Goal: Task Accomplishment & Management: Use online tool/utility

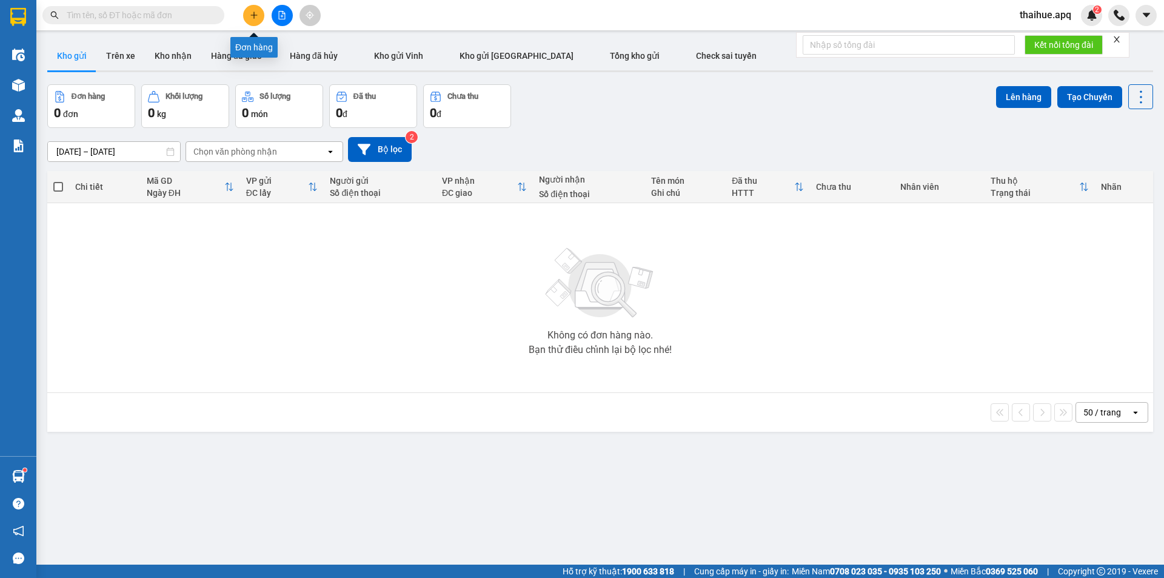
click at [254, 15] on icon "plus" at bounding box center [253, 15] width 7 height 1
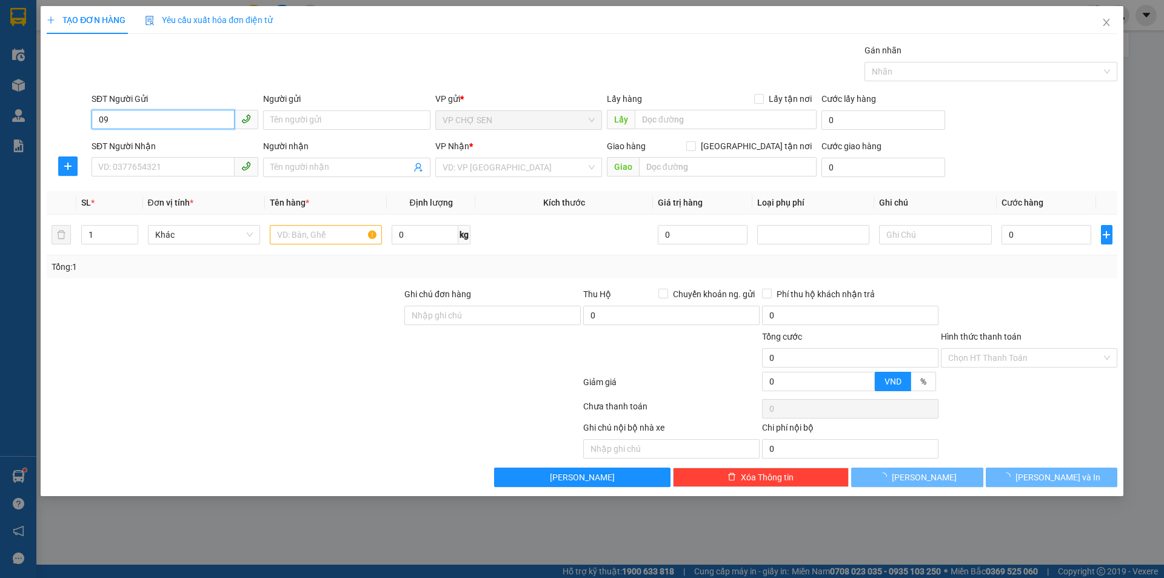
type input "0"
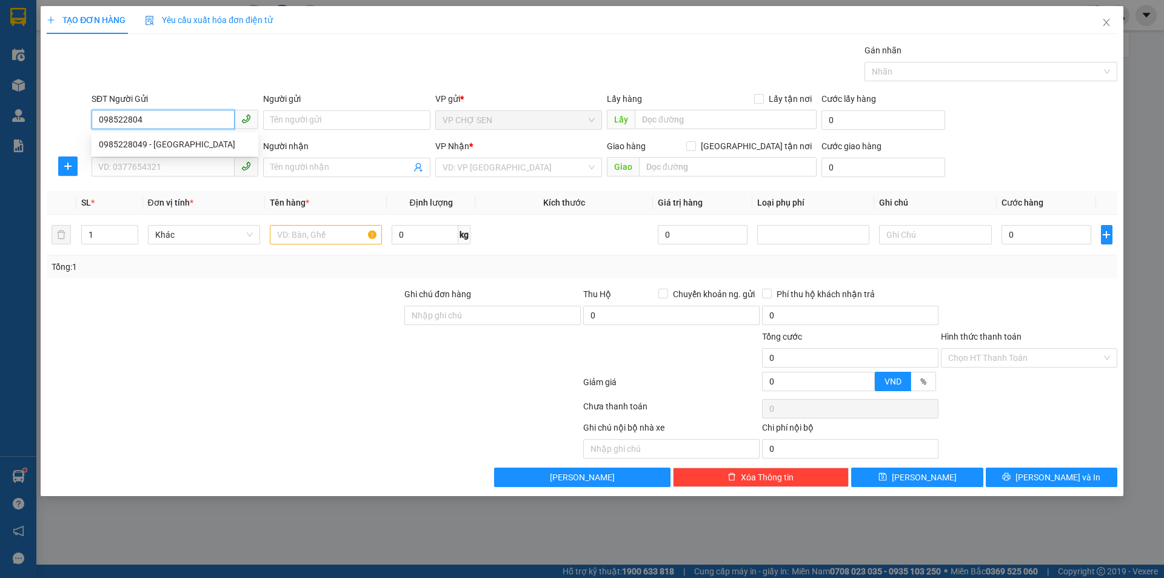
type input "0985228049"
click at [174, 147] on div "0985228049 - [GEOGRAPHIC_DATA]" at bounding box center [175, 144] width 152 height 13
type input "Bố Nhàn"
type input "0985228049"
click at [162, 158] on input "SĐT Người Nhận" at bounding box center [163, 166] width 143 height 19
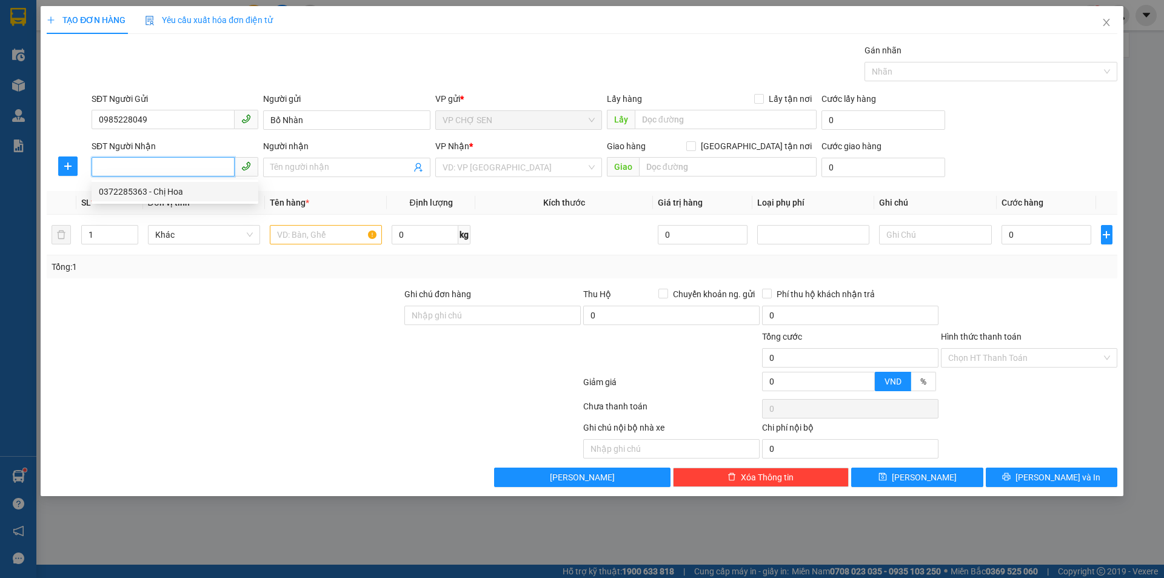
click at [162, 195] on div "0372285363 - Chị Hoa" at bounding box center [175, 191] width 152 height 13
type input "0372285363"
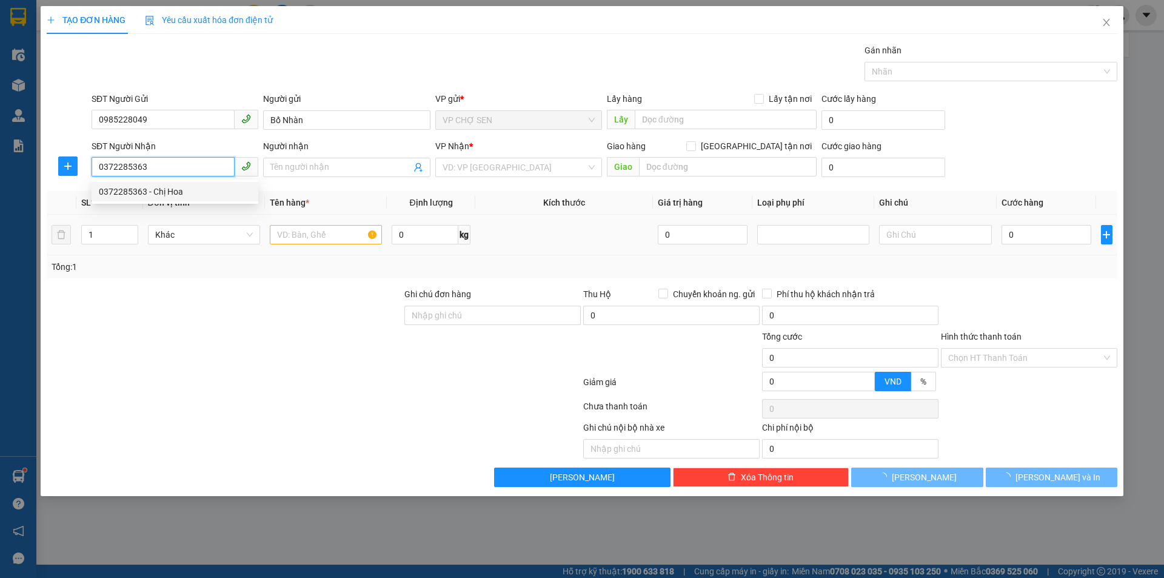
type input "Chị Hoa"
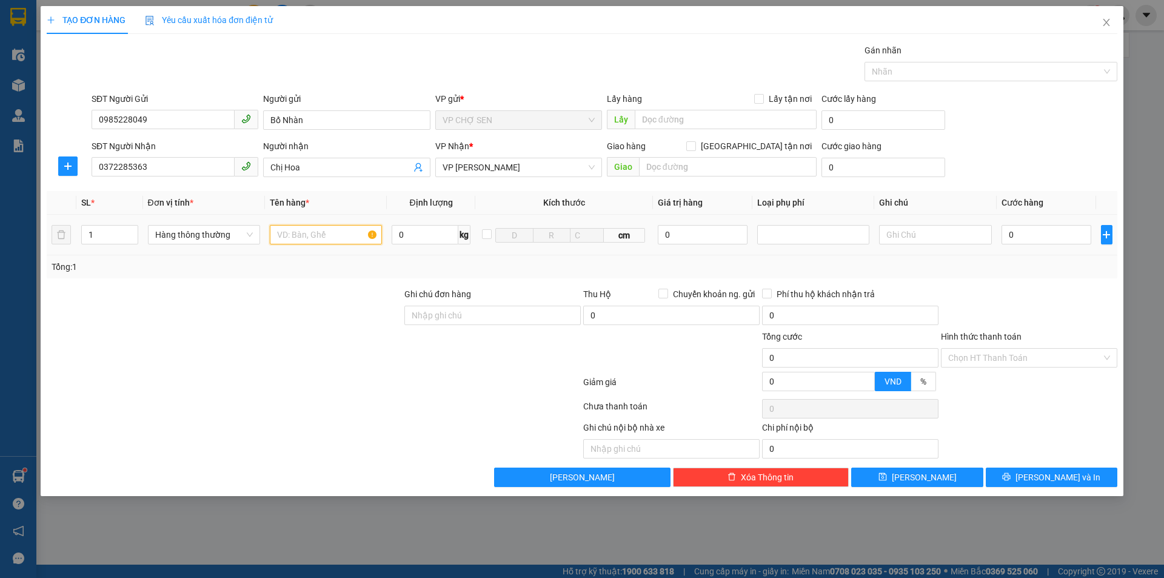
click at [282, 232] on input "text" at bounding box center [326, 234] width 112 height 19
type input "tp"
click at [1018, 231] on input "0" at bounding box center [1046, 234] width 90 height 19
type input "4"
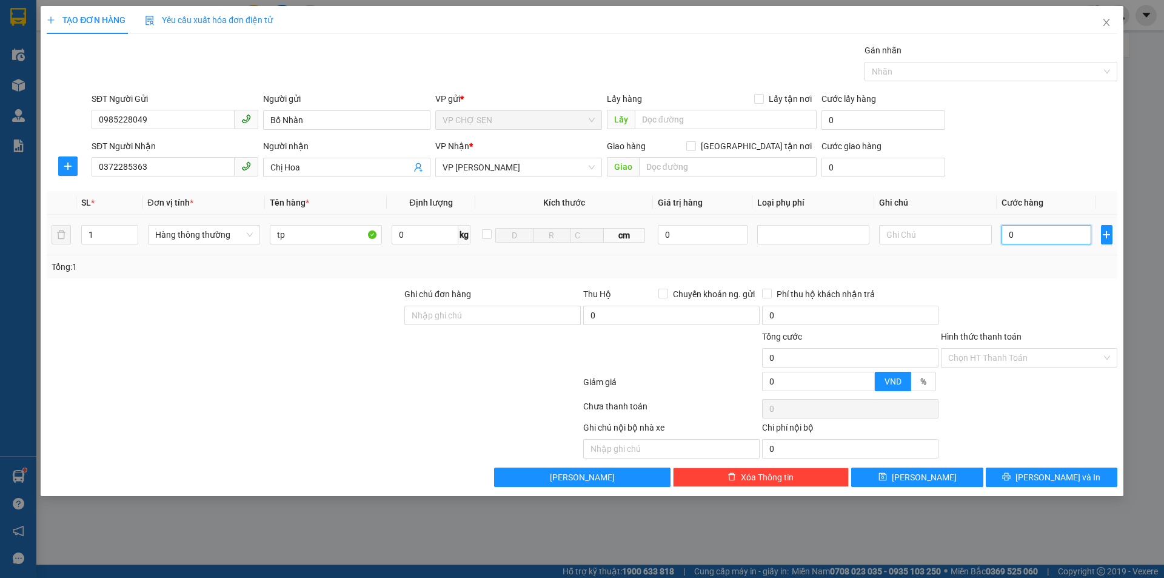
type input "4"
type input "40"
type input "400"
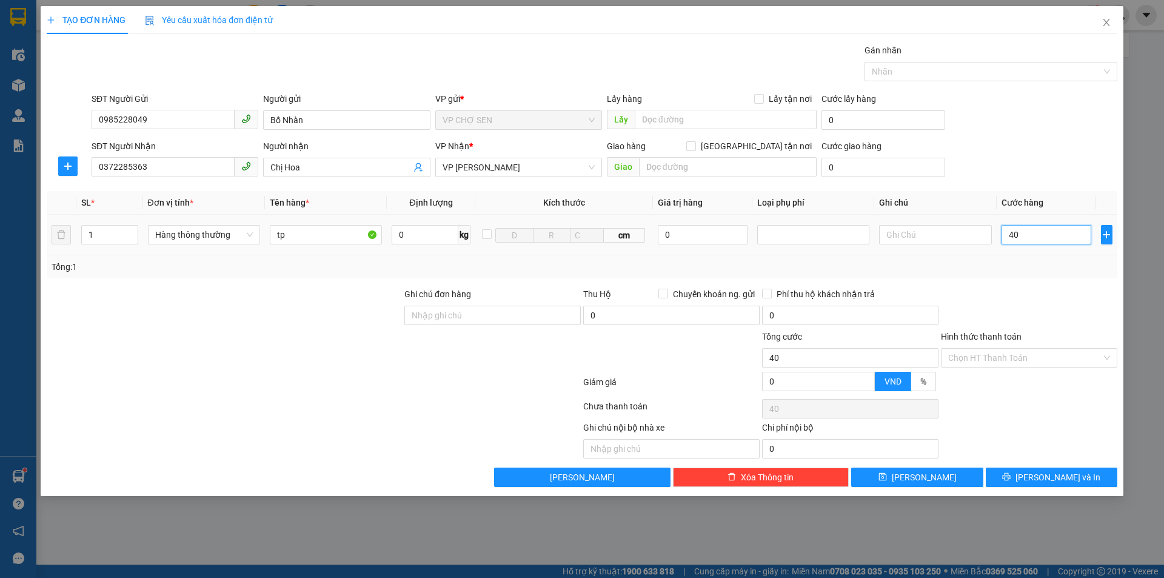
type input "400"
type input "4.000"
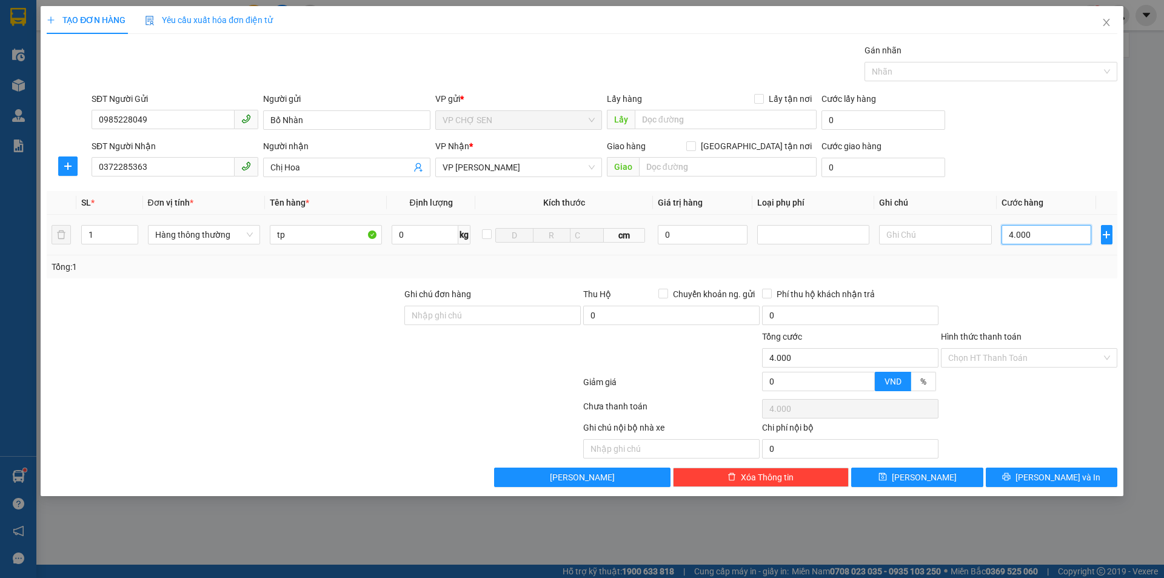
type input "40.000"
drag, startPoint x: 1024, startPoint y: 356, endPoint x: 1011, endPoint y: 363, distance: 14.4
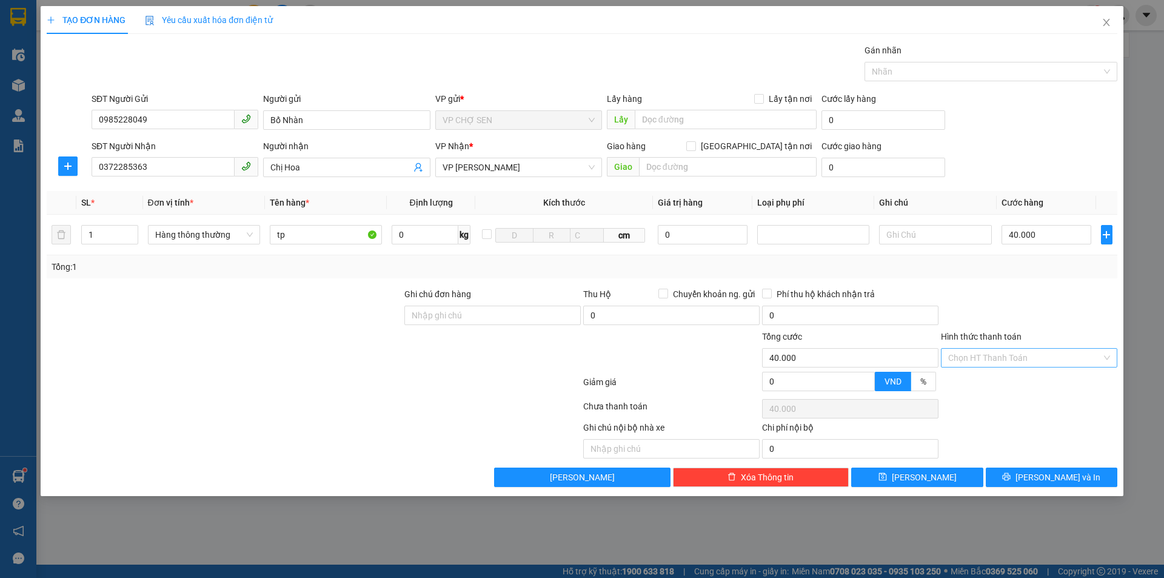
click at [1021, 357] on input "Hình thức thanh toán" at bounding box center [1024, 357] width 153 height 18
click at [979, 385] on div "Tại văn phòng" at bounding box center [1029, 381] width 162 height 13
type input "0"
click at [1010, 478] on icon "printer" at bounding box center [1006, 476] width 8 height 8
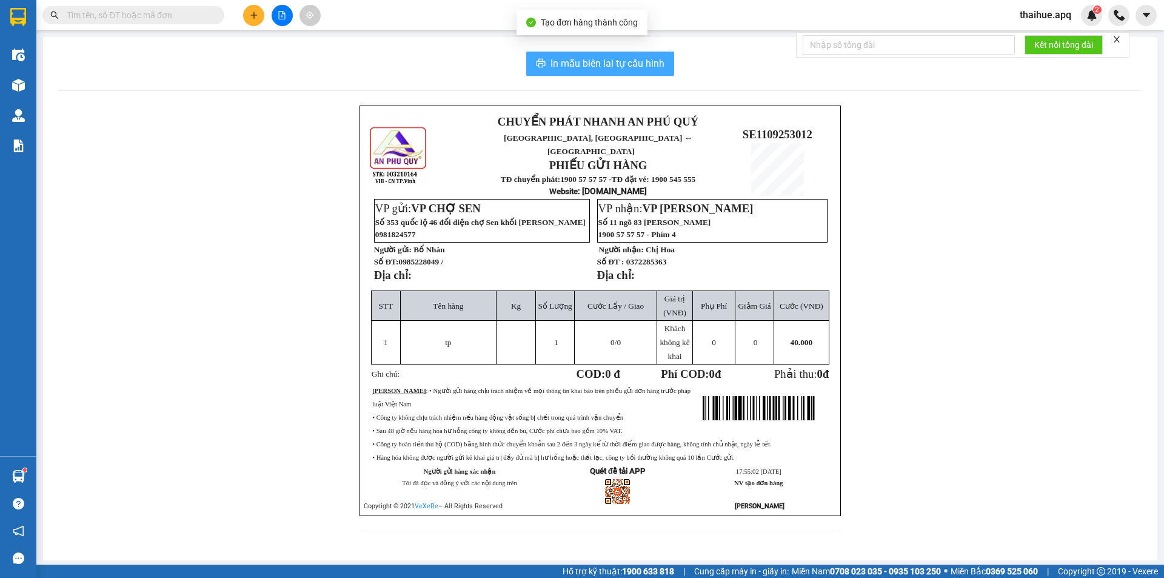
click at [584, 60] on span "In mẫu biên lai tự cấu hình" at bounding box center [607, 63] width 114 height 15
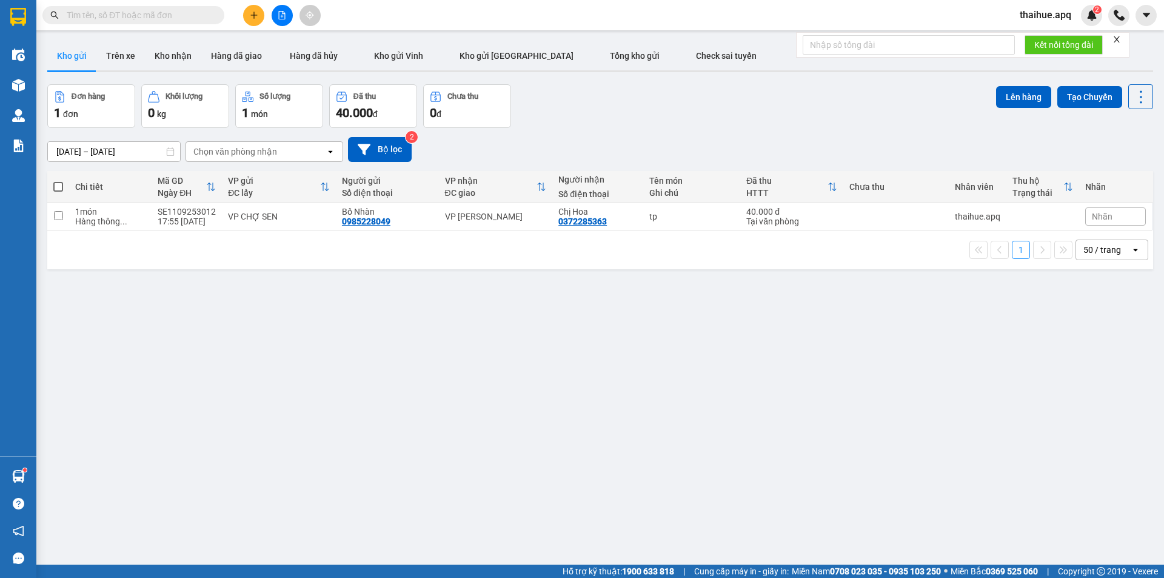
scroll to position [72, 0]
click at [257, 12] on icon "plus" at bounding box center [254, 15] width 8 height 8
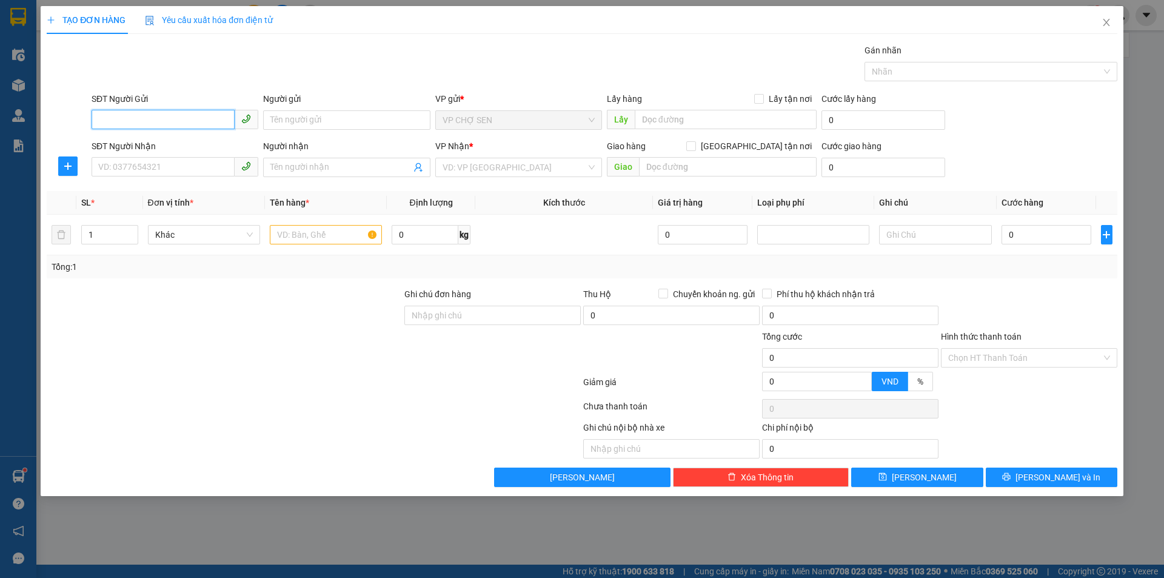
click at [153, 124] on input "SĐT Người Gửi" at bounding box center [163, 119] width 143 height 19
click at [1104, 28] on span "Close" at bounding box center [1106, 23] width 34 height 34
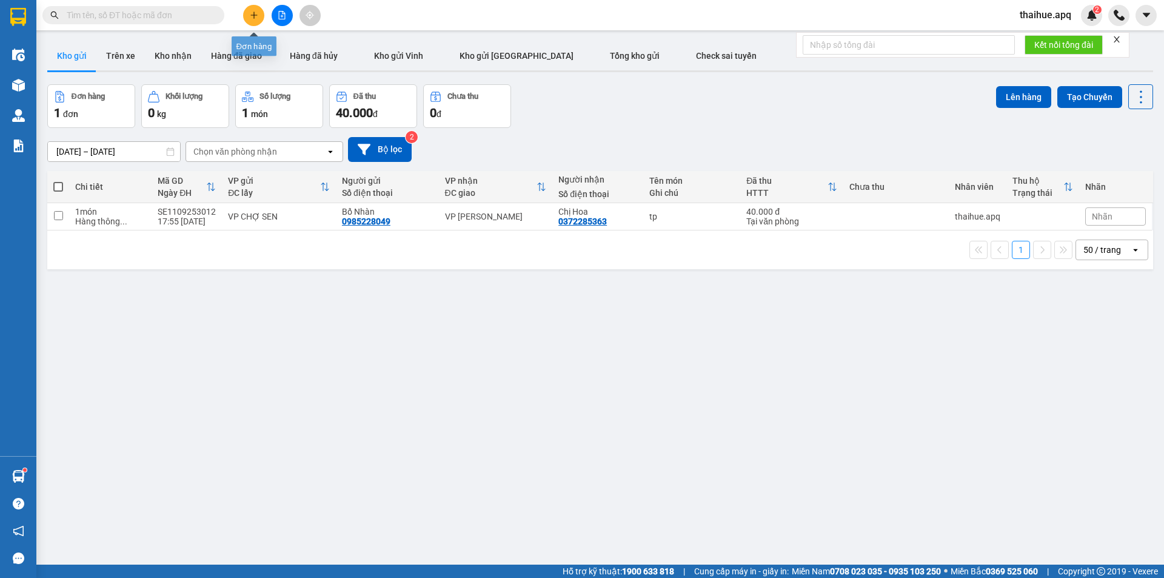
click at [255, 15] on icon "plus" at bounding box center [254, 15] width 8 height 8
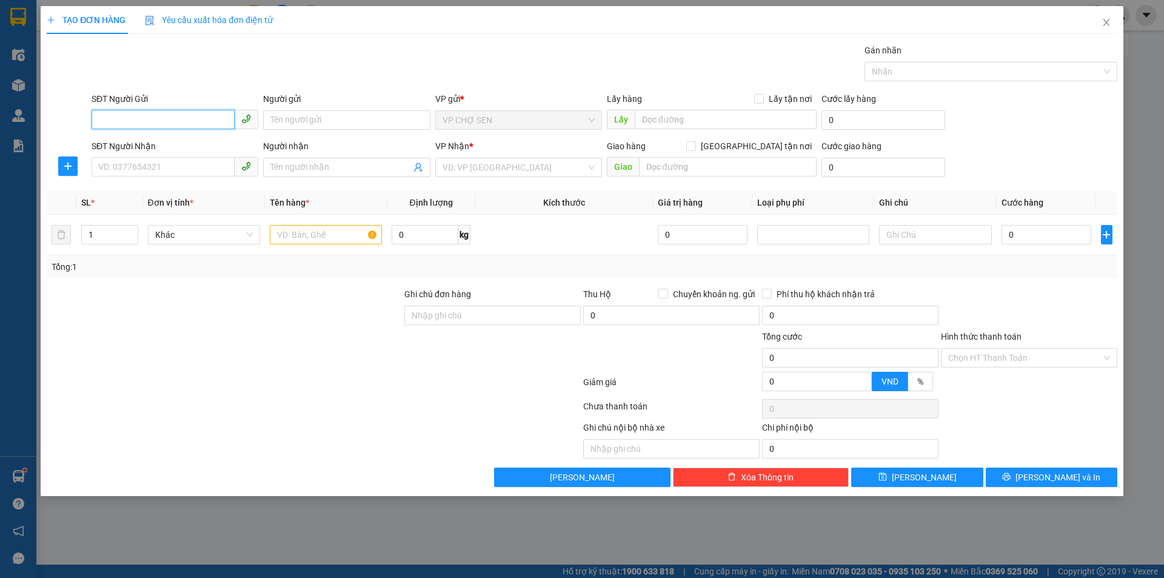
click at [139, 120] on input "SĐT Người Gửi" at bounding box center [163, 119] width 143 height 19
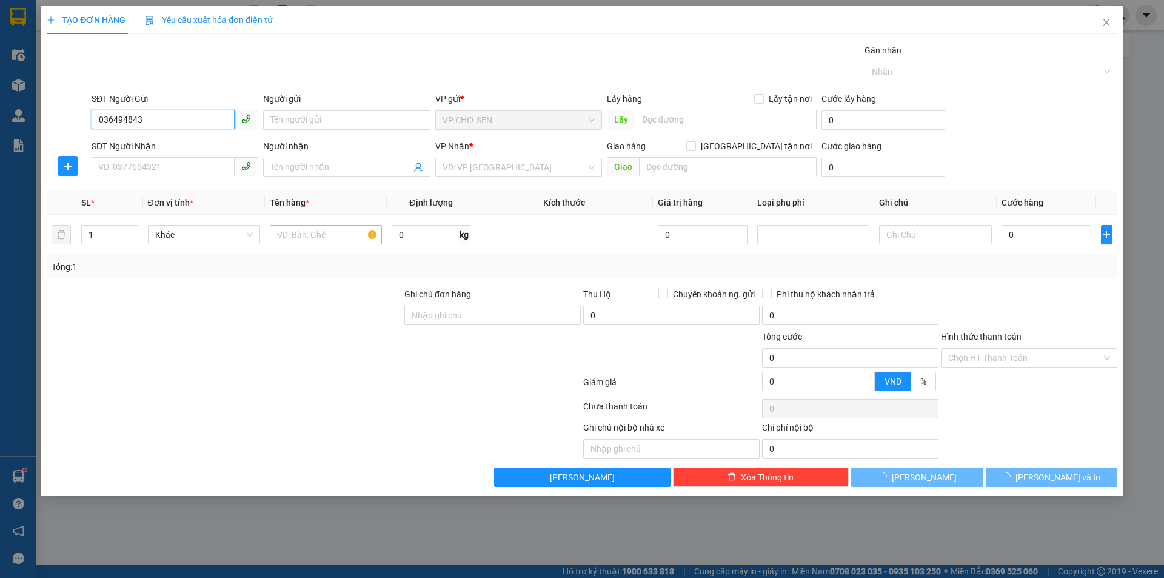
type input "0364948433"
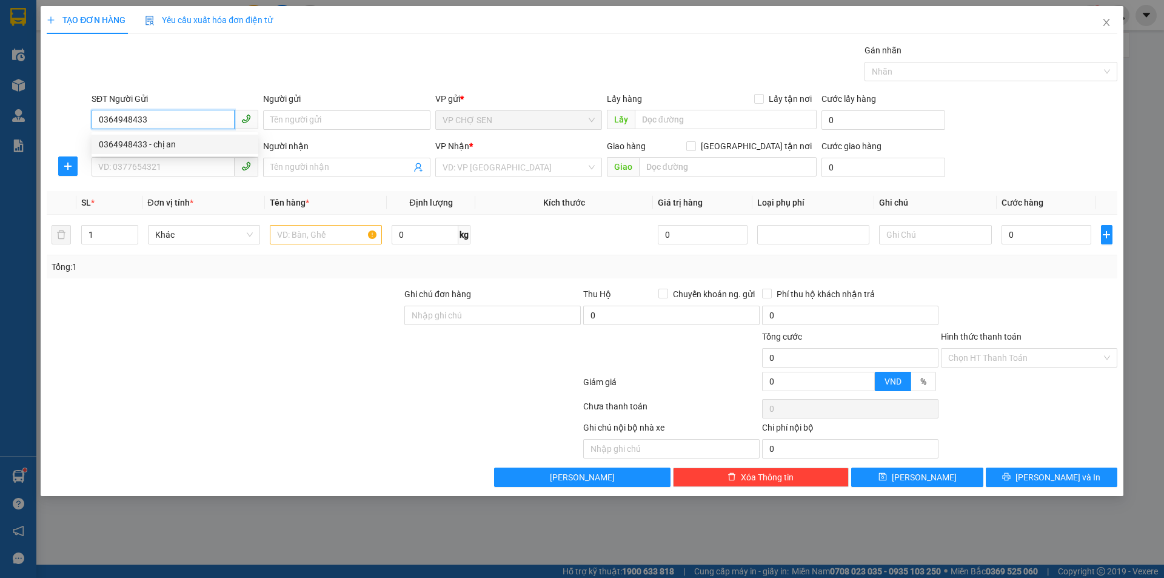
click at [164, 140] on div "0364948433 - chị an" at bounding box center [175, 144] width 152 height 13
type input "chị an"
type input "0364948433"
click at [159, 167] on input "SĐT Người Nhận" at bounding box center [163, 166] width 143 height 19
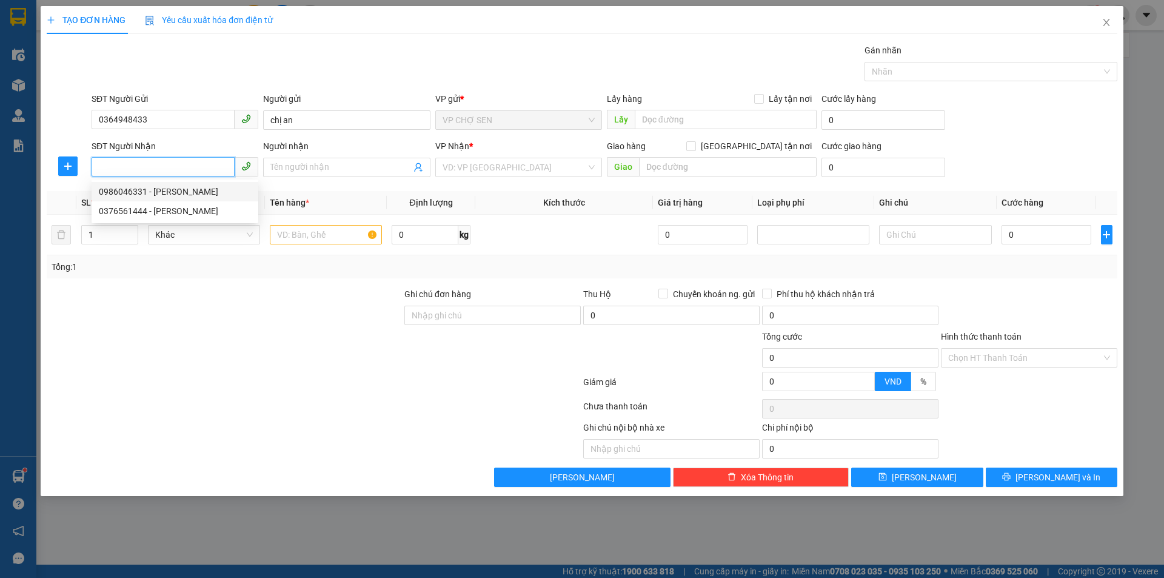
click at [181, 190] on div "0986046331 - c xuân" at bounding box center [175, 191] width 152 height 13
type input "0986046331"
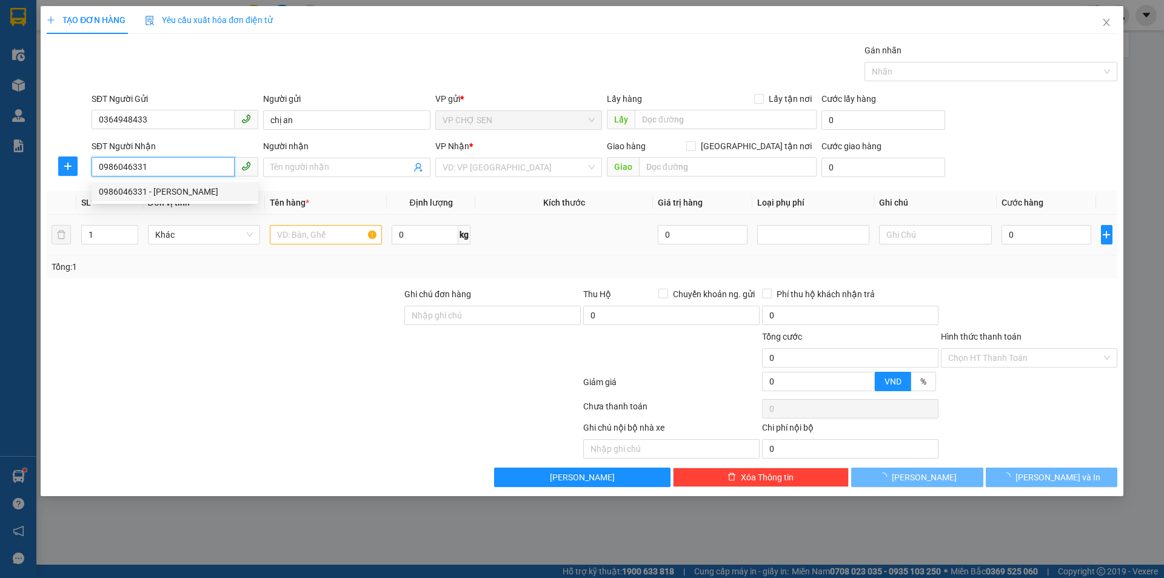
type input "c xuân"
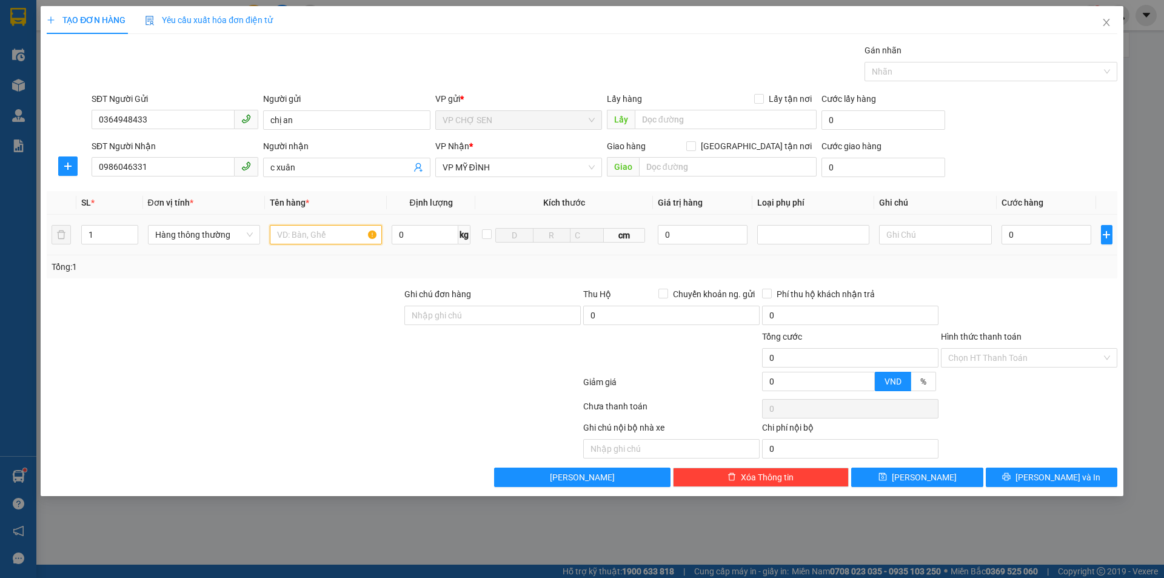
click at [301, 236] on input "text" at bounding box center [326, 234] width 112 height 19
type input "giấy tờ"
click at [1039, 236] on input "0" at bounding box center [1046, 234] width 90 height 19
type input "3"
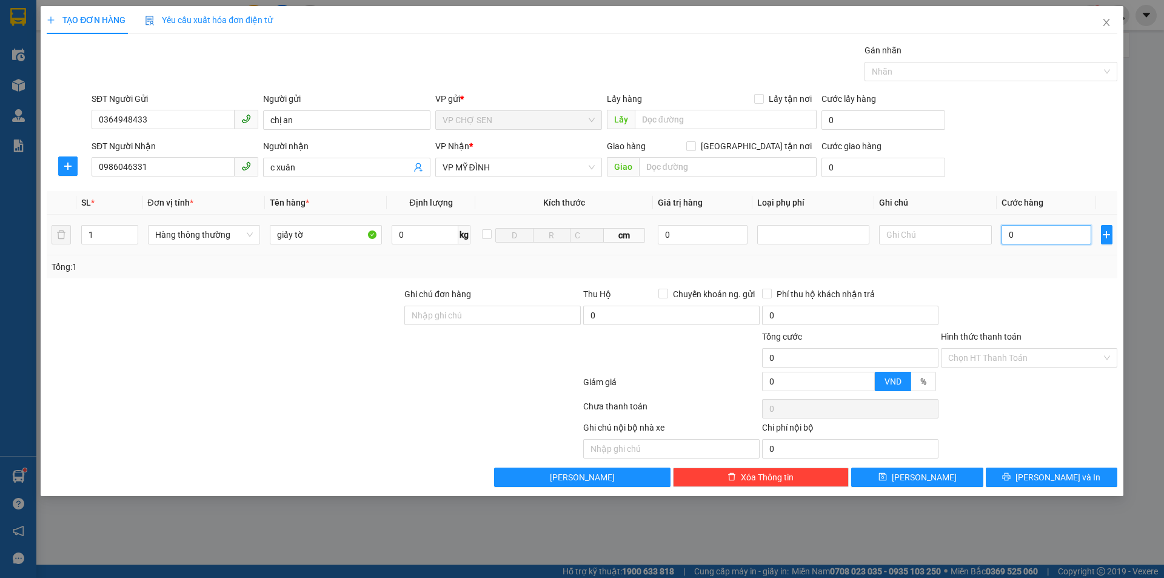
type input "3"
type input "30"
type input "300"
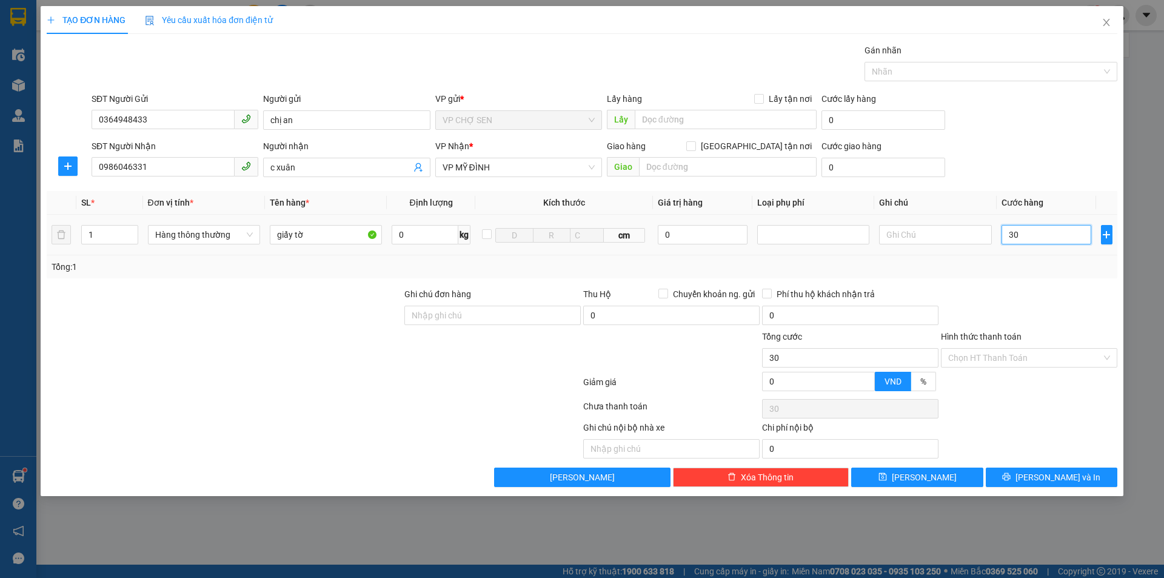
type input "300"
type input "3.000"
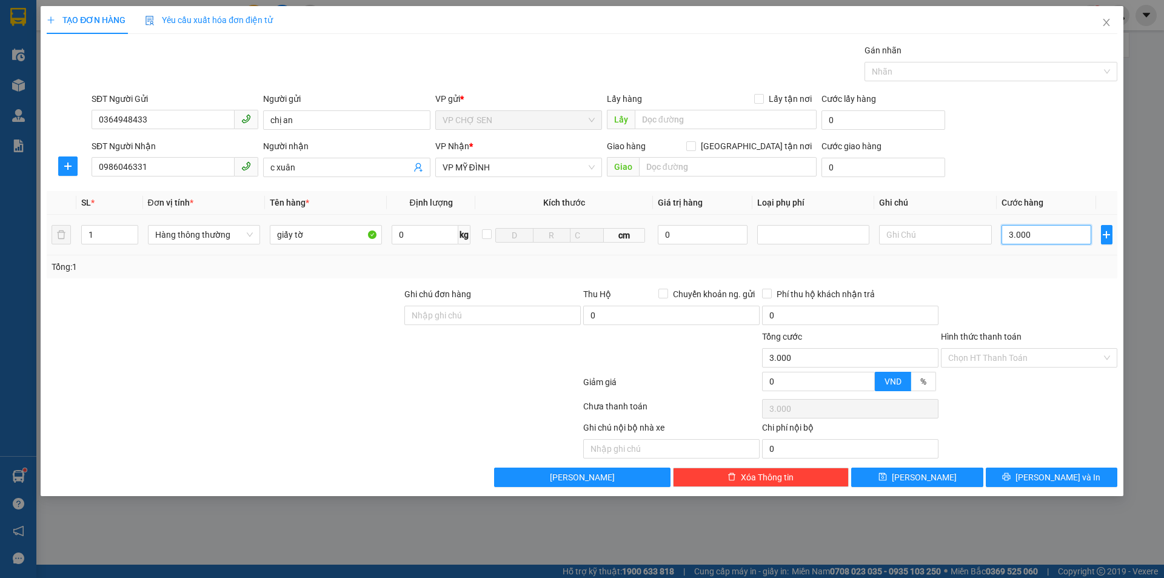
type input "30.000"
click at [1019, 355] on input "Hình thức thanh toán" at bounding box center [1024, 357] width 153 height 18
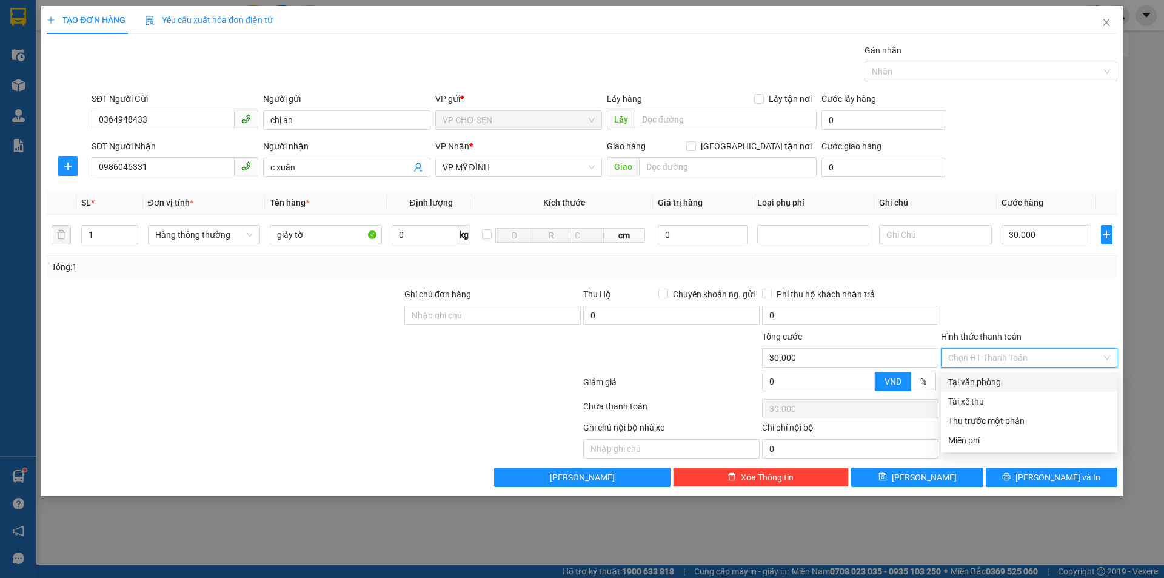
click at [996, 376] on div "Tại văn phòng" at bounding box center [1029, 381] width 162 height 13
type input "0"
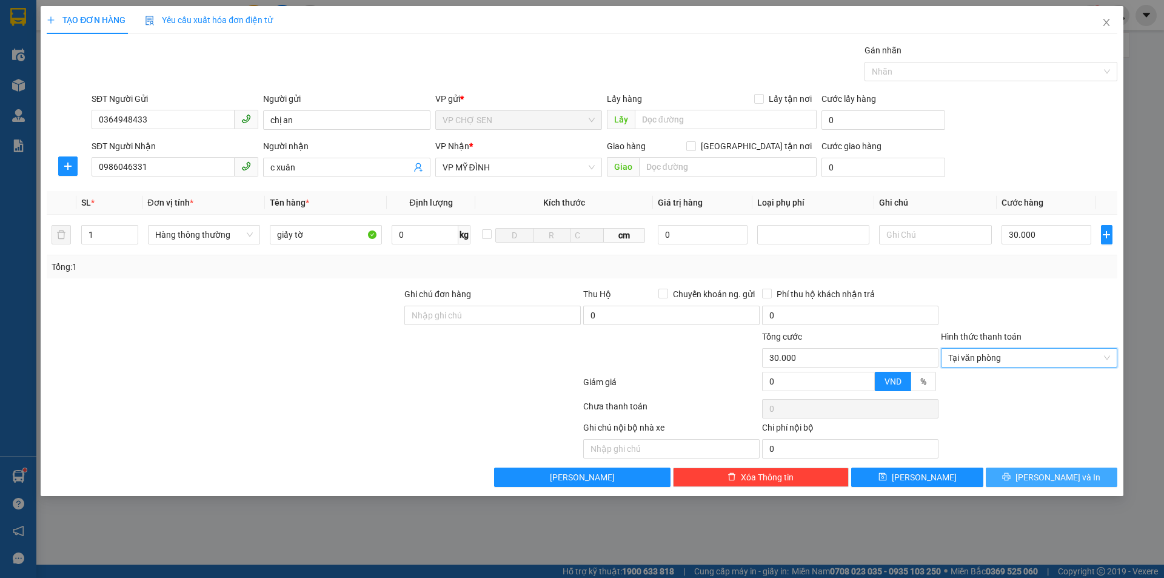
click at [1051, 475] on span "Lưu và In" at bounding box center [1057, 476] width 85 height 13
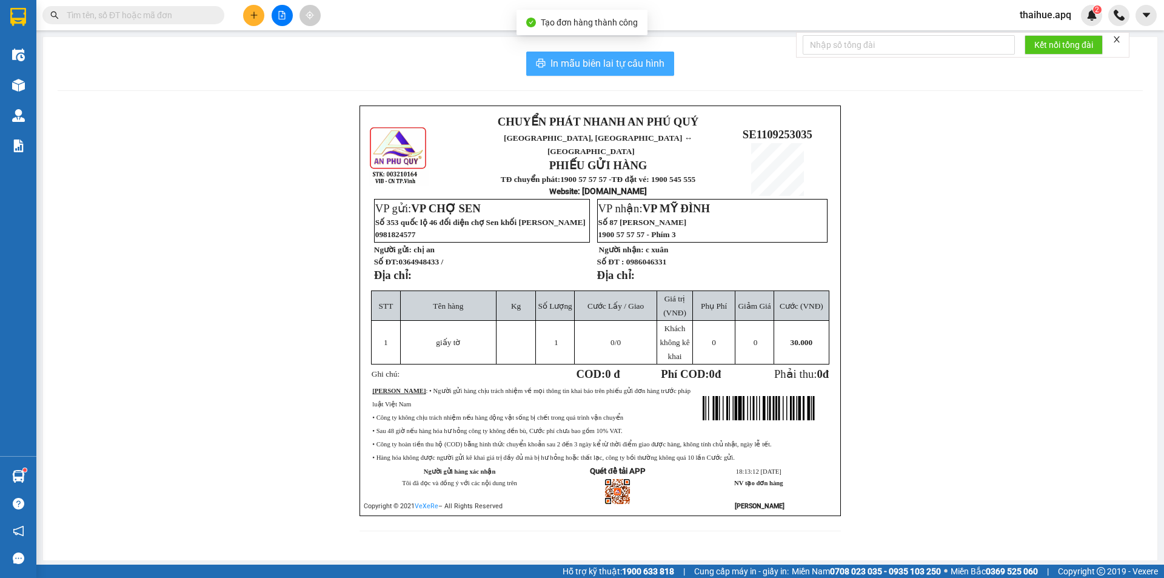
click at [601, 58] on span "In mẫu biên lai tự cấu hình" at bounding box center [607, 63] width 114 height 15
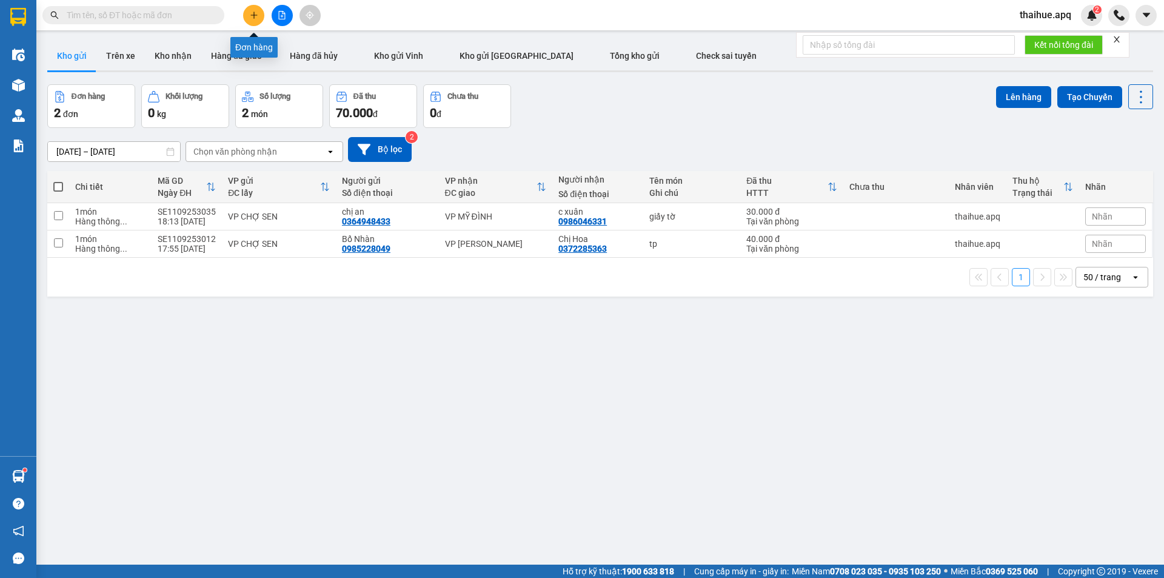
click at [251, 11] on icon "plus" at bounding box center [254, 15] width 8 height 8
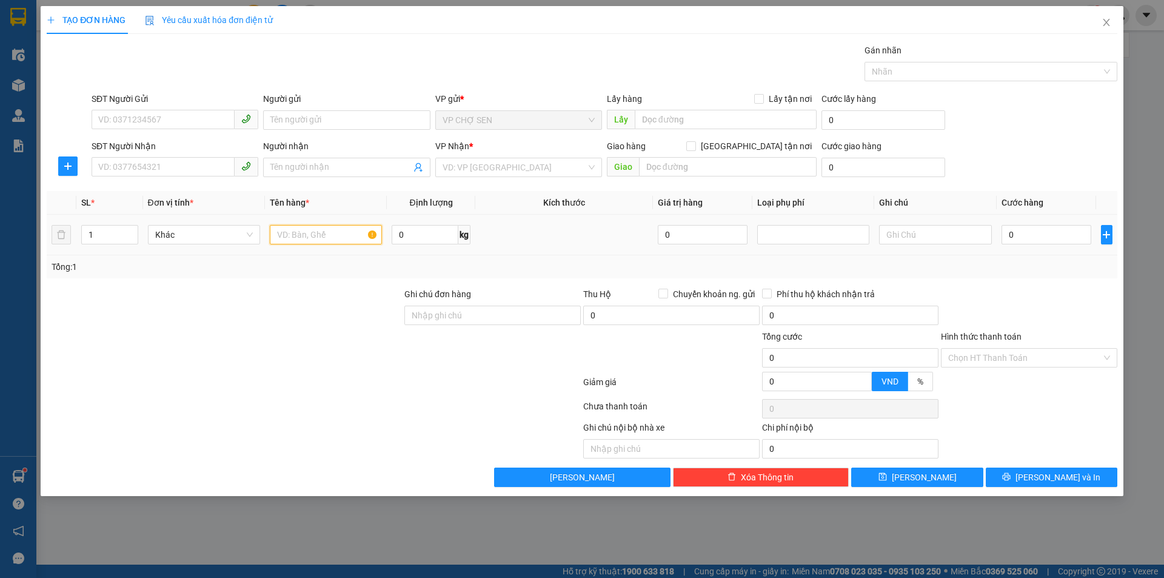
click at [282, 237] on input "text" at bounding box center [326, 234] width 112 height 19
type input "thực phẩm"
click at [201, 119] on input "SĐT Người Gửi" at bounding box center [163, 119] width 143 height 19
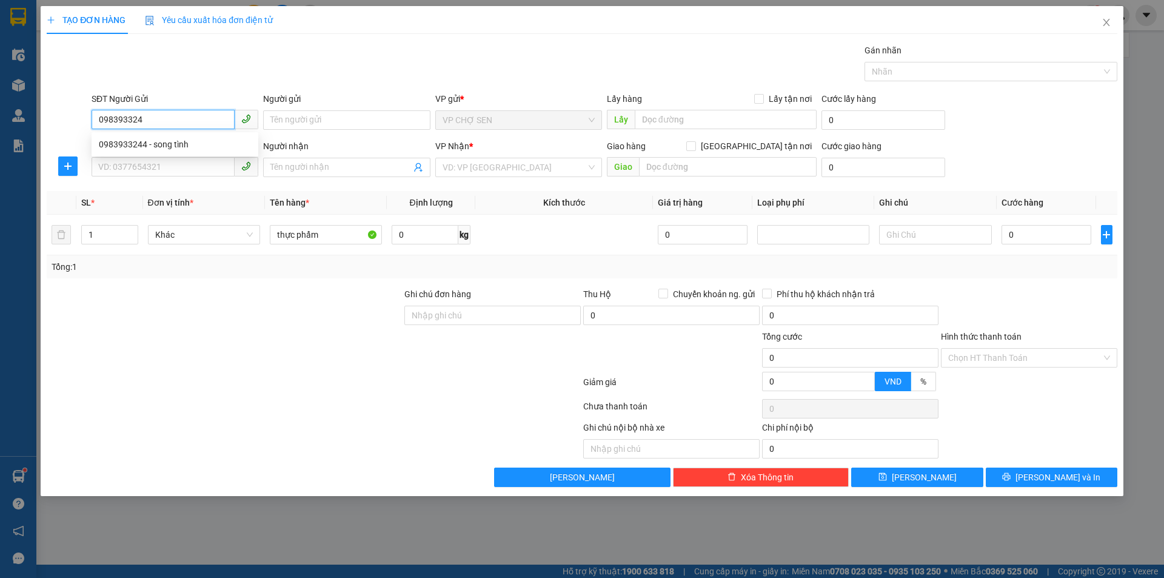
type input "0983933244"
click at [206, 148] on div "0983933244 - song tình" at bounding box center [175, 144] width 152 height 13
type input "song tình"
type input "0983933244"
click at [204, 171] on input "SĐT Người Nhận" at bounding box center [163, 166] width 143 height 19
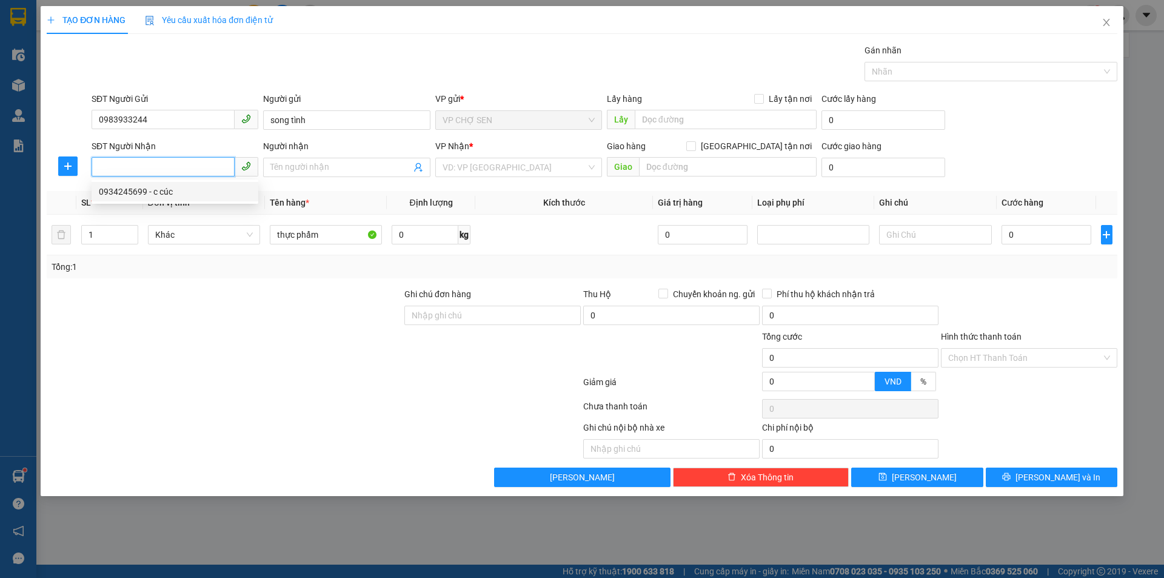
click at [204, 188] on div "0934245699 - c cúc" at bounding box center [175, 191] width 152 height 13
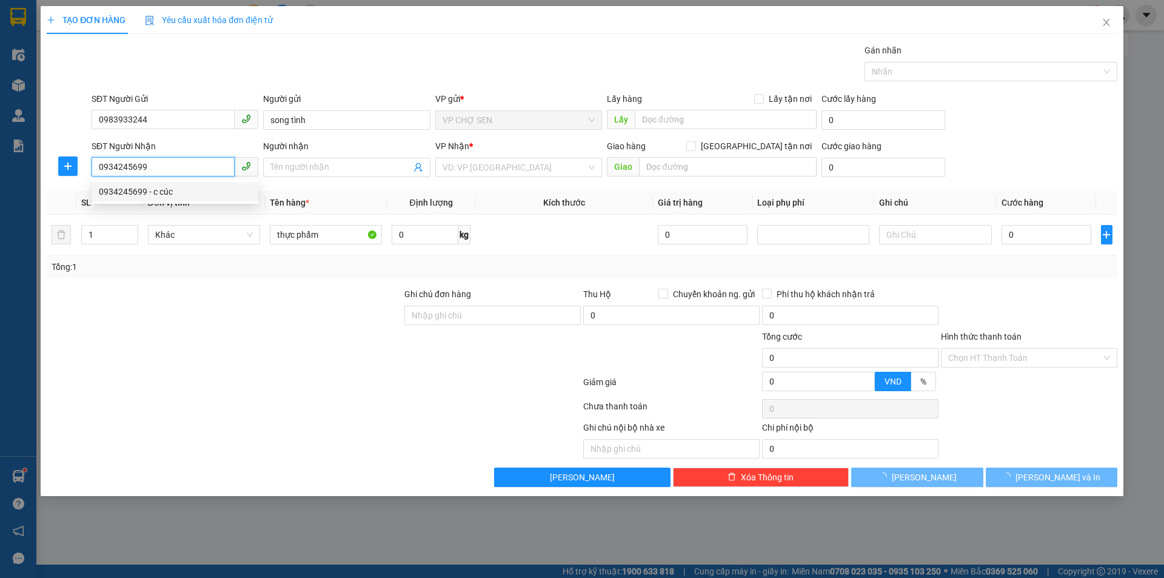
type input "0934245699"
type input "c cúc"
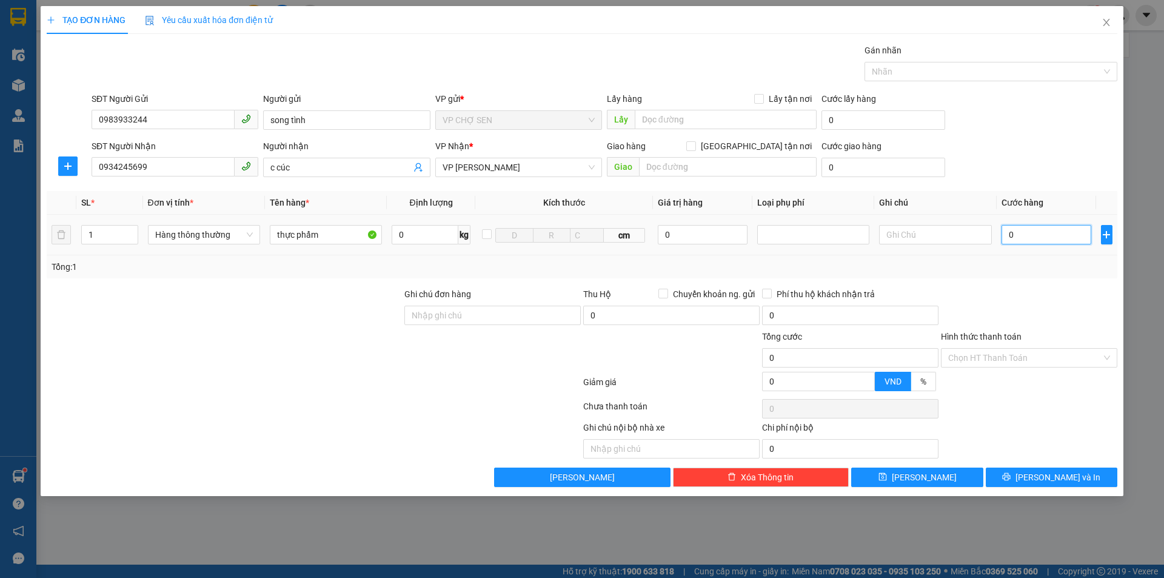
click at [1023, 238] on input "0" at bounding box center [1046, 234] width 90 height 19
type input "1"
type input "10"
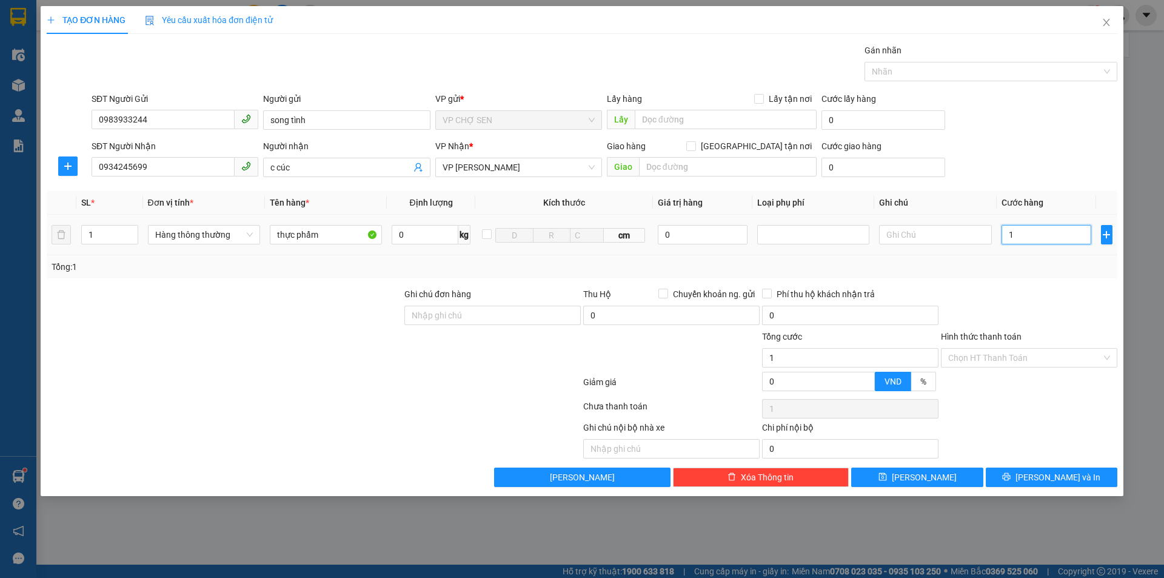
type input "10"
type input "100"
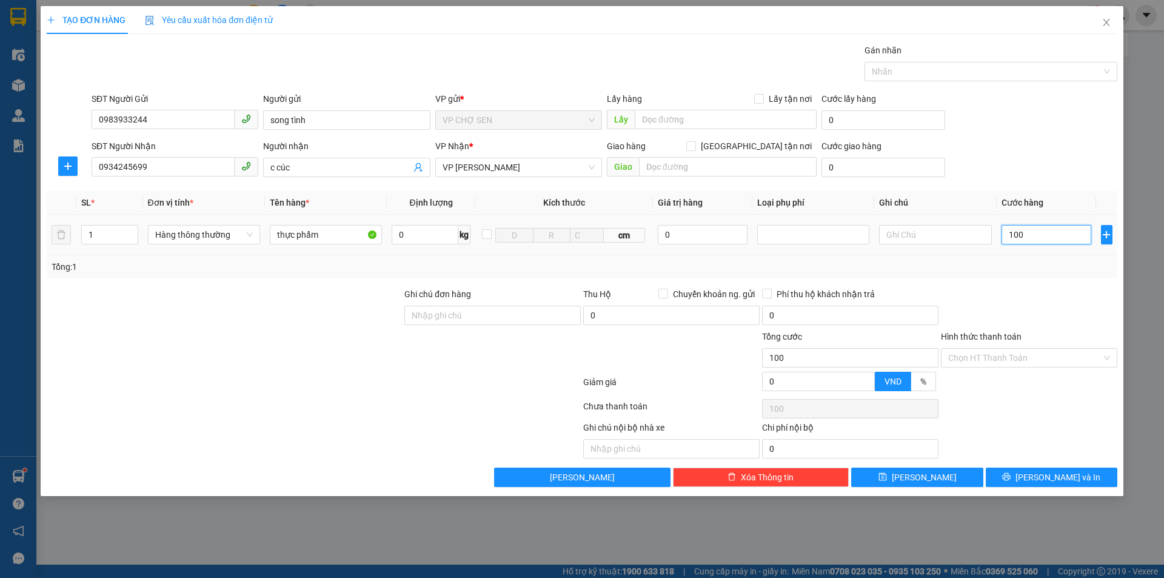
type input "1.000"
type input "10.000"
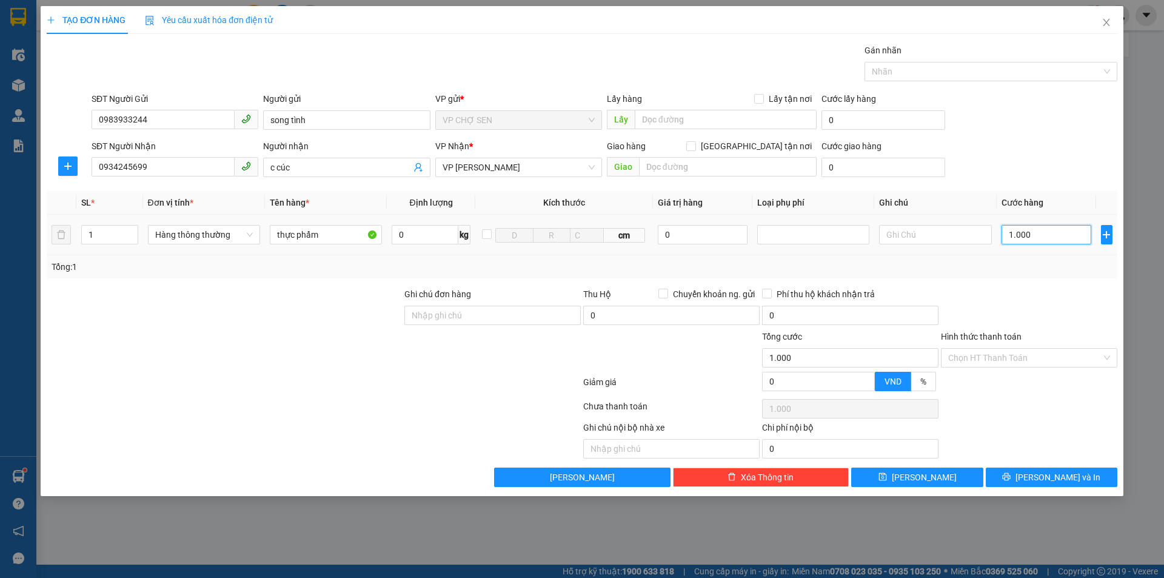
type input "10.000"
type input "100.000"
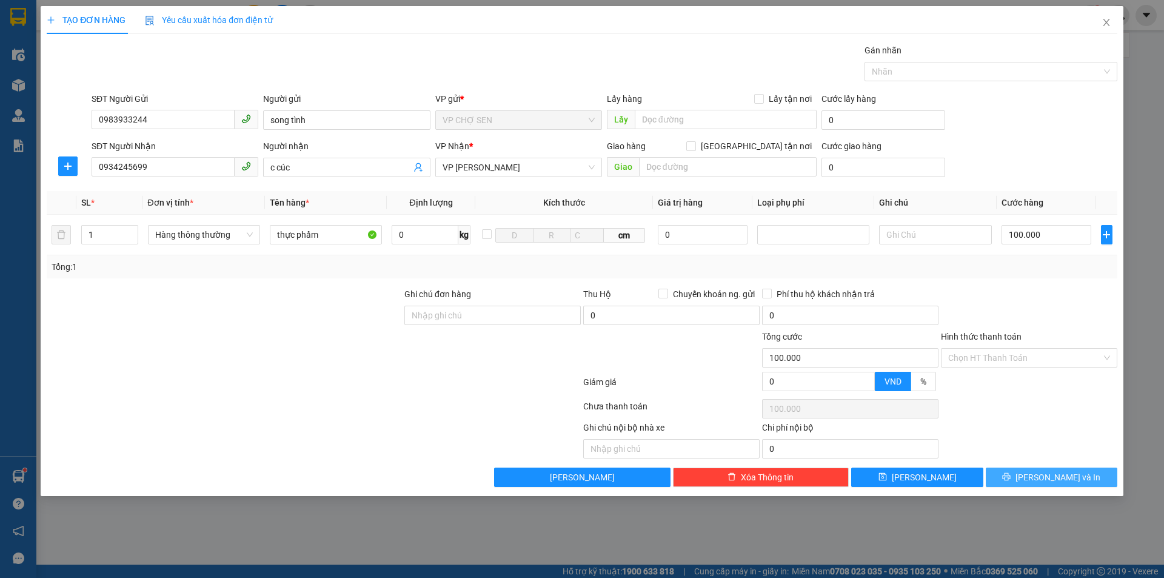
click at [1010, 475] on icon "printer" at bounding box center [1006, 477] width 8 height 8
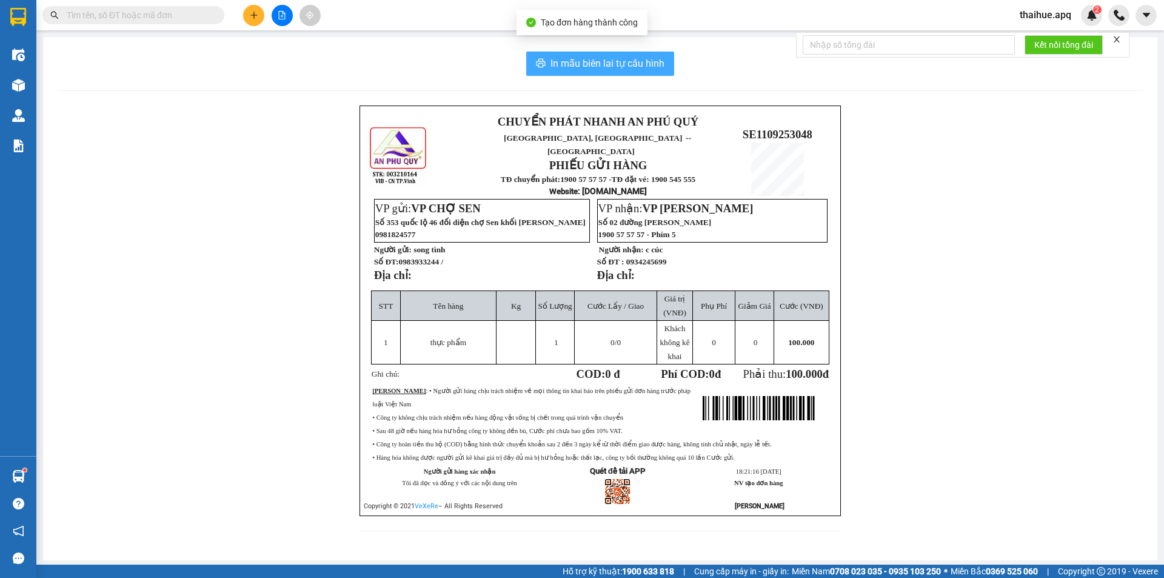
click at [602, 67] on span "In mẫu biên lai tự cấu hình" at bounding box center [607, 63] width 114 height 15
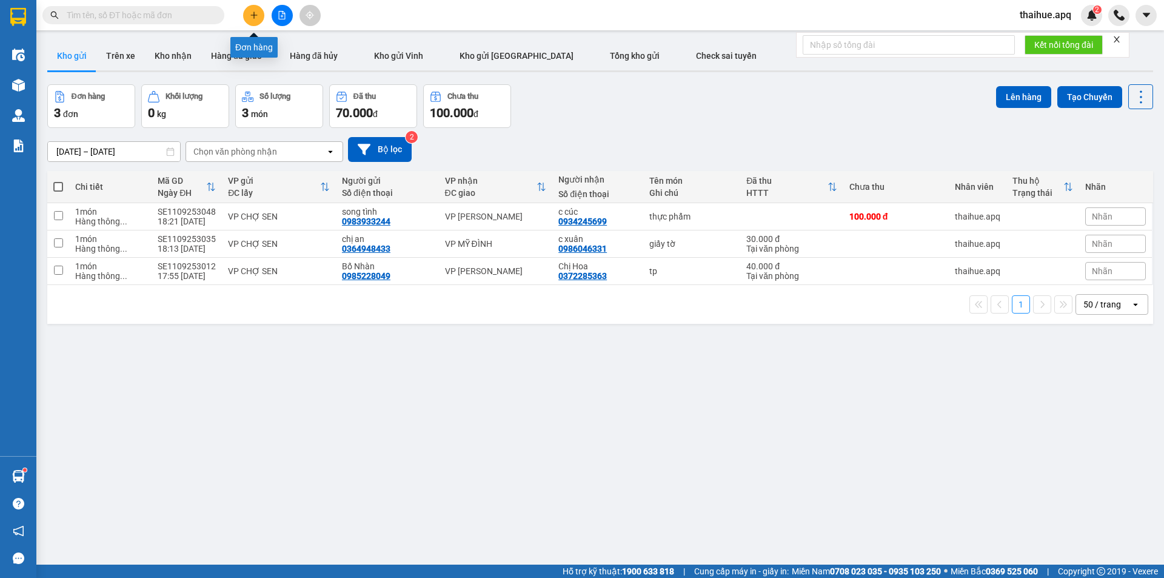
click at [248, 18] on button at bounding box center [253, 15] width 21 height 21
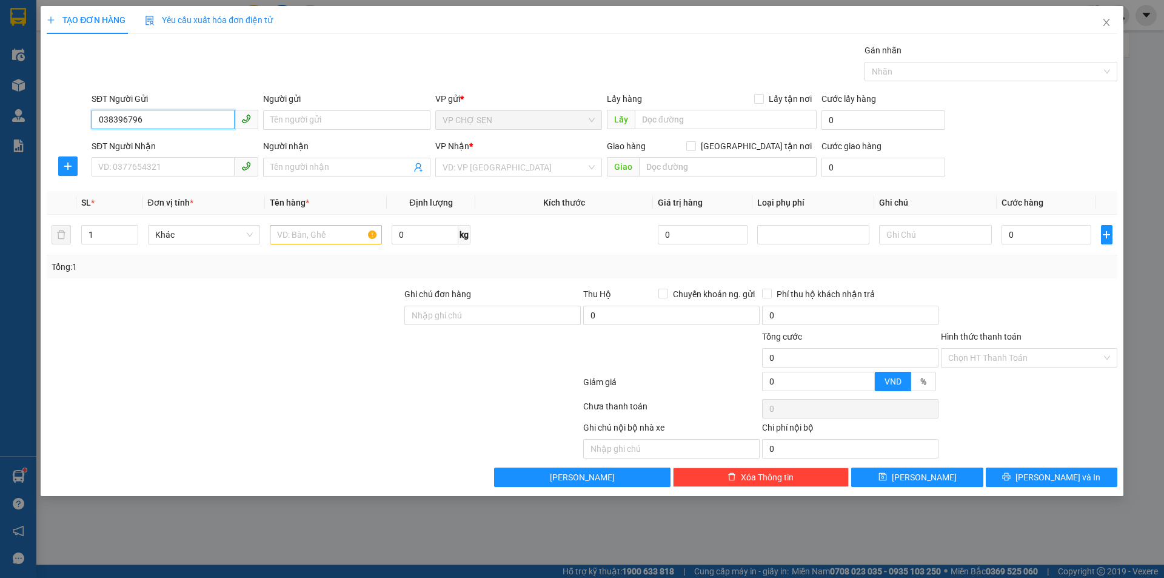
type input "0383967961"
click at [190, 142] on div "0383967961 - NGUYÊN" at bounding box center [175, 144] width 152 height 13
type input "NGUYÊN"
type input "0383967961"
click at [185, 159] on input "SĐT Người Nhận" at bounding box center [163, 166] width 143 height 19
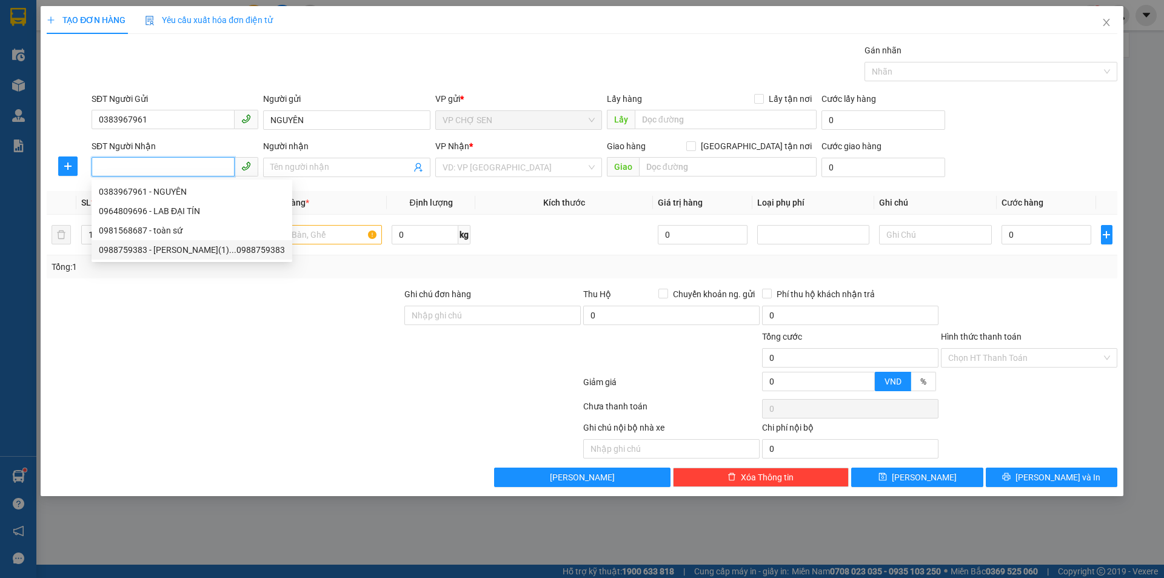
click at [210, 254] on div "0988759383 - HÙNG HÂN(1)...0988759383" at bounding box center [192, 249] width 186 height 13
type input "0988759383"
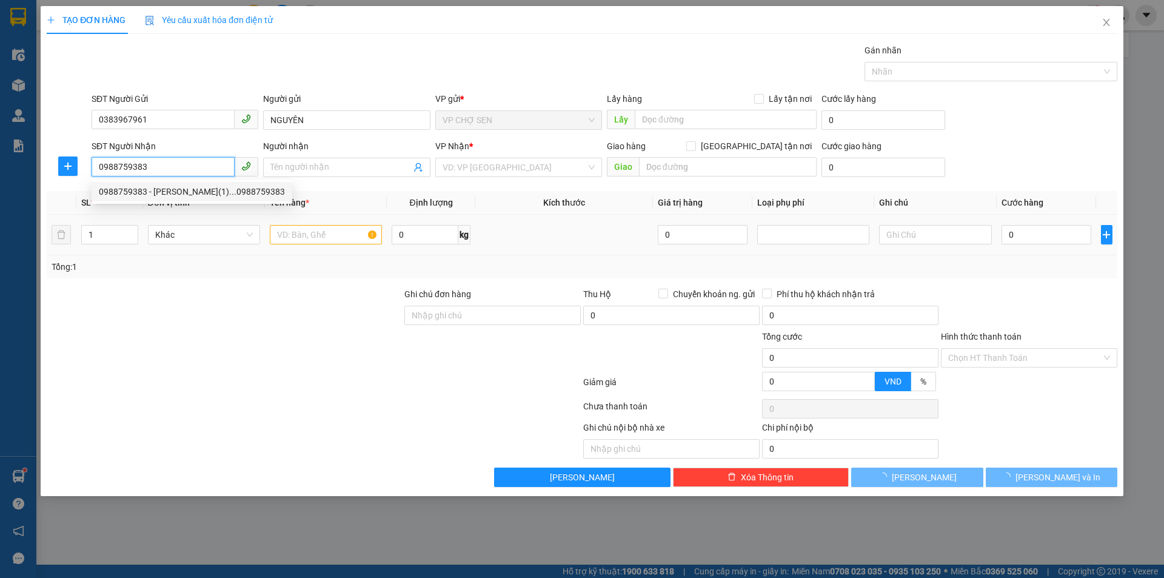
type input "HÙNG HÂN(1)...0988759383"
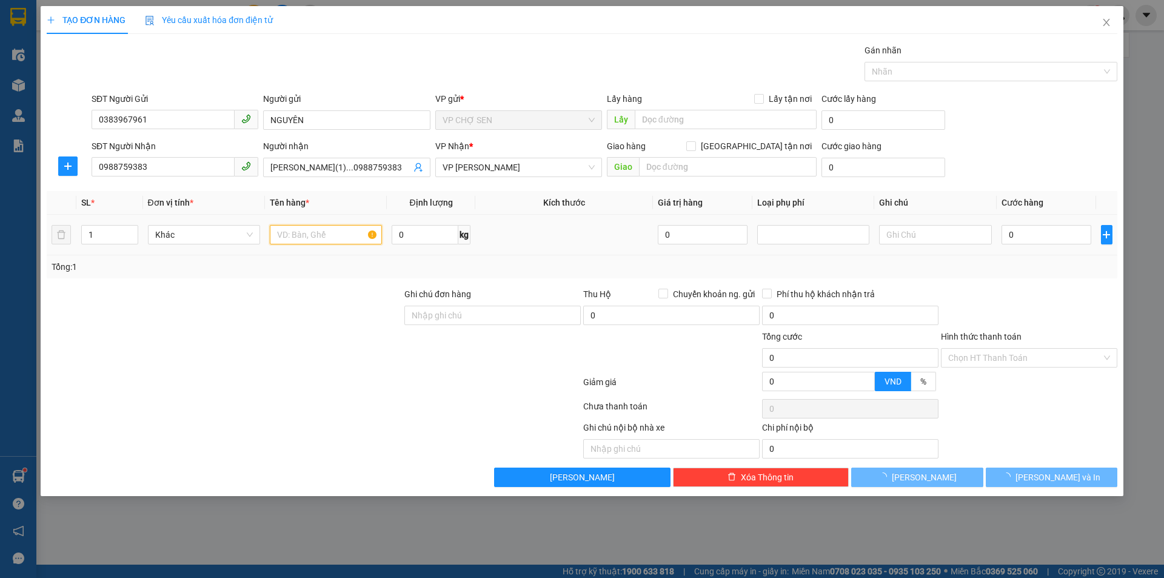
click at [356, 241] on input "text" at bounding box center [326, 234] width 112 height 19
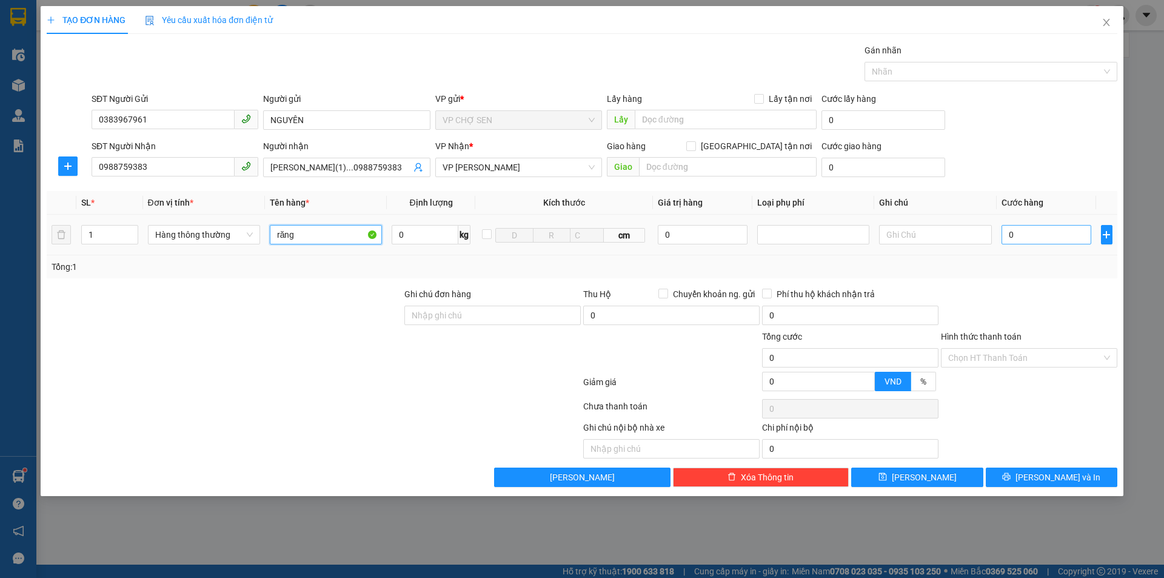
type input "răng"
click at [1052, 236] on input "0" at bounding box center [1046, 234] width 90 height 19
type input "3"
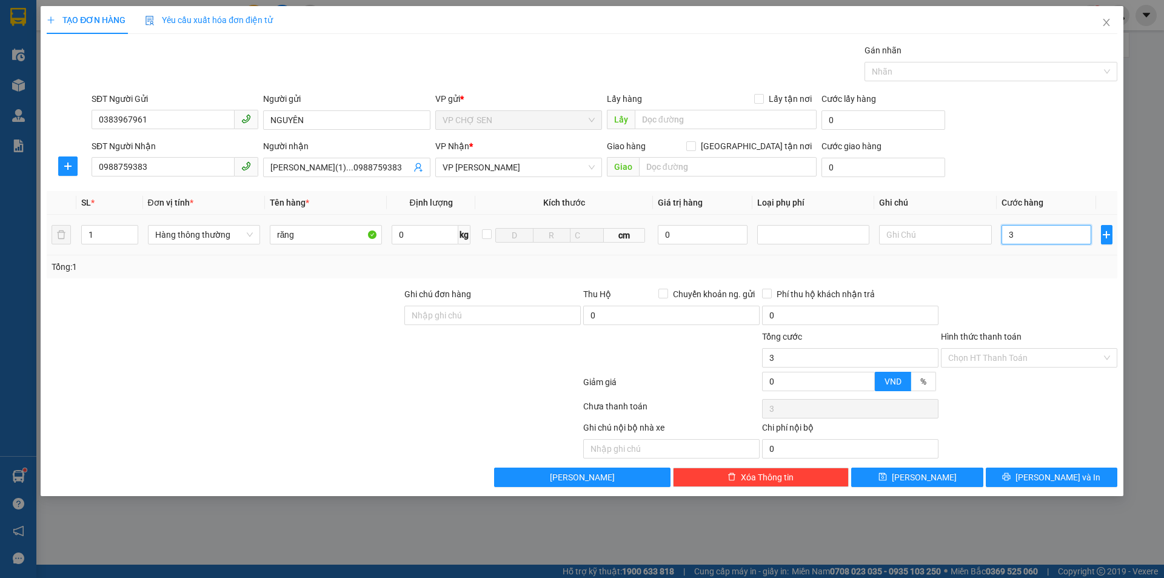
type input "30"
type input "300"
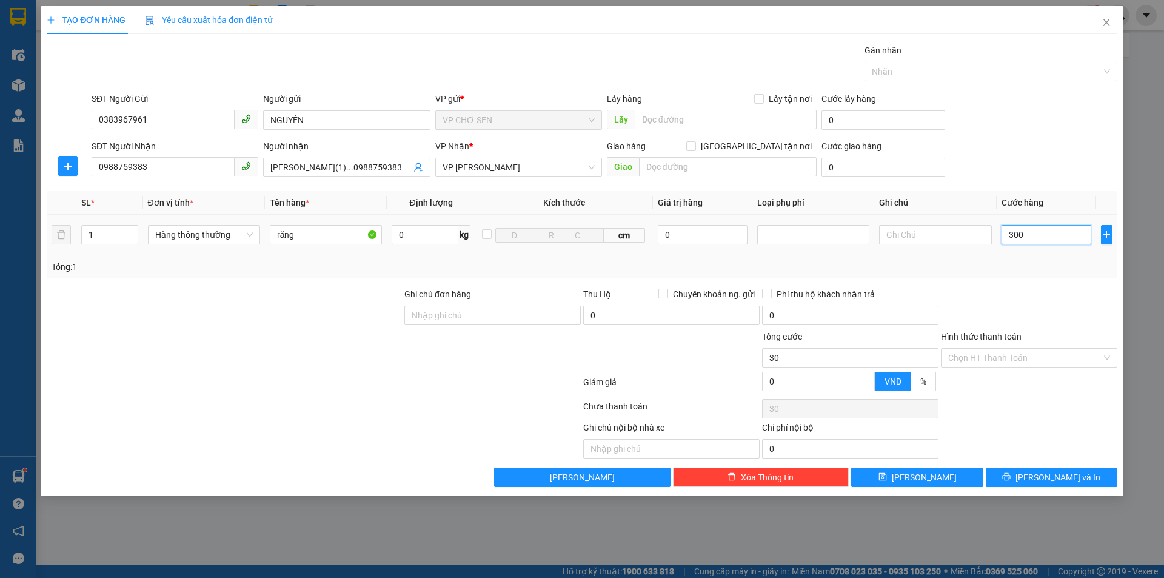
type input "300"
type input "3.000"
type input "30.000"
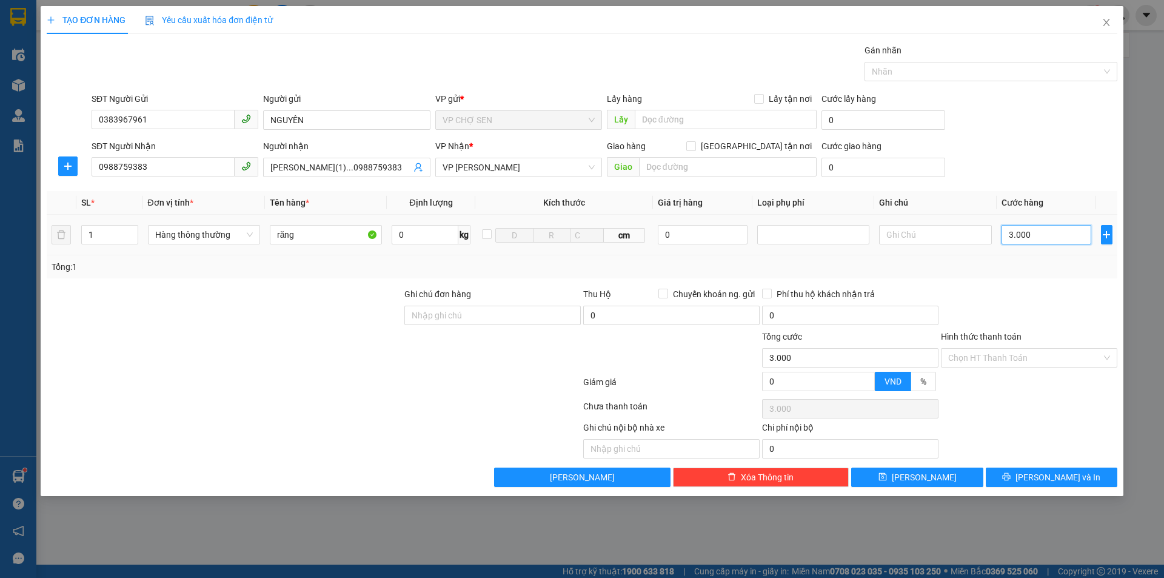
type input "30.000"
click at [1038, 479] on button "Lưu và In" at bounding box center [1051, 476] width 132 height 19
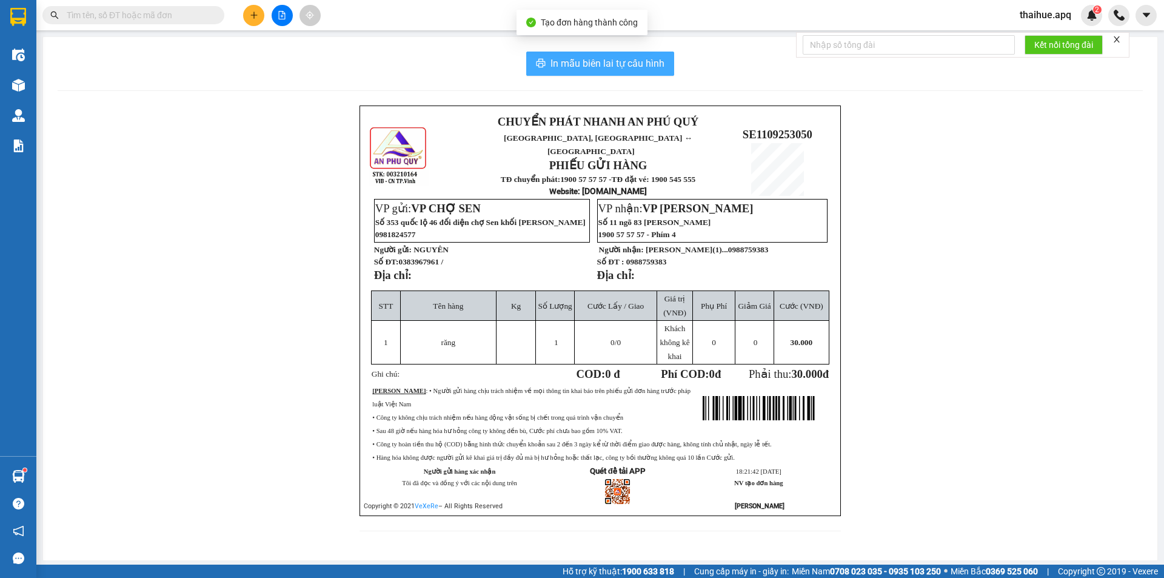
click at [588, 59] on span "In mẫu biên lai tự cấu hình" at bounding box center [607, 63] width 114 height 15
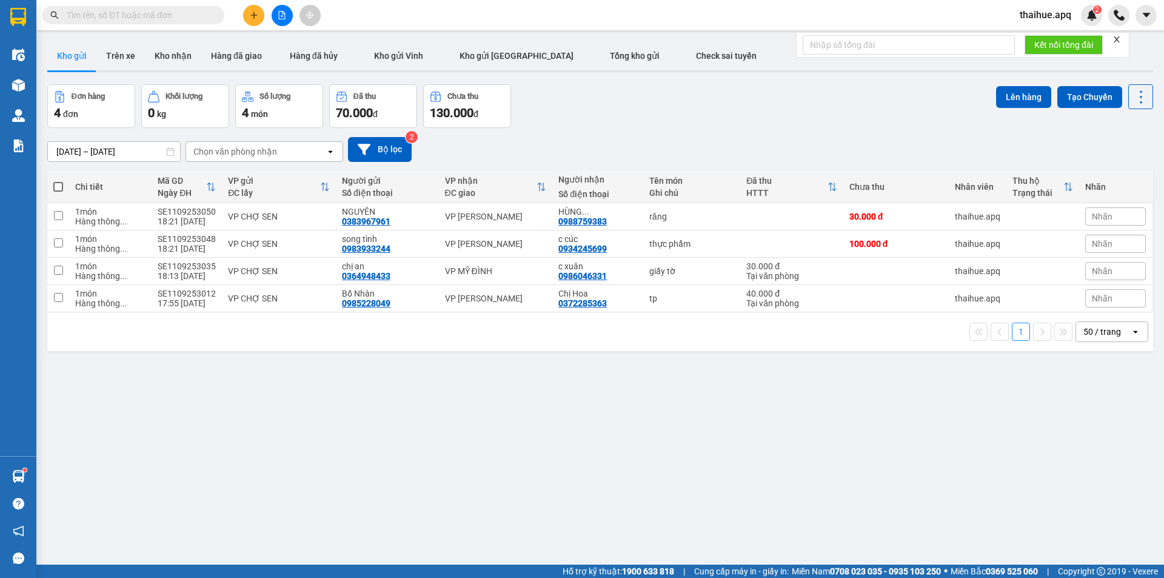
click at [259, 20] on button at bounding box center [253, 15] width 21 height 21
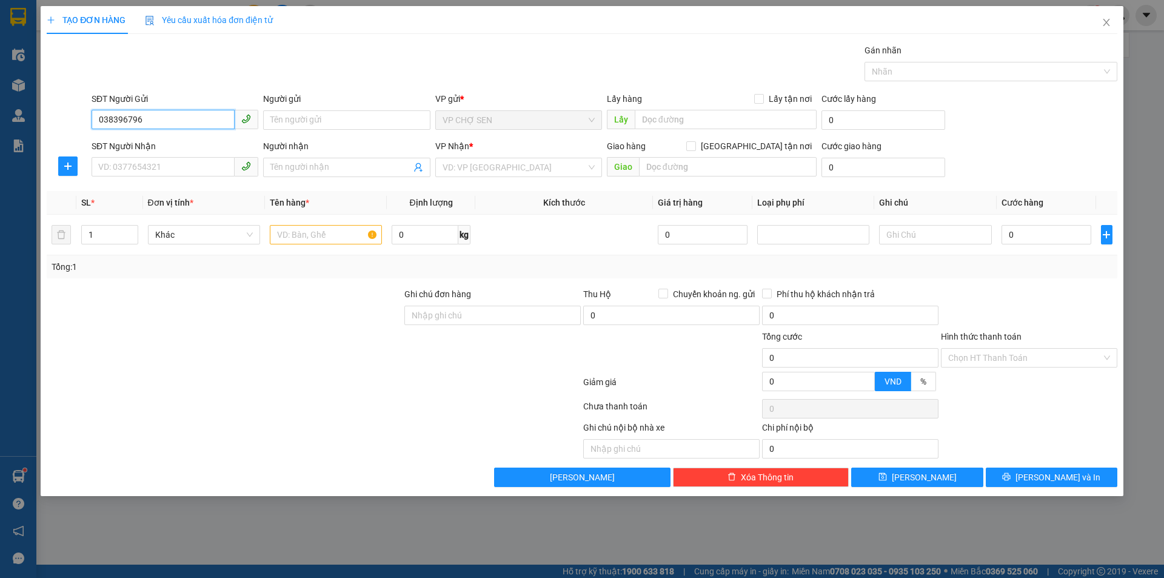
type input "0383967961"
click at [178, 141] on div "0383967961 - NGUYÊN" at bounding box center [175, 144] width 152 height 13
type input "NGUYÊN"
type input "0383967961"
click at [178, 162] on input "SĐT Người Nhận" at bounding box center [163, 166] width 143 height 19
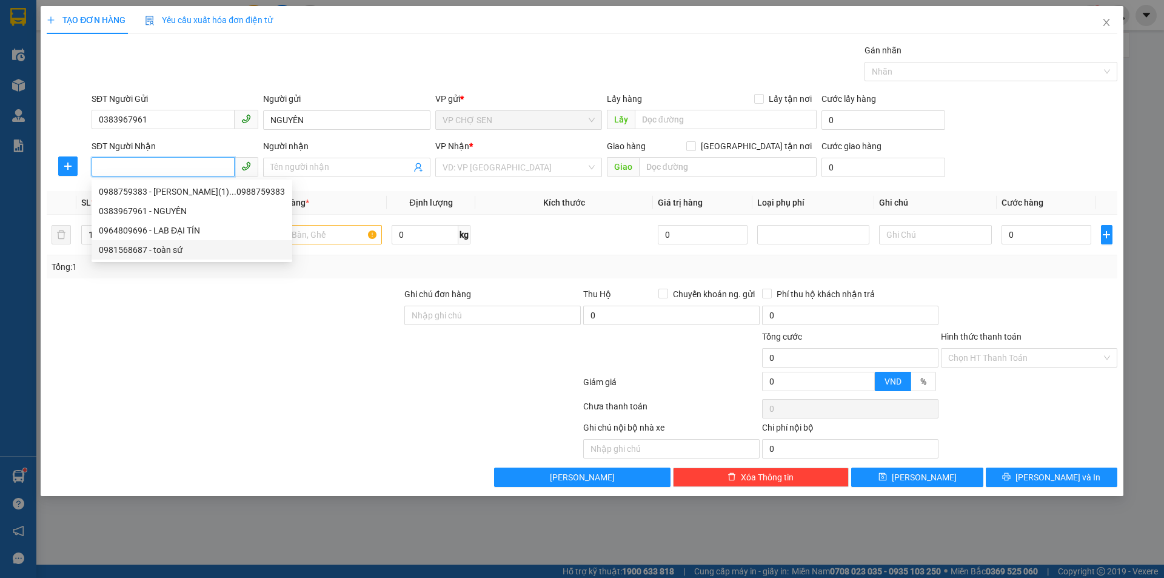
click at [179, 244] on div "0981568687 - toàn sứ" at bounding box center [192, 249] width 186 height 13
type input "0981568687"
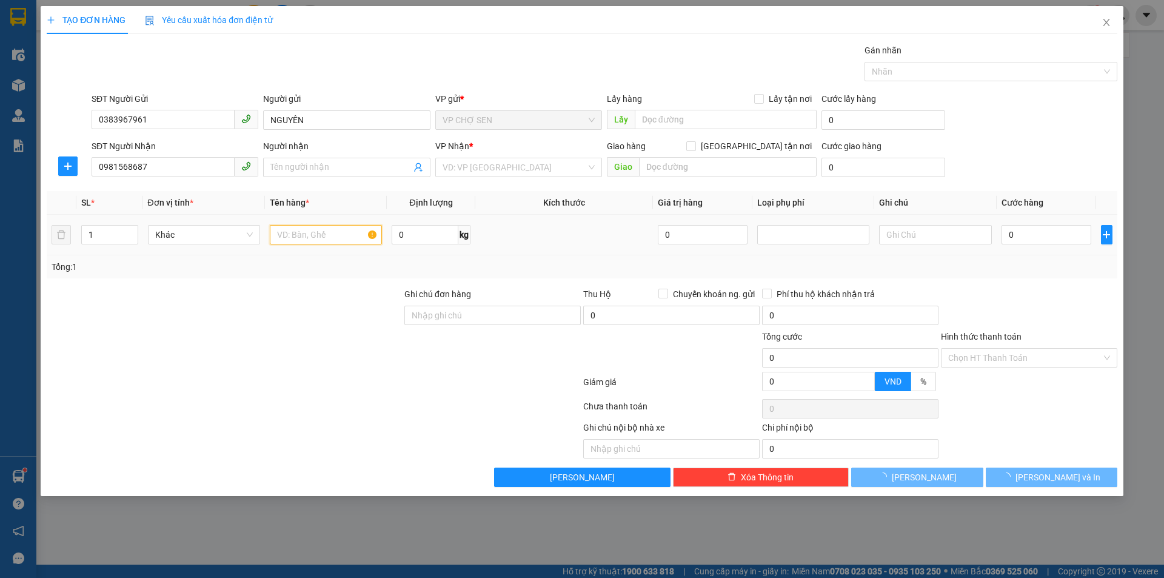
click at [313, 240] on input "text" at bounding box center [326, 234] width 112 height 19
type input "toàn sứ"
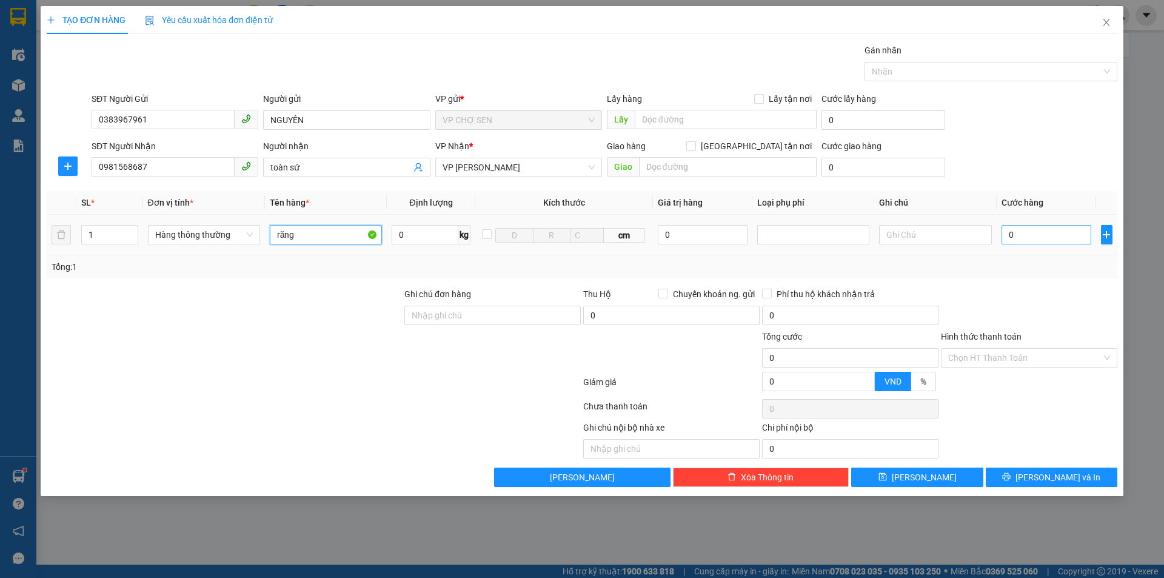
type input "răng"
click at [1028, 236] on input "0" at bounding box center [1046, 234] width 90 height 19
type input "3"
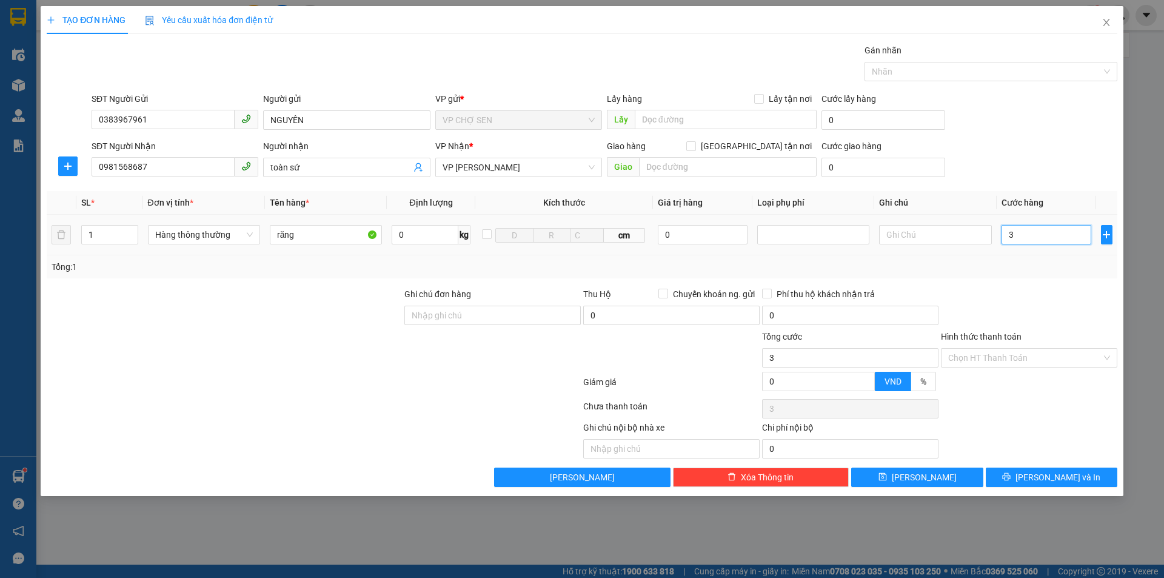
type input "30"
type input "300"
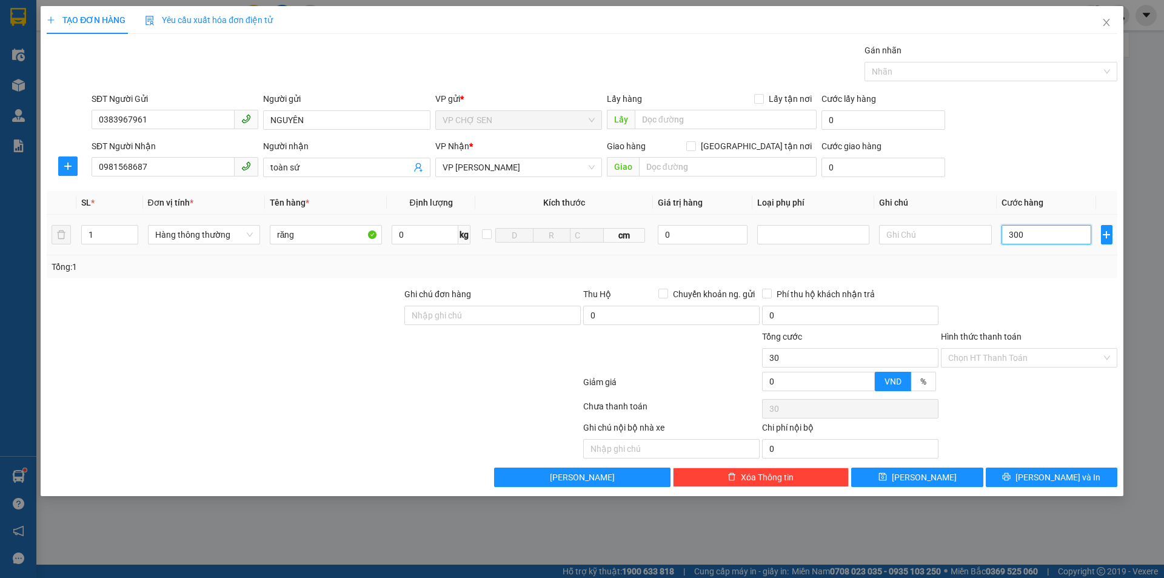
type input "300"
type input "3.000"
type input "30.000"
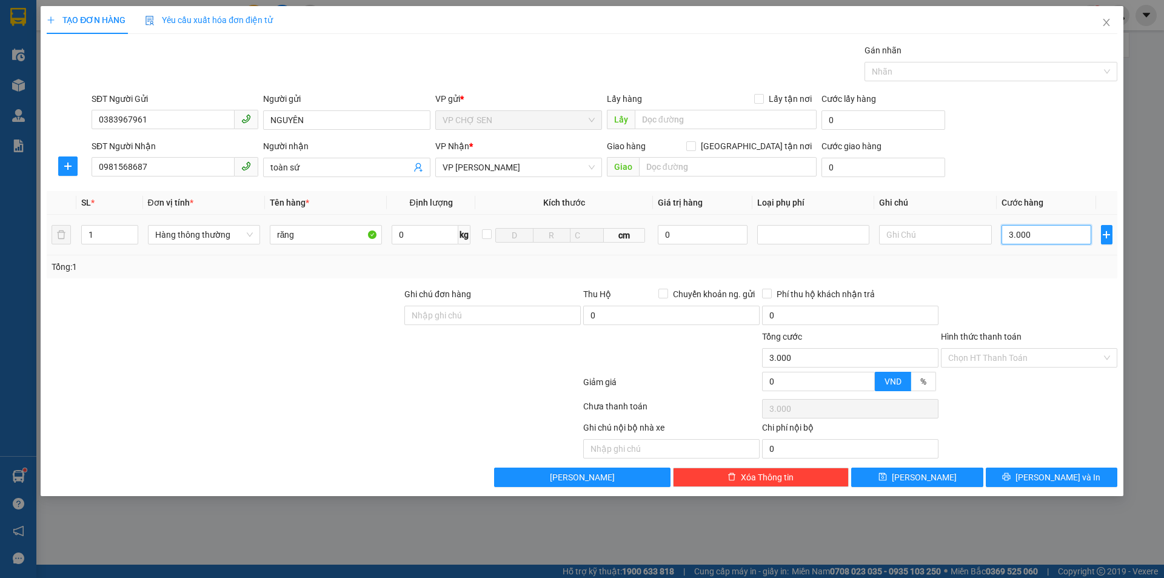
type input "30.000"
click at [1013, 474] on button "Lưu và In" at bounding box center [1051, 476] width 132 height 19
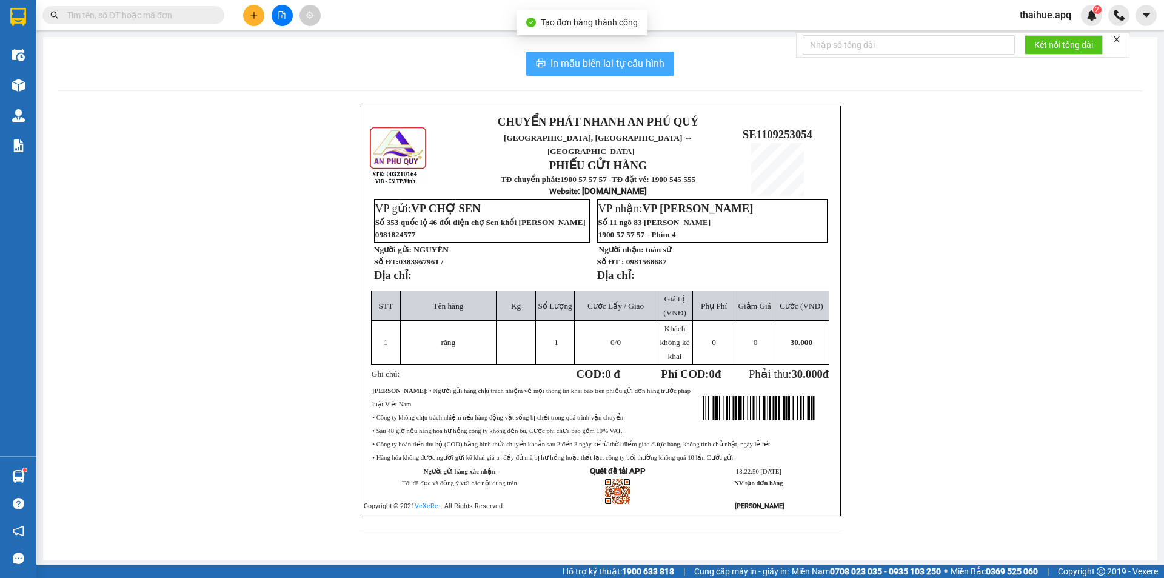
click at [636, 60] on span "In mẫu biên lai tự cấu hình" at bounding box center [607, 63] width 114 height 15
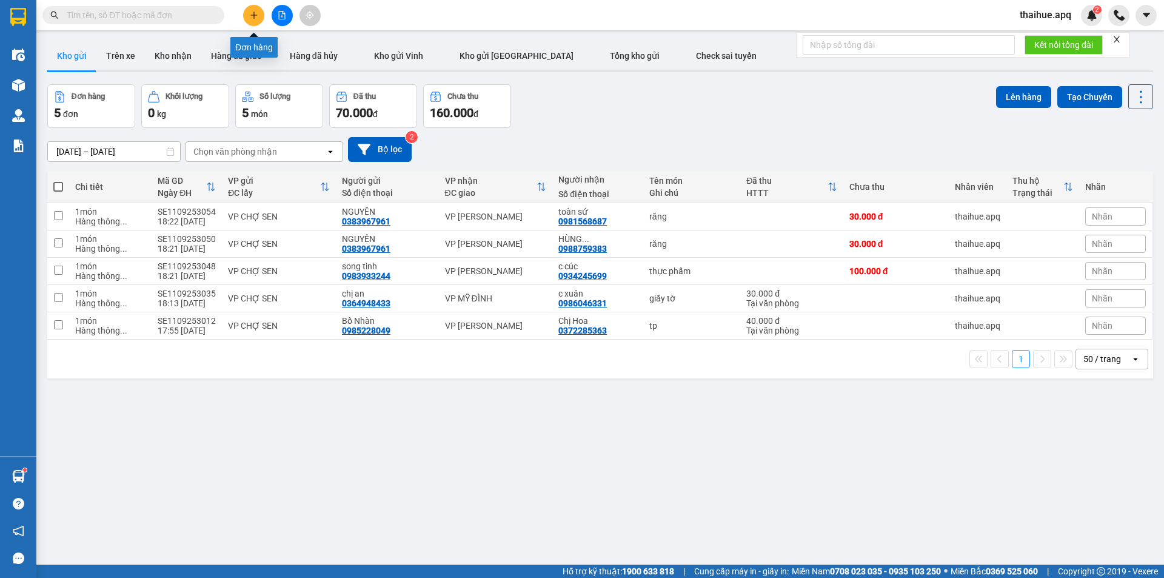
click at [259, 11] on button at bounding box center [253, 15] width 21 height 21
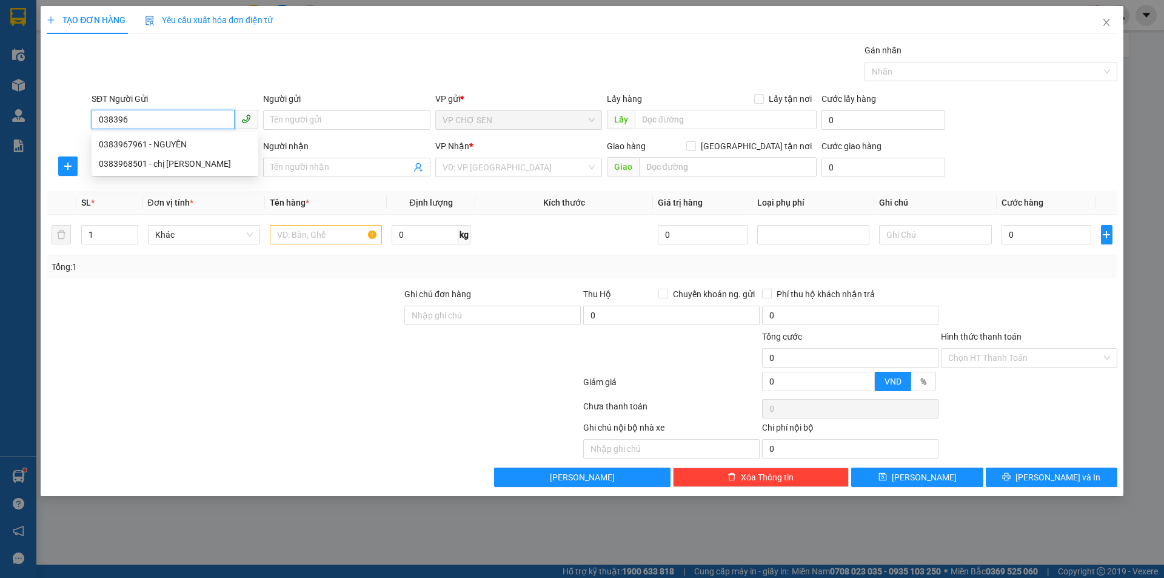
type input "038396"
click at [188, 137] on div "0383967961 0383967961 - NGUYÊN 0383968501 - chị hằng" at bounding box center [175, 154] width 167 height 44
click at [188, 161] on input "SĐT Người Nhận" at bounding box center [163, 166] width 143 height 19
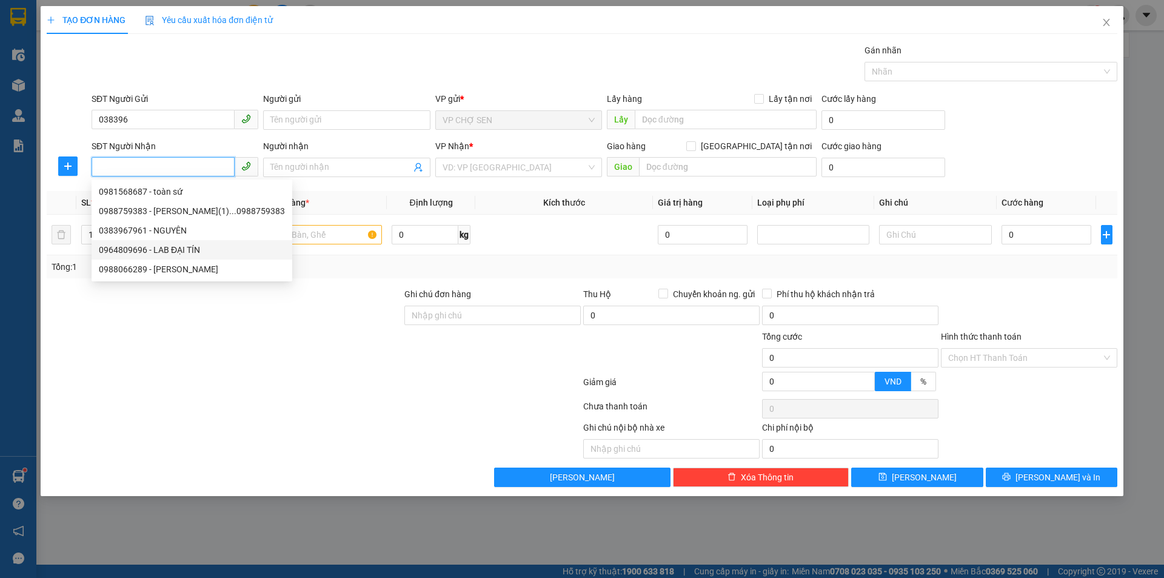
click at [190, 248] on div "0964809696 - LAB ĐẠI TÍN" at bounding box center [192, 249] width 186 height 13
type input "0964809696"
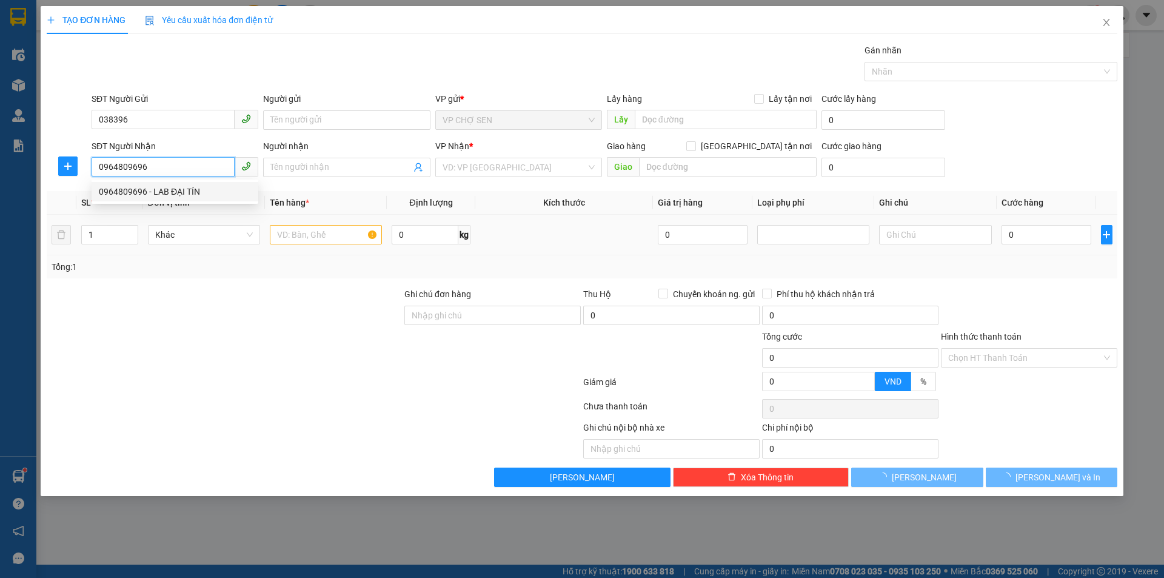
type input "LAB ĐẠI TÍN"
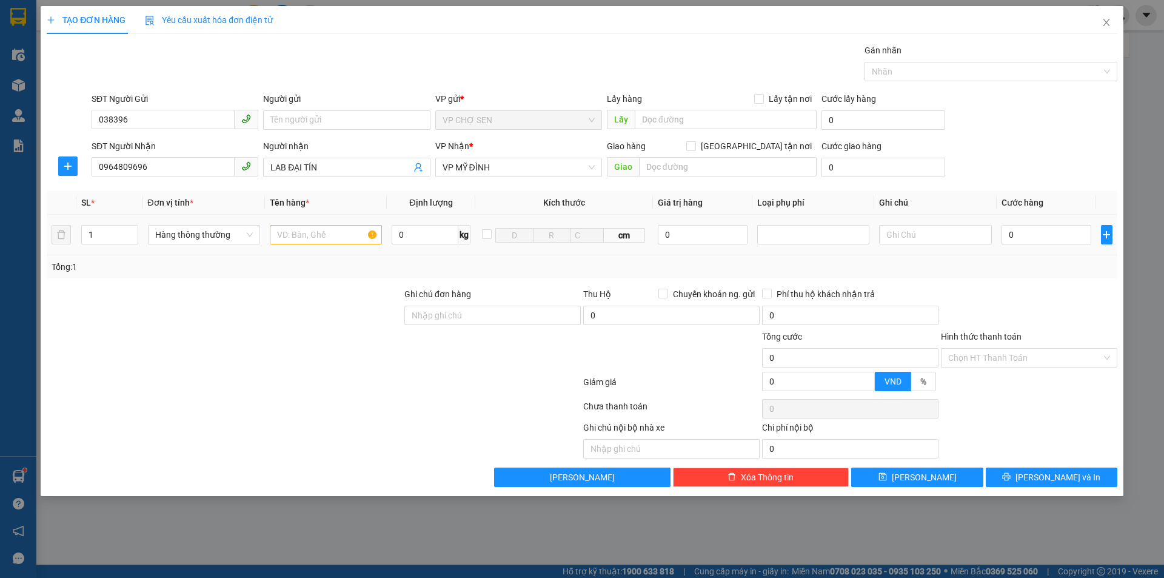
click at [307, 223] on div at bounding box center [326, 234] width 112 height 24
click at [304, 230] on input "text" at bounding box center [326, 234] width 112 height 19
type input "răng"
click at [1029, 230] on input "0" at bounding box center [1046, 234] width 90 height 19
type input "3"
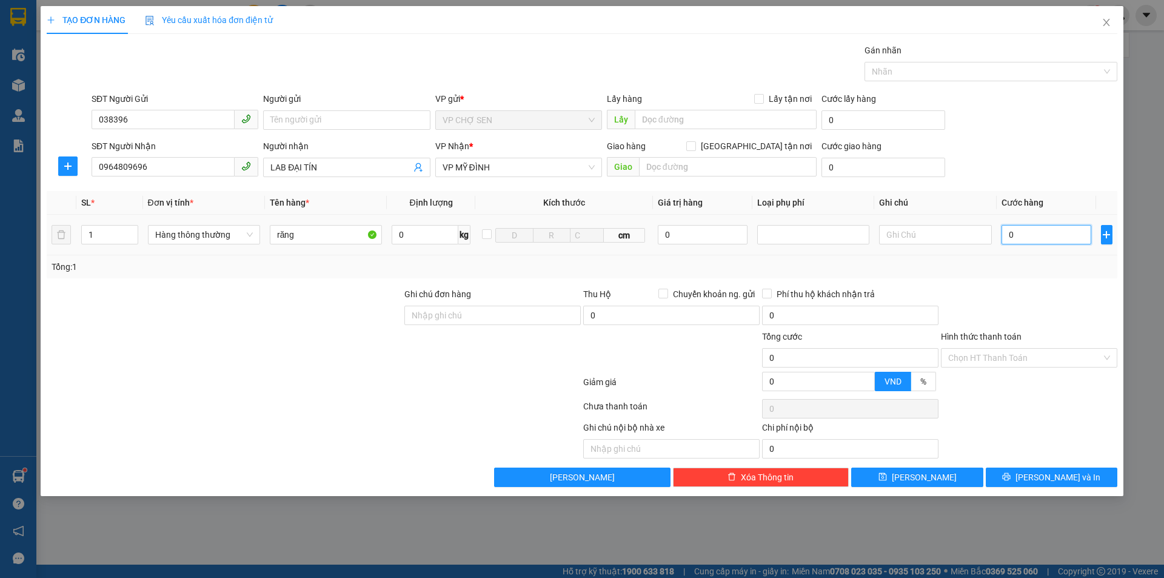
type input "3"
type input "30"
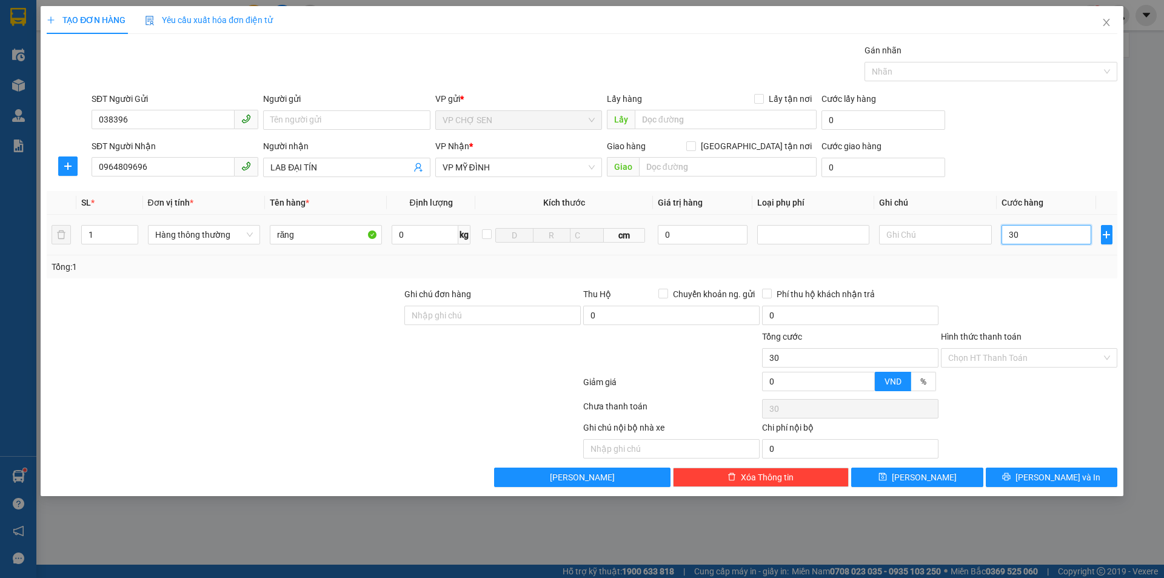
type input "300"
type input "3.000"
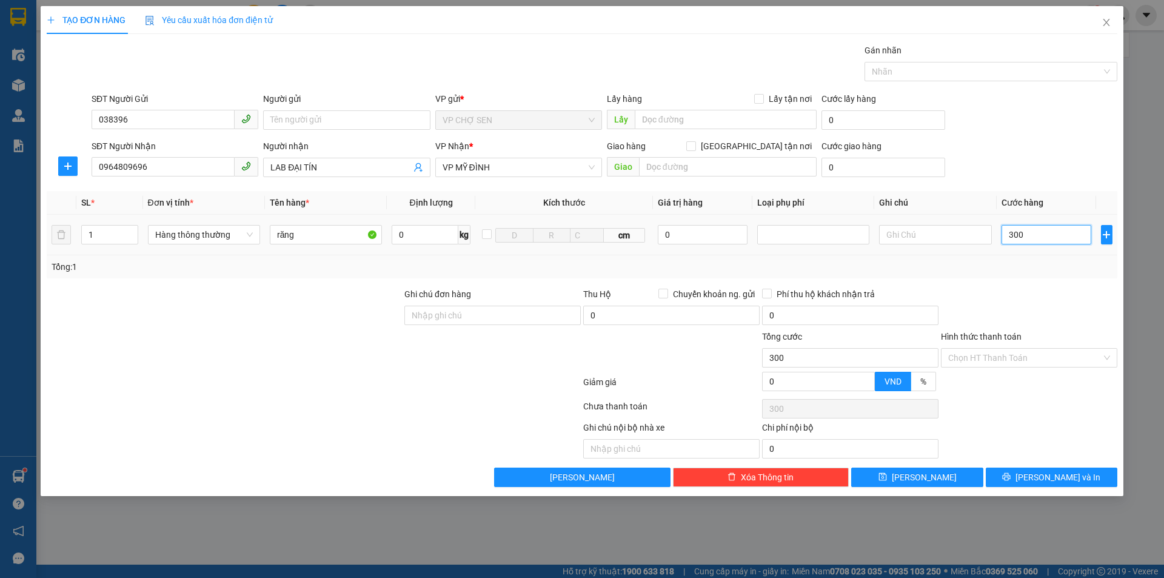
type input "3.000"
type input "30.000"
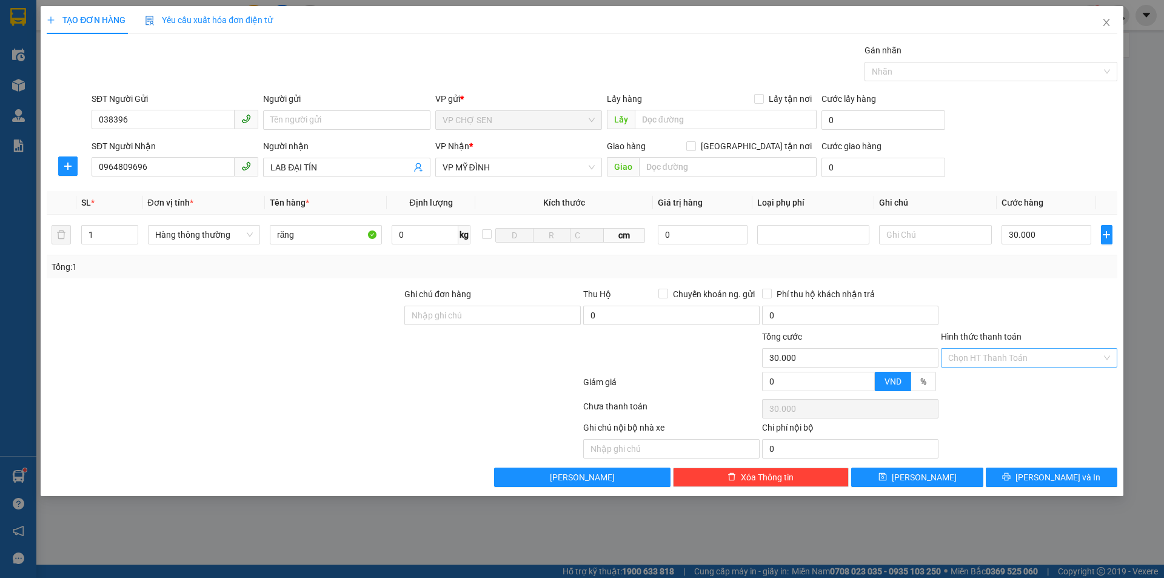
click at [956, 364] on input "Hình thức thanh toán" at bounding box center [1024, 357] width 153 height 18
click at [958, 382] on div "Tại văn phòng" at bounding box center [1029, 381] width 162 height 13
type input "0"
click at [1019, 480] on button "Lưu và In" at bounding box center [1051, 476] width 132 height 19
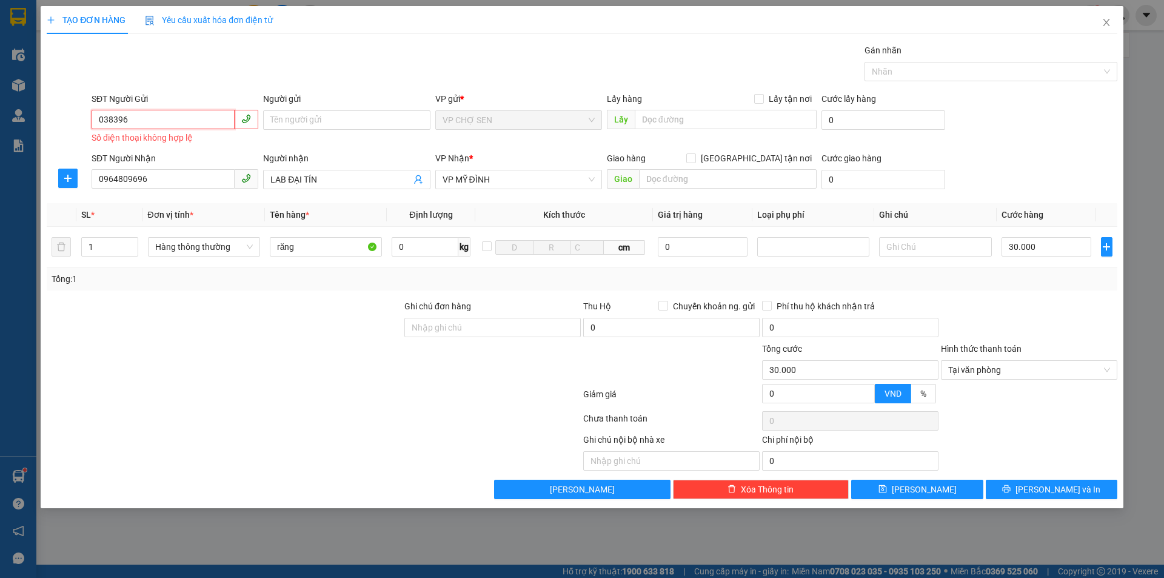
click at [172, 122] on input "038396" at bounding box center [163, 119] width 143 height 19
click at [180, 150] on div "0383967961 - NGUYÊN" at bounding box center [175, 144] width 152 height 13
type input "0383967961"
type input "NGUYÊN"
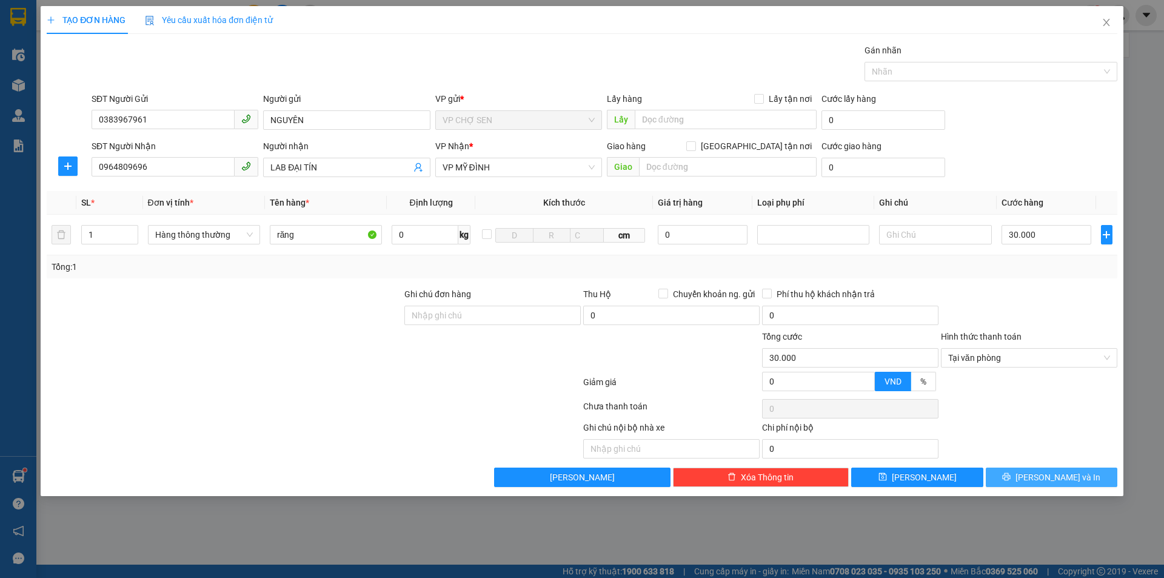
click at [1053, 472] on span "Lưu và In" at bounding box center [1057, 476] width 85 height 13
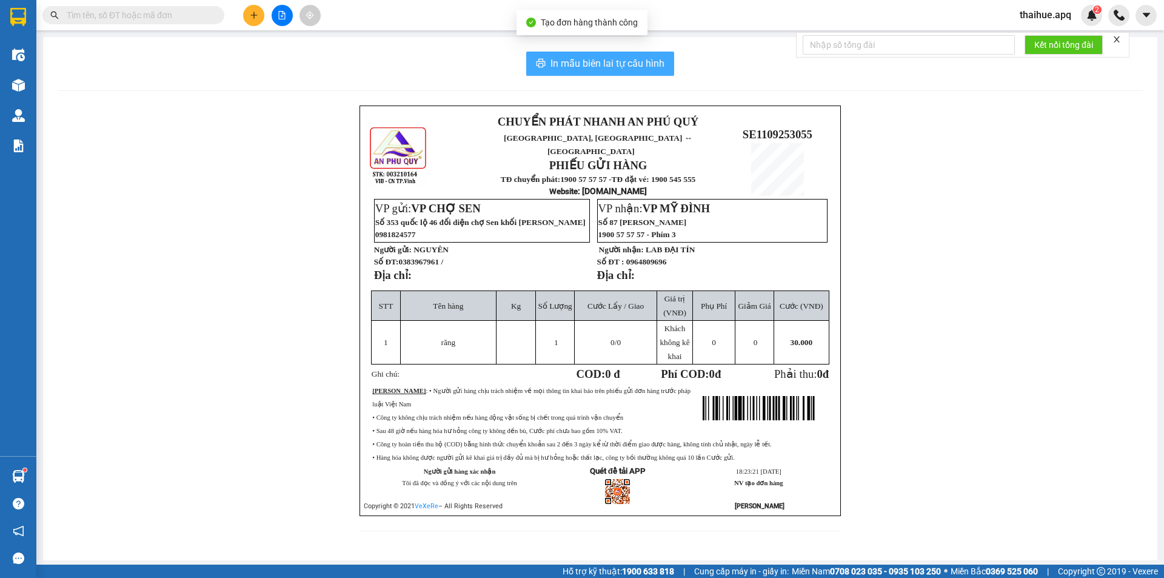
click at [646, 72] on button "In mẫu biên lai tự cấu hình" at bounding box center [600, 64] width 148 height 24
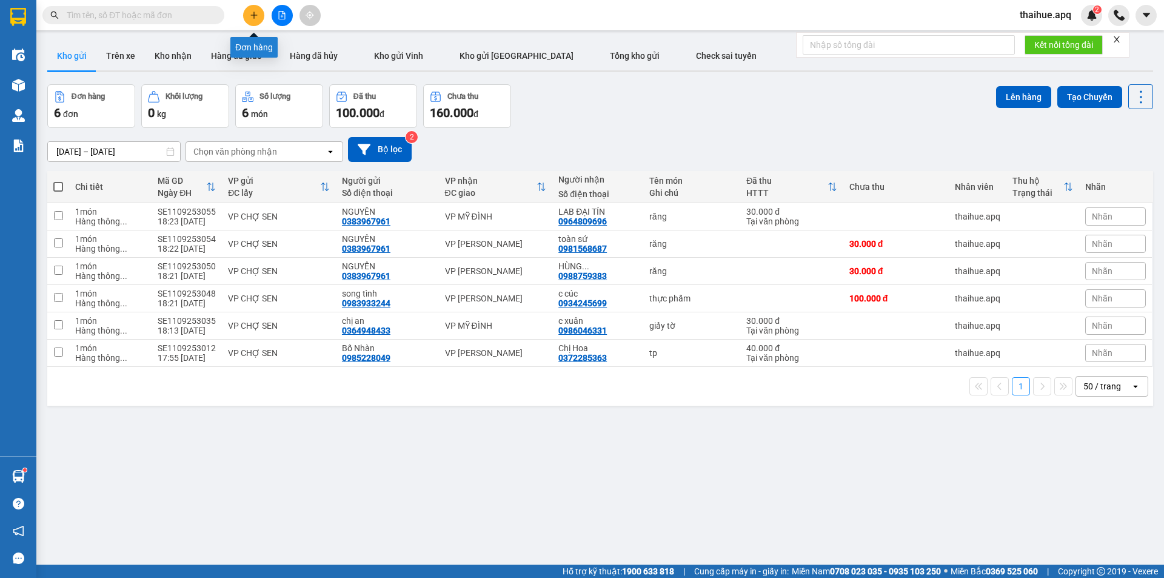
click at [252, 17] on icon "plus" at bounding box center [254, 15] width 8 height 8
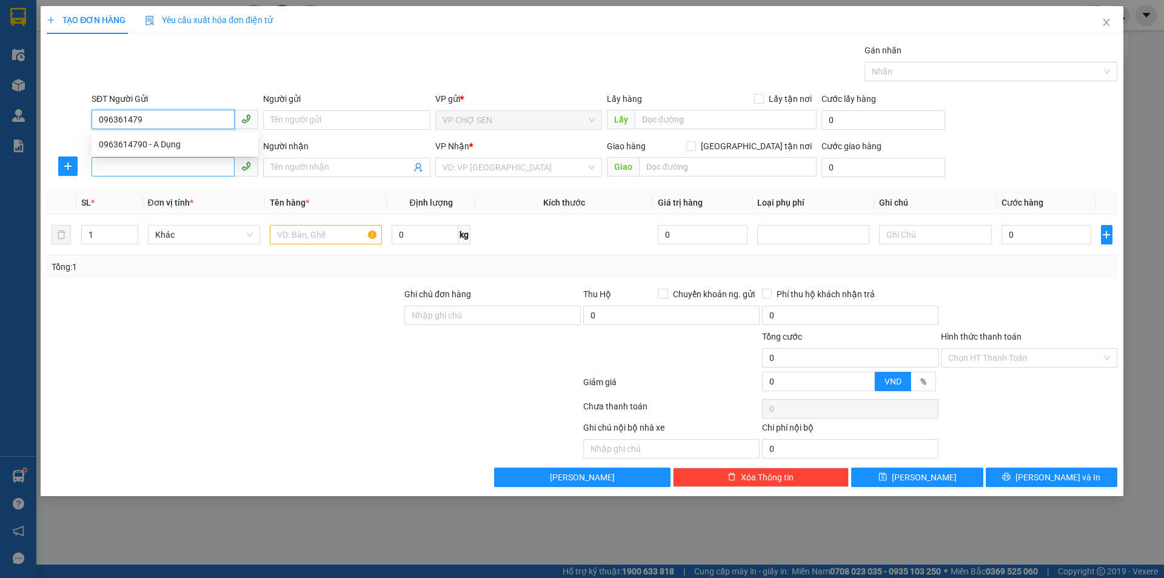
type input "0963614790"
click at [161, 142] on div "0963614790 - A Dụng" at bounding box center [175, 144] width 152 height 13
type input "A Dụng"
type input "0963614790"
click at [142, 168] on input "SĐT Người Nhận" at bounding box center [163, 166] width 143 height 19
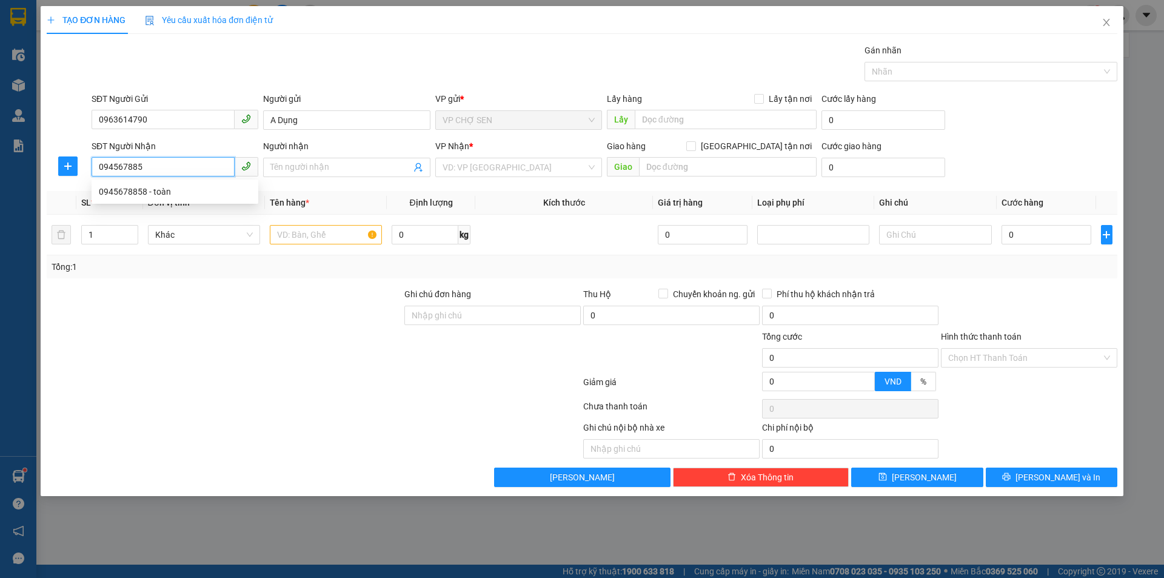
type input "0945678858"
click at [160, 193] on div "0945678858 - toàn" at bounding box center [175, 191] width 152 height 13
type input "toàn"
checkbox input "true"
type input "GL"
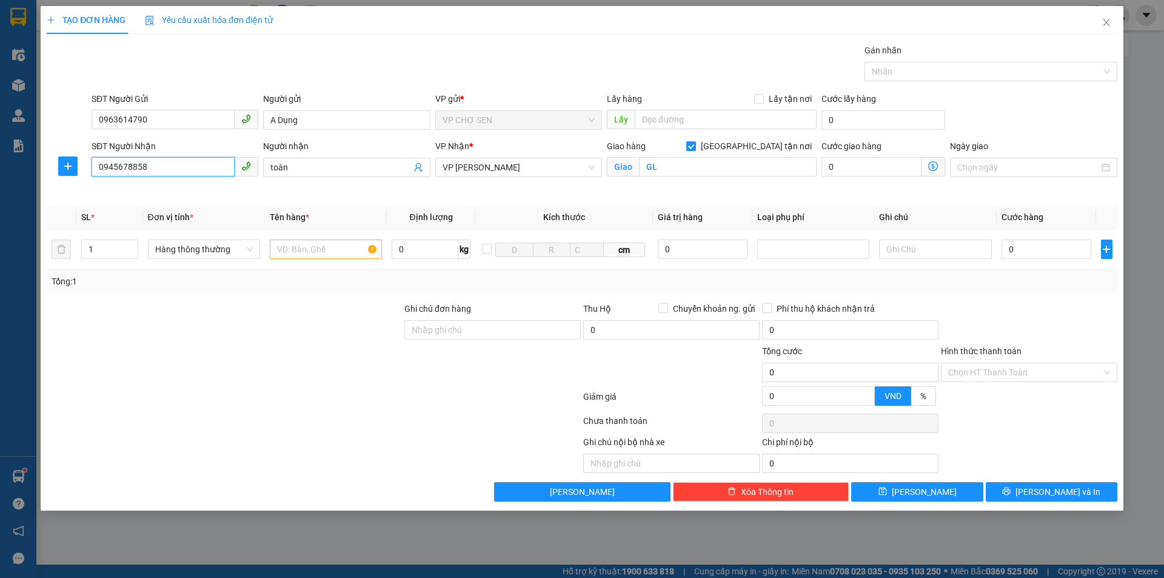
type input "0945678858"
click at [695, 144] on input "Giao tận nơi" at bounding box center [690, 145] width 8 height 8
checkbox input "false"
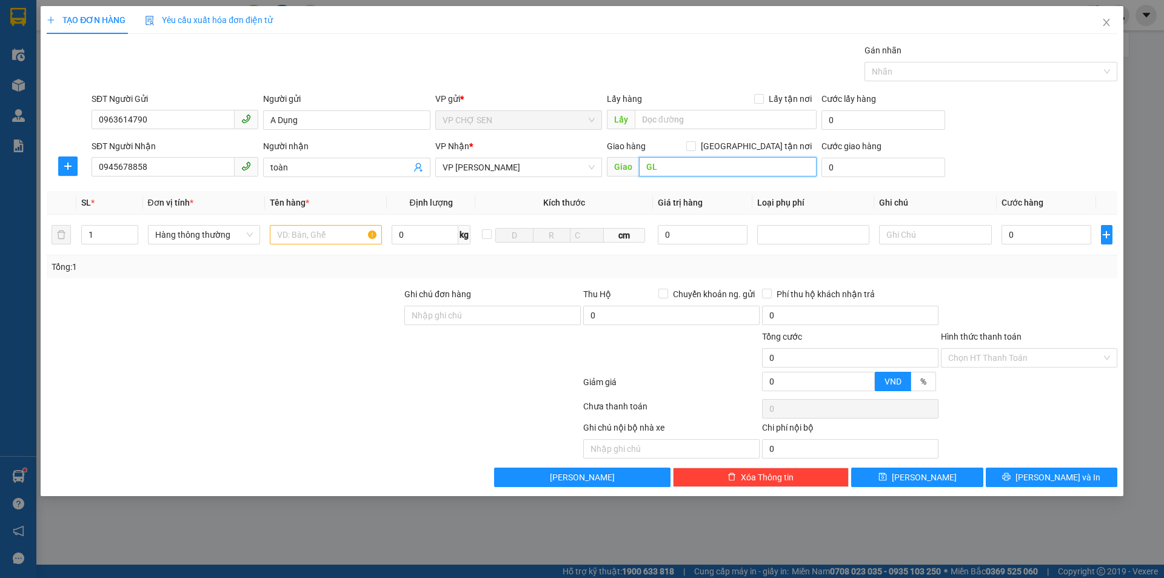
click at [696, 171] on input "GL" at bounding box center [728, 166] width 178 height 19
click at [296, 240] on input "text" at bounding box center [326, 234] width 112 height 19
type input "gân"
click at [1007, 236] on input "0" at bounding box center [1046, 234] width 90 height 19
type input "3"
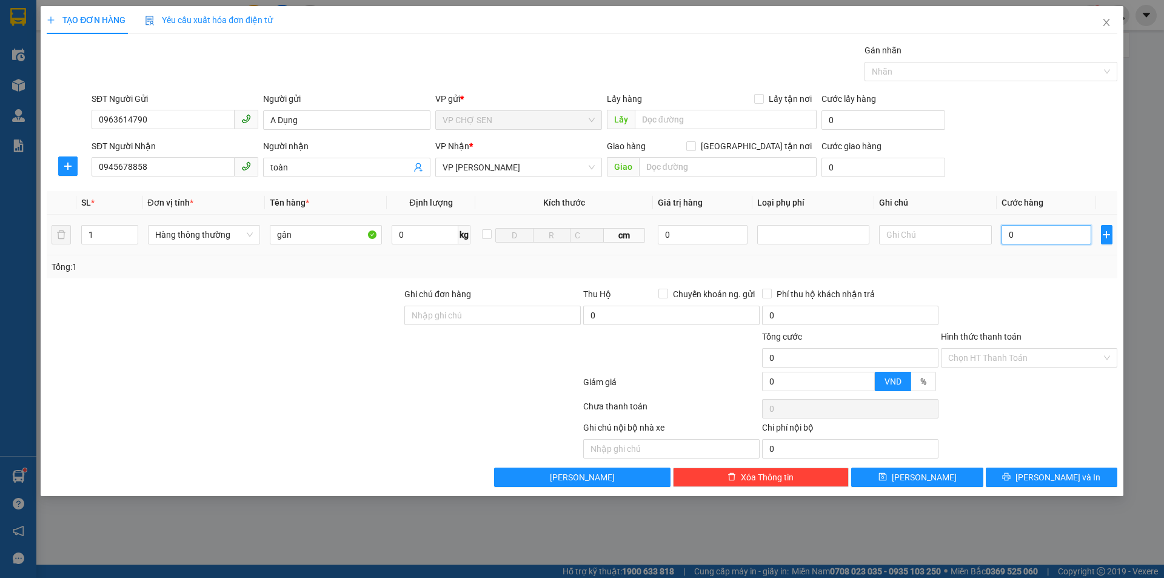
type input "3"
type input "30"
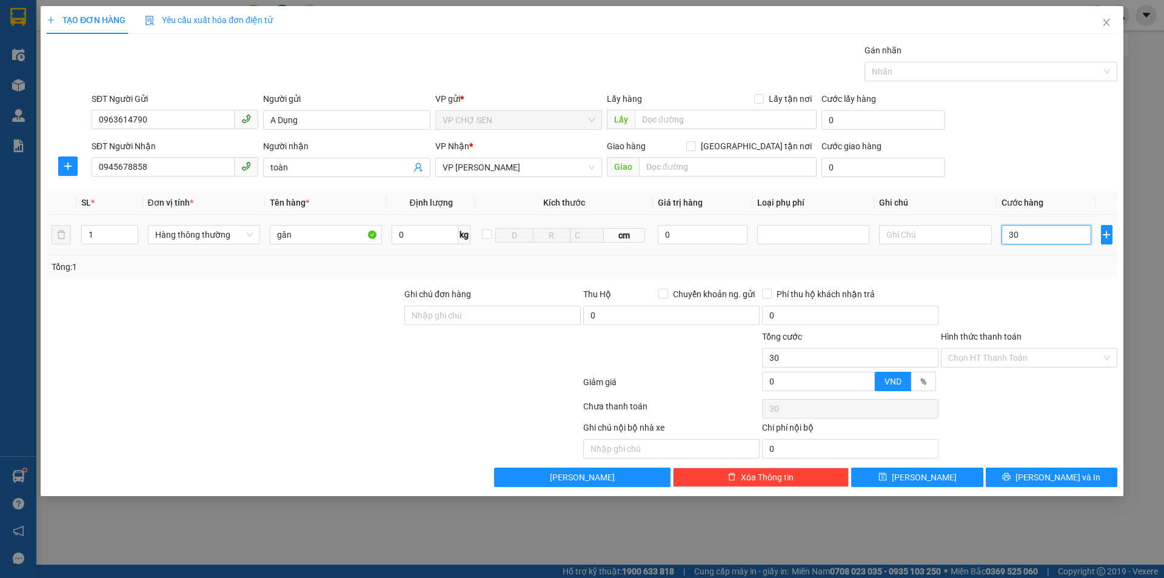
type input "300"
type input "3.000"
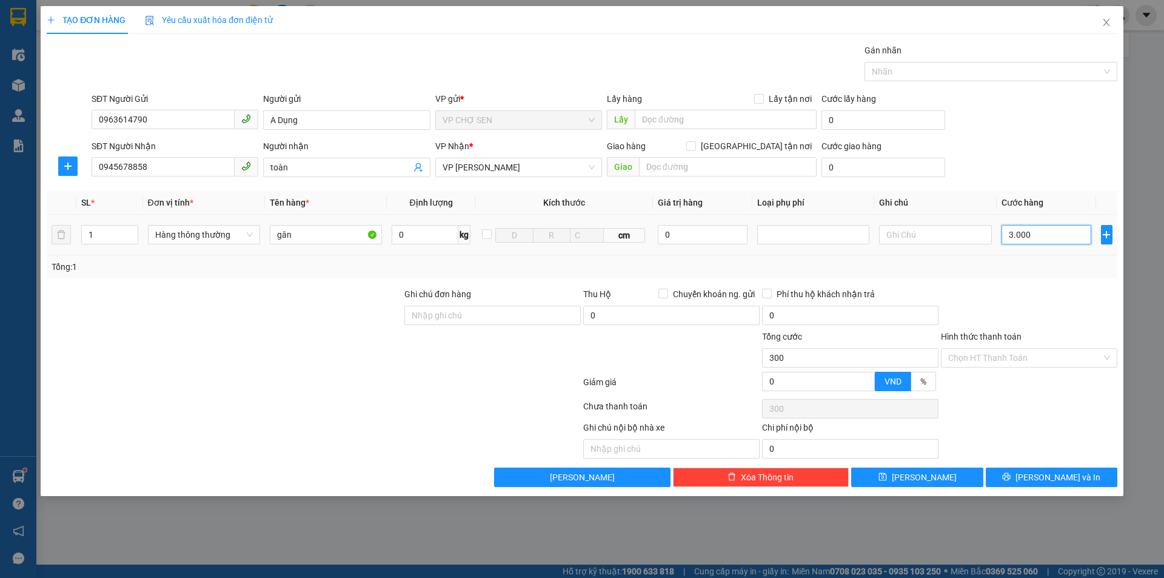
type input "3.000"
type input "30.000"
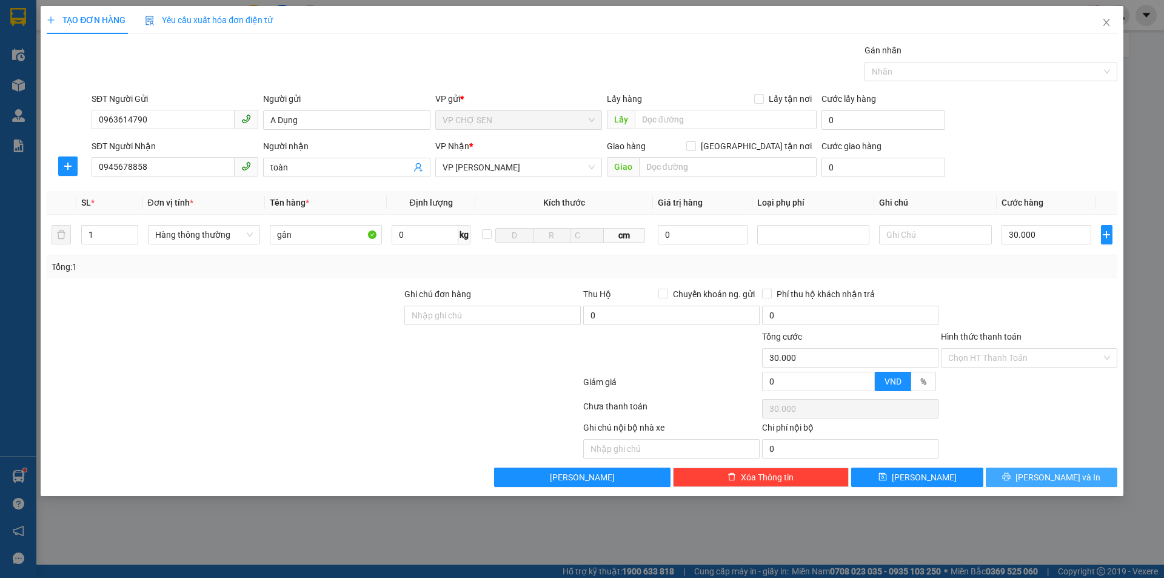
click at [1048, 476] on span "Lưu và In" at bounding box center [1057, 476] width 85 height 13
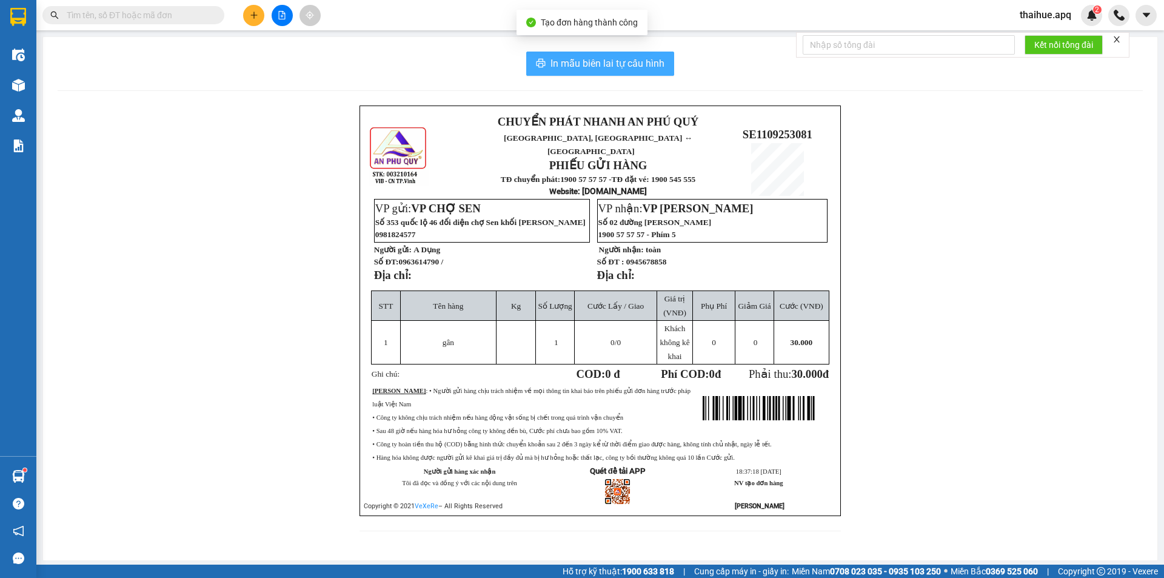
click at [590, 62] on span "In mẫu biên lai tự cấu hình" at bounding box center [607, 63] width 114 height 15
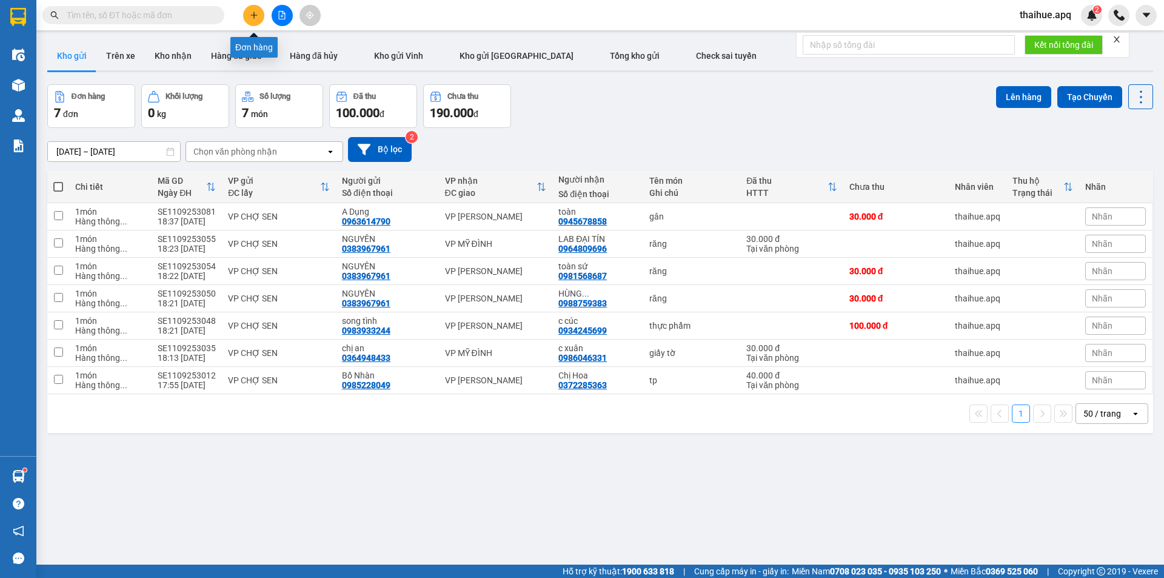
click at [258, 16] on icon "plus" at bounding box center [254, 15] width 8 height 8
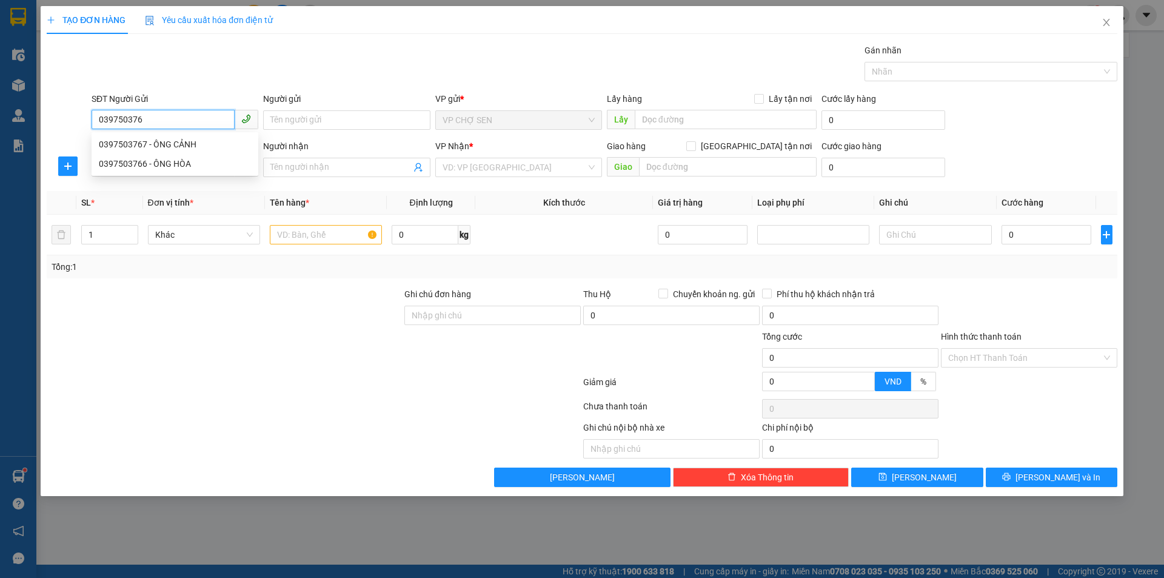
type input "0397503766"
click at [162, 145] on div "0397503766 - ÔNG HÒA" at bounding box center [175, 144] width 152 height 13
type input "ÔNG HÒA"
type input "0397503766"
click at [142, 172] on input "SĐT Người Nhận" at bounding box center [163, 166] width 143 height 19
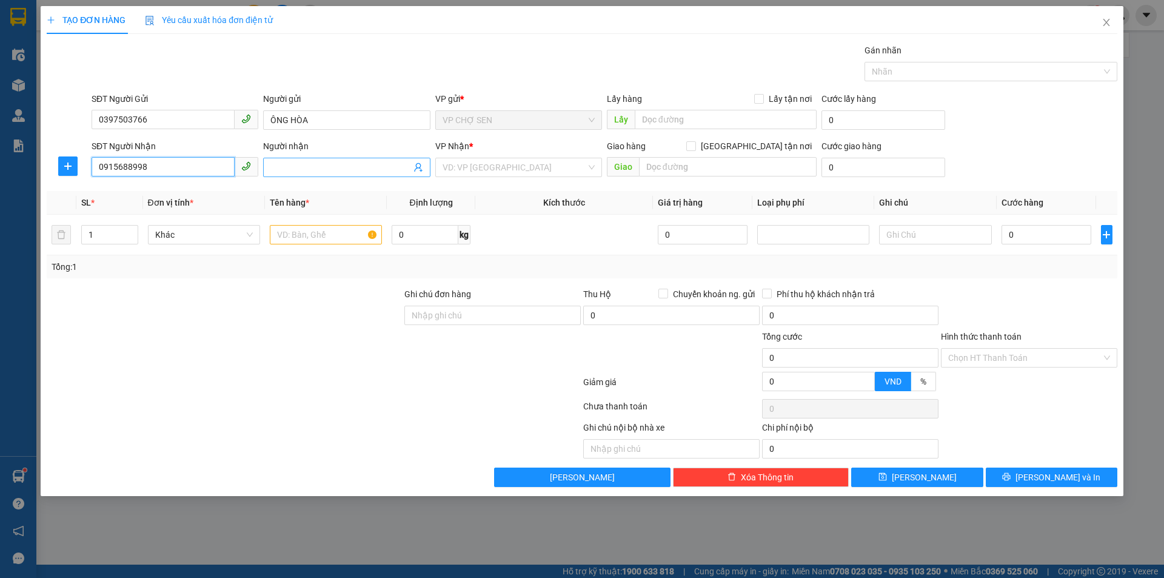
type input "0915688998"
click at [284, 167] on input "Người nhận" at bounding box center [340, 167] width 140 height 13
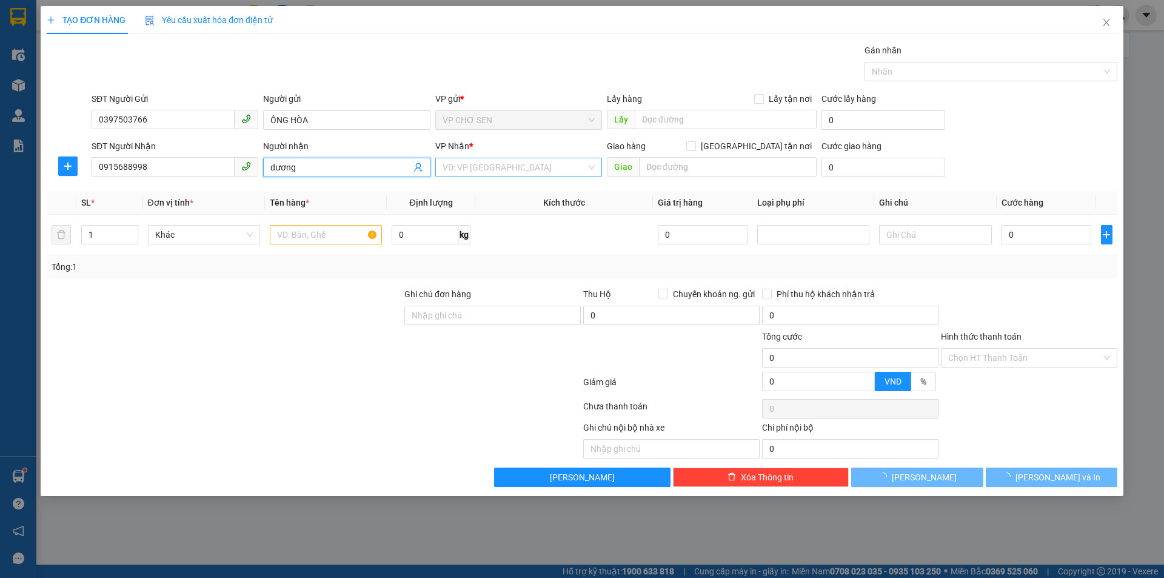
type input "dương"
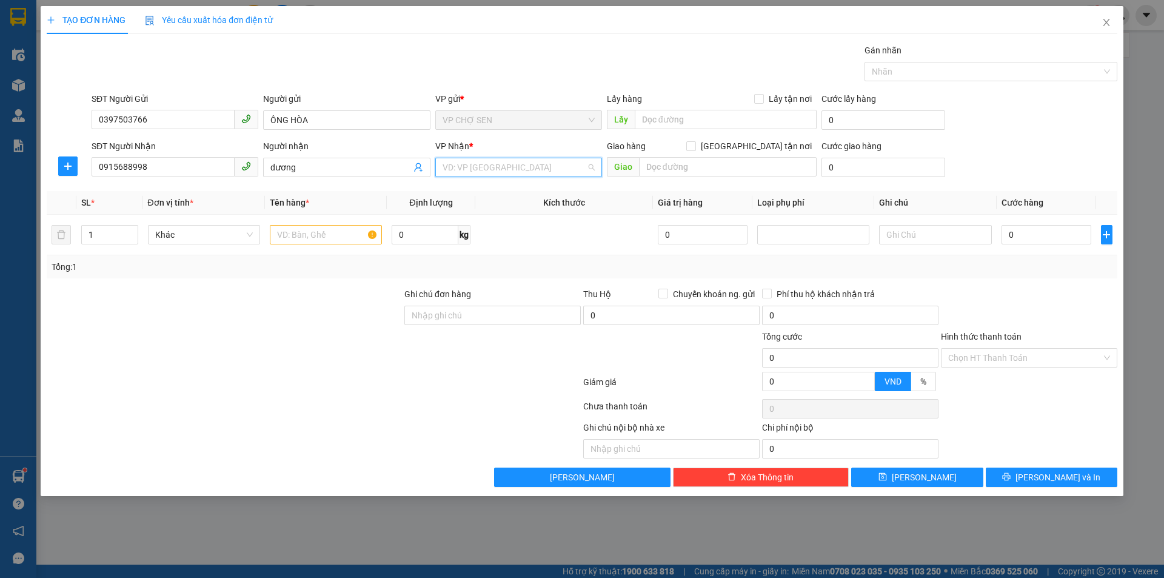
click at [510, 166] on input "search" at bounding box center [514, 167] width 144 height 18
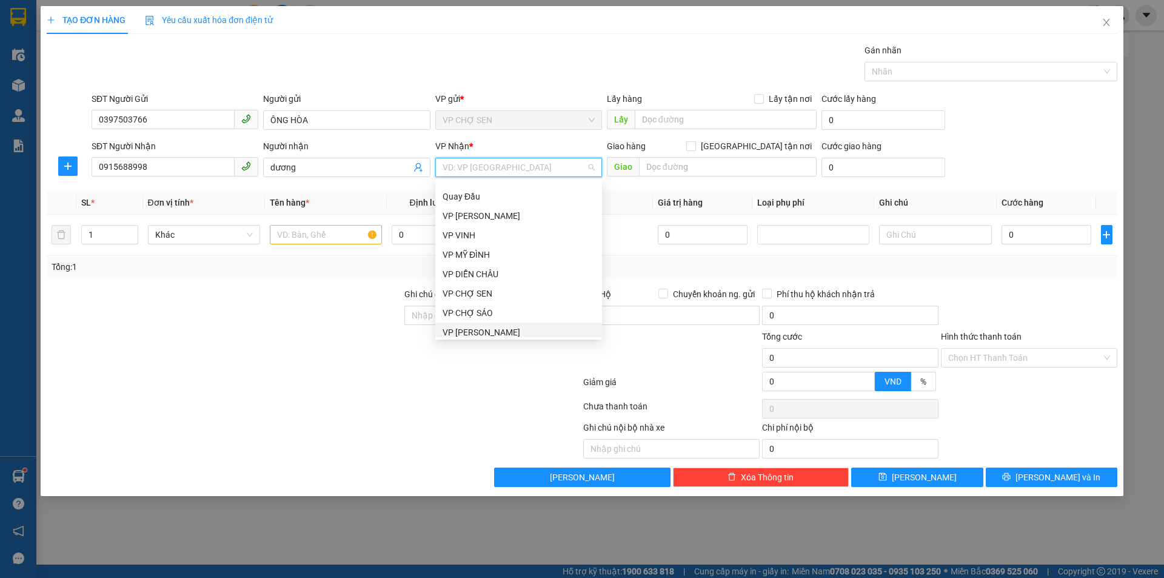
click at [335, 369] on div at bounding box center [224, 351] width 358 height 42
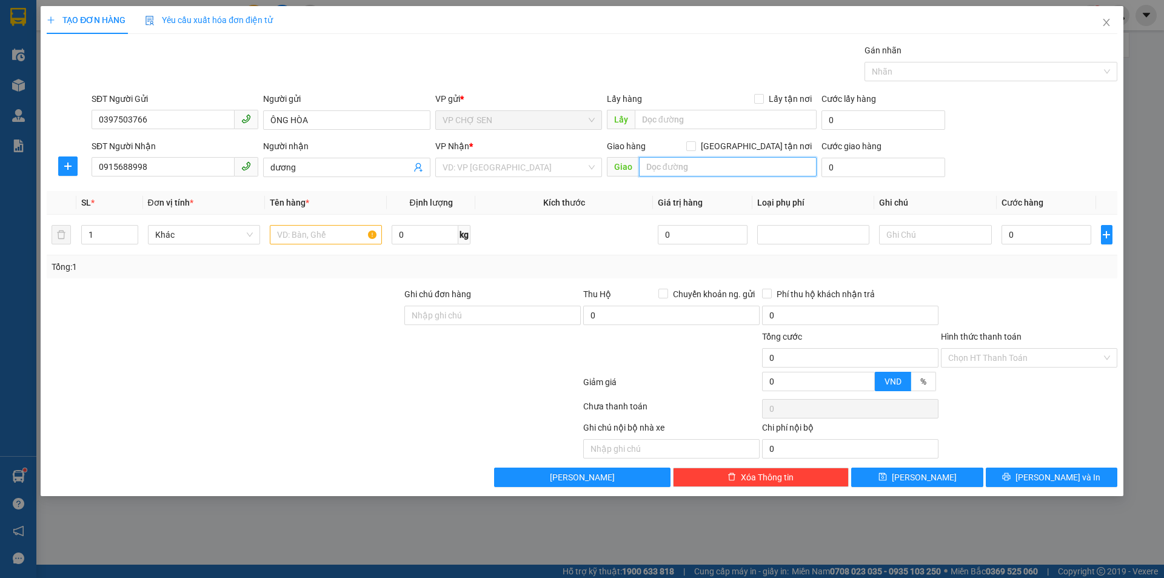
click at [646, 165] on input "text" at bounding box center [728, 166] width 178 height 19
type input "tòa A,chung cư lmperia Garden,số 143 đường nguyễn tuân,p thanh xuân trung,q tha…"
click at [695, 146] on input "Giao tận nơi" at bounding box center [690, 145] width 8 height 8
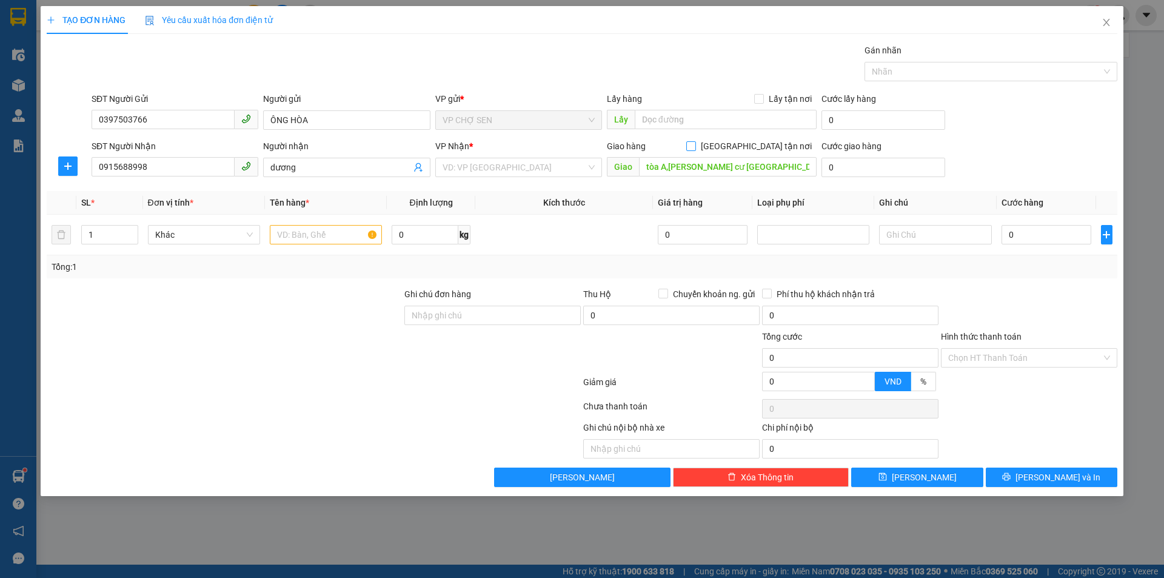
checkbox input "true"
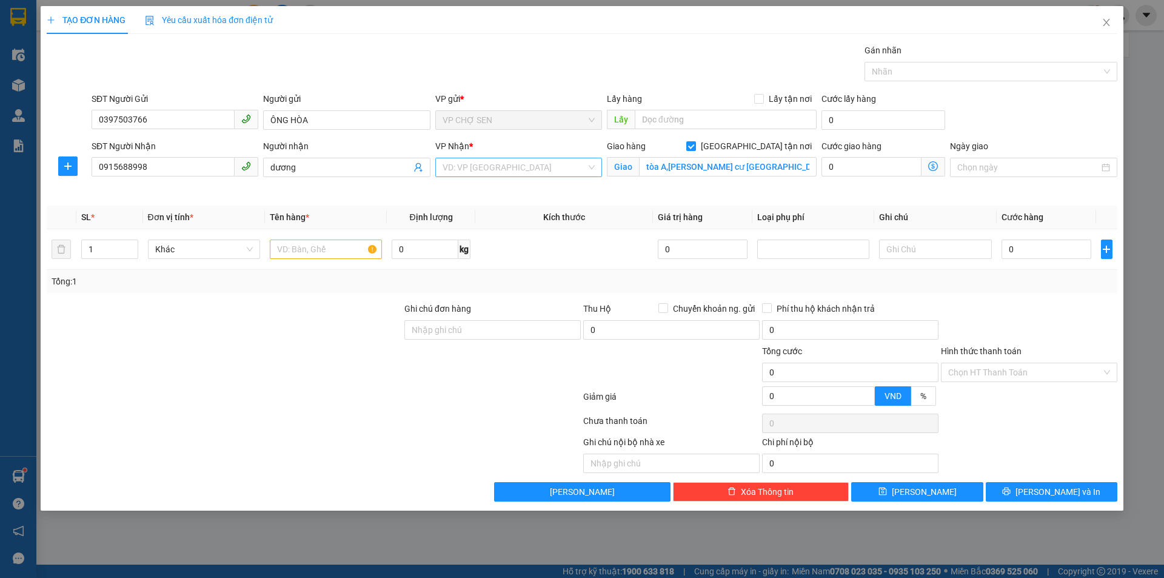
click at [547, 168] on input "search" at bounding box center [514, 167] width 144 height 18
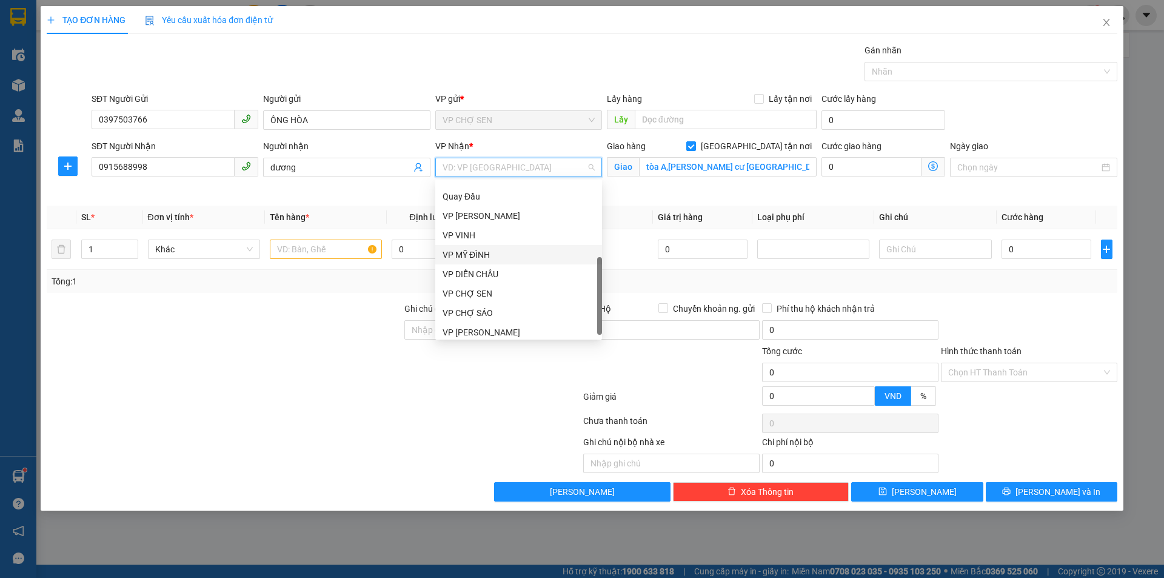
drag, startPoint x: 470, startPoint y: 255, endPoint x: 678, endPoint y: 216, distance: 211.0
click at [479, 255] on div "VP MỸ ĐÌNH" at bounding box center [518, 254] width 152 height 13
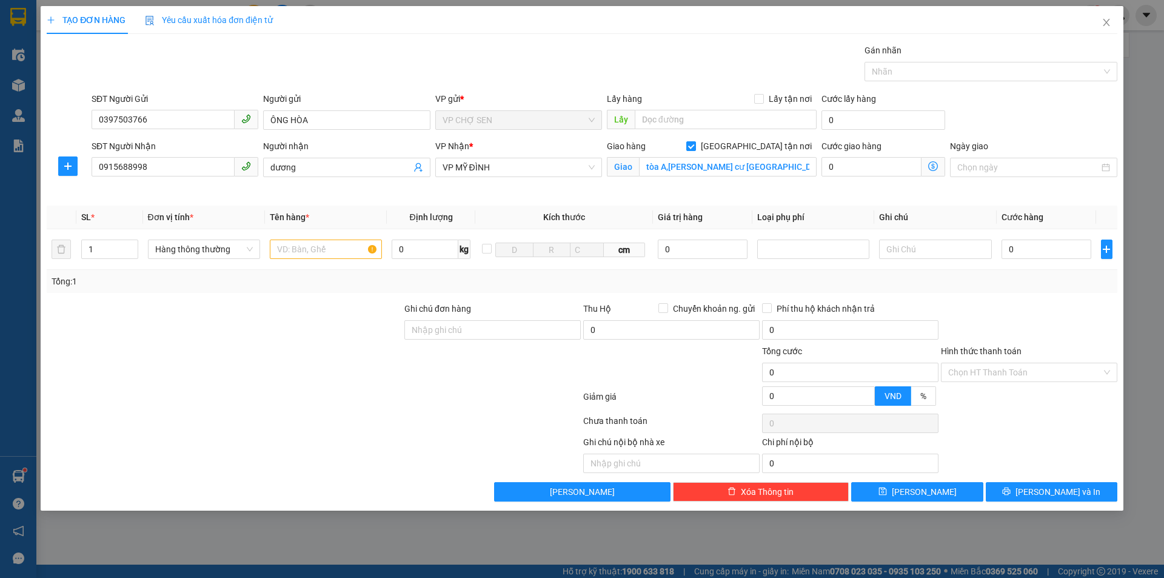
click at [933, 165] on icon "dollar-circle" at bounding box center [933, 166] width 10 height 10
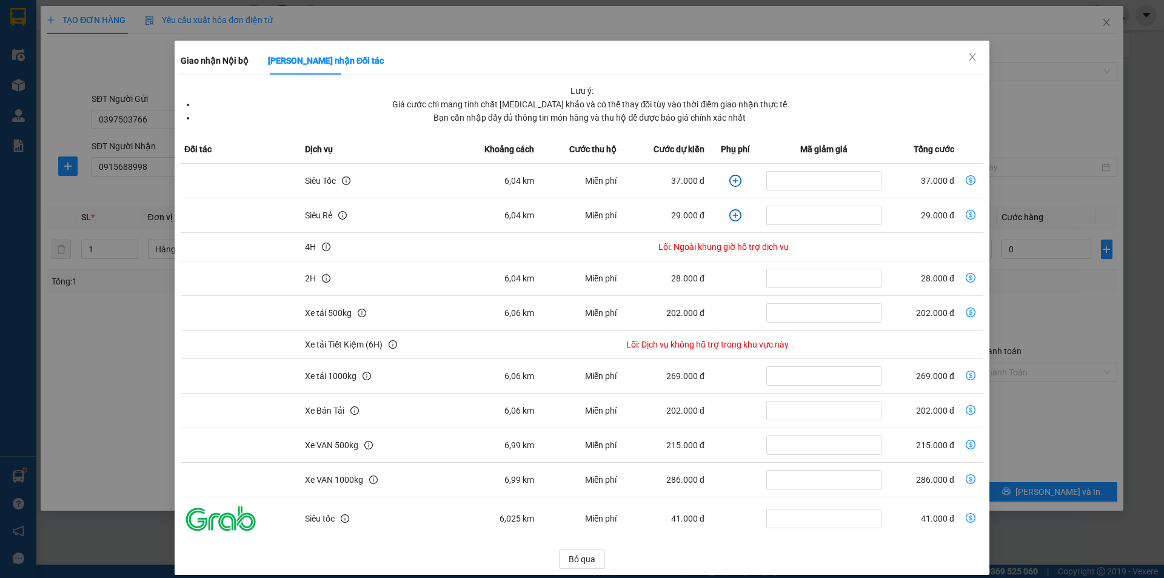
scroll to position [32, 0]
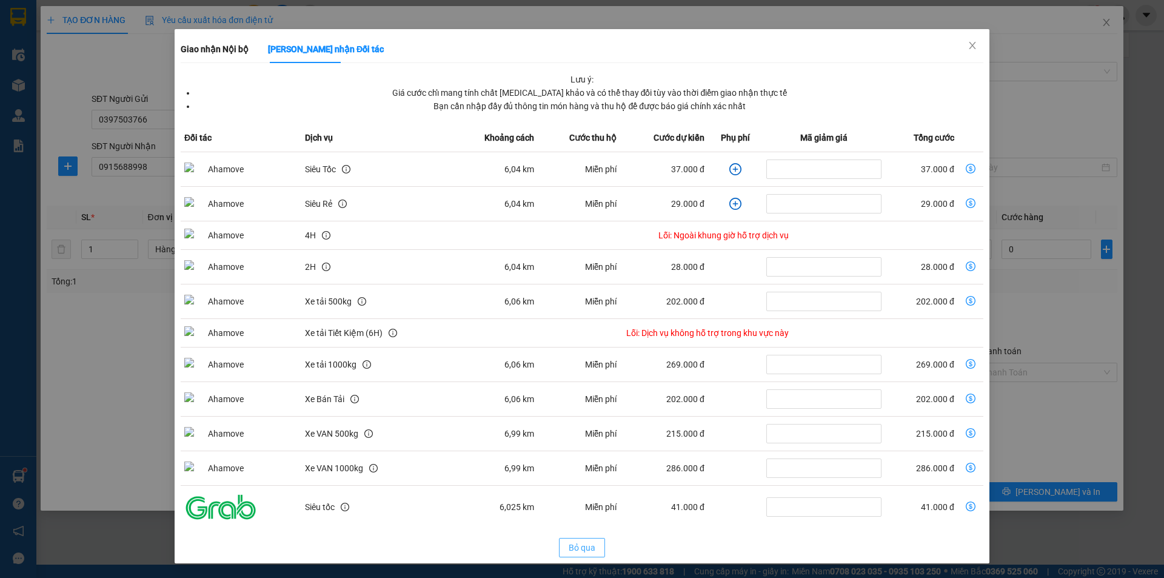
click at [586, 547] on span "Bỏ qua" at bounding box center [581, 547] width 27 height 13
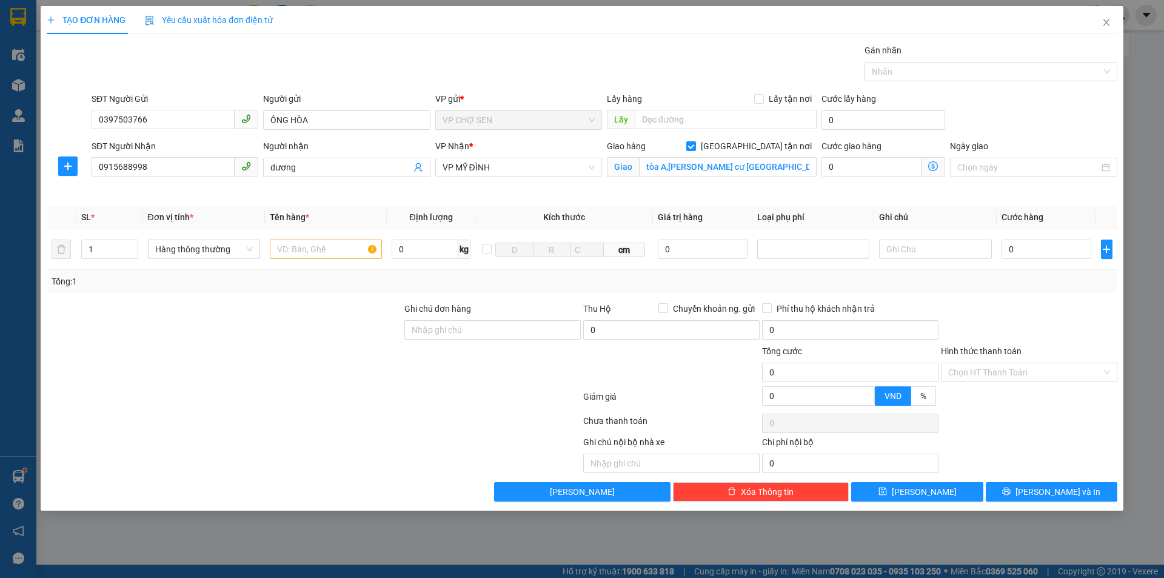
scroll to position [0, 0]
click at [329, 255] on input "text" at bounding box center [326, 248] width 112 height 19
type input "tp"
click at [1008, 249] on input "0" at bounding box center [1046, 248] width 90 height 19
type input "6"
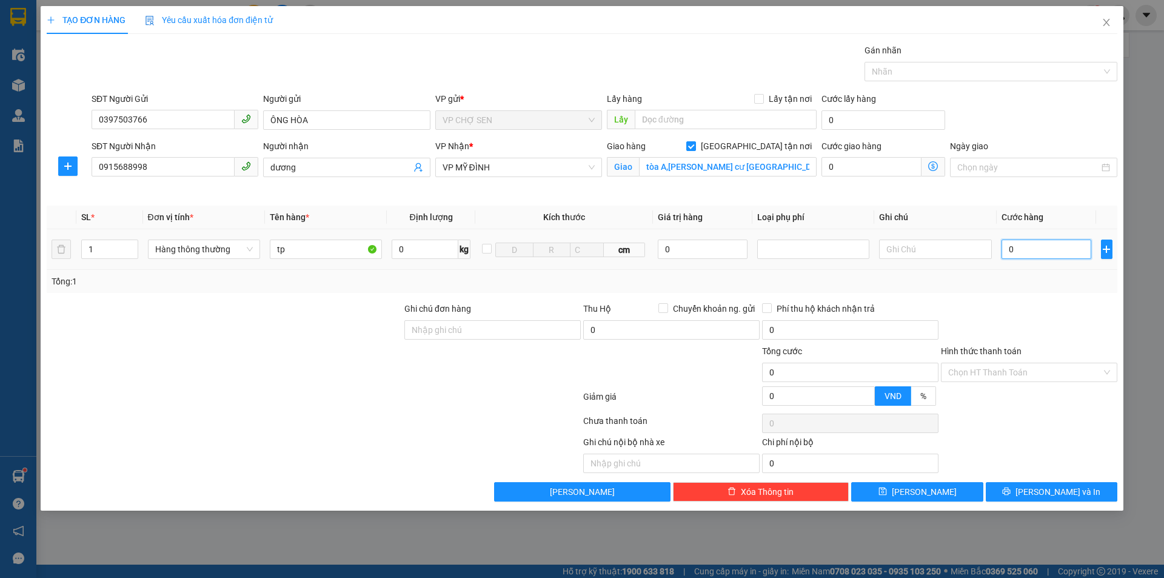
type input "6"
type input "60"
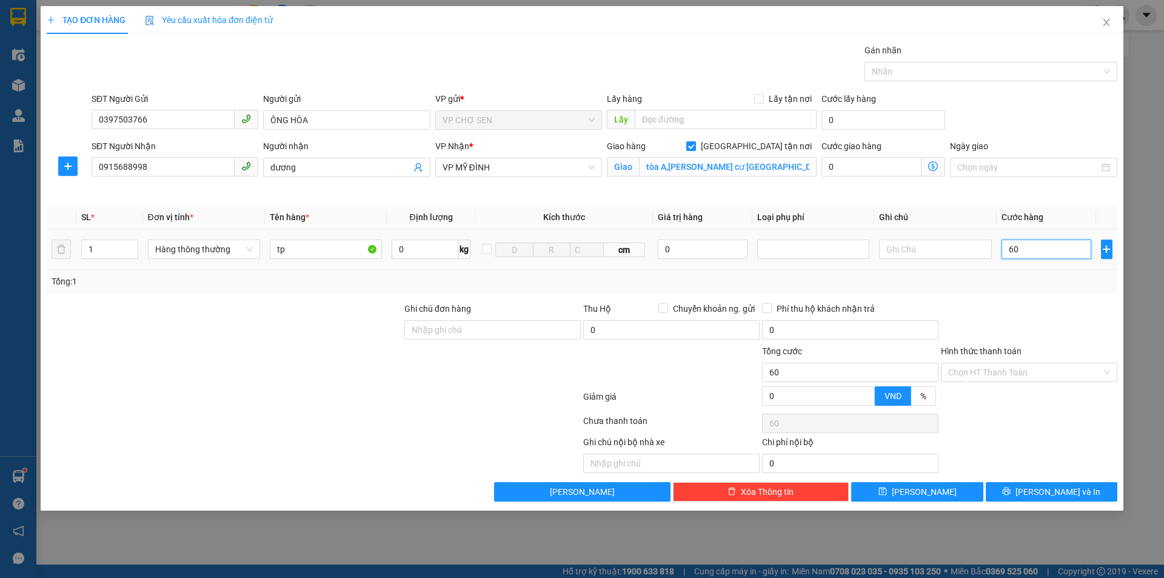
type input "600"
type input "6.000"
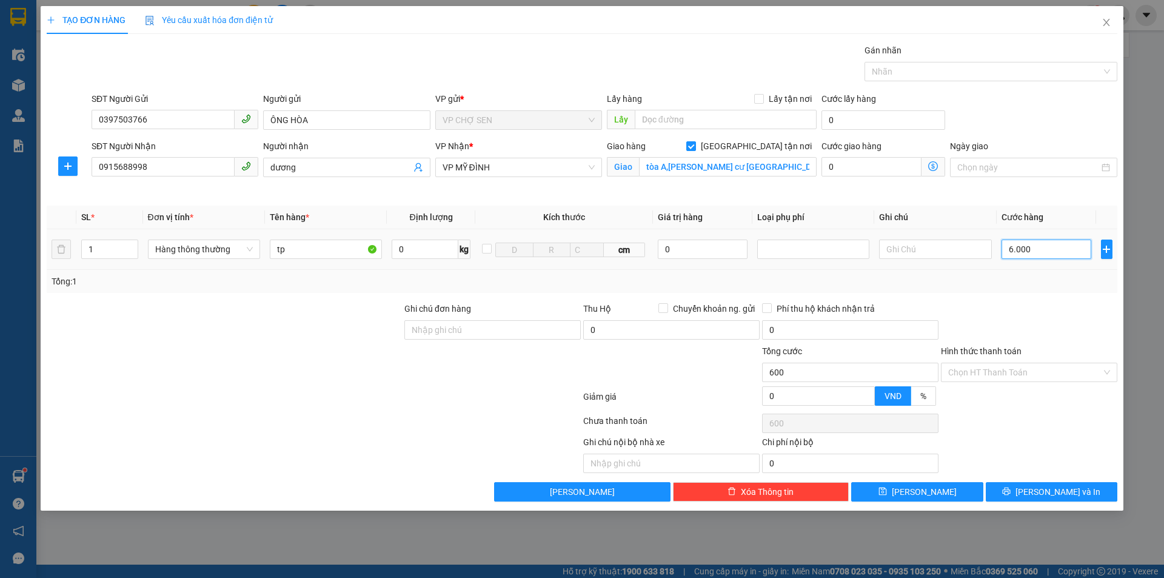
type input "6.000"
type input "60.000"
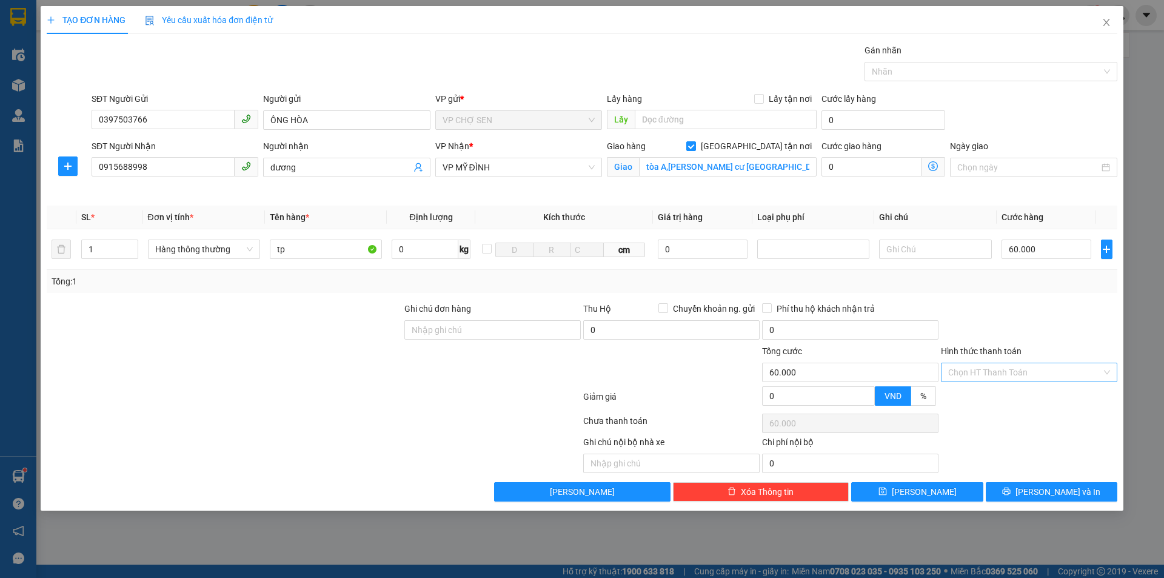
click at [1018, 368] on input "Hình thức thanh toán" at bounding box center [1024, 372] width 153 height 18
click at [996, 401] on div "Tại văn phòng" at bounding box center [1029, 396] width 162 height 13
type input "0"
click at [1010, 487] on icon "printer" at bounding box center [1006, 491] width 8 height 8
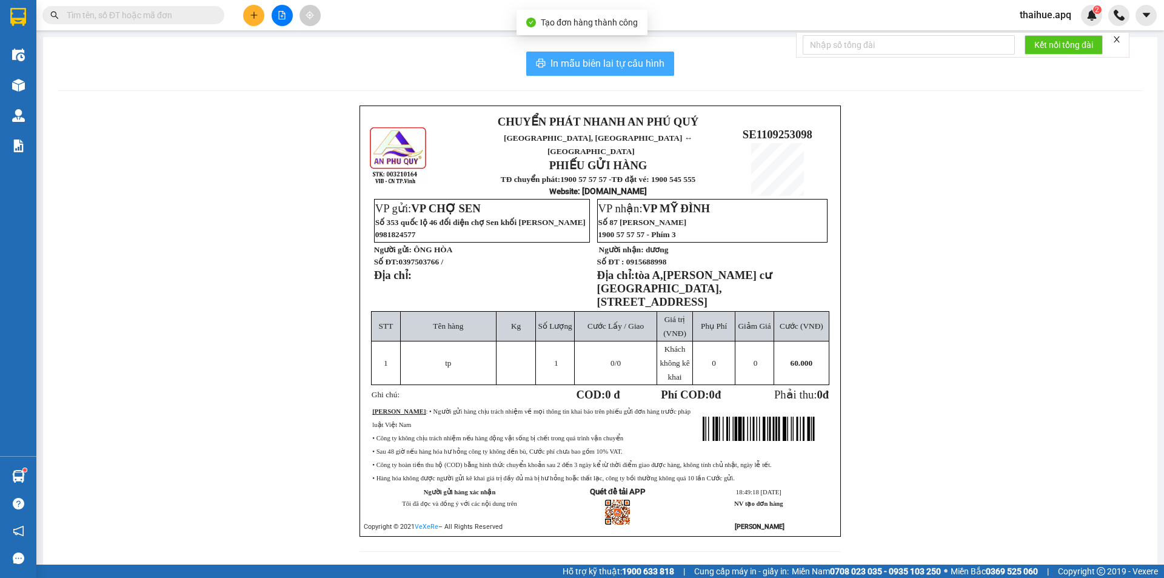
click at [614, 57] on span "In mẫu biên lai tự cấu hình" at bounding box center [607, 63] width 114 height 15
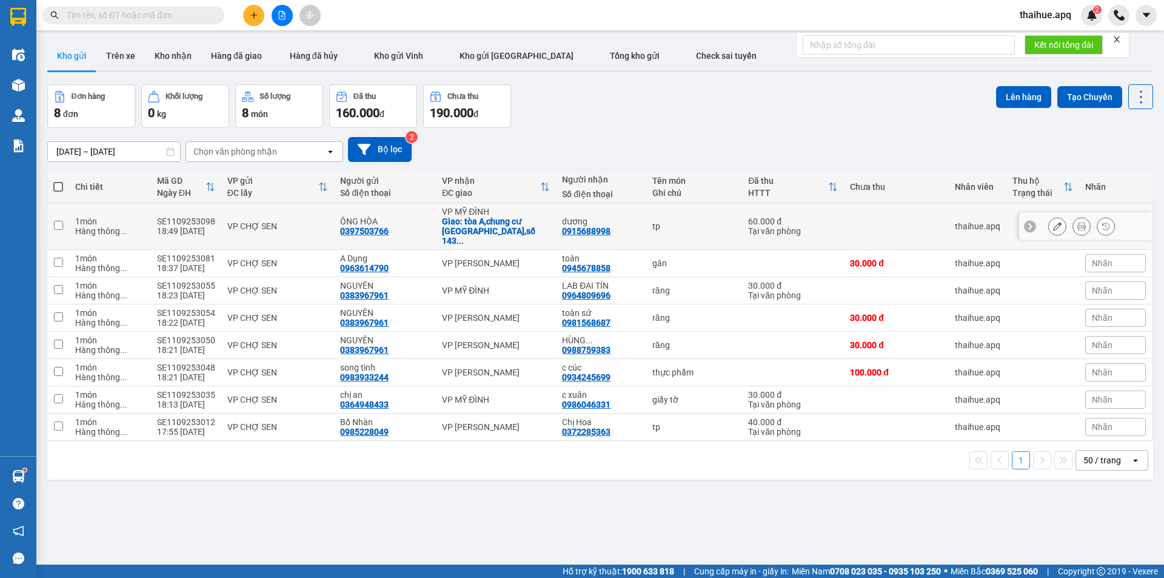
click at [317, 221] on div "VP CHỢ SEN" at bounding box center [277, 226] width 101 height 10
checkbox input "true"
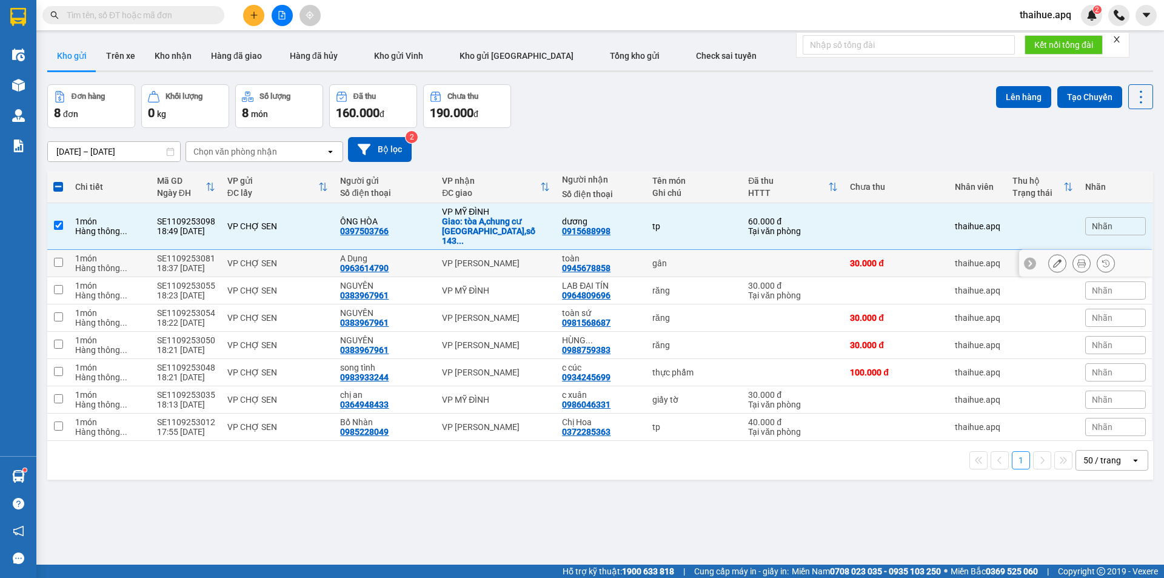
click at [312, 258] on div "VP CHỢ SEN" at bounding box center [277, 263] width 101 height 10
checkbox input "true"
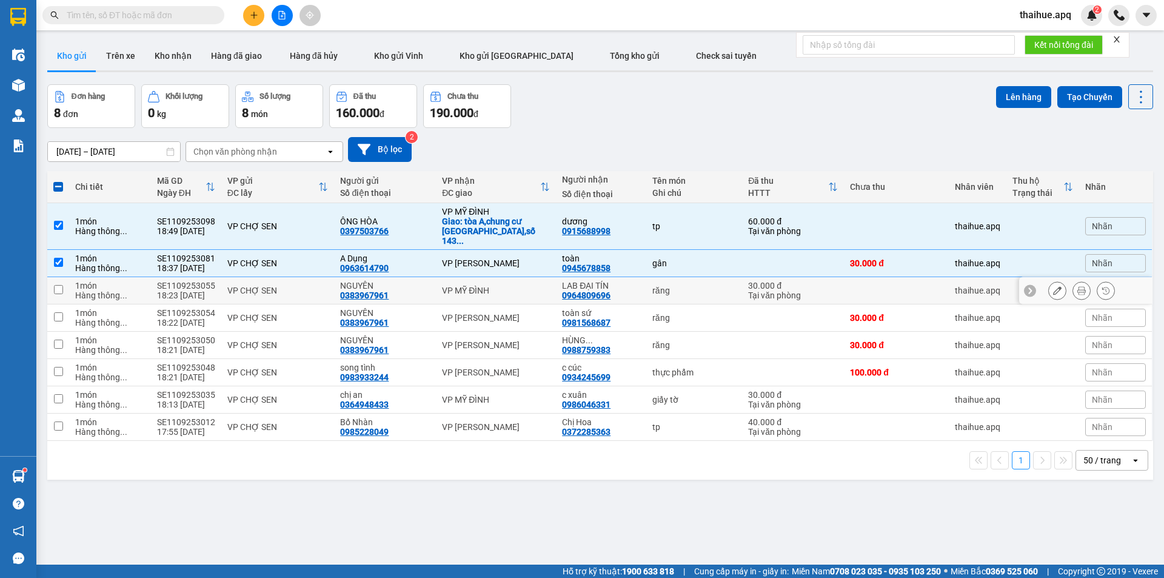
click at [319, 285] on div "VP CHỢ SEN" at bounding box center [277, 290] width 101 height 10
checkbox input "true"
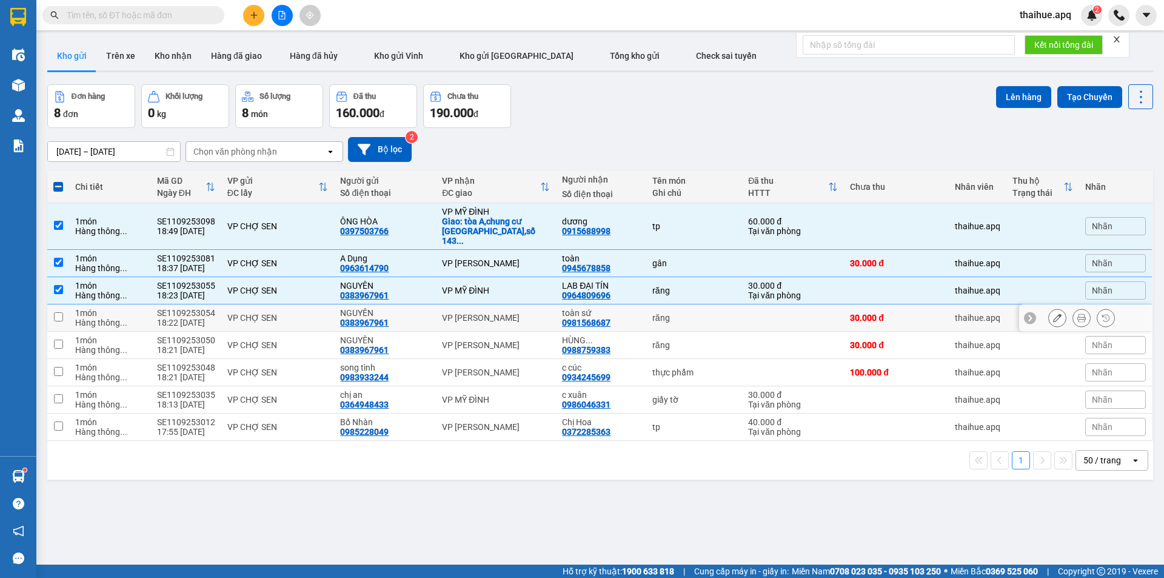
click at [315, 313] on div "VP CHỢ SEN" at bounding box center [277, 318] width 101 height 10
checkbox input "true"
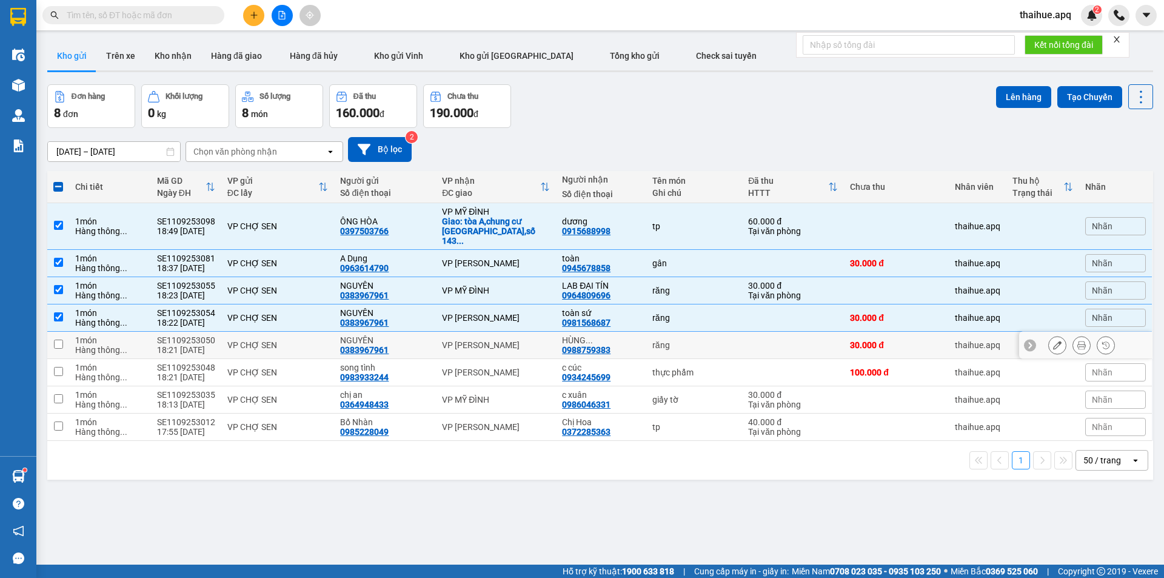
click at [322, 340] on div "VP CHỢ SEN" at bounding box center [277, 345] width 101 height 10
checkbox input "true"
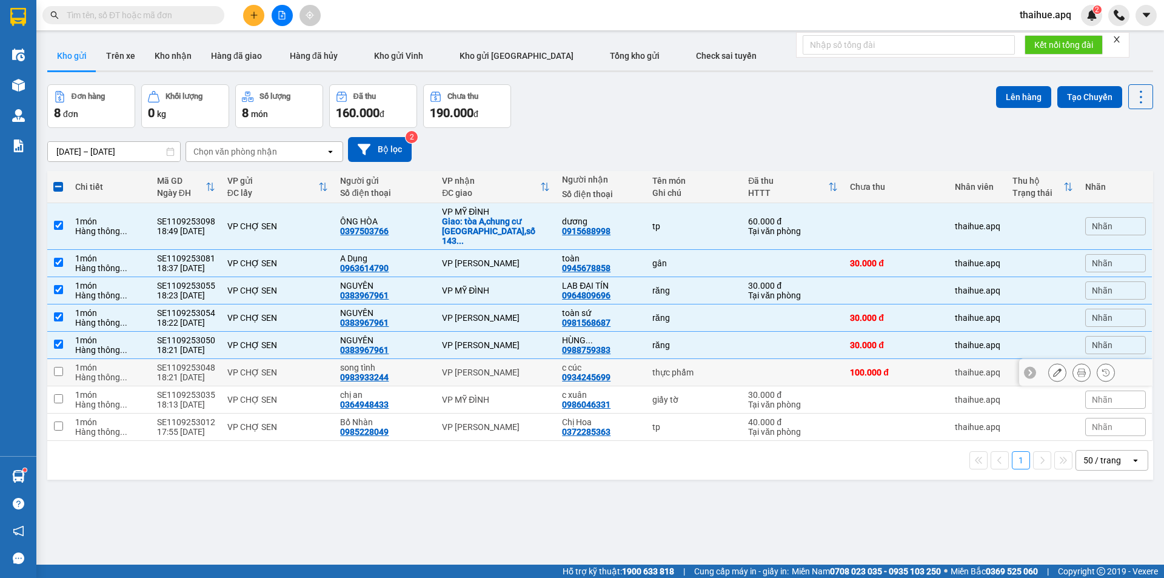
click at [319, 367] on div "VP CHỢ SEN" at bounding box center [277, 372] width 101 height 10
checkbox input "true"
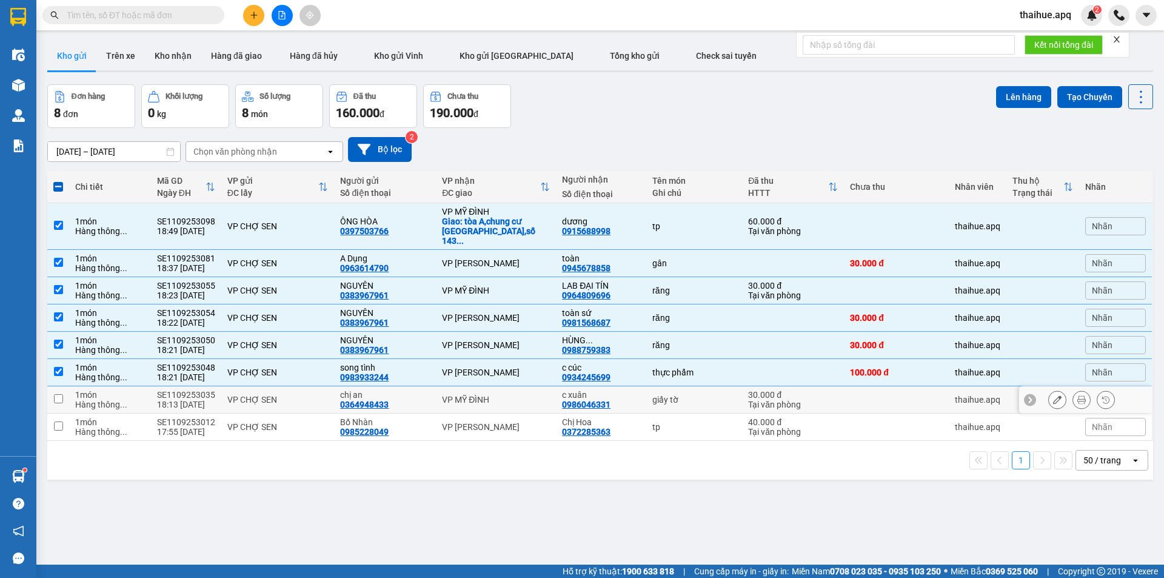
click at [323, 395] on div "VP CHỢ SEN" at bounding box center [277, 400] width 101 height 10
checkbox input "true"
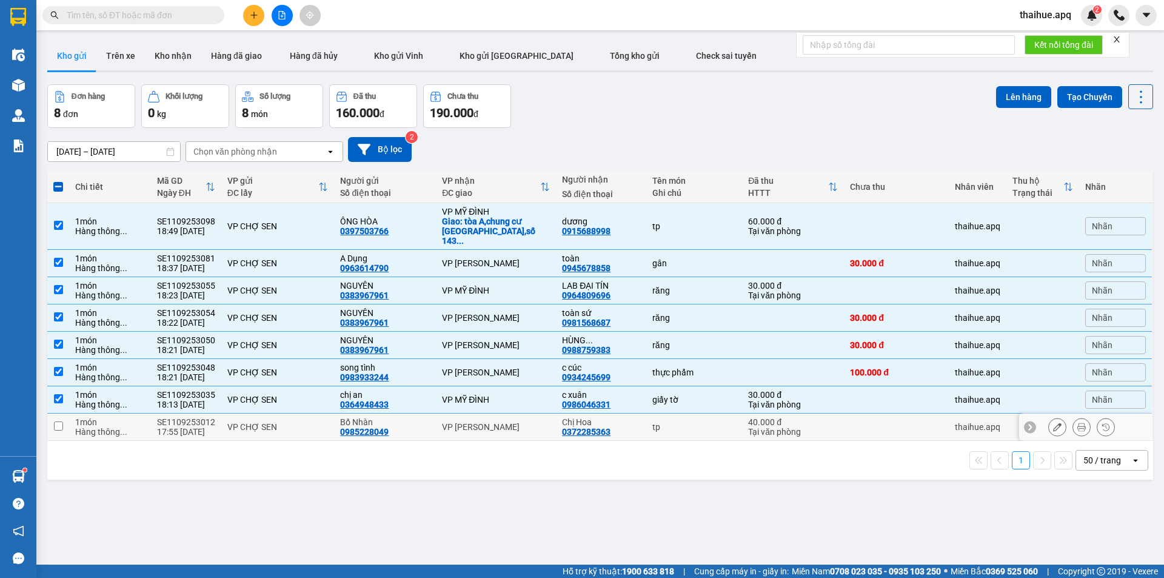
click at [311, 422] on div "VP CHỢ SEN" at bounding box center [277, 427] width 101 height 10
checkbox input "true"
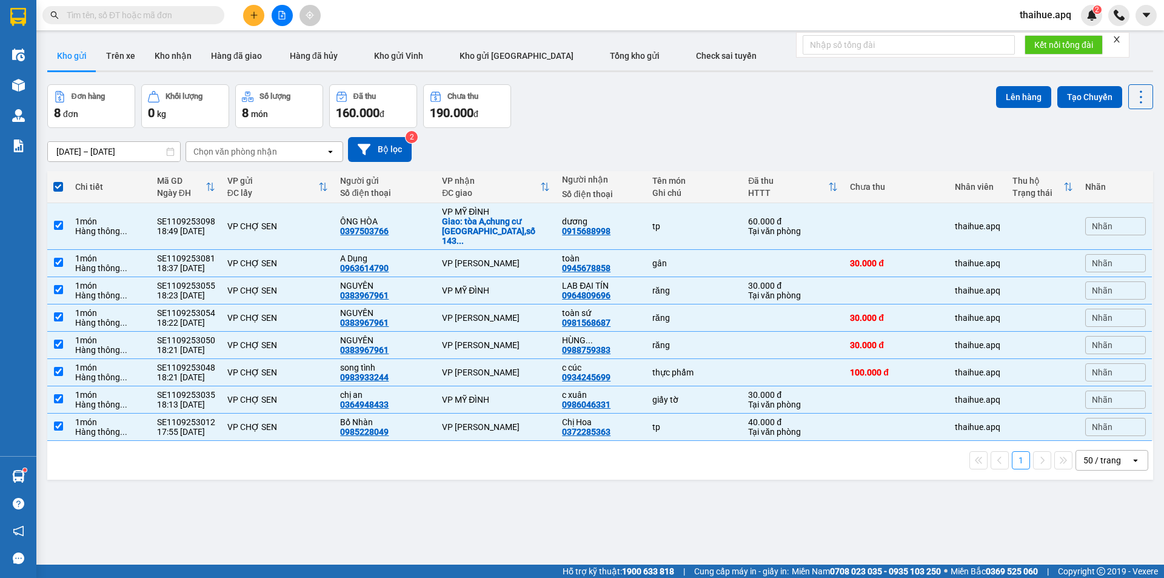
click at [56, 185] on span at bounding box center [58, 187] width 10 height 10
click at [58, 181] on input "checkbox" at bounding box center [58, 181] width 0 height 0
checkbox input "false"
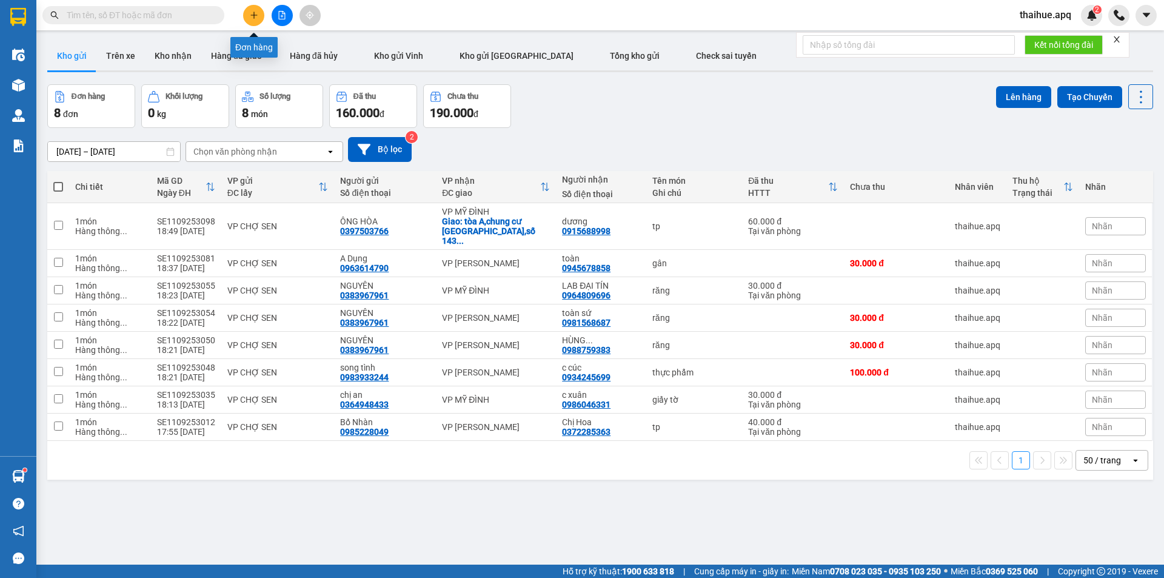
click at [254, 14] on icon "plus" at bounding box center [253, 15] width 1 height 7
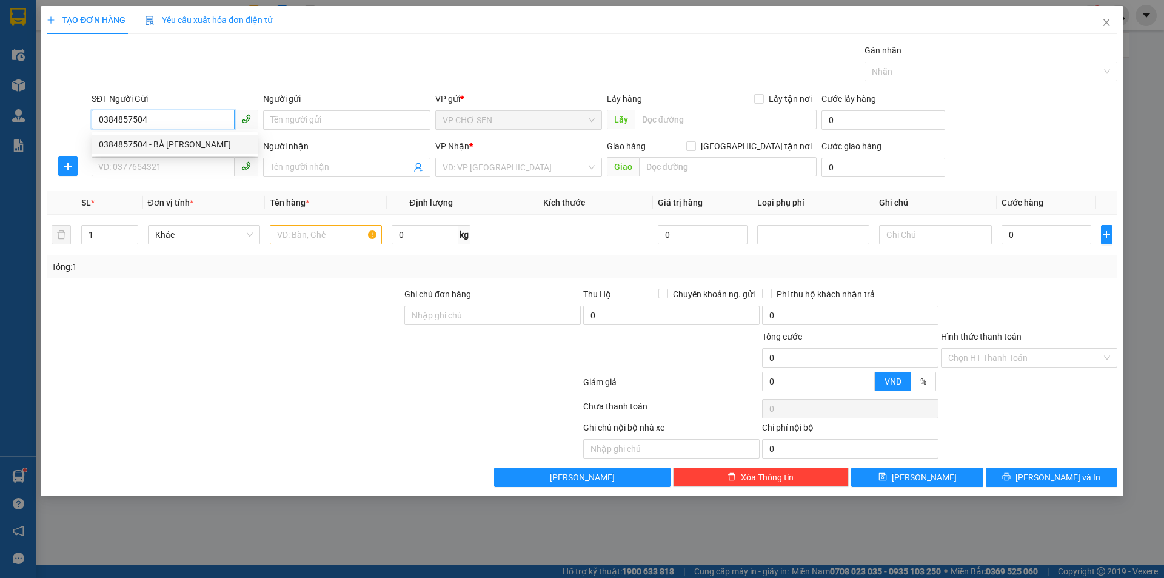
click at [164, 148] on div "0384857504 - BÀ HỒNG" at bounding box center [175, 144] width 152 height 13
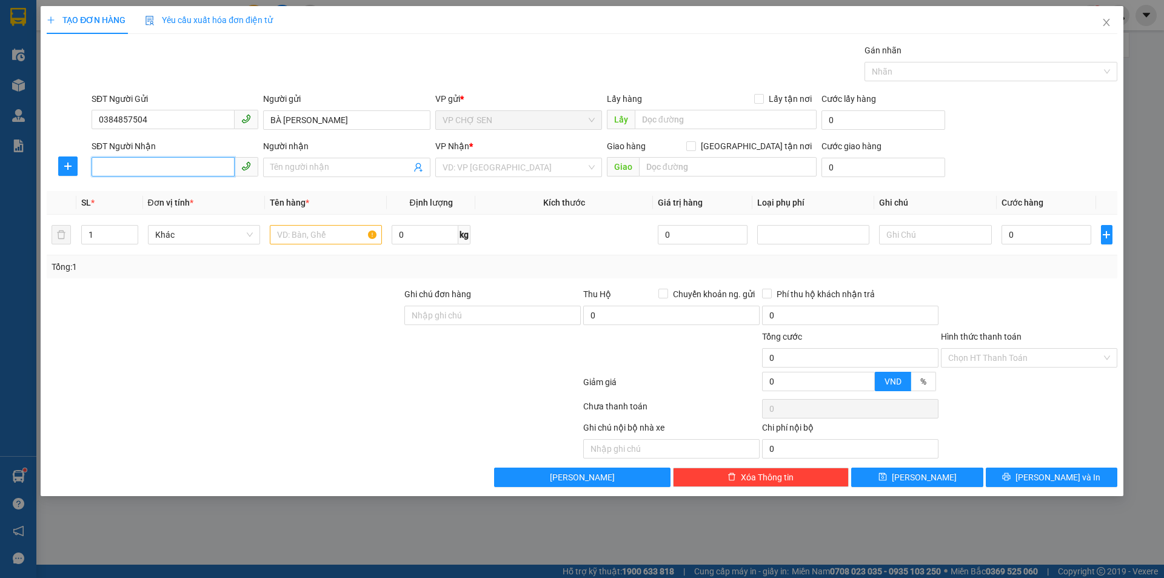
click at [168, 167] on input "SĐT Người Nhận" at bounding box center [163, 166] width 143 height 19
click at [418, 167] on icon "user-add" at bounding box center [418, 167] width 10 height 10
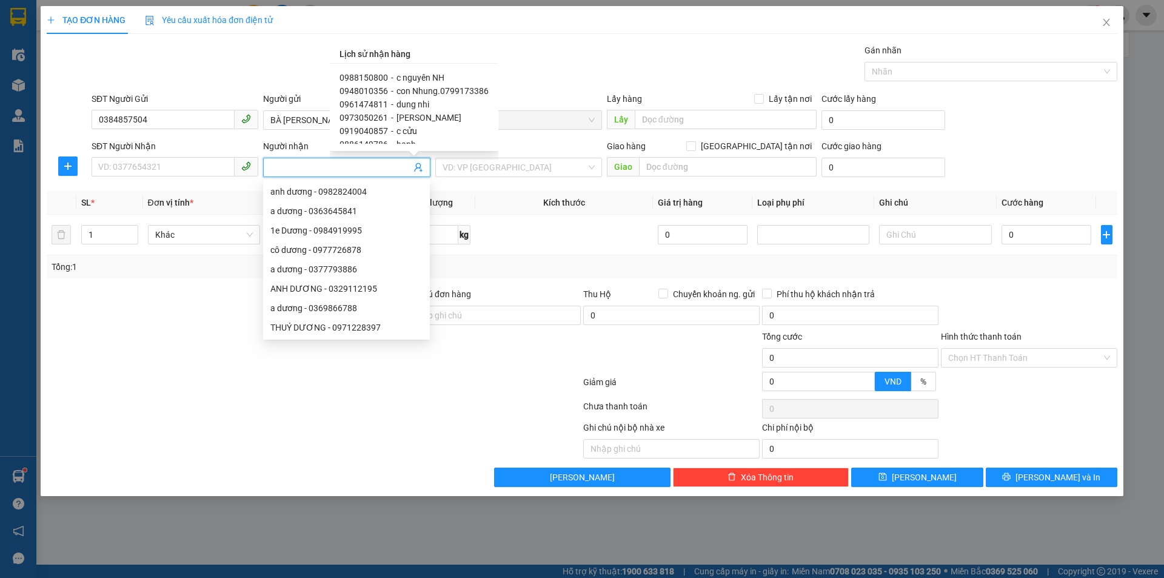
click at [379, 133] on span "0919040857" at bounding box center [363, 131] width 48 height 10
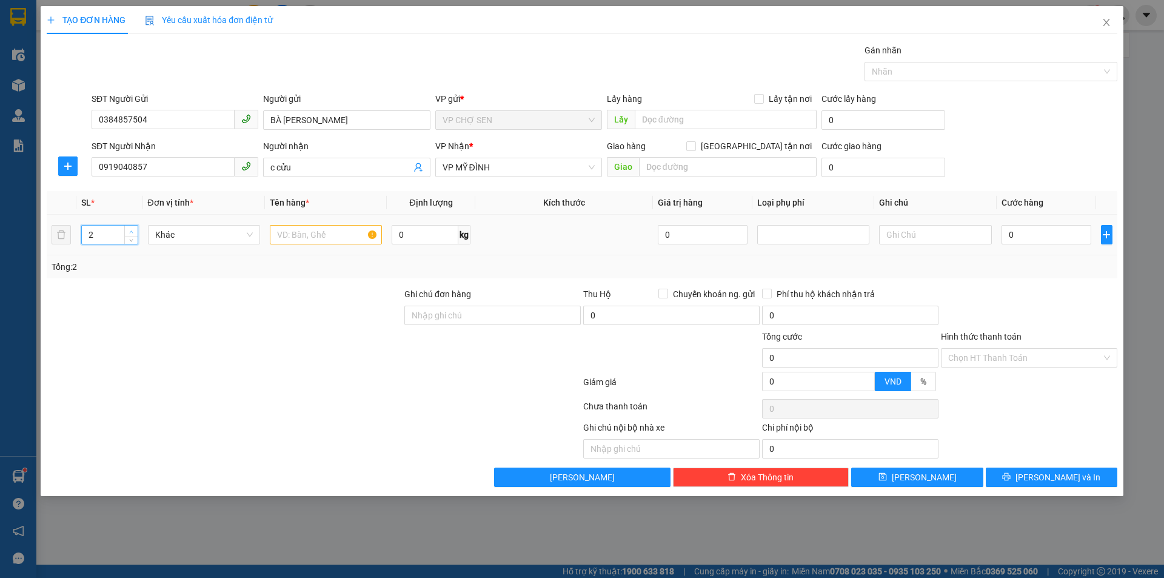
click at [134, 228] on span "up" at bounding box center [131, 231] width 7 height 7
click at [312, 232] on input "text" at bounding box center [326, 234] width 112 height 19
click at [1009, 236] on input "0" at bounding box center [1046, 234] width 90 height 19
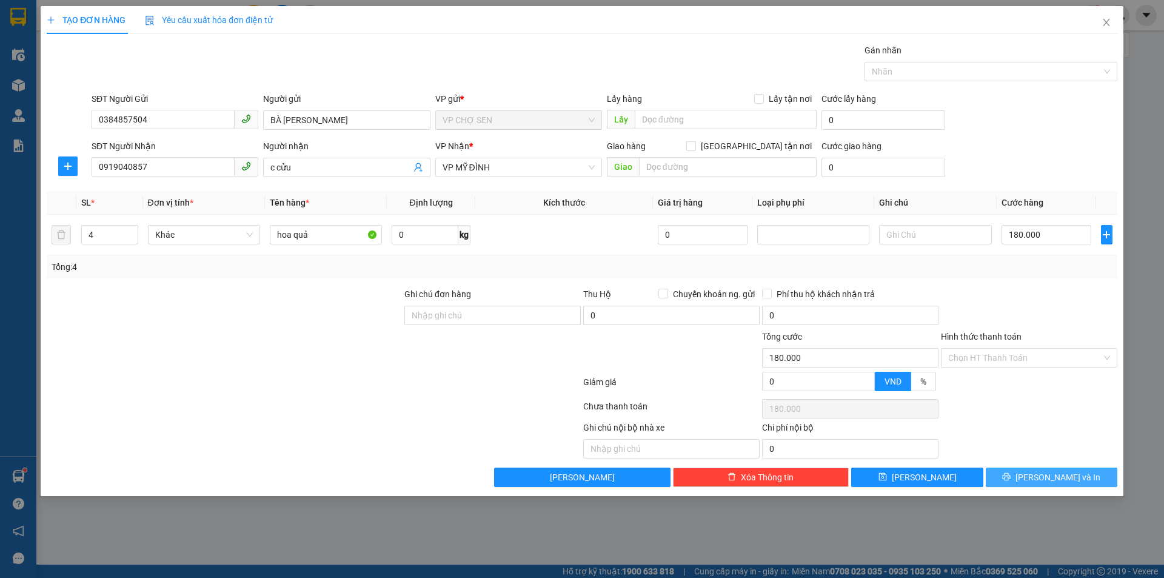
click at [1045, 477] on span "Lưu và In" at bounding box center [1057, 476] width 85 height 13
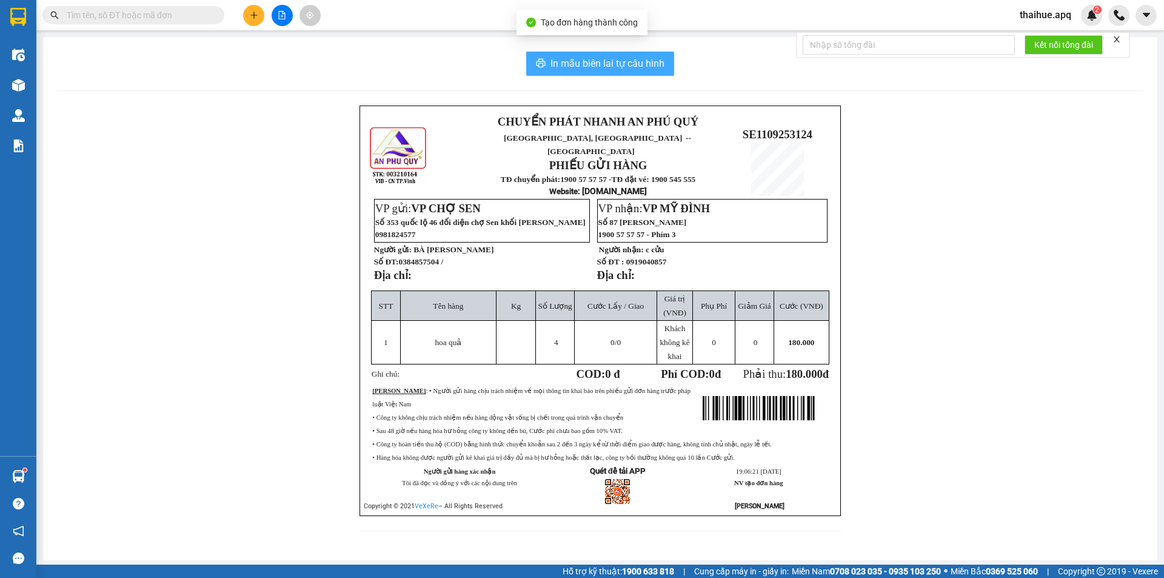
click at [570, 62] on span "In mẫu biên lai tự cấu hình" at bounding box center [607, 63] width 114 height 15
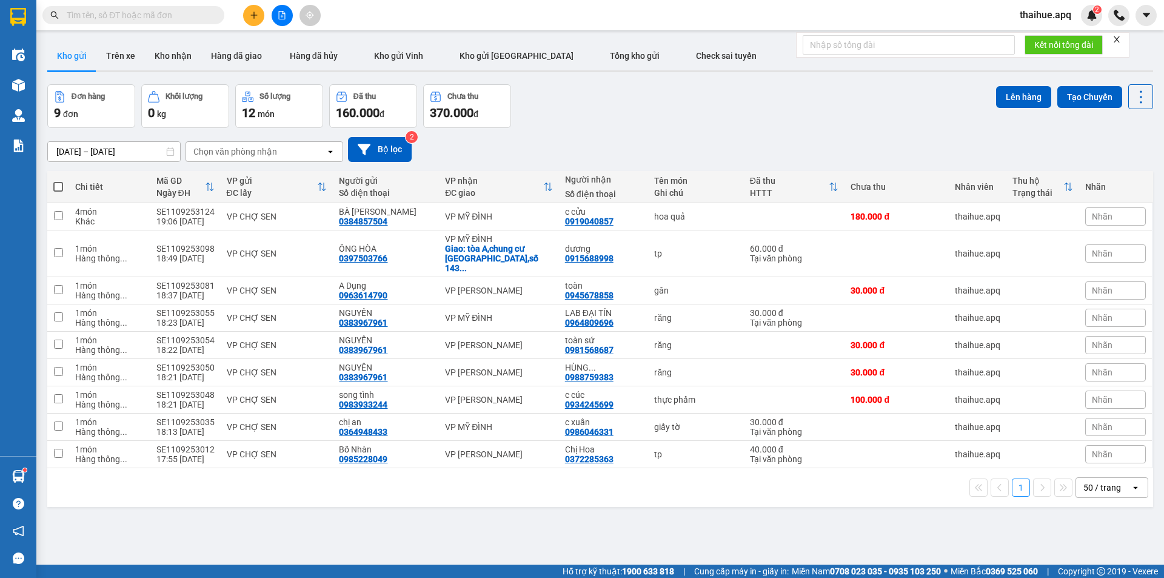
click at [102, 15] on input "text" at bounding box center [138, 14] width 143 height 13
click at [254, 13] on icon "plus" at bounding box center [253, 15] width 1 height 7
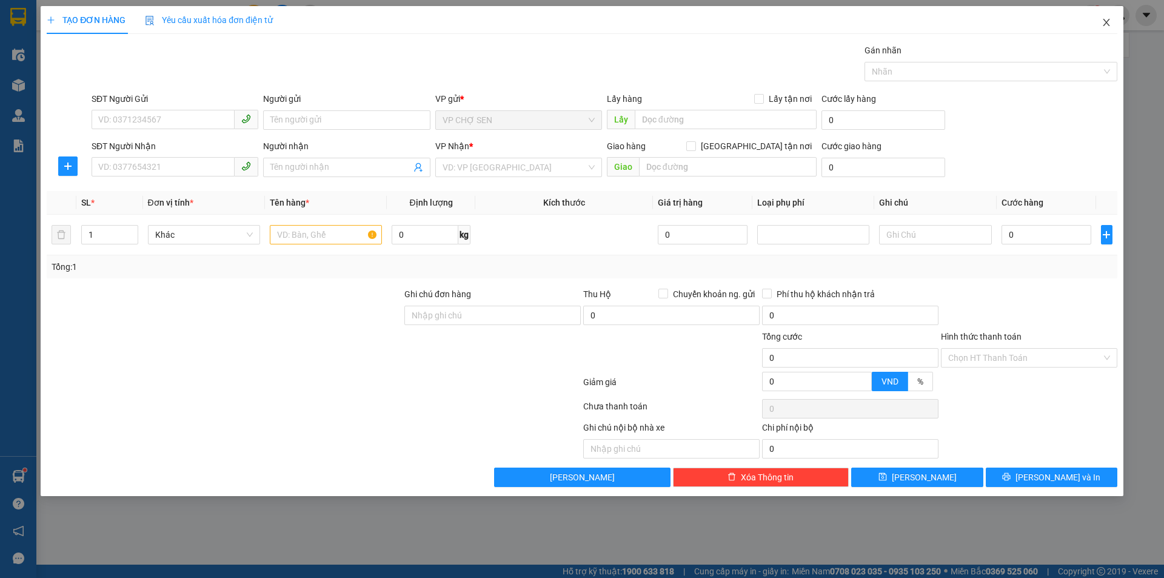
click at [1105, 21] on icon "close" at bounding box center [1106, 23] width 10 height 10
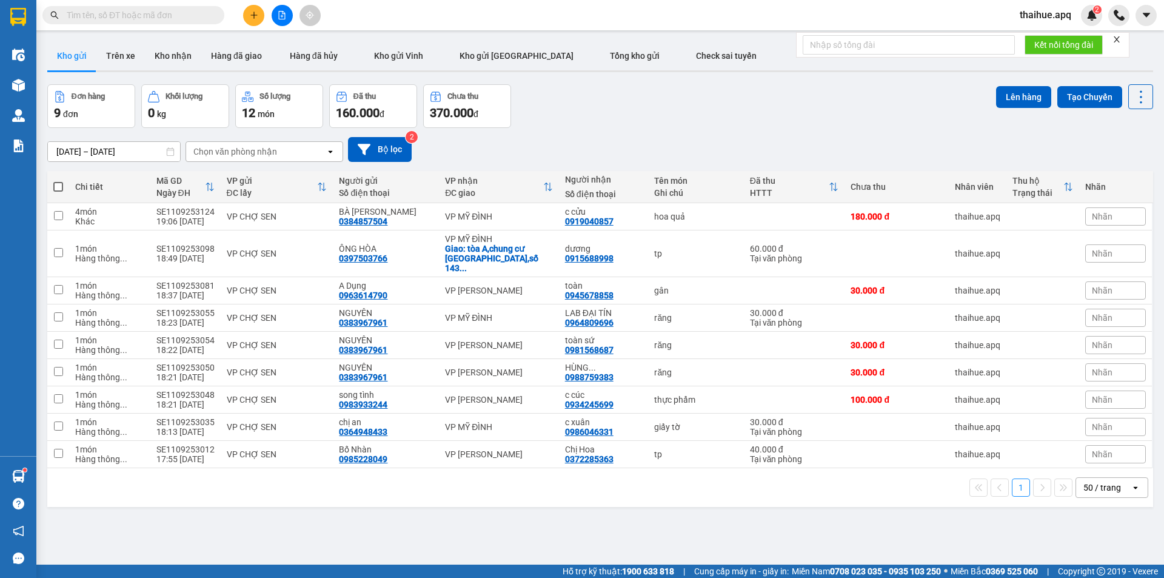
click at [93, 14] on input "text" at bounding box center [138, 14] width 143 height 13
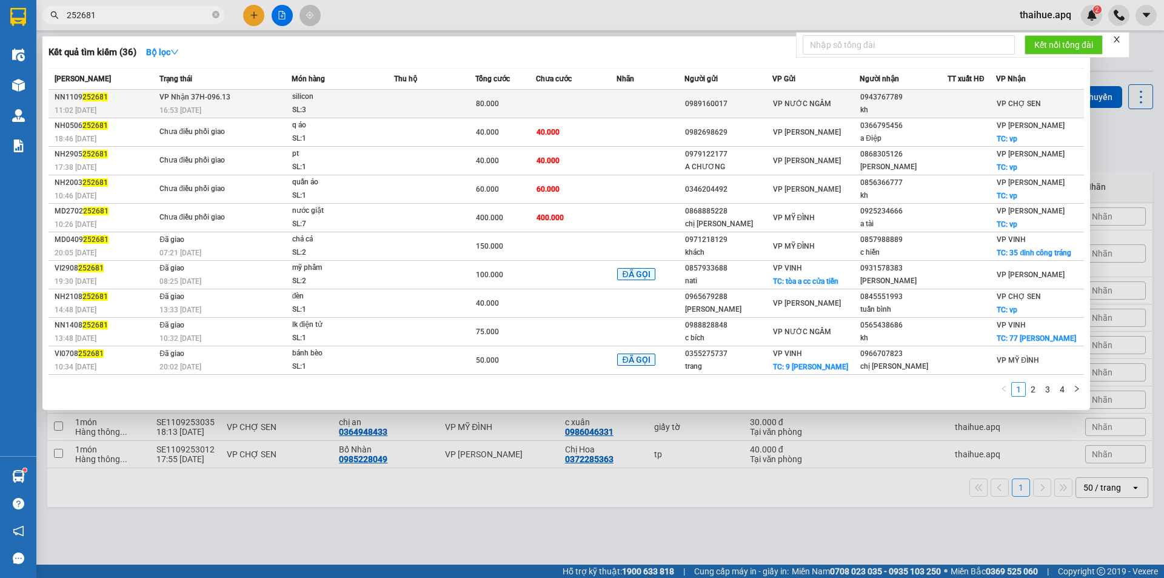
click at [388, 107] on span "silicon SL: 3" at bounding box center [342, 103] width 101 height 26
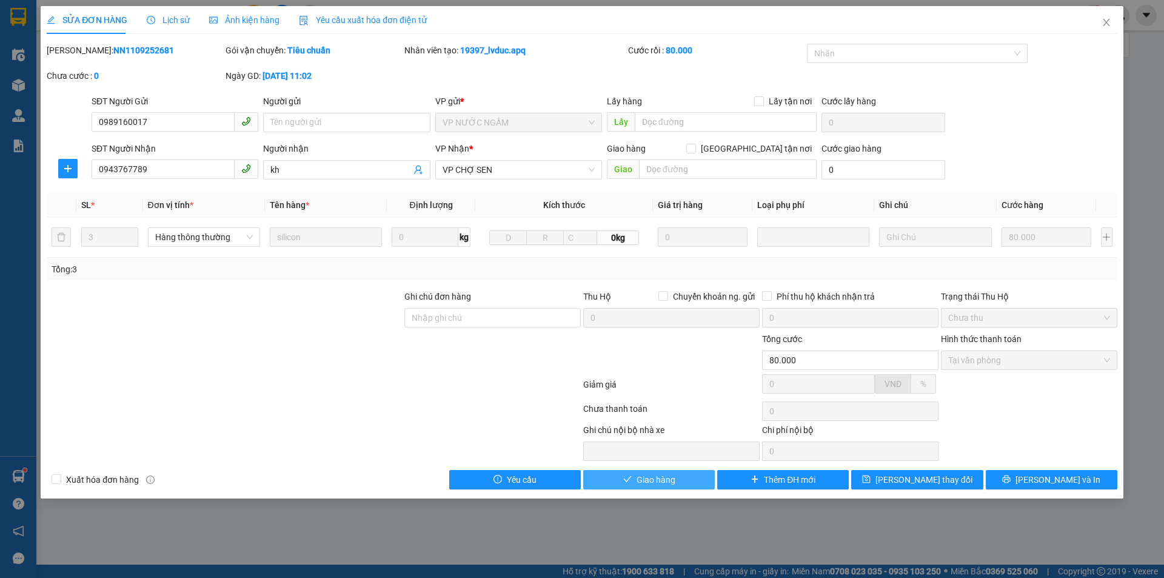
click at [661, 478] on span "Giao hàng" at bounding box center [655, 479] width 39 height 13
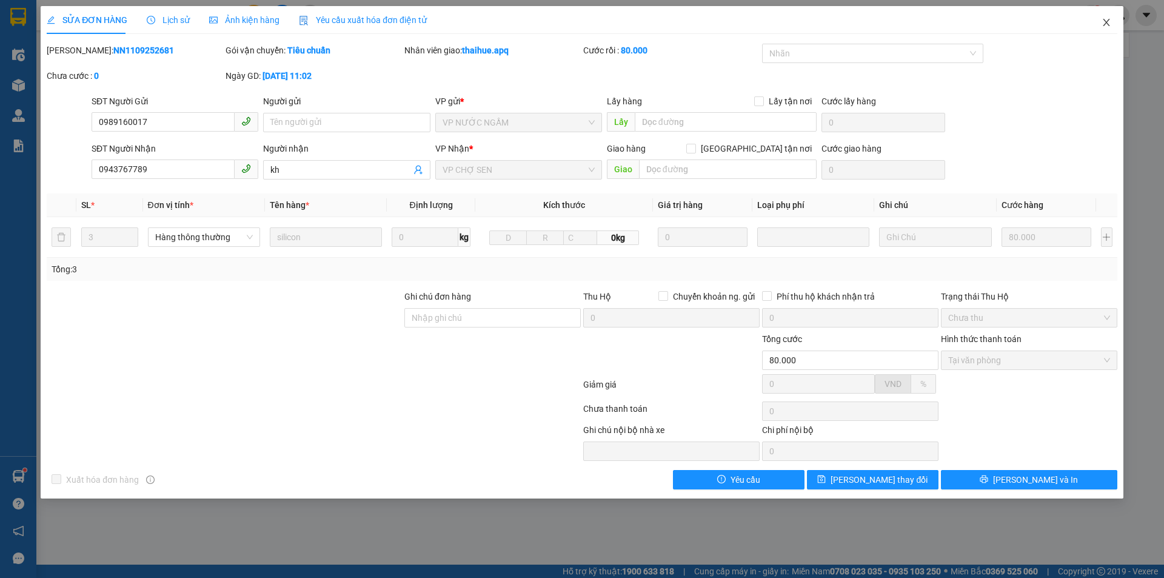
click at [1104, 26] on icon "close" at bounding box center [1106, 23] width 10 height 10
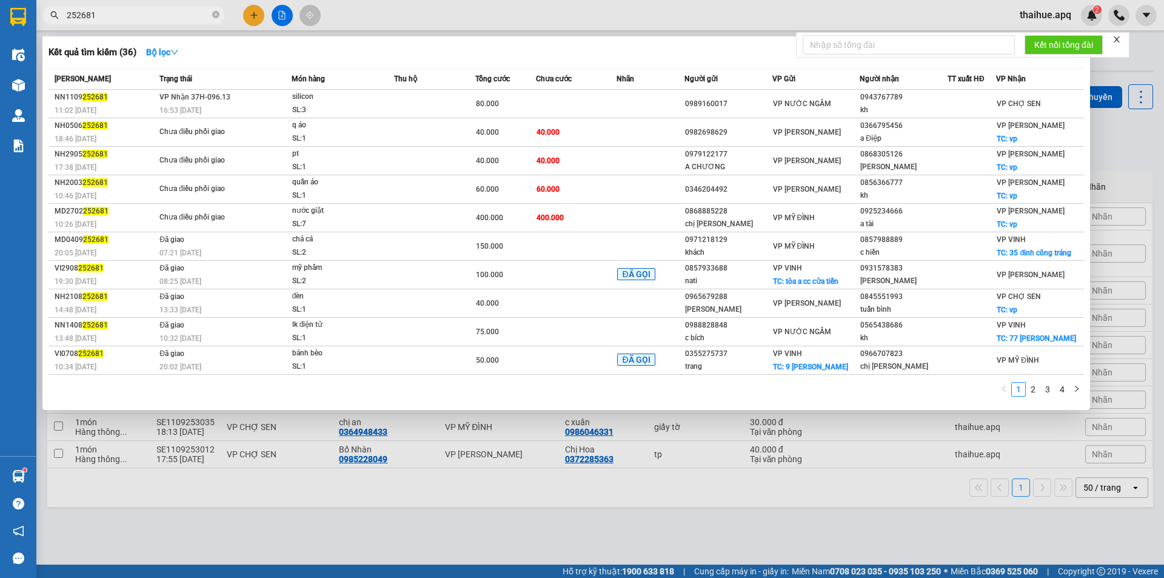
click at [108, 18] on input "252681" at bounding box center [138, 14] width 143 height 13
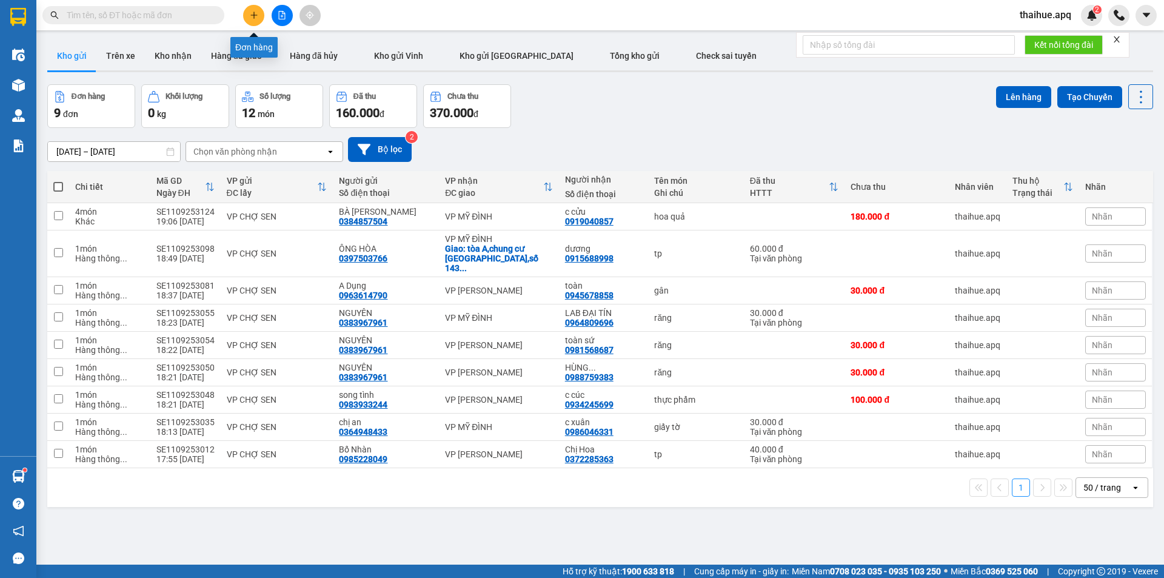
click at [252, 15] on icon "plus" at bounding box center [253, 15] width 7 height 1
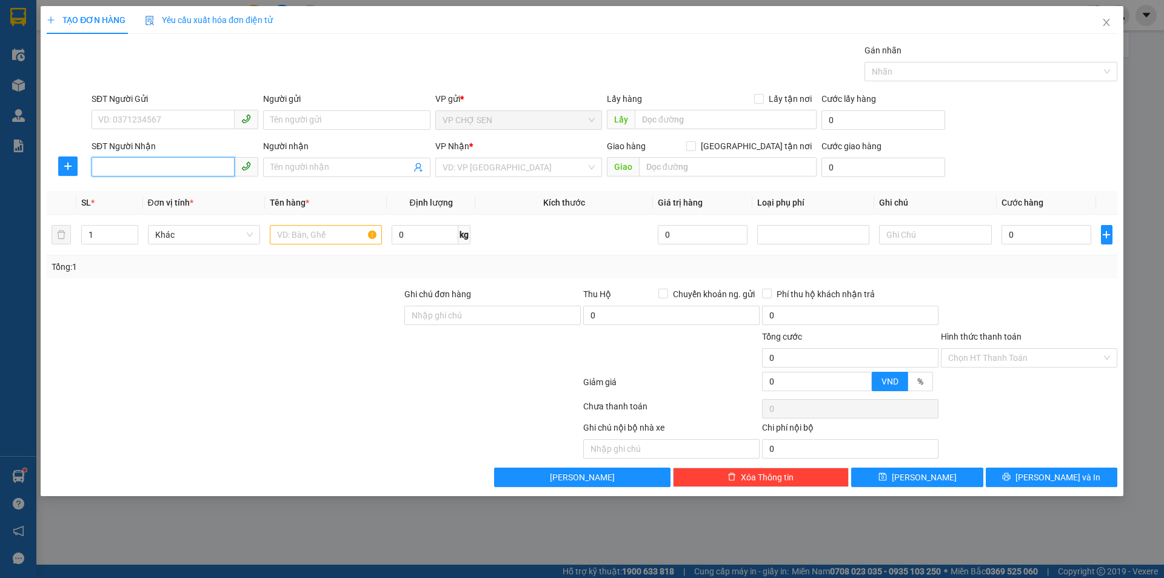
click at [103, 167] on input "SĐT Người Nhận" at bounding box center [163, 166] width 143 height 19
click at [136, 195] on div "0931269311 - kh" at bounding box center [175, 191] width 152 height 13
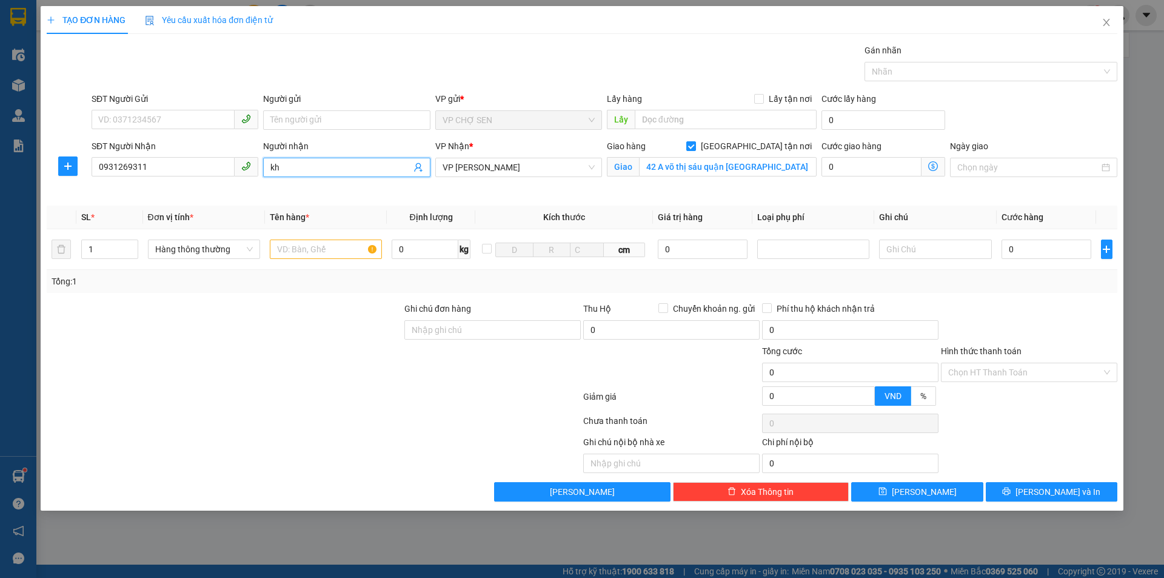
click at [294, 169] on input "kh" at bounding box center [340, 167] width 140 height 13
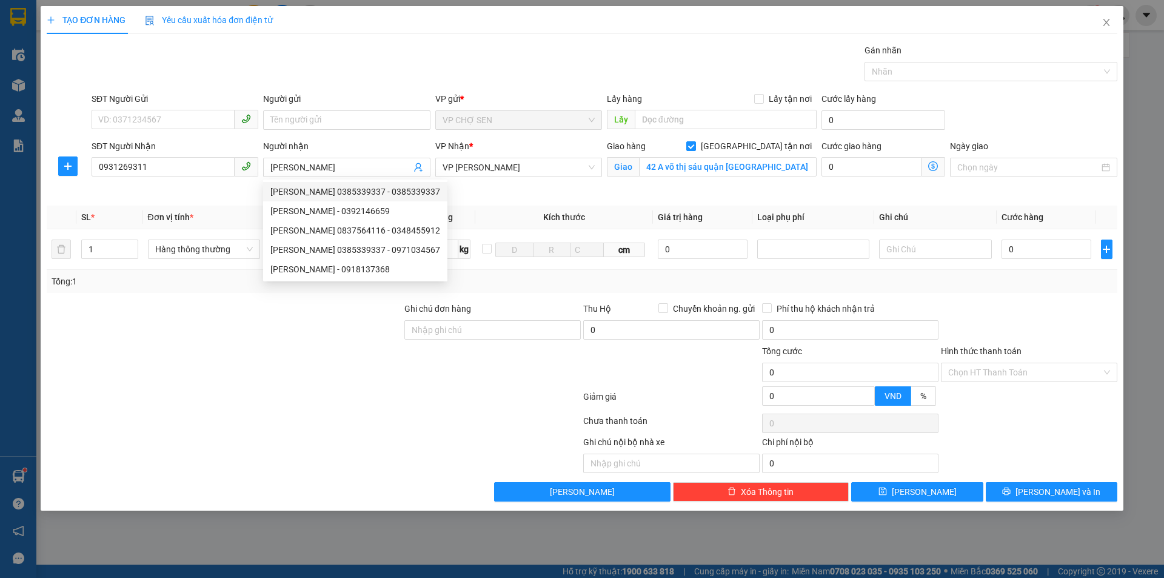
click at [612, 199] on div "Transit Pickup Surcharge Ids Transit Deliver Surcharge Ids Transit Deliver Surc…" at bounding box center [582, 273] width 1070 height 458
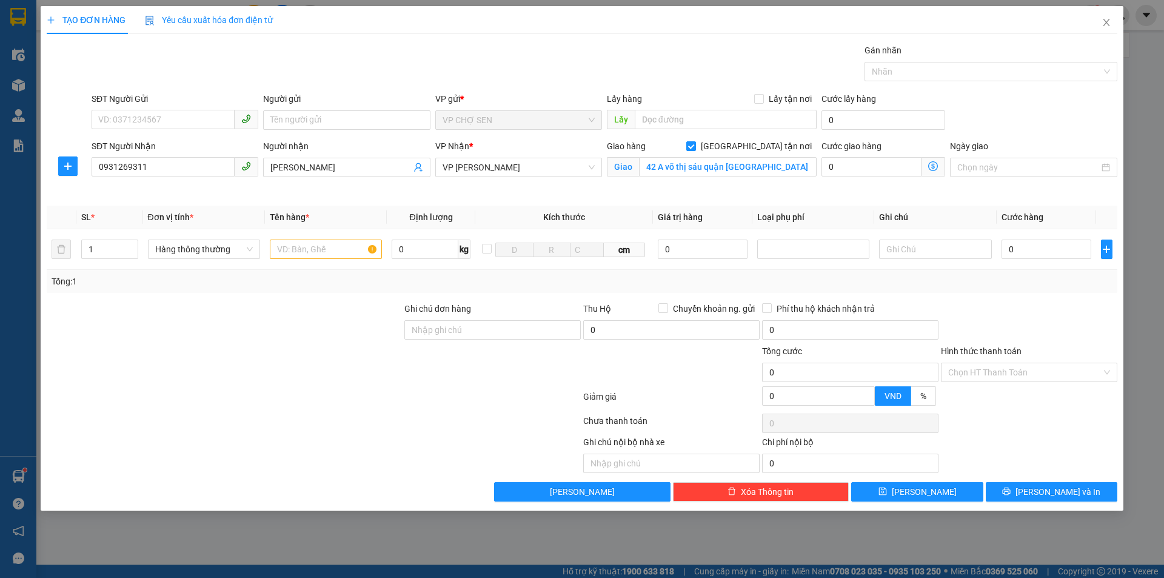
click at [934, 164] on icon "dollar-circle" at bounding box center [933, 166] width 10 height 10
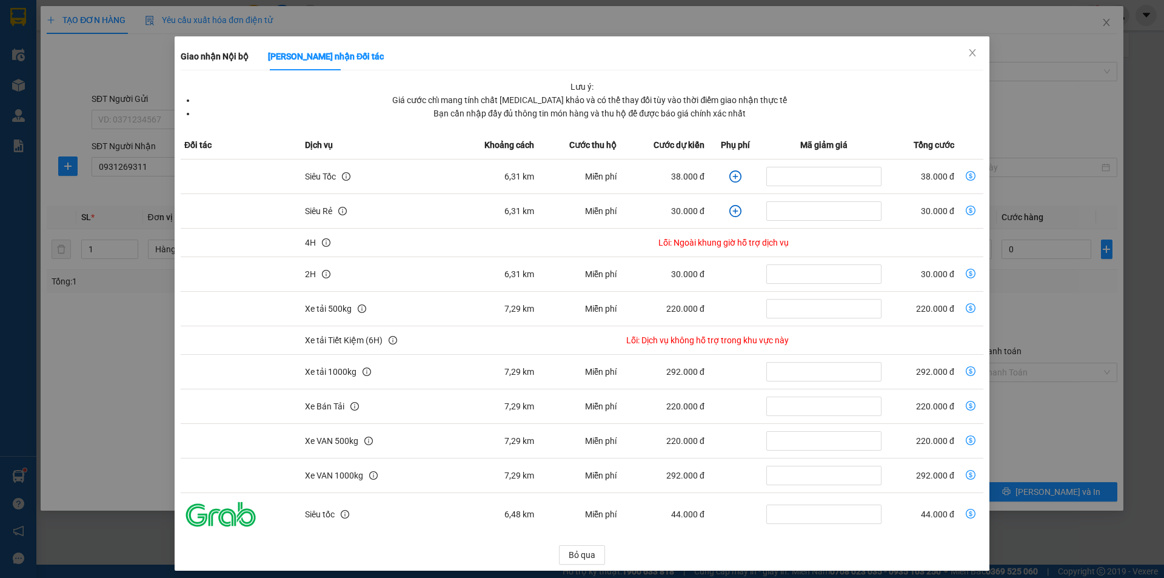
scroll to position [32, 0]
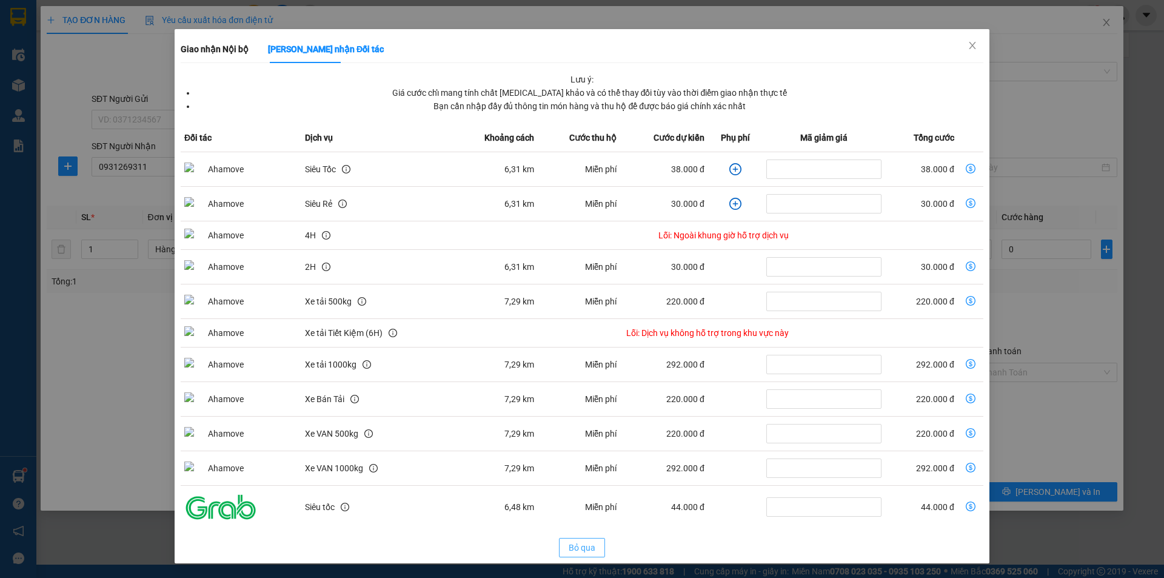
click at [577, 547] on span "Bỏ qua" at bounding box center [581, 547] width 27 height 13
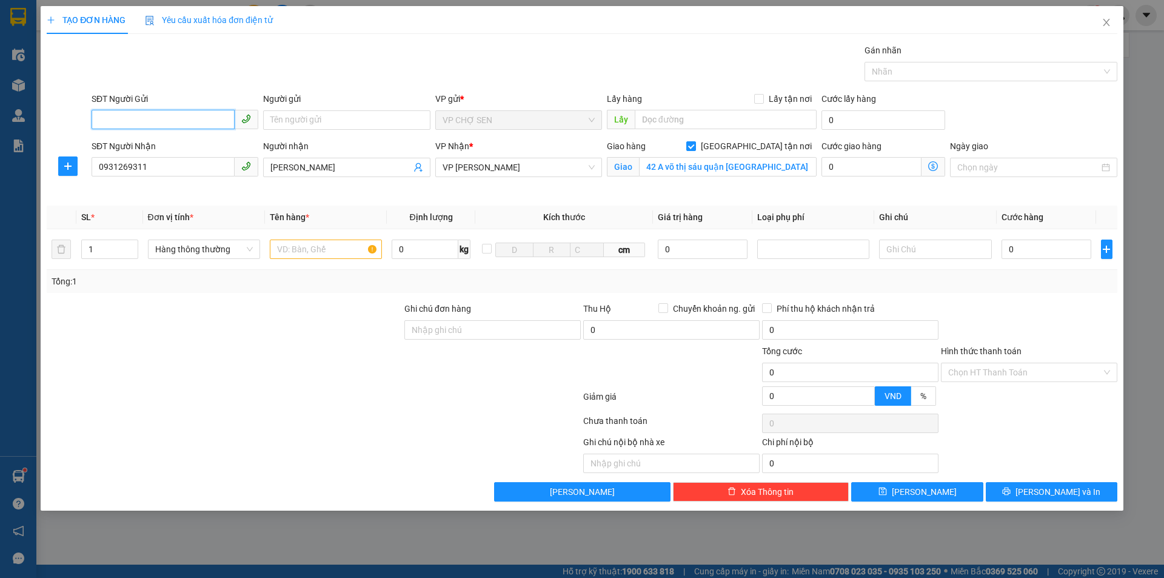
click at [121, 119] on input "SĐT Người Gửi" at bounding box center [163, 119] width 143 height 19
click at [128, 161] on div "0967525676 - anh hùng" at bounding box center [175, 163] width 152 height 13
click at [131, 247] on icon "up" at bounding box center [131, 246] width 4 height 4
click at [152, 122] on input "0967525676" at bounding box center [163, 119] width 143 height 19
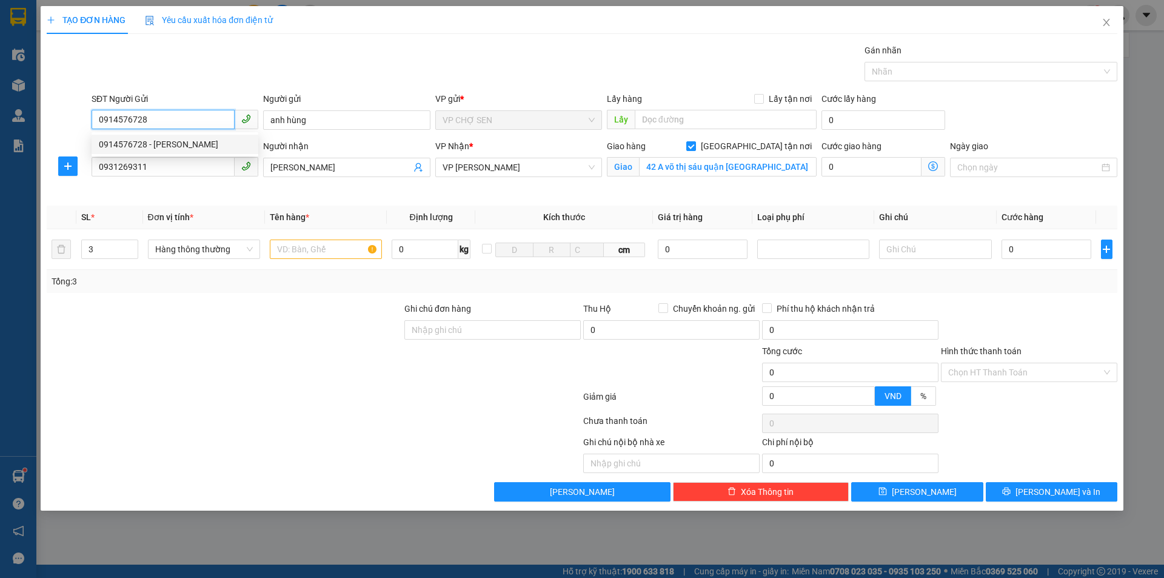
click at [159, 143] on div "0914576728 - c huệ" at bounding box center [175, 144] width 152 height 13
click at [281, 252] on input "text" at bounding box center [326, 248] width 112 height 19
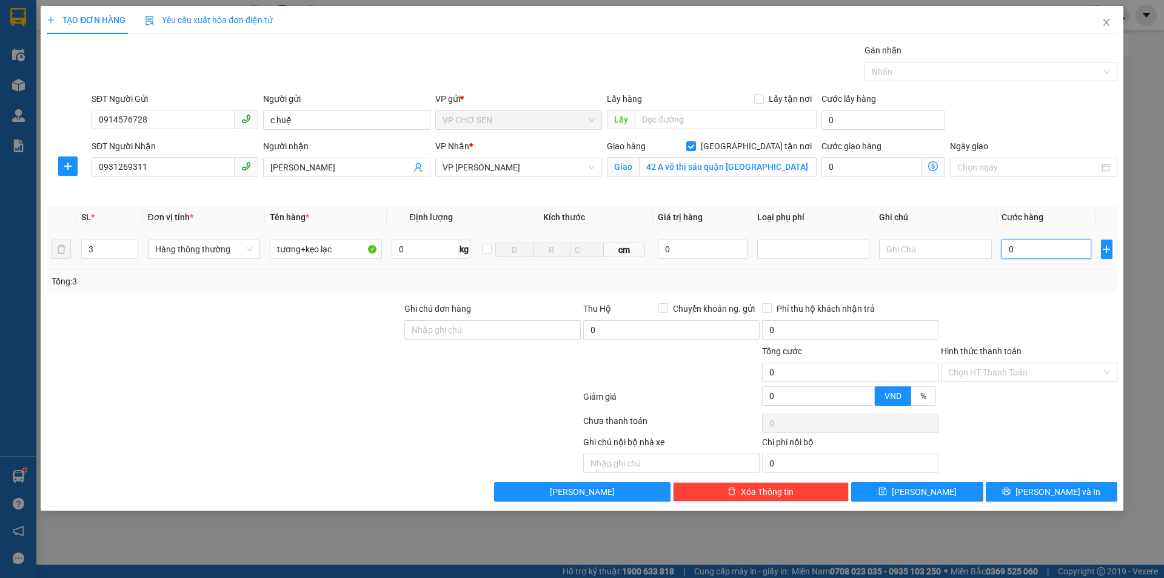
click at [1013, 250] on input "0" at bounding box center [1046, 248] width 90 height 19
click at [1038, 491] on button "Lưu và In" at bounding box center [1051, 491] width 132 height 19
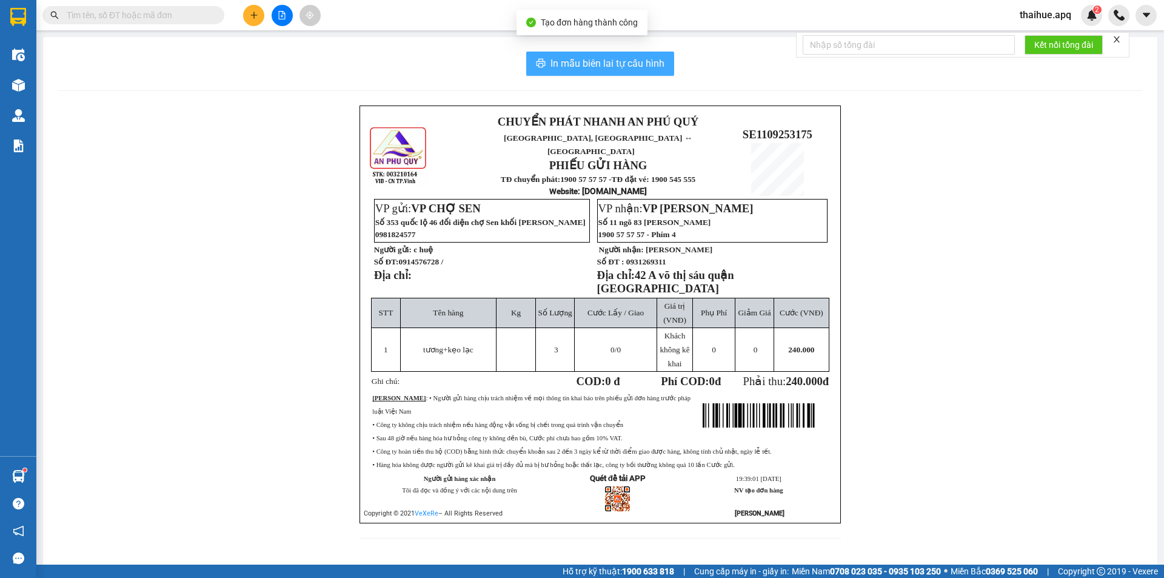
click at [622, 57] on span "In mẫu biên lai tự cấu hình" at bounding box center [607, 63] width 114 height 15
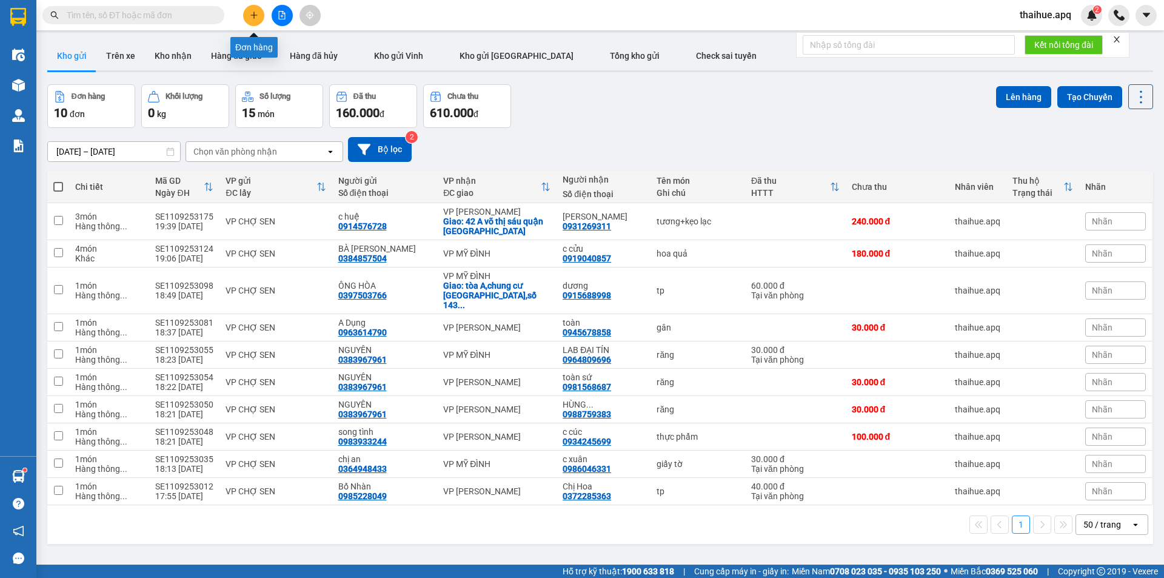
click at [252, 15] on icon "plus" at bounding box center [253, 15] width 7 height 1
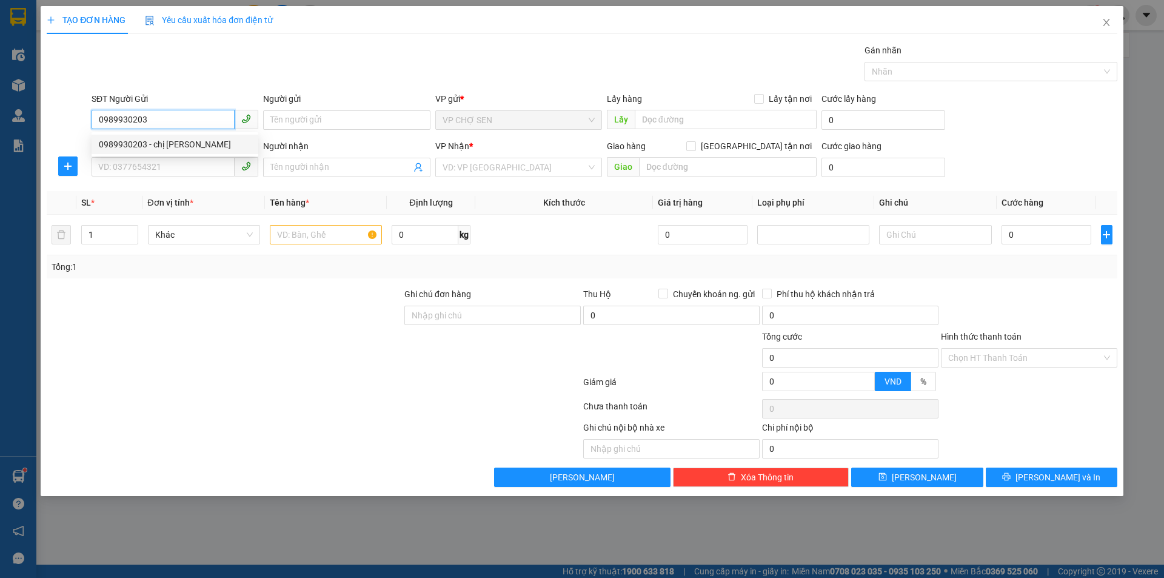
click at [174, 144] on div "0989930203 - chị giang" at bounding box center [175, 144] width 152 height 13
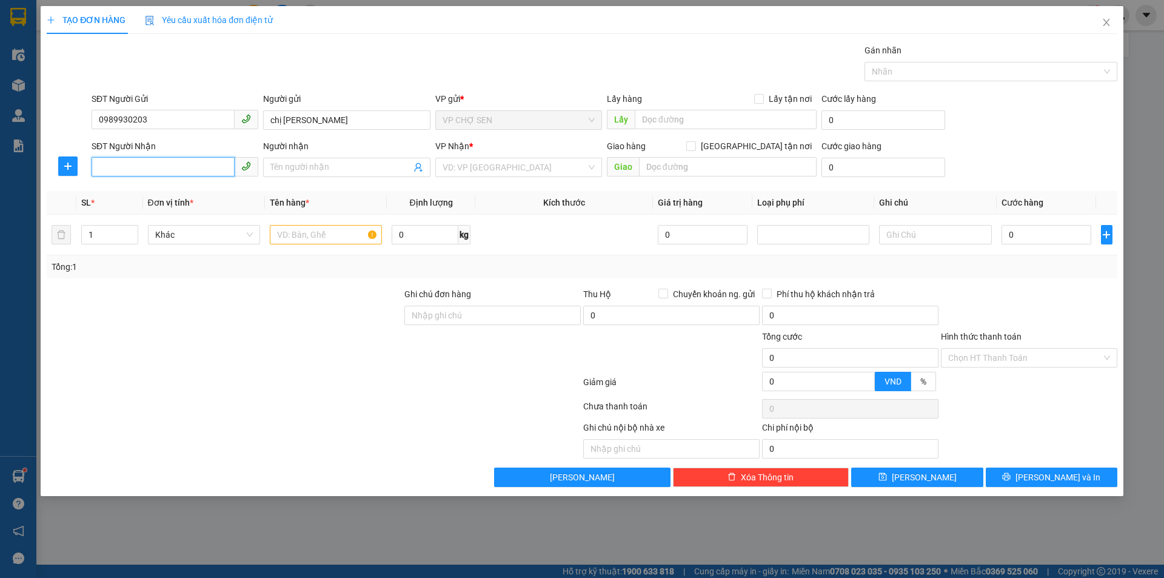
click at [155, 170] on input "SĐT Người Nhận" at bounding box center [163, 166] width 143 height 19
click at [168, 214] on div "0346088112 - khương" at bounding box center [175, 210] width 152 height 13
click at [280, 239] on input "text" at bounding box center [326, 234] width 112 height 19
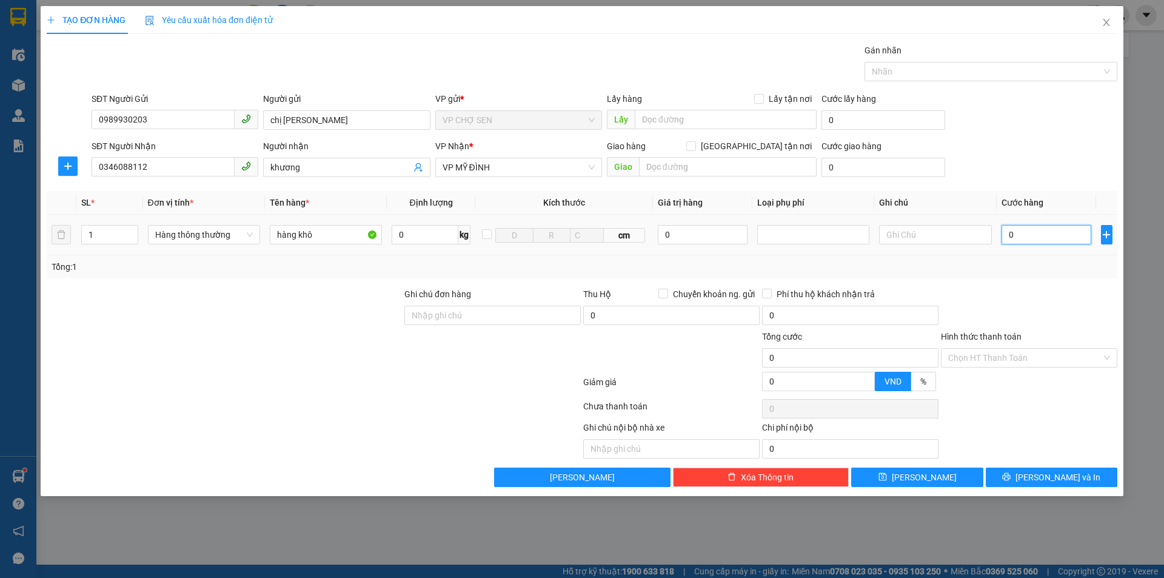
click at [1009, 233] on input "0" at bounding box center [1046, 234] width 90 height 19
click at [1038, 476] on button "Lưu và In" at bounding box center [1051, 476] width 132 height 19
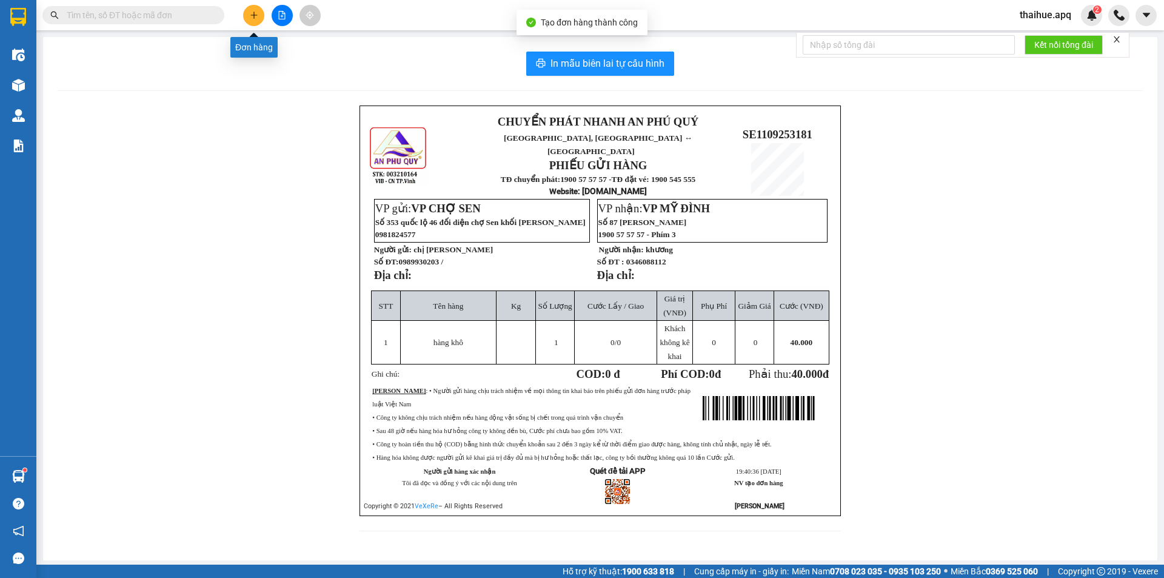
click at [252, 14] on icon "plus" at bounding box center [254, 15] width 8 height 8
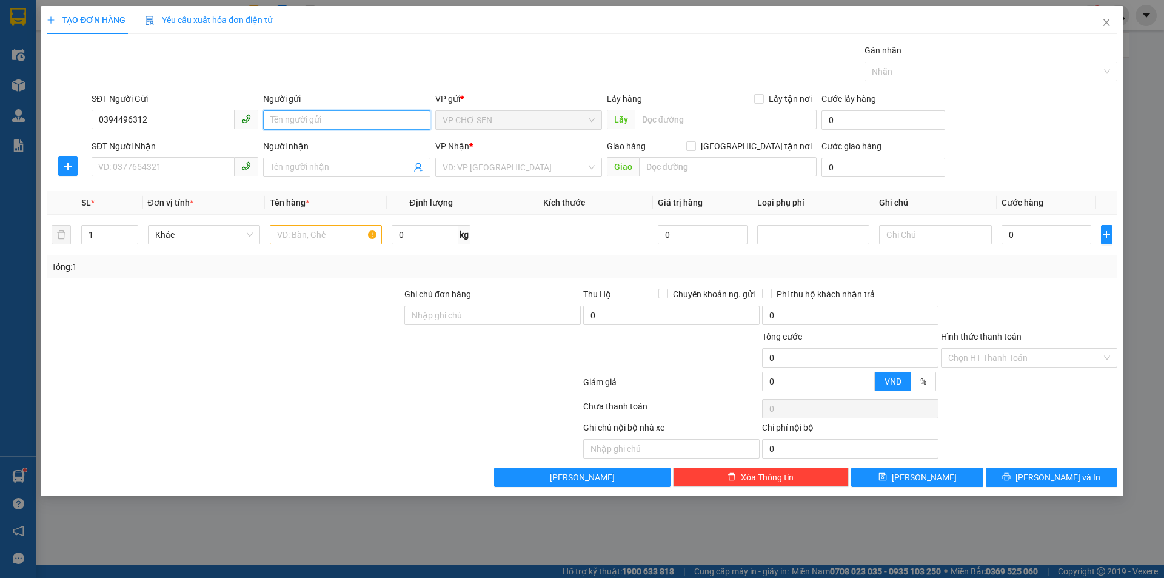
click at [272, 118] on input "Người gửi" at bounding box center [346, 119] width 167 height 19
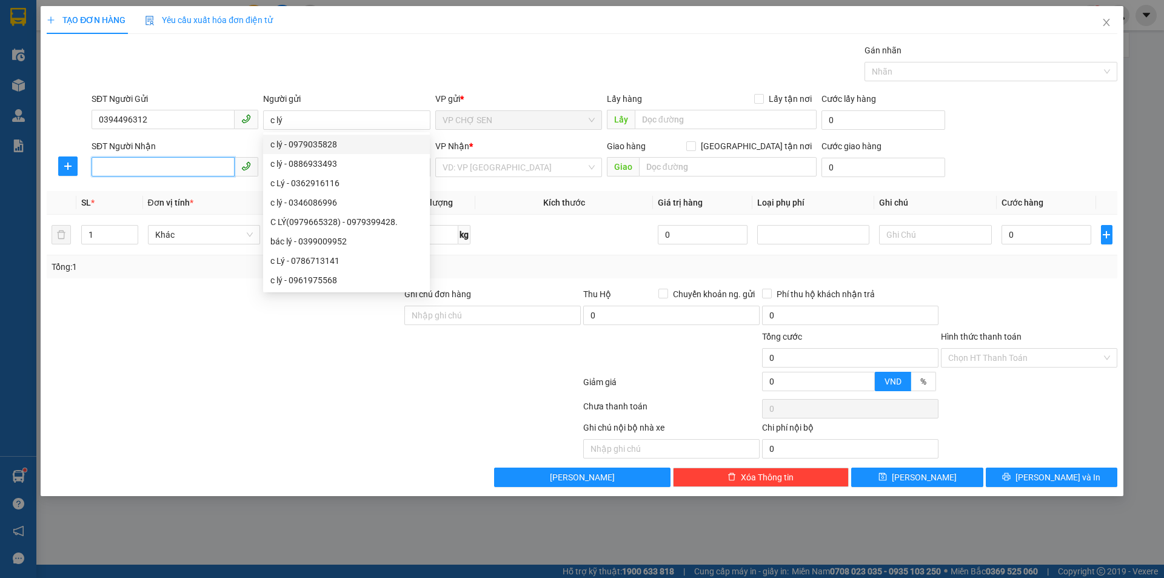
click at [116, 173] on input "SĐT Người Nhận" at bounding box center [163, 166] width 143 height 19
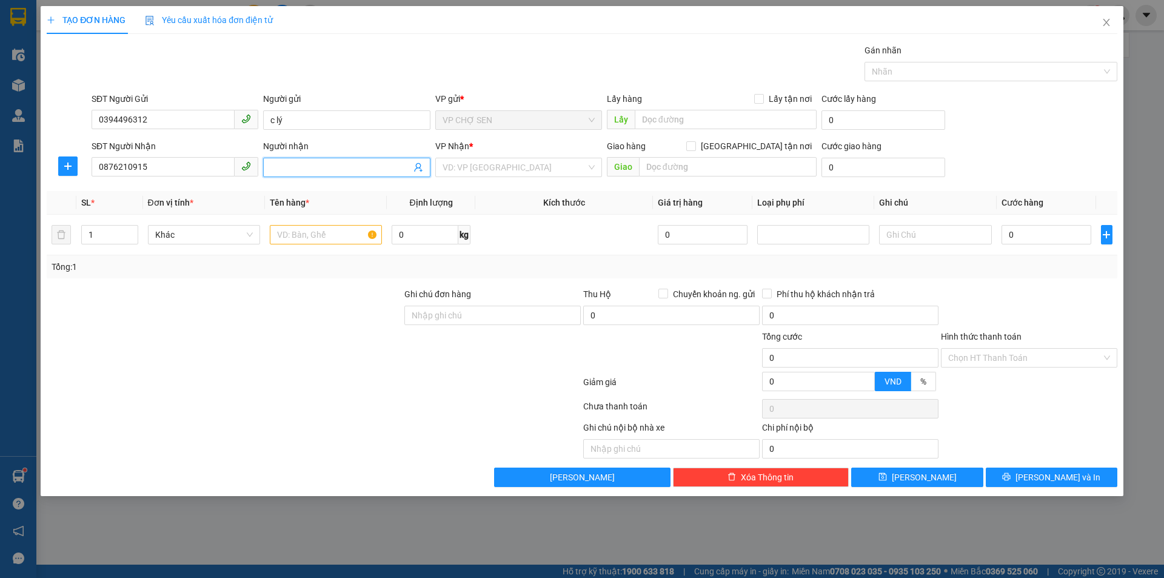
click at [281, 166] on input "Người nhận" at bounding box center [340, 167] width 140 height 13
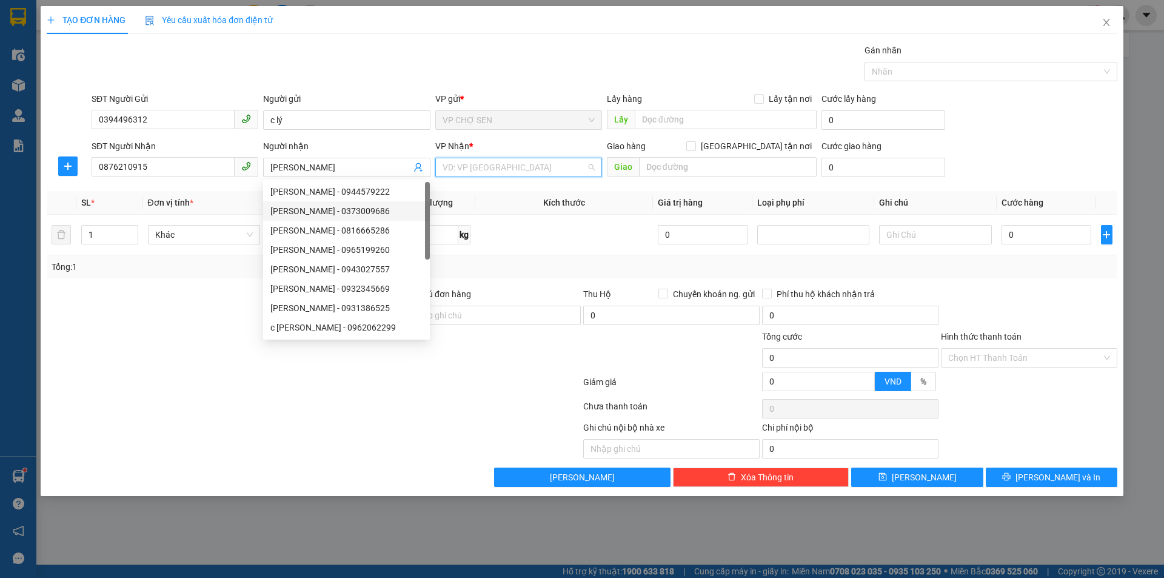
click at [542, 159] on input "search" at bounding box center [514, 167] width 144 height 18
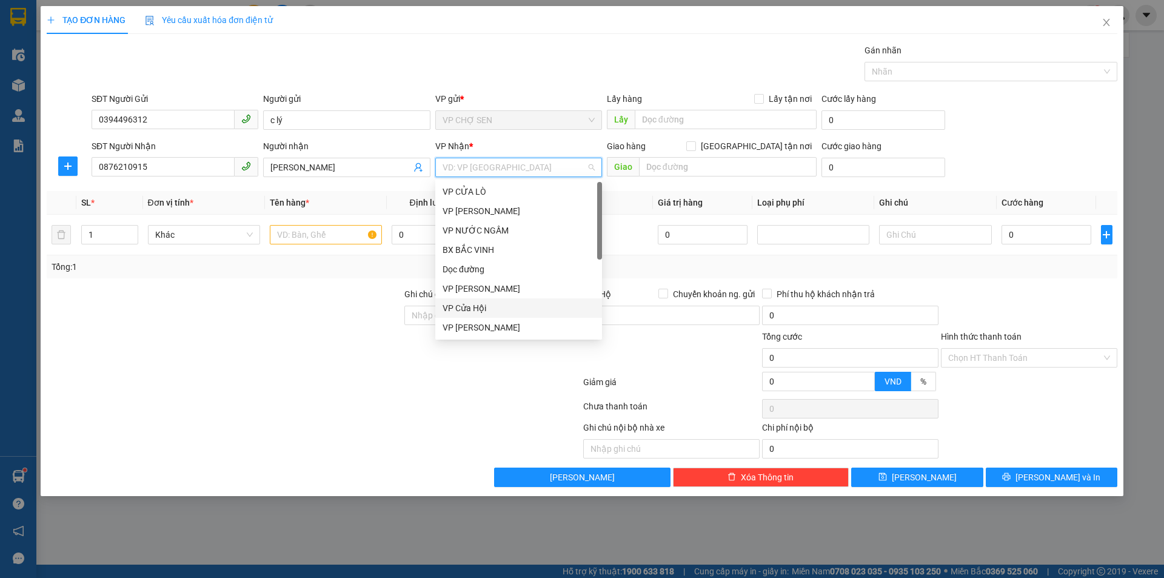
scroll to position [170, 0]
click at [478, 216] on div "VP [PERSON_NAME]" at bounding box center [518, 215] width 152 height 13
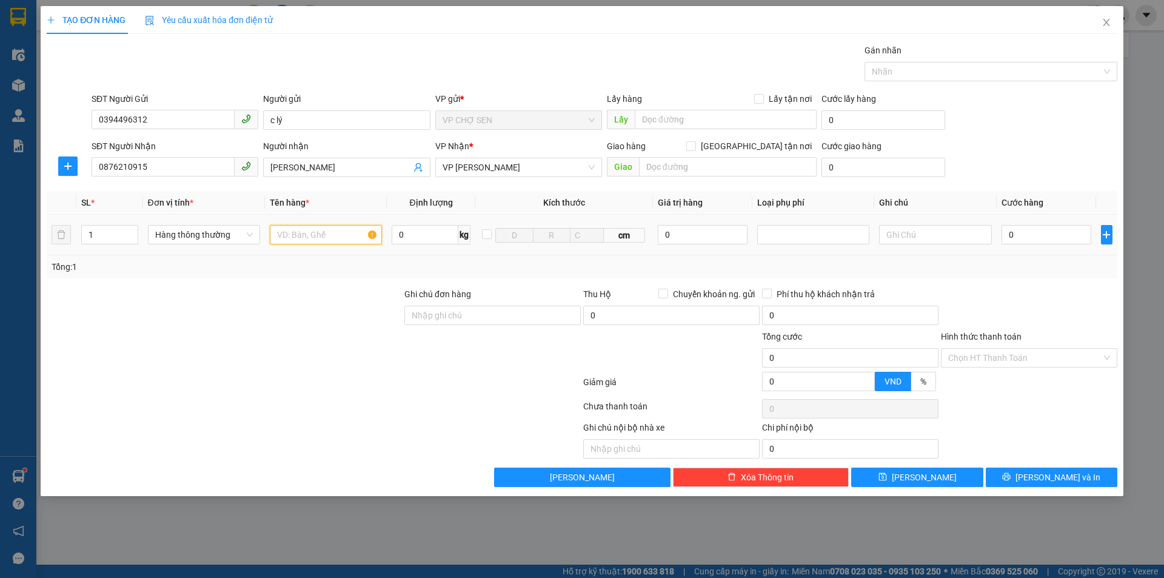
click at [313, 234] on input "text" at bounding box center [326, 234] width 112 height 19
click at [1012, 234] on input "0" at bounding box center [1046, 234] width 90 height 19
click at [1029, 352] on input "Hình thức thanh toán" at bounding box center [1024, 357] width 153 height 18
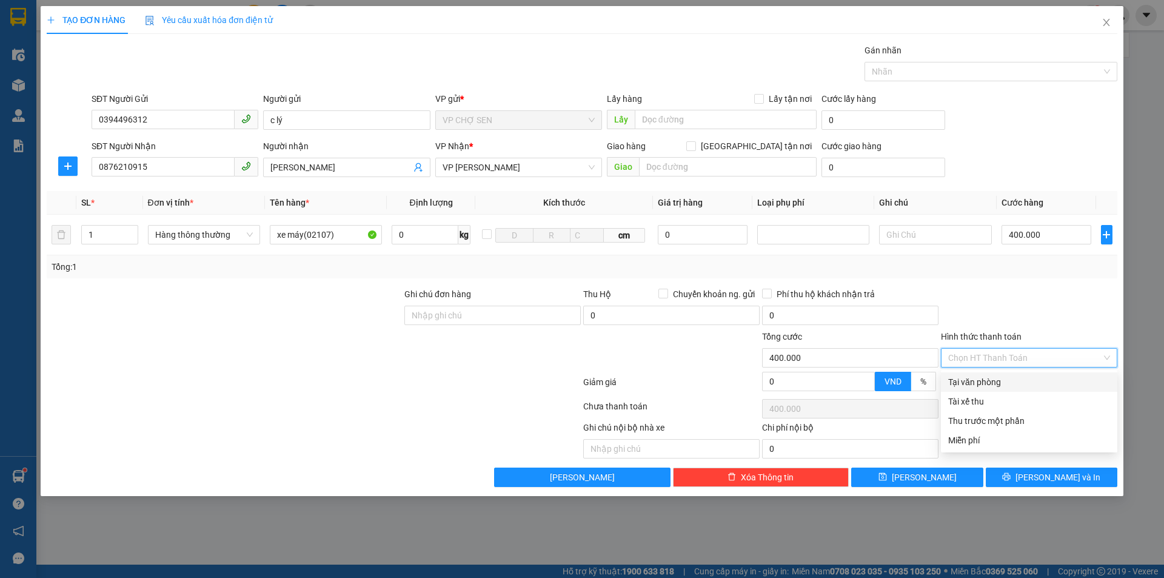
click at [990, 386] on div "Tại văn phòng" at bounding box center [1029, 381] width 162 height 13
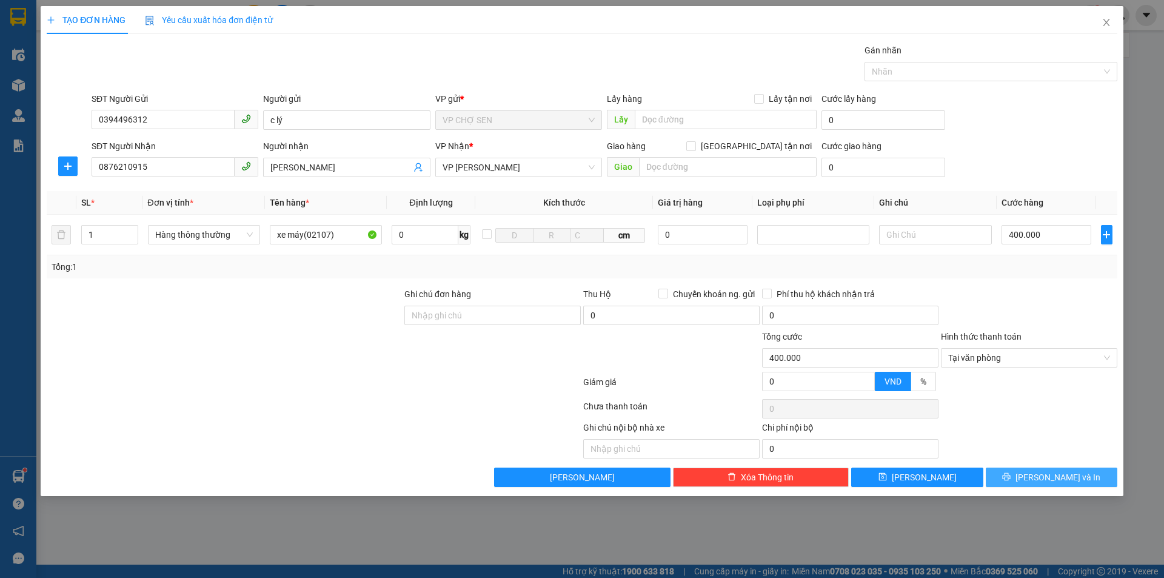
click at [1041, 479] on span "Lưu và In" at bounding box center [1057, 476] width 85 height 13
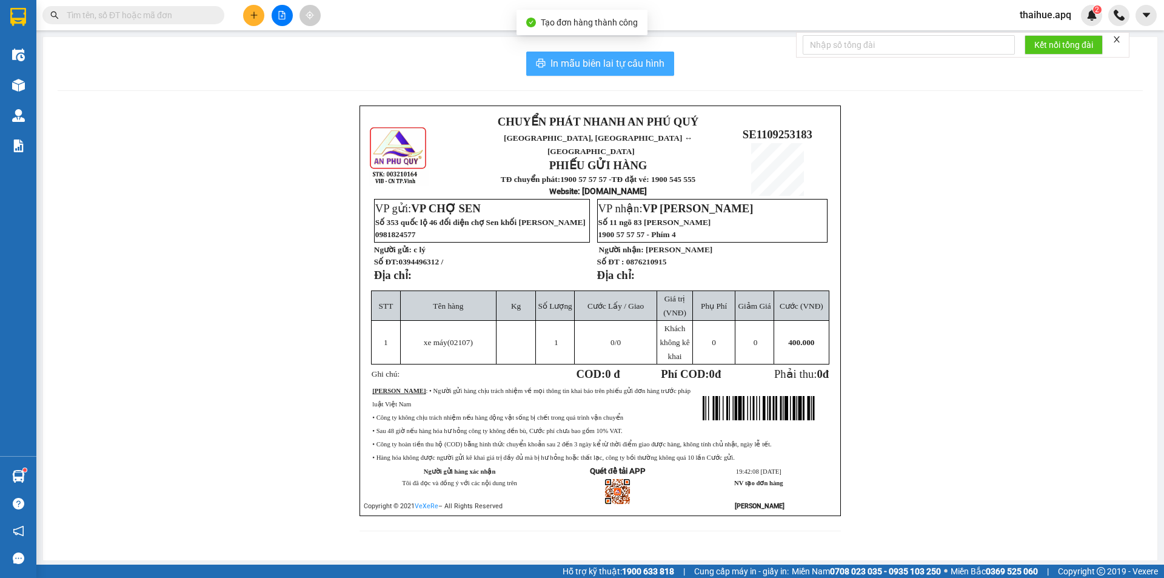
click at [607, 64] on span "In mẫu biên lai tự cấu hình" at bounding box center [607, 63] width 114 height 15
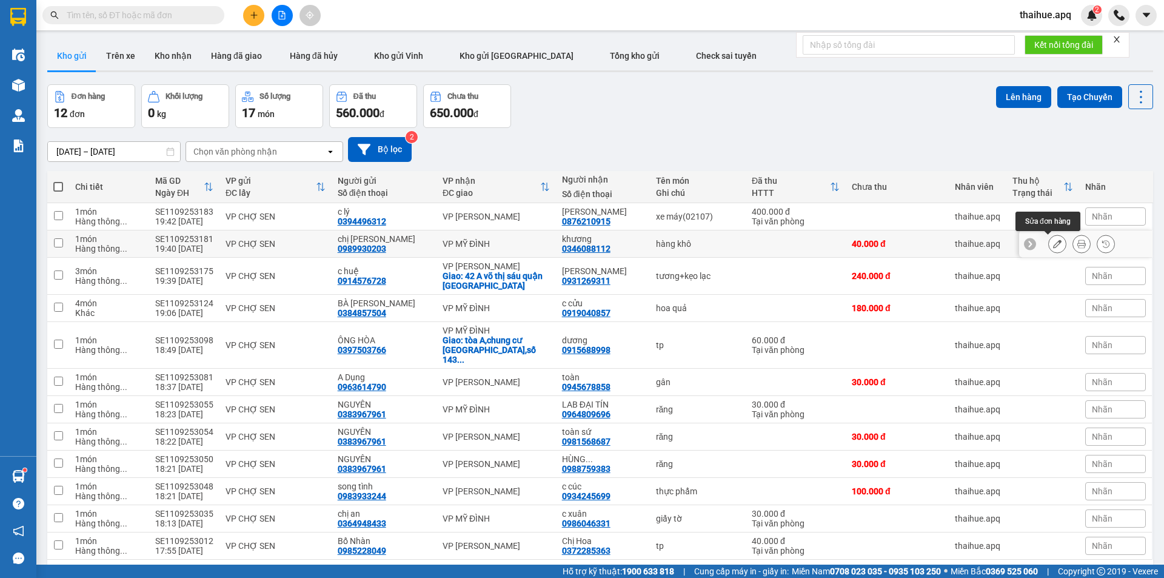
click at [1053, 243] on icon at bounding box center [1057, 243] width 8 height 8
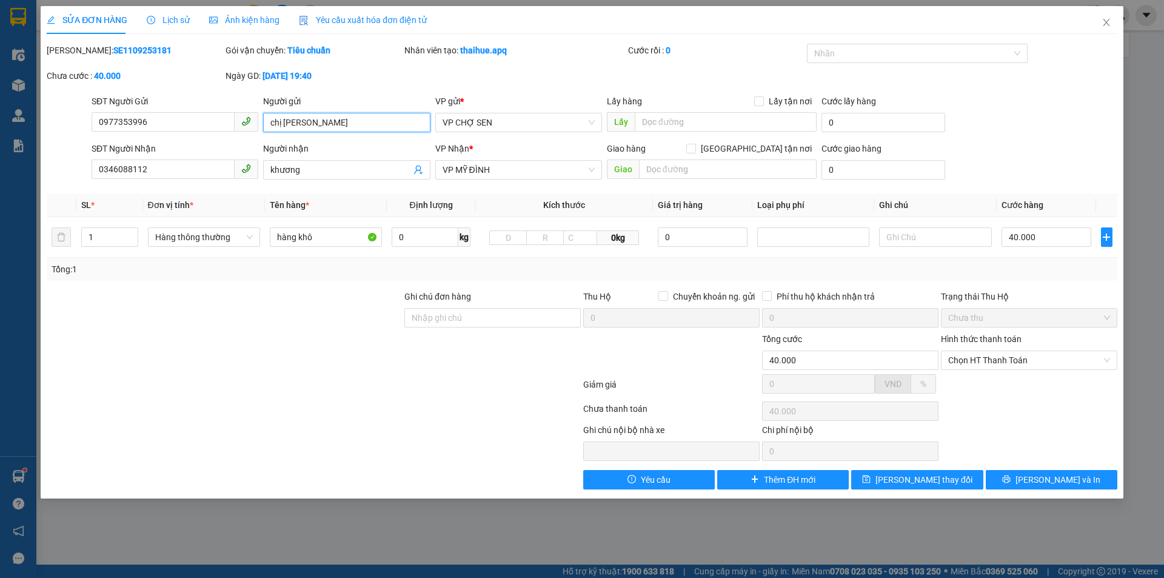
click at [311, 121] on input "chị giang" at bounding box center [346, 122] width 167 height 19
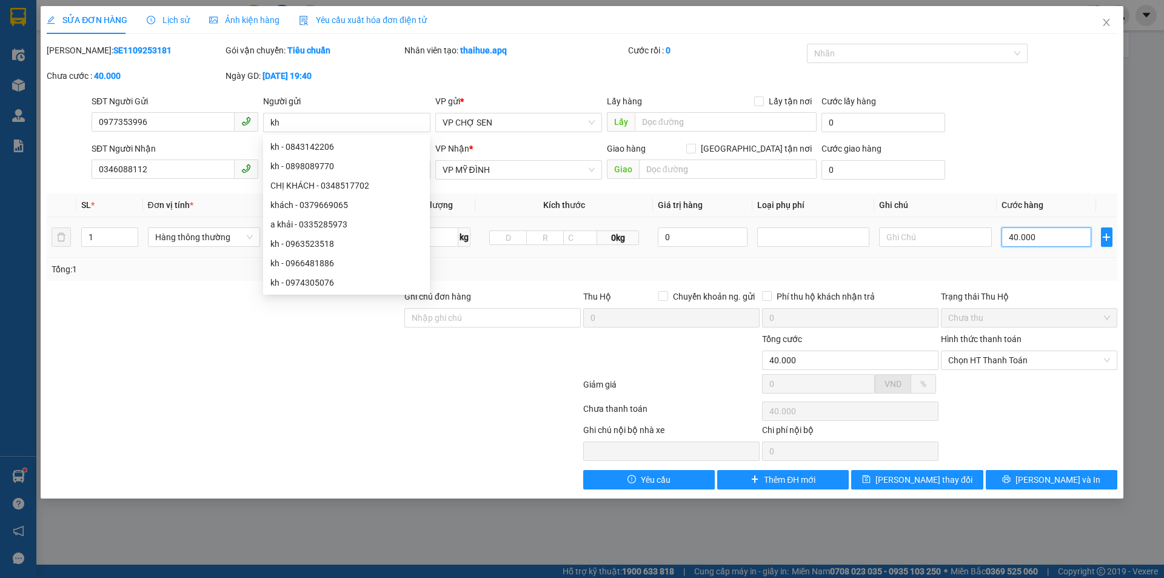
click at [1044, 236] on input "40.000" at bounding box center [1046, 236] width 90 height 19
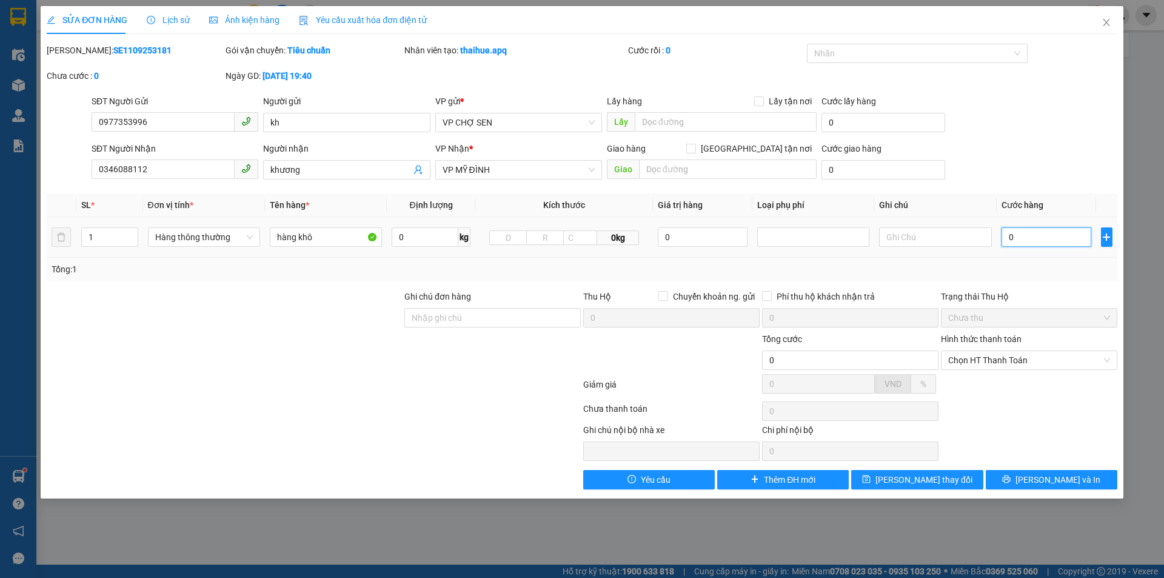
click at [1009, 232] on input "0" at bounding box center [1046, 236] width 90 height 19
click at [1010, 232] on input "0" at bounding box center [1046, 236] width 90 height 19
click at [1007, 359] on span "Chọn HT Thanh Toán" at bounding box center [1029, 360] width 162 height 18
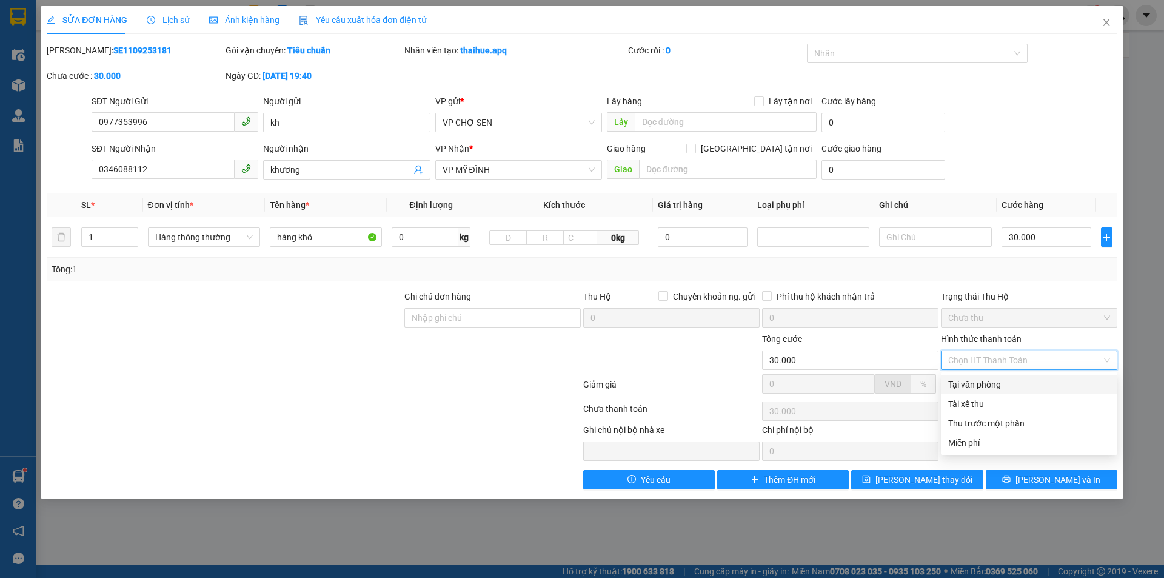
click at [982, 382] on div "Tại văn phòng" at bounding box center [1029, 384] width 162 height 13
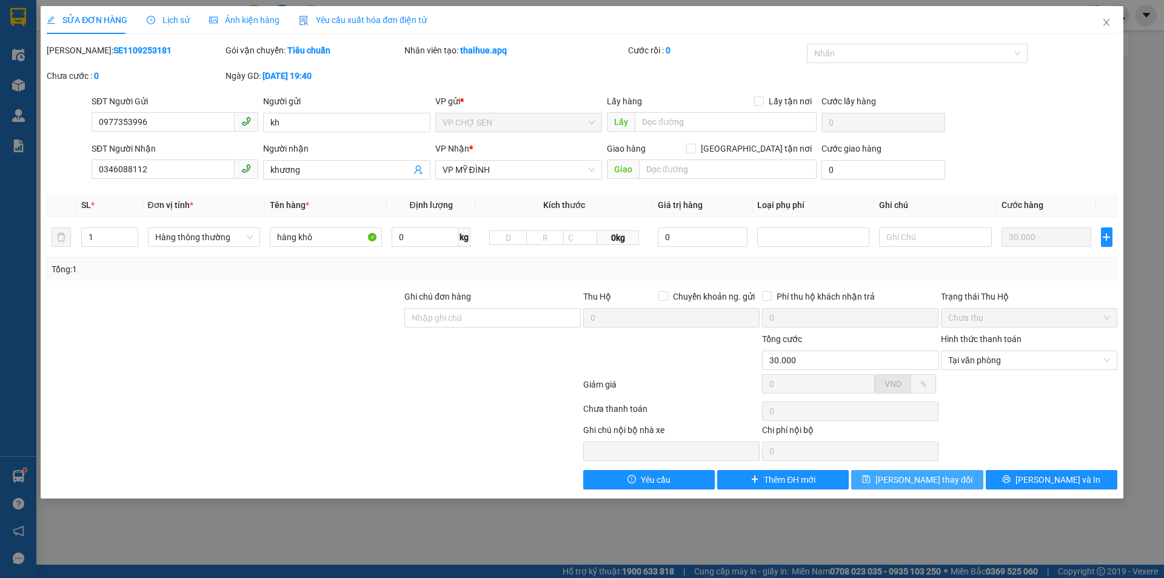
click at [935, 478] on span "Lưu thay đổi" at bounding box center [923, 479] width 97 height 13
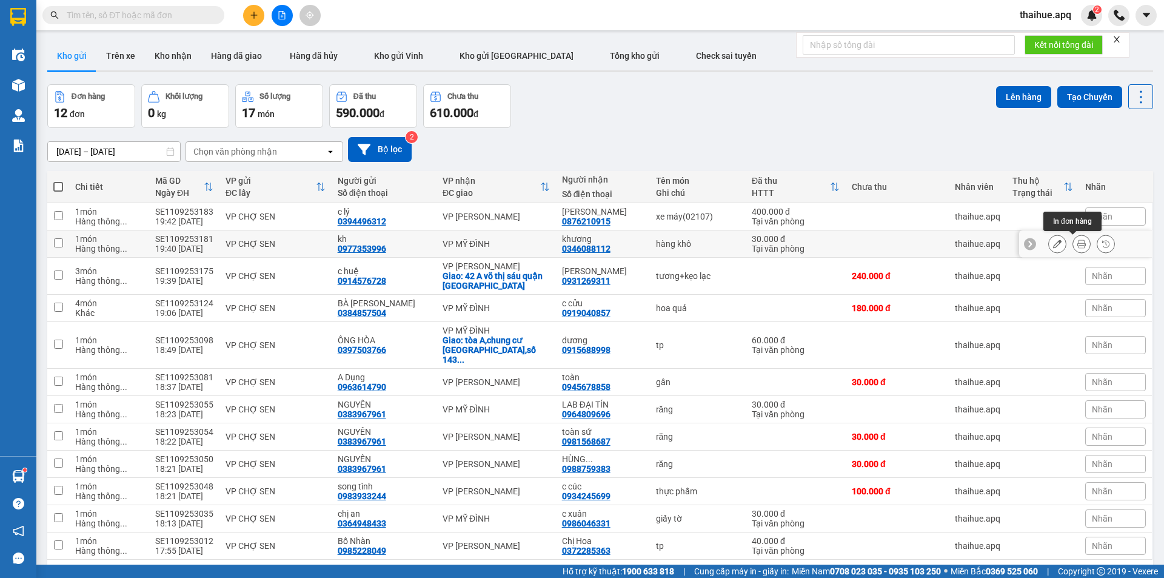
click at [1077, 241] on icon at bounding box center [1081, 243] width 8 height 8
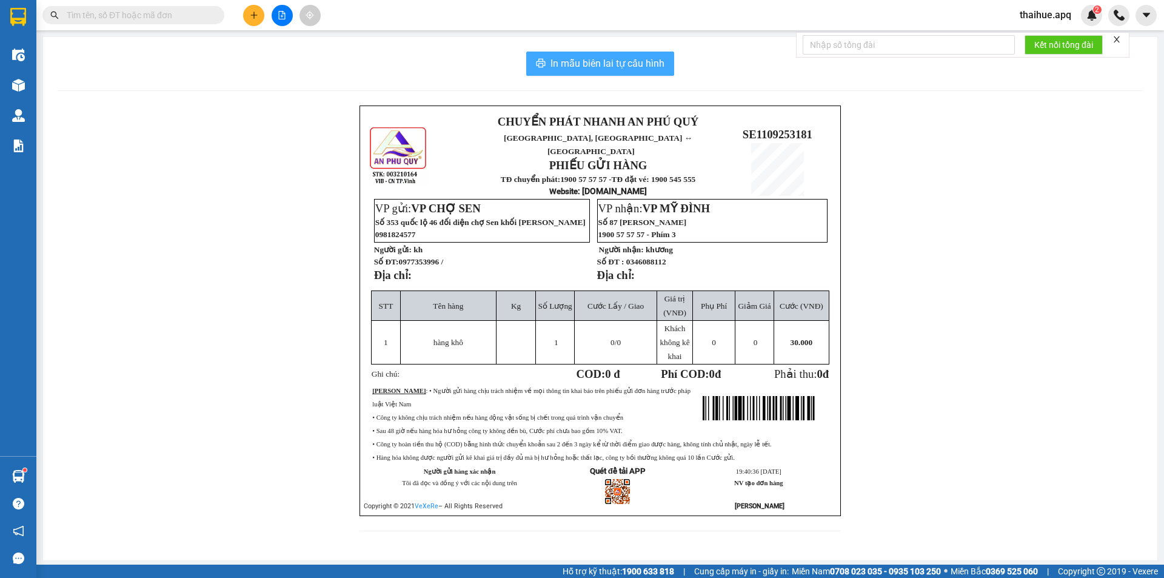
click at [630, 63] on span "In mẫu biên lai tự cấu hình" at bounding box center [607, 63] width 114 height 15
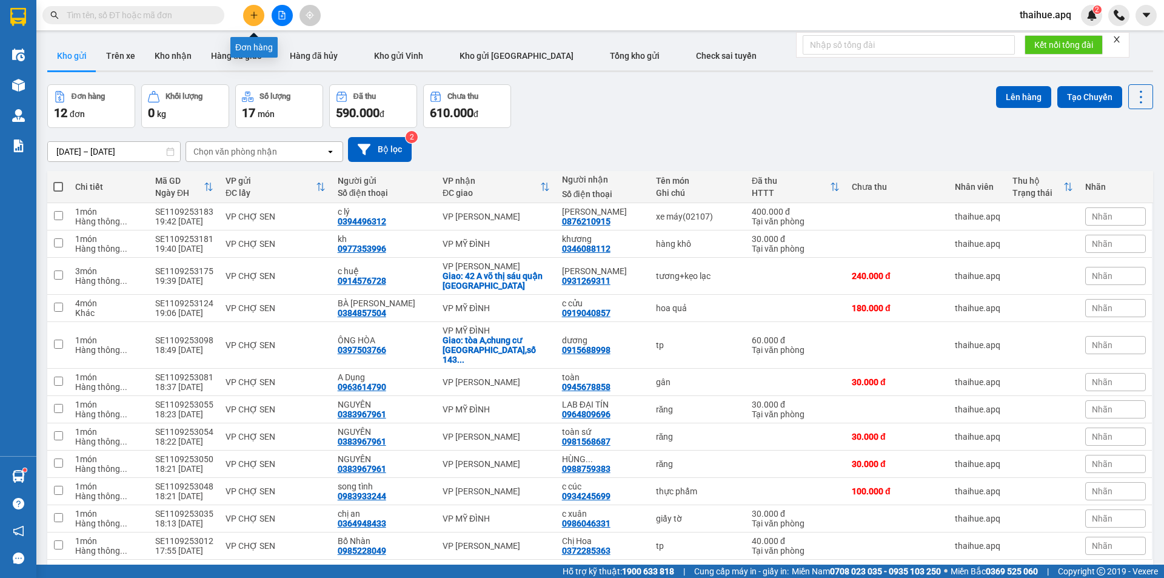
click at [253, 16] on icon "plus" at bounding box center [254, 15] width 8 height 8
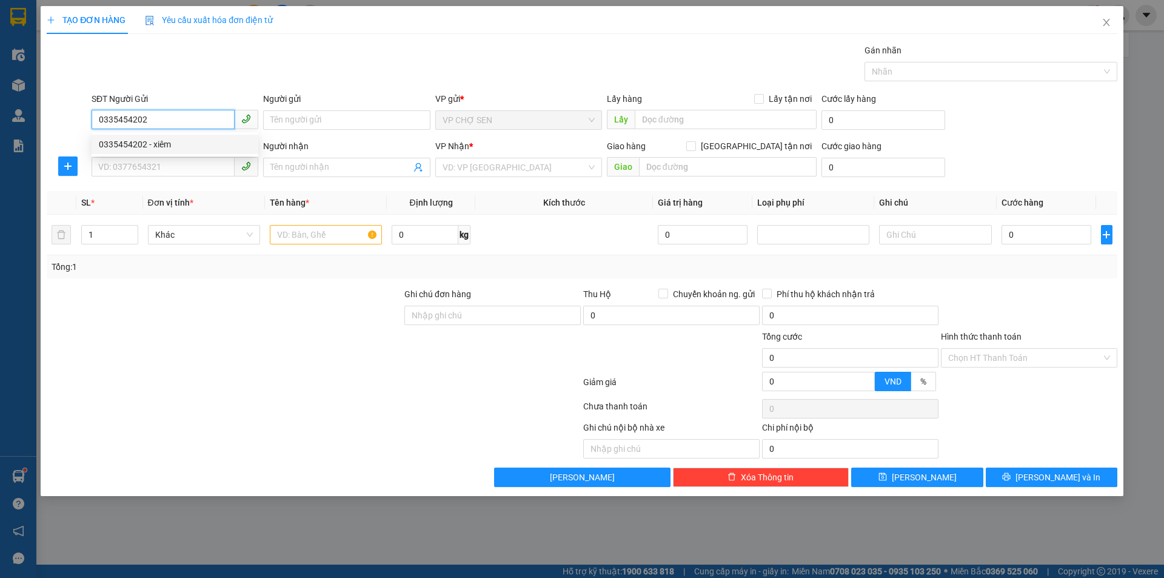
click at [164, 145] on div "0335454202 - xiêm" at bounding box center [175, 144] width 152 height 13
click at [173, 172] on input "SĐT Người Nhận" at bounding box center [163, 166] width 143 height 19
click at [282, 168] on input "Người nhận" at bounding box center [340, 167] width 140 height 13
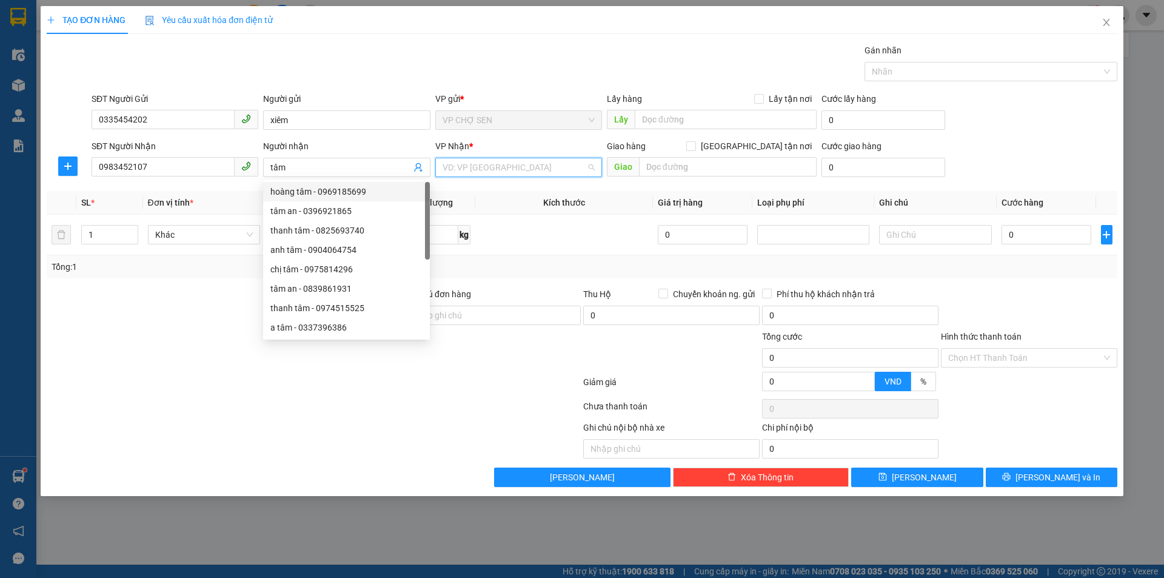
click at [527, 168] on input "search" at bounding box center [514, 167] width 144 height 18
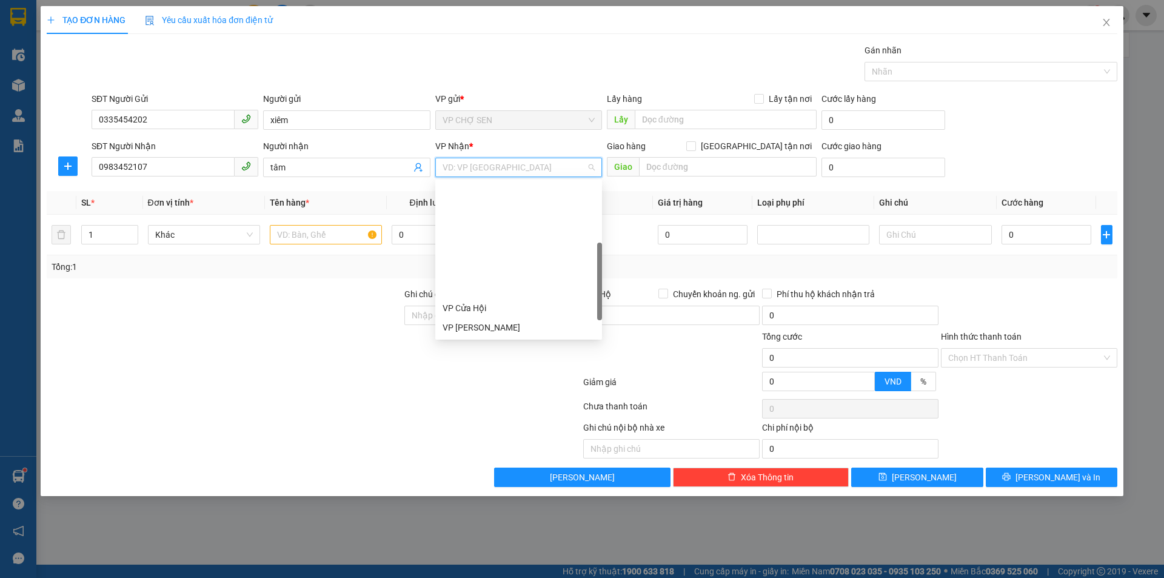
scroll to position [170, 0]
click at [479, 218] on div "VP [PERSON_NAME]" at bounding box center [518, 215] width 152 height 13
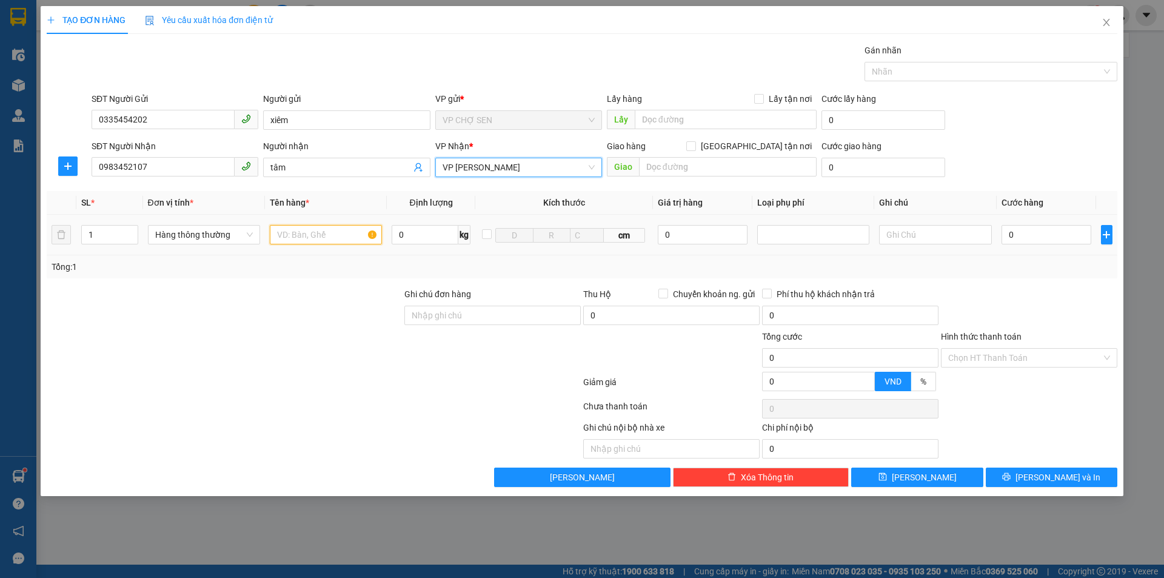
click at [305, 239] on input "text" at bounding box center [326, 234] width 112 height 19
click at [996, 232] on td "0" at bounding box center [1046, 235] width 100 height 41
click at [1008, 230] on input "0" at bounding box center [1046, 234] width 90 height 19
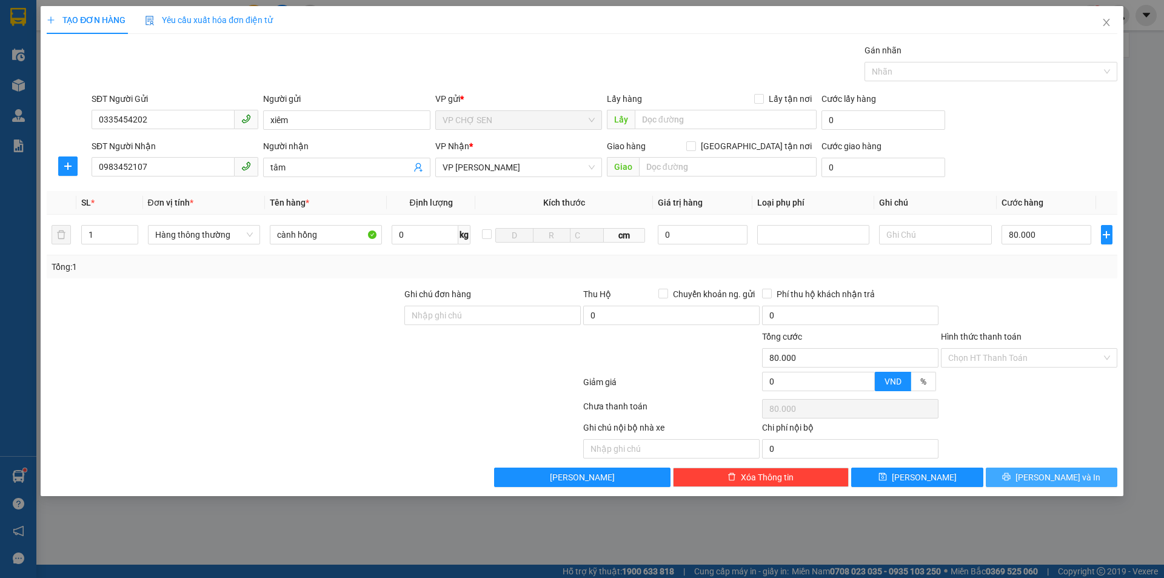
click at [1010, 478] on icon "printer" at bounding box center [1006, 476] width 8 height 8
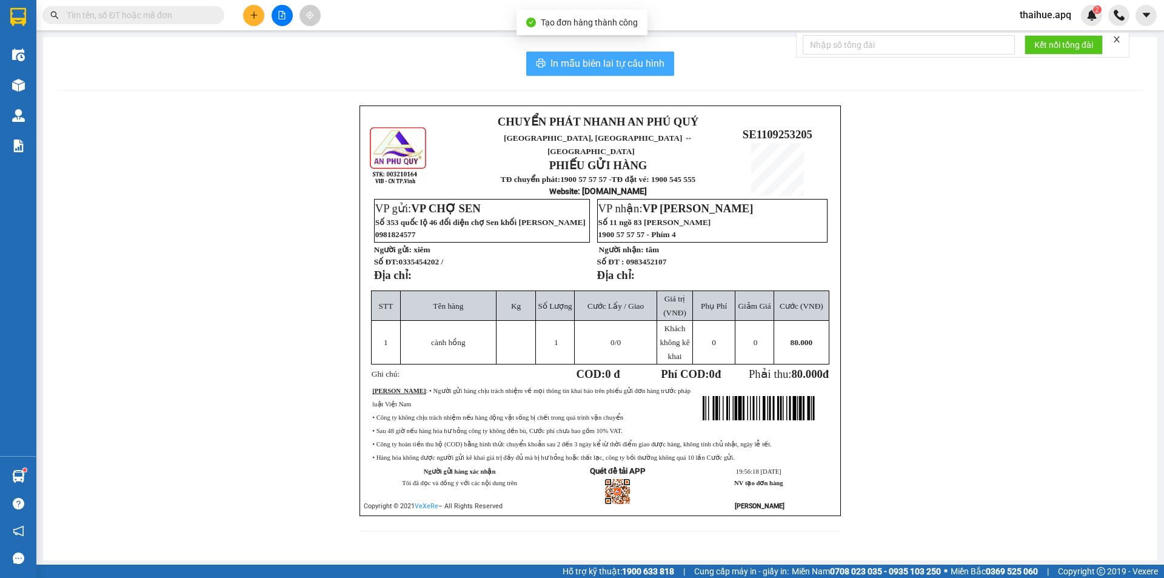
click at [627, 59] on span "In mẫu biên lai tự cấu hình" at bounding box center [607, 63] width 114 height 15
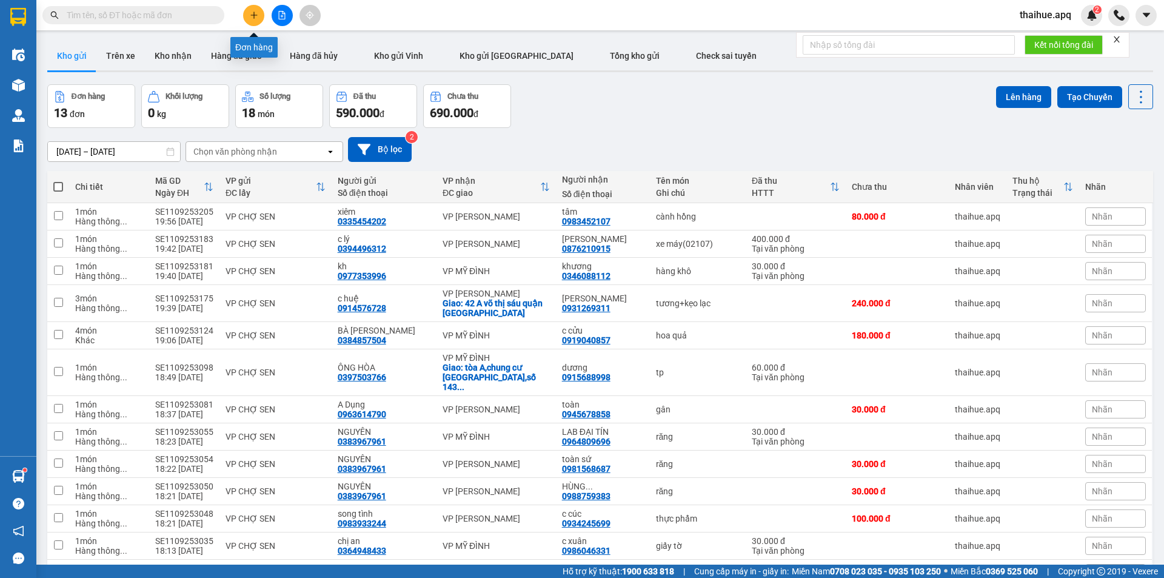
click at [250, 12] on icon "plus" at bounding box center [254, 15] width 8 height 8
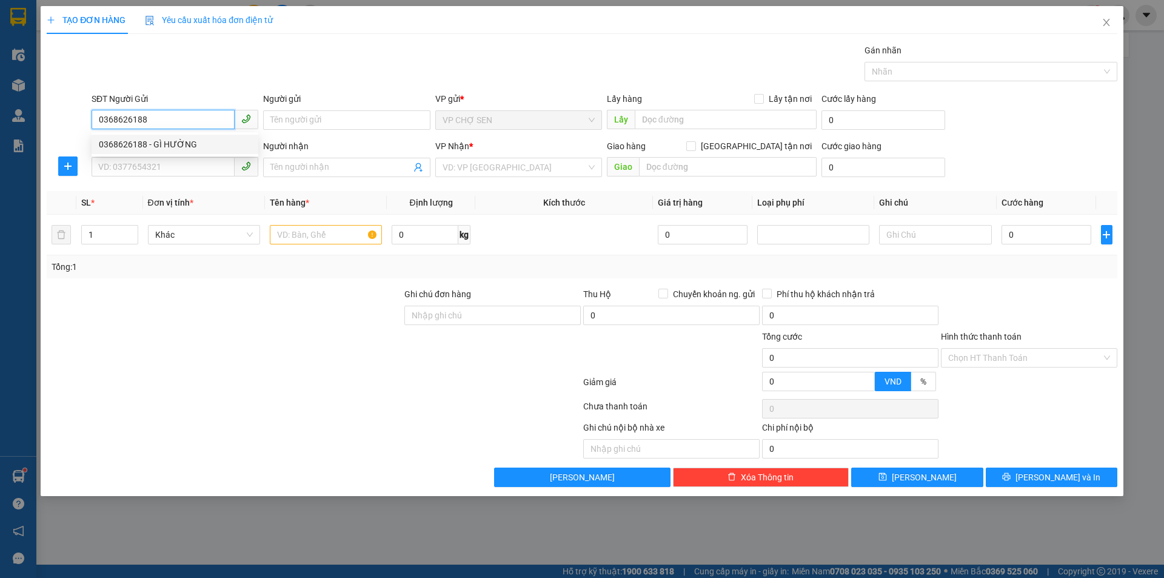
click at [175, 146] on div "0368626188 - GÌ HƯỜNG" at bounding box center [175, 144] width 152 height 13
click at [122, 161] on input "SĐT Người Nhận" at bounding box center [163, 166] width 143 height 19
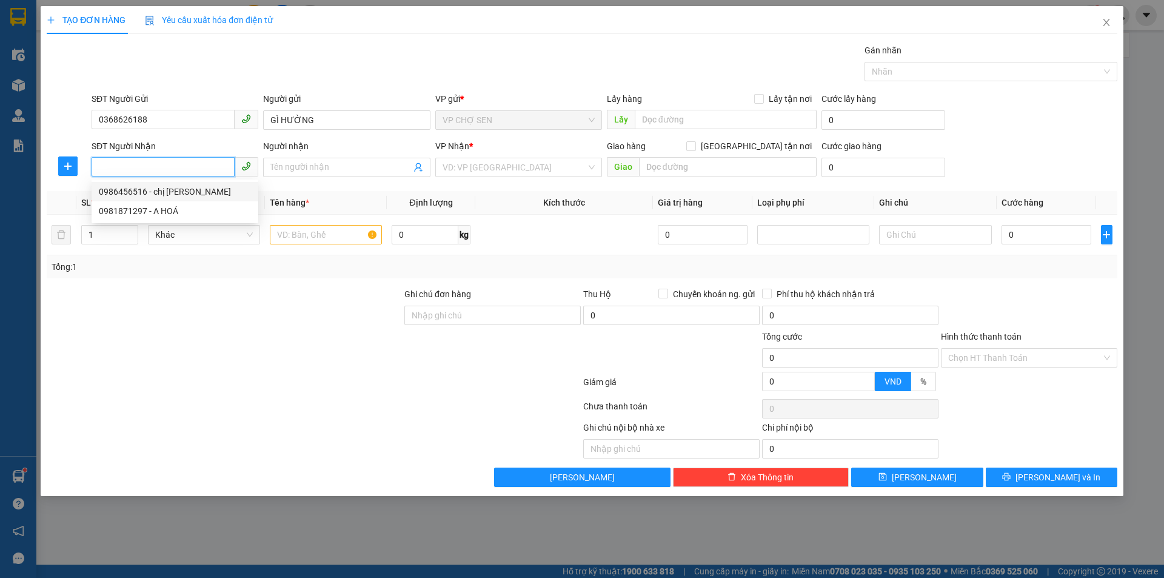
click at [120, 189] on div "0986456516 - chị quy" at bounding box center [175, 191] width 152 height 13
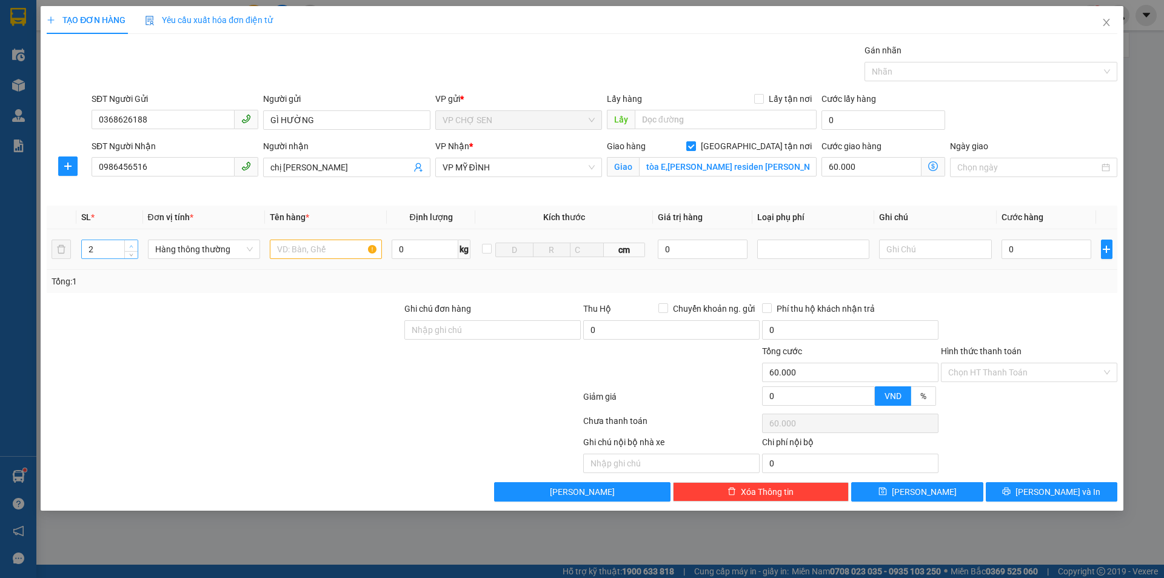
click at [132, 245] on icon "up" at bounding box center [132, 246] width 4 height 2
click at [281, 249] on input "text" at bounding box center [326, 248] width 112 height 19
click at [1010, 248] on input "0" at bounding box center [1046, 248] width 90 height 19
click at [930, 166] on icon "dollar-circle" at bounding box center [933, 166] width 10 height 10
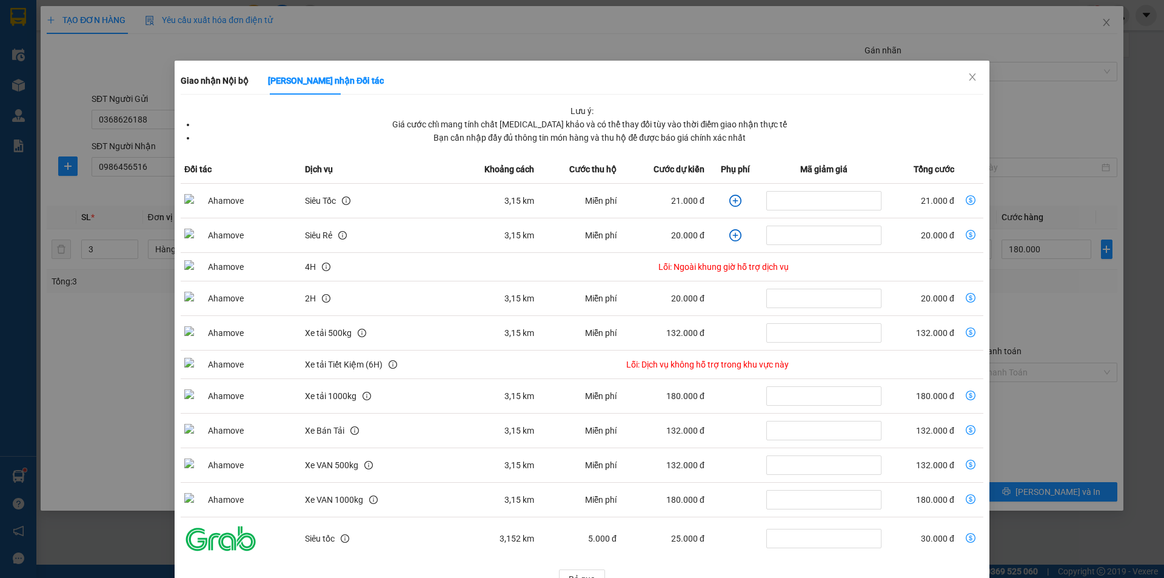
click at [965, 199] on icon "dollar-circle" at bounding box center [970, 200] width 10 height 10
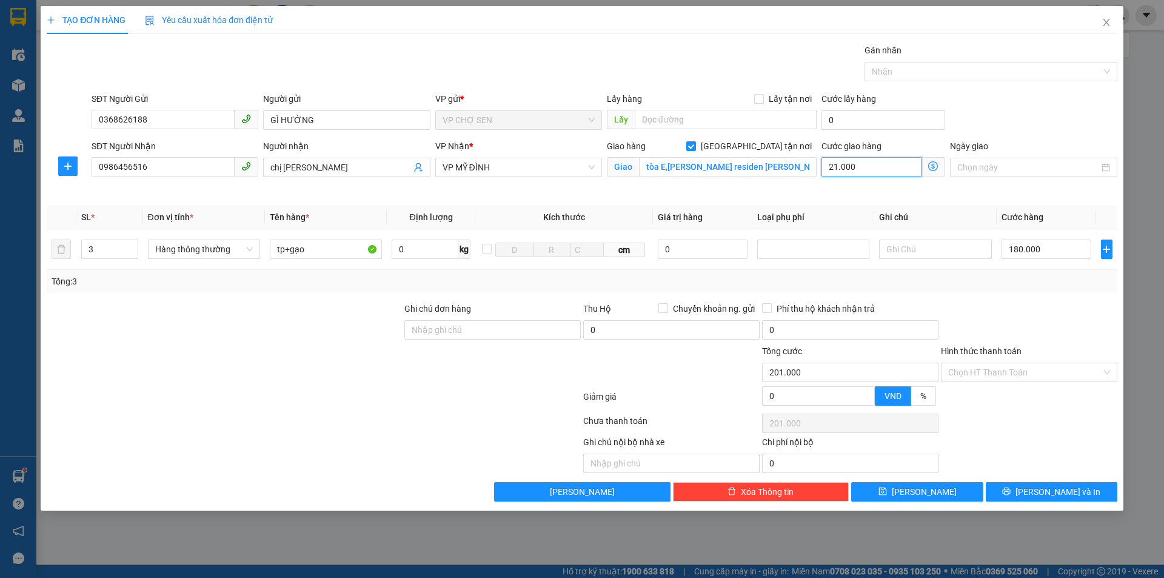
click at [874, 167] on input "21.000" at bounding box center [871, 166] width 100 height 19
click at [1048, 248] on input "180.000" at bounding box center [1046, 248] width 90 height 19
click at [1016, 247] on input "0.160.000" at bounding box center [1046, 248] width 90 height 19
click at [1013, 247] on input "0" at bounding box center [1046, 248] width 90 height 19
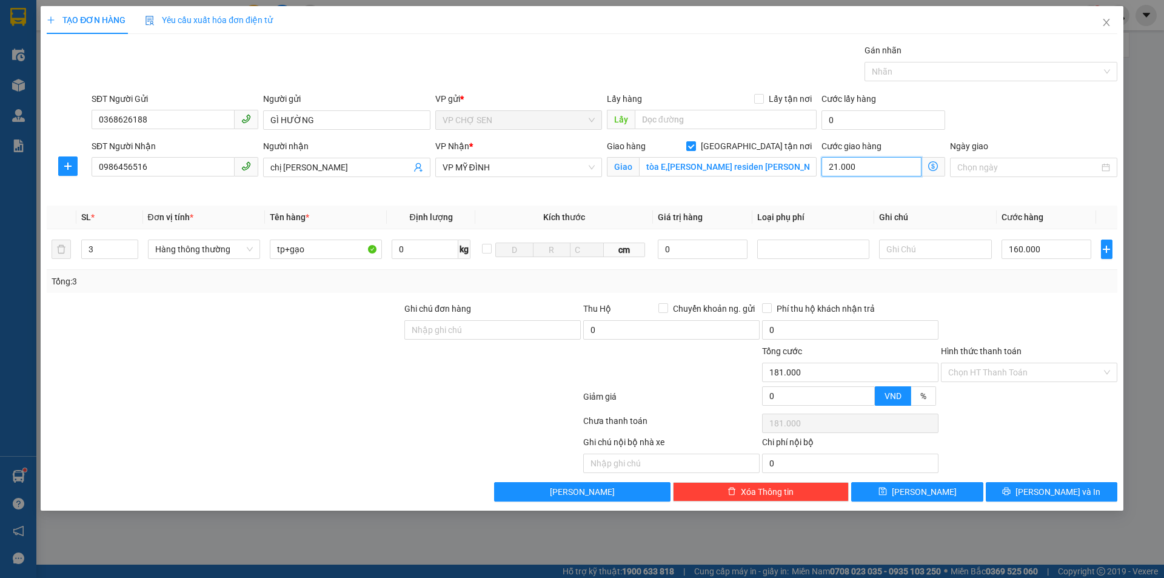
click at [863, 167] on input "21.000" at bounding box center [871, 166] width 100 height 19
click at [931, 167] on icon "dollar-circle" at bounding box center [933, 166] width 10 height 10
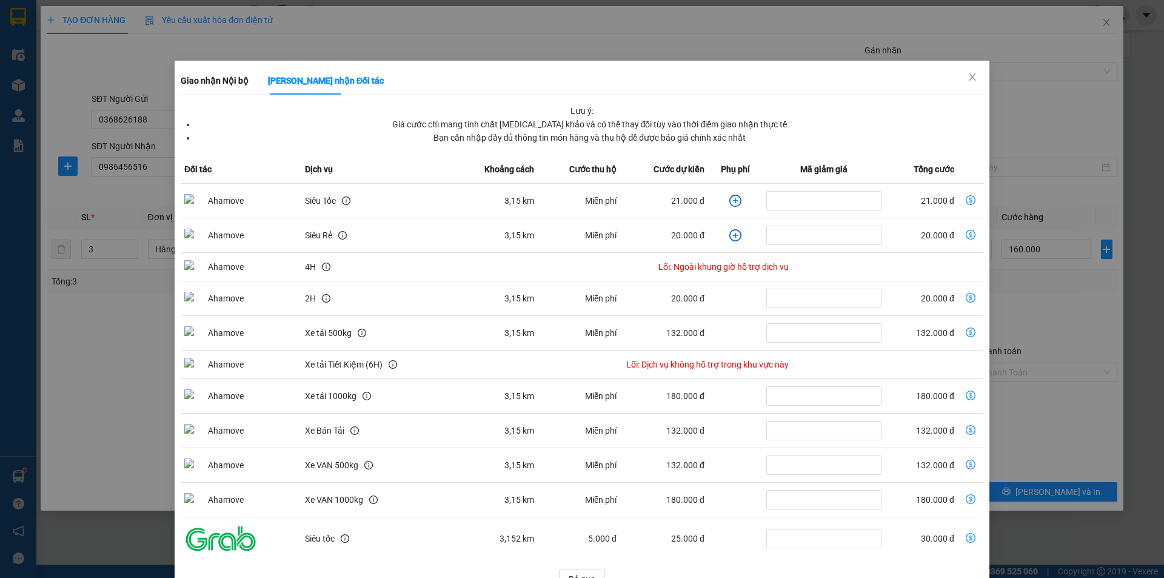
click at [965, 199] on icon "dollar-circle" at bounding box center [970, 200] width 10 height 10
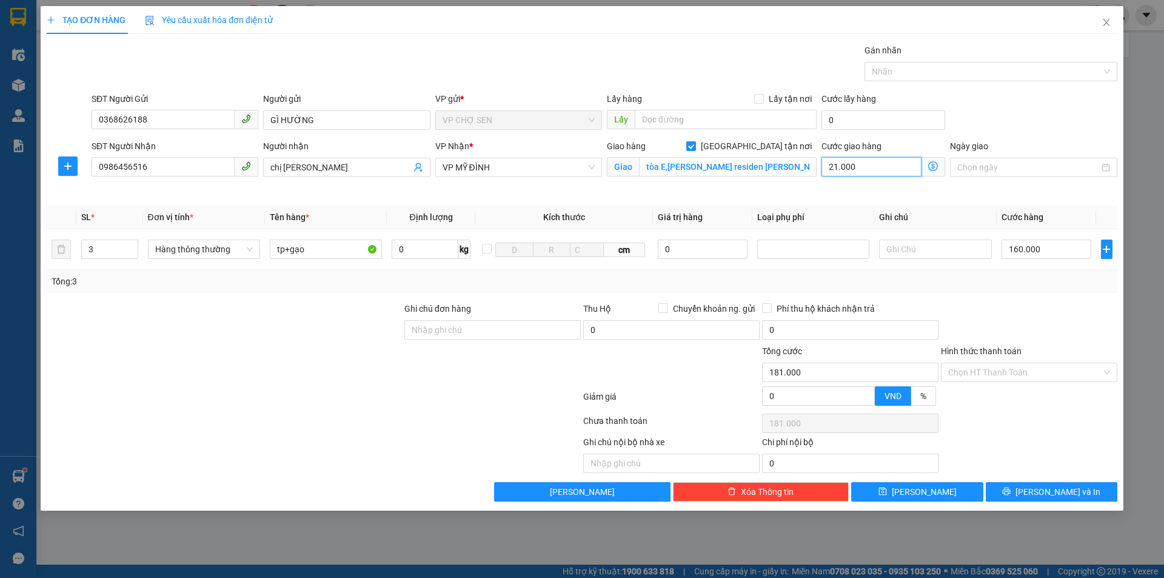
click at [870, 170] on input "21.000" at bounding box center [871, 166] width 100 height 19
click at [162, 121] on input "0368626188" at bounding box center [163, 119] width 143 height 19
click at [157, 144] on div "0352404108 - kh" at bounding box center [175, 144] width 152 height 13
click at [1021, 372] on input "Hình thức thanh toán" at bounding box center [1024, 372] width 153 height 18
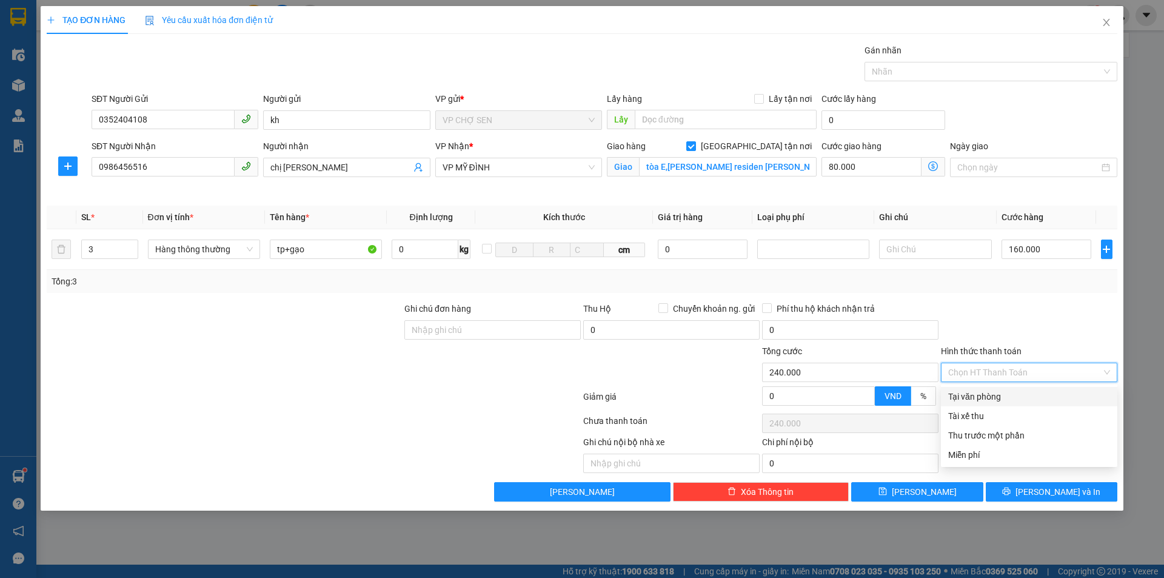
click at [985, 393] on div "Tại văn phòng" at bounding box center [1029, 396] width 162 height 13
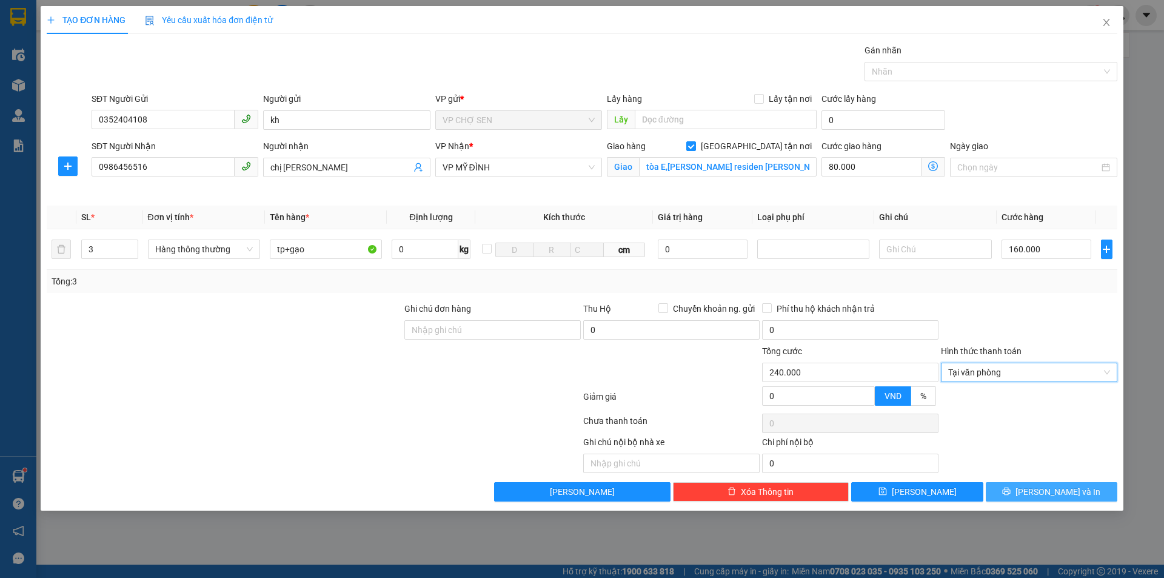
click at [1048, 492] on span "Lưu và In" at bounding box center [1057, 491] width 85 height 13
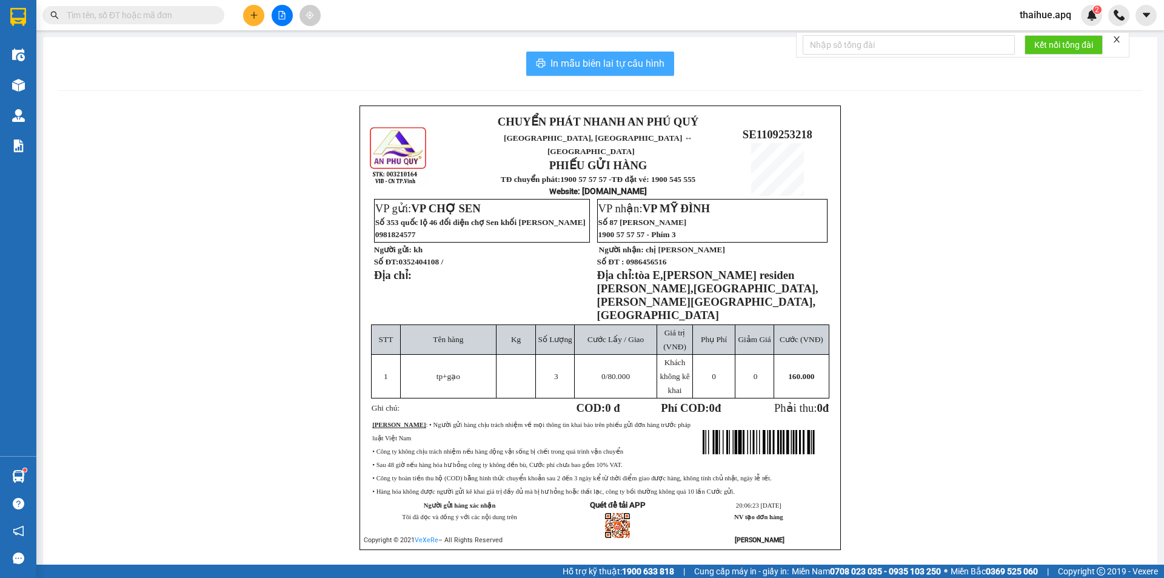
click at [598, 62] on span "In mẫu biên lai tự cấu hình" at bounding box center [607, 63] width 114 height 15
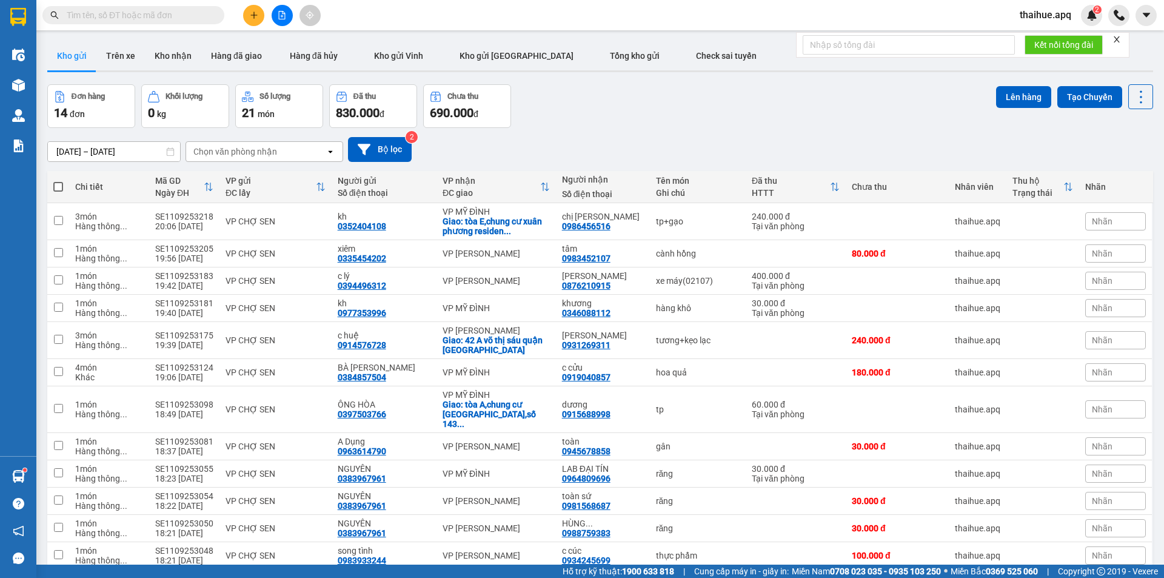
click at [292, 150] on div "Chọn văn phòng nhận" at bounding box center [255, 151] width 139 height 19
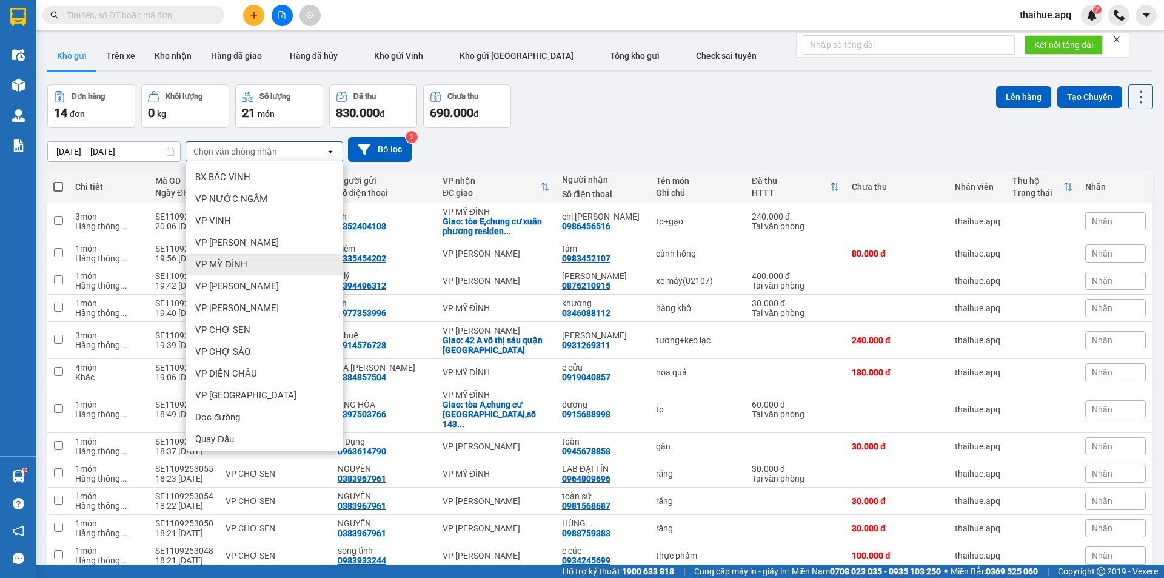
click at [236, 263] on span "VP MỸ ĐÌNH" at bounding box center [221, 264] width 52 height 12
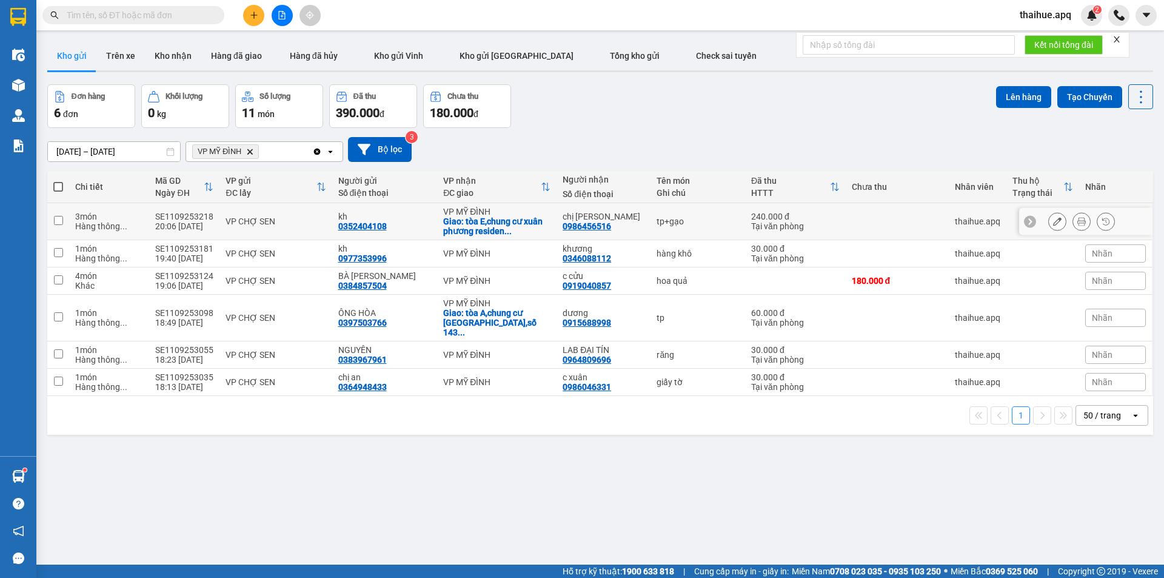
click at [295, 221] on div "VP CHỢ SEN" at bounding box center [275, 221] width 100 height 10
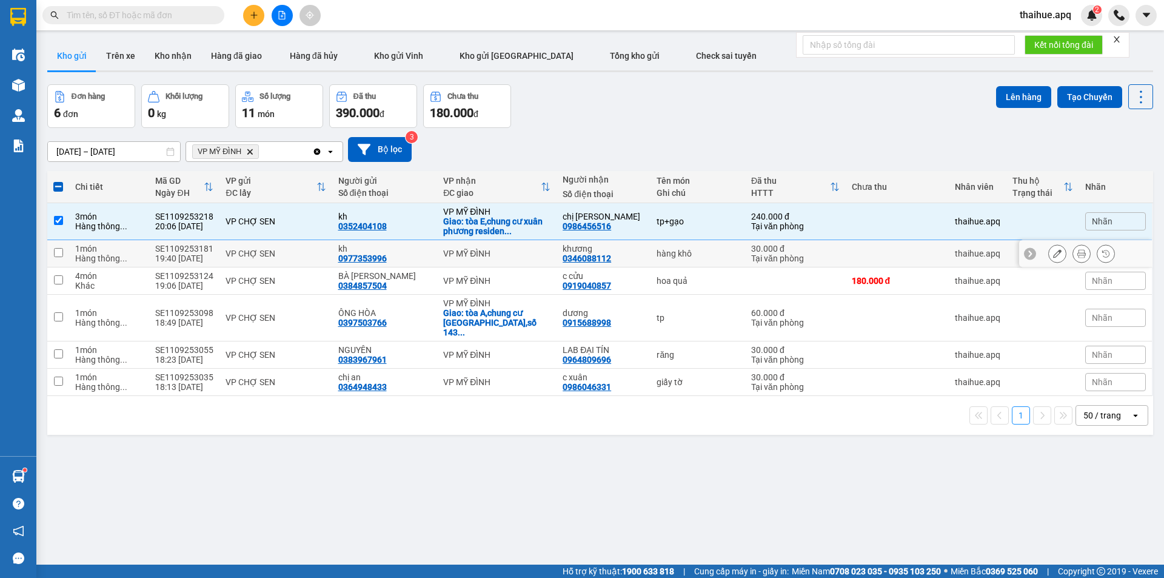
click at [321, 252] on div "VP CHỢ SEN" at bounding box center [275, 253] width 100 height 10
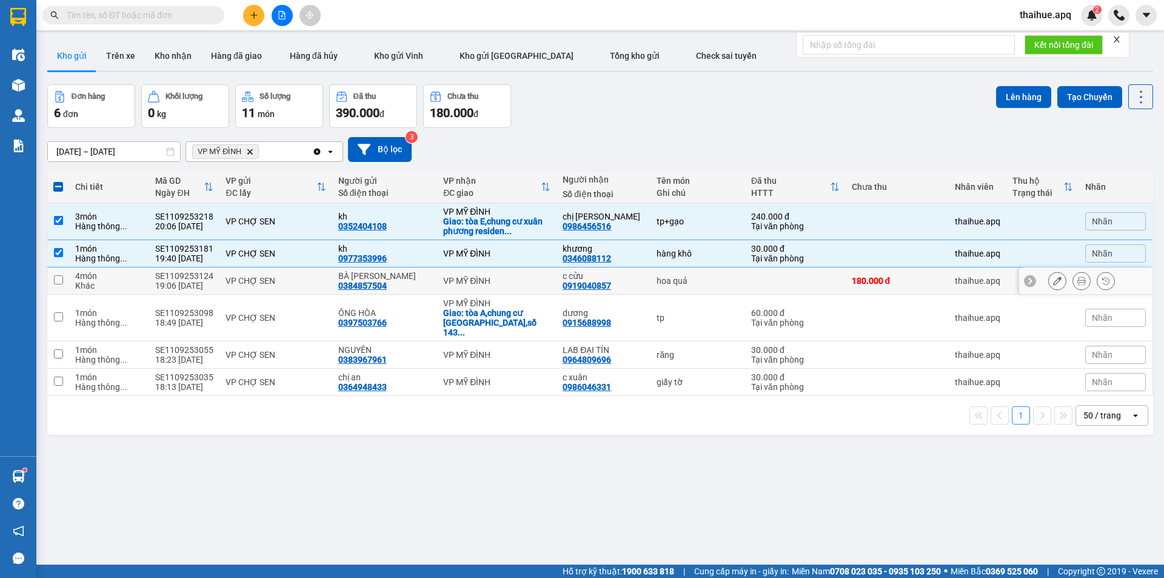
click at [302, 273] on td "VP CHỢ SEN" at bounding box center [275, 280] width 112 height 27
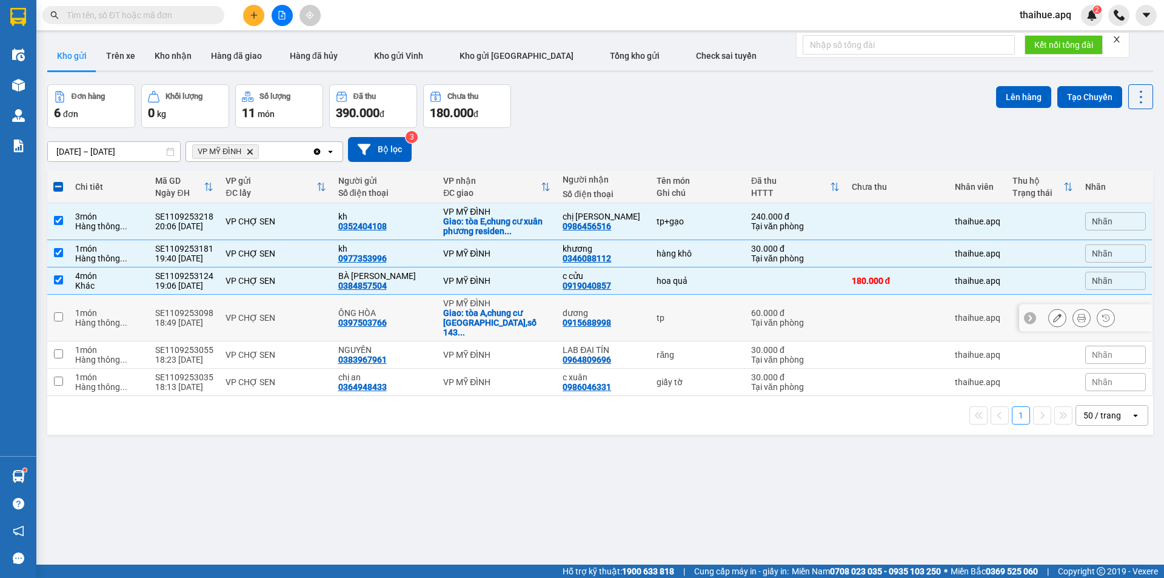
click at [322, 313] on div "VP CHỢ SEN" at bounding box center [275, 318] width 100 height 10
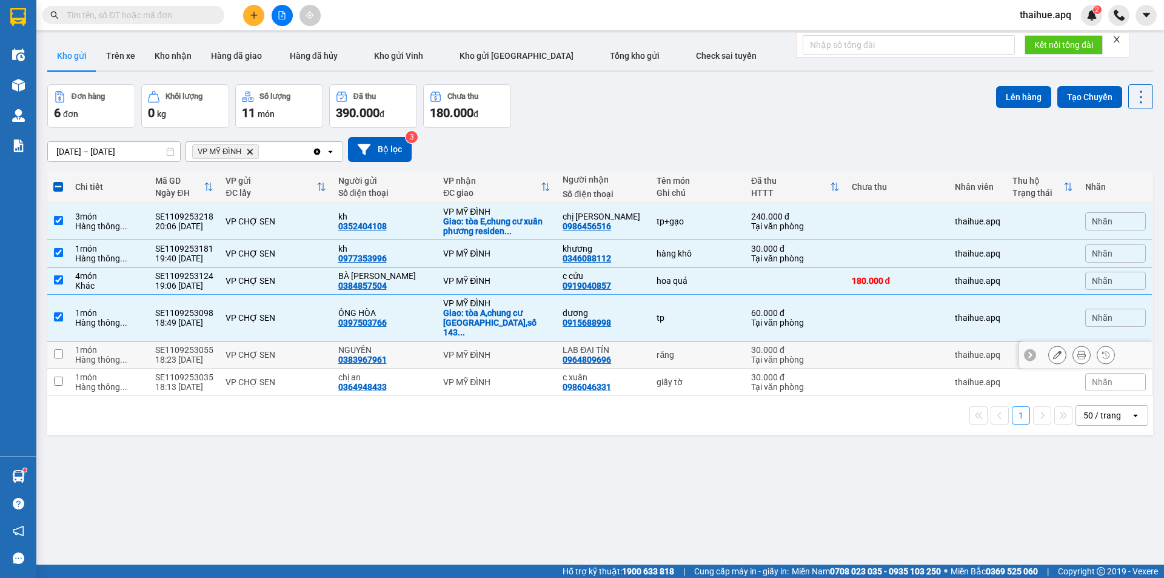
click at [325, 342] on td "VP CHỢ SEN" at bounding box center [275, 354] width 112 height 27
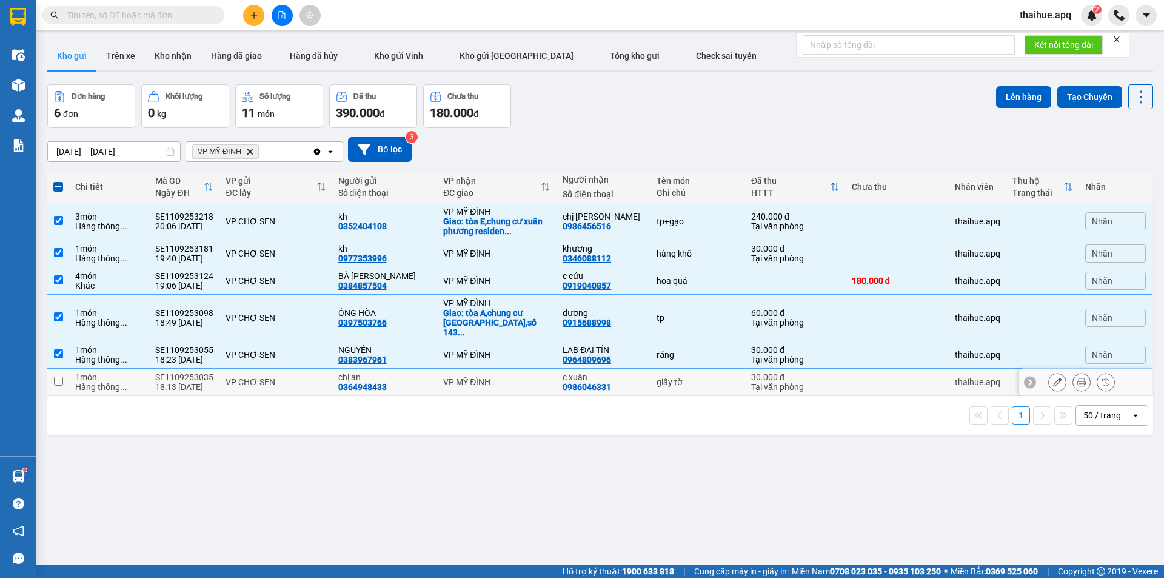
click at [322, 377] on div "VP CHỢ SEN" at bounding box center [275, 382] width 100 height 10
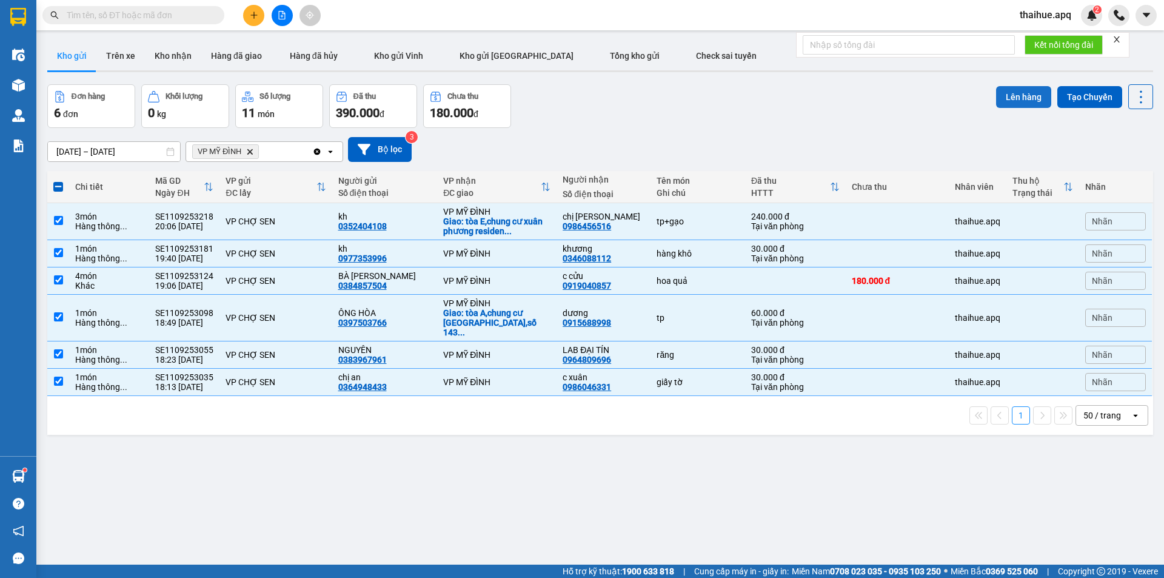
click at [1006, 96] on button "Lên hàng" at bounding box center [1023, 97] width 55 height 22
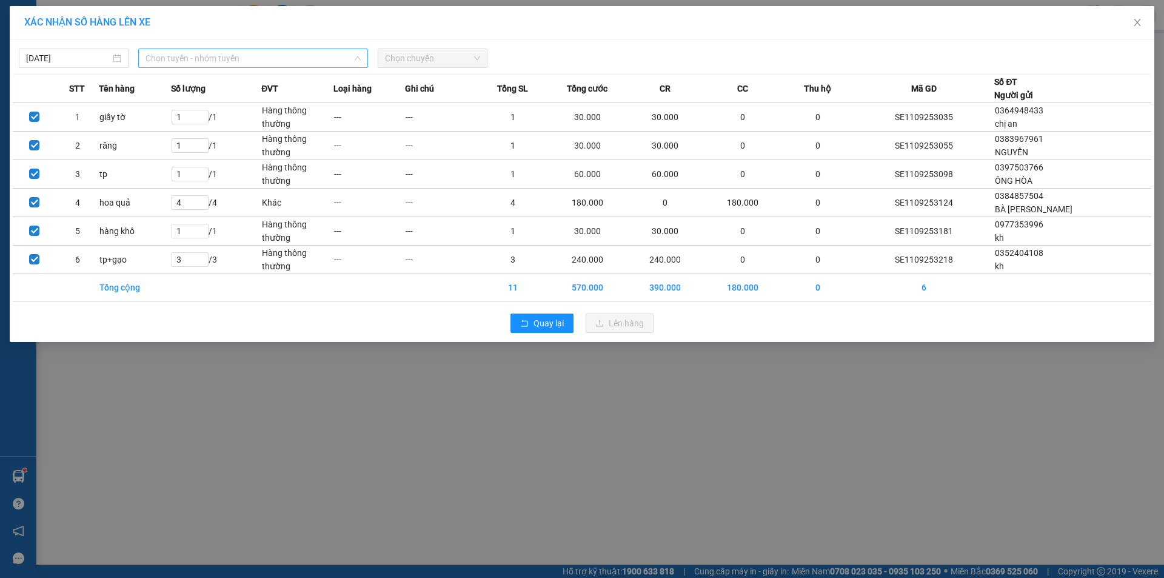
click at [268, 58] on span "Chọn tuyến - nhóm tuyến" at bounding box center [252, 58] width 215 height 18
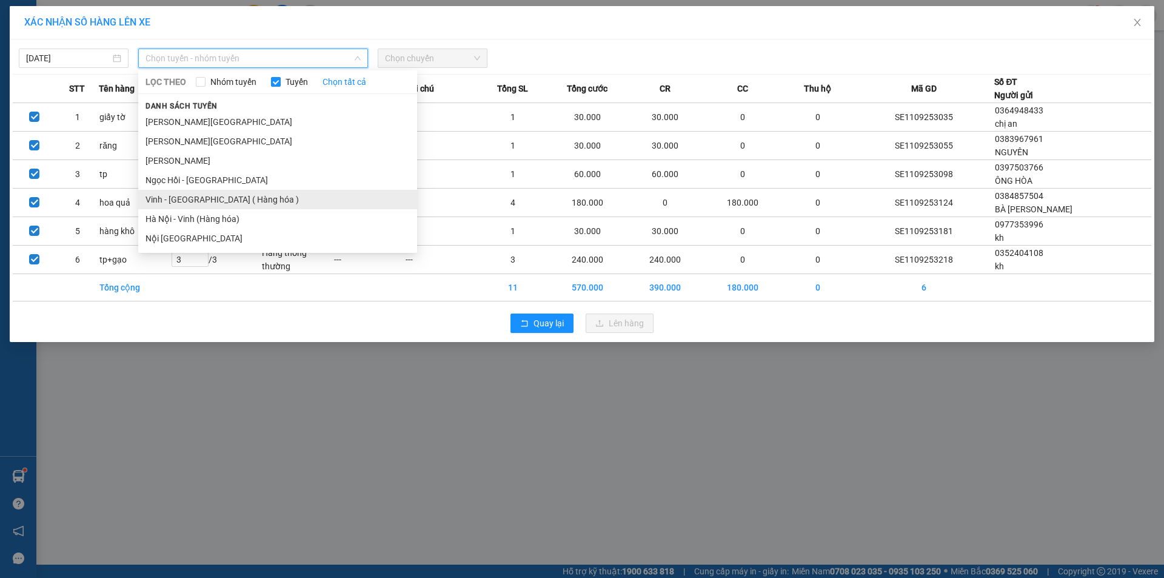
click at [171, 202] on li "Vinh - [GEOGRAPHIC_DATA] ( Hàng hóa )" at bounding box center [277, 199] width 279 height 19
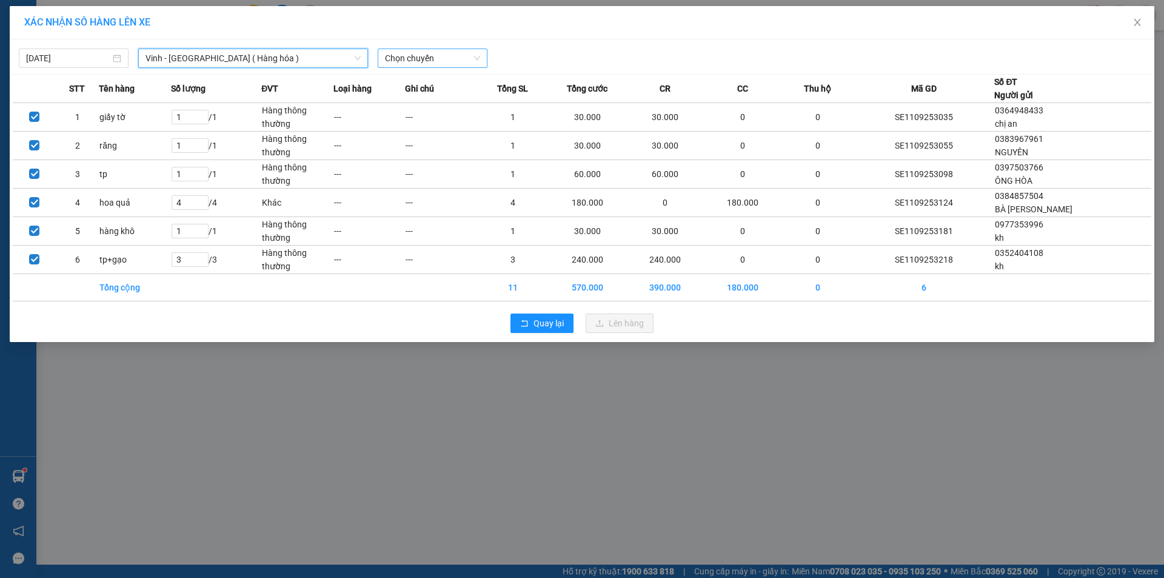
click at [446, 55] on span "Chọn chuyến" at bounding box center [432, 58] width 95 height 18
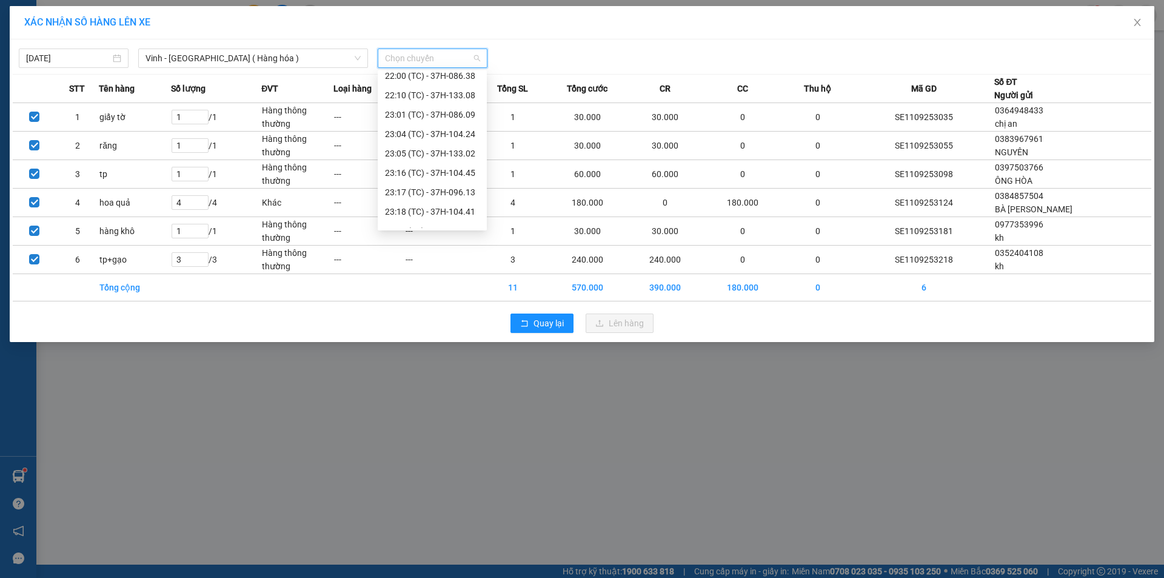
scroll to position [182, 0]
click at [459, 97] on div "22:10 (TC) - 37H-133.08" at bounding box center [432, 94] width 95 height 13
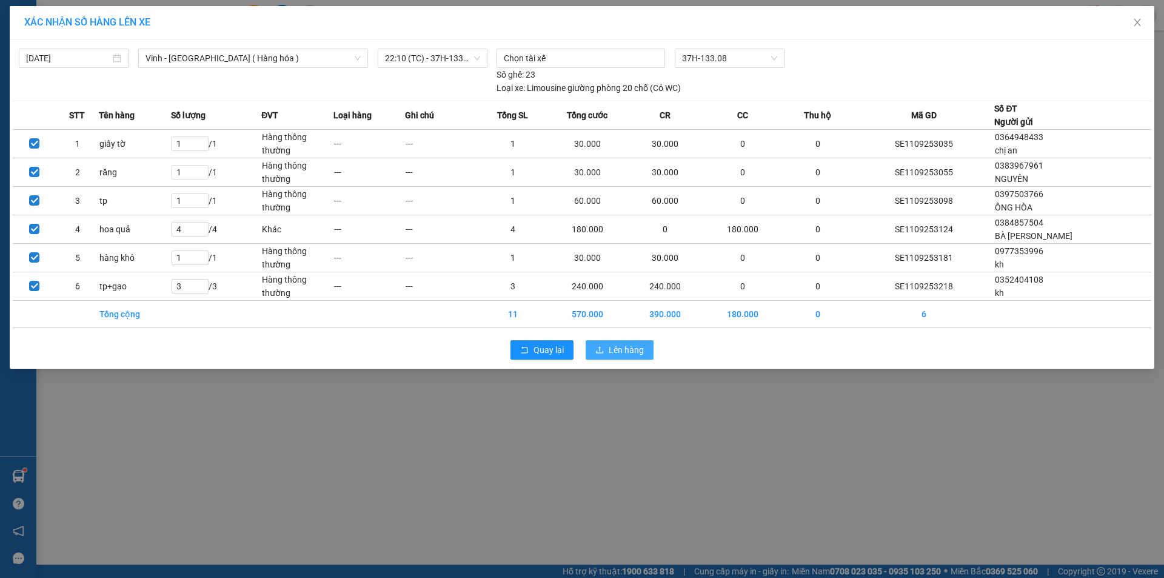
click at [618, 345] on span "Lên hàng" at bounding box center [625, 349] width 35 height 13
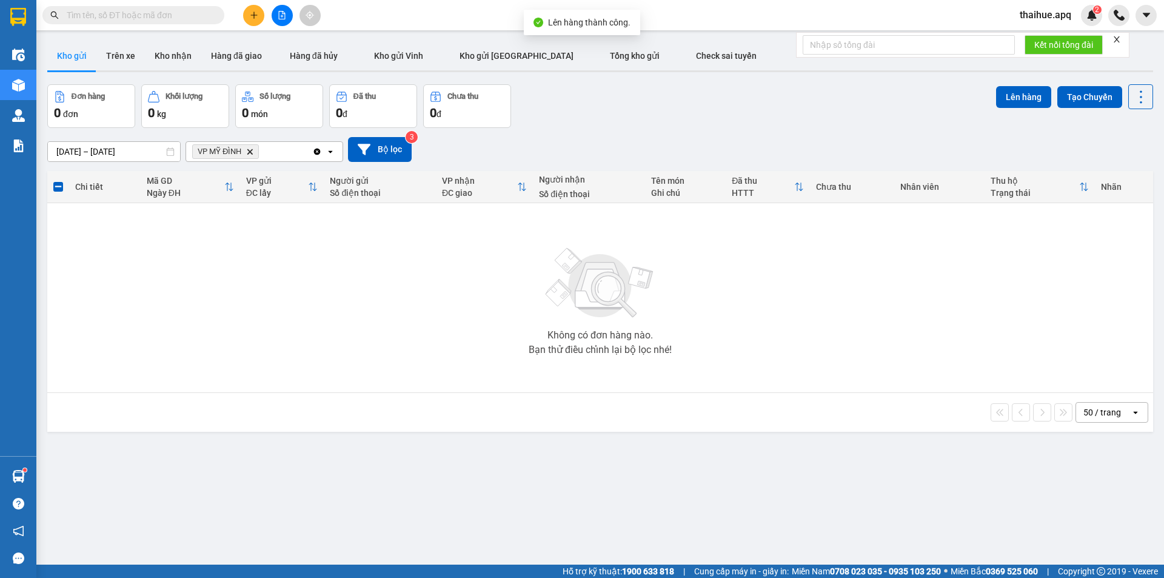
click at [252, 150] on icon "Delete" at bounding box center [249, 151] width 7 height 7
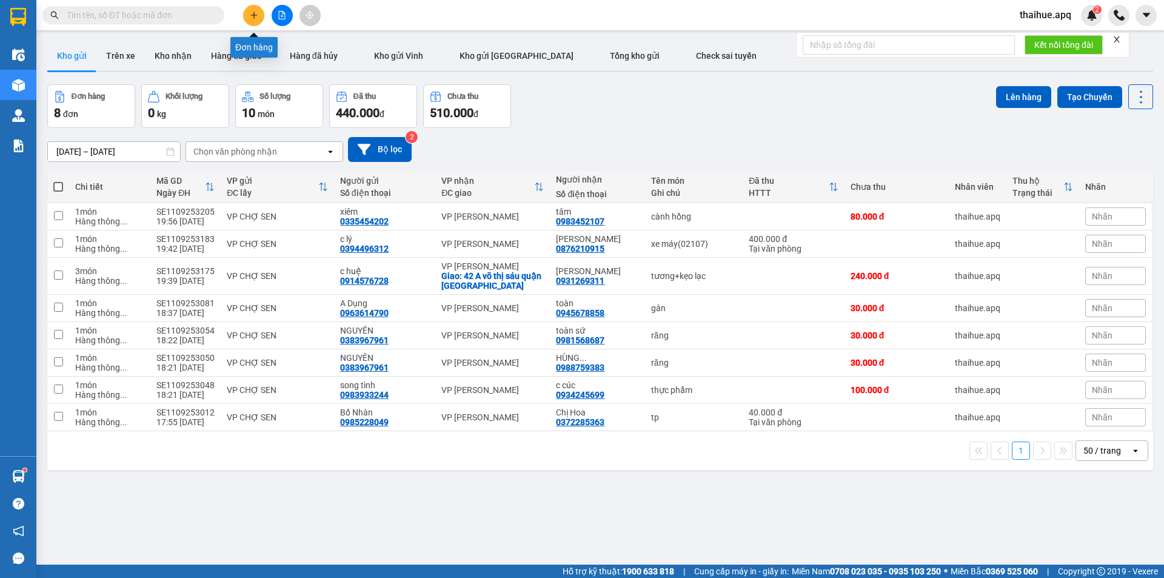
click at [254, 13] on icon "plus" at bounding box center [253, 15] width 1 height 7
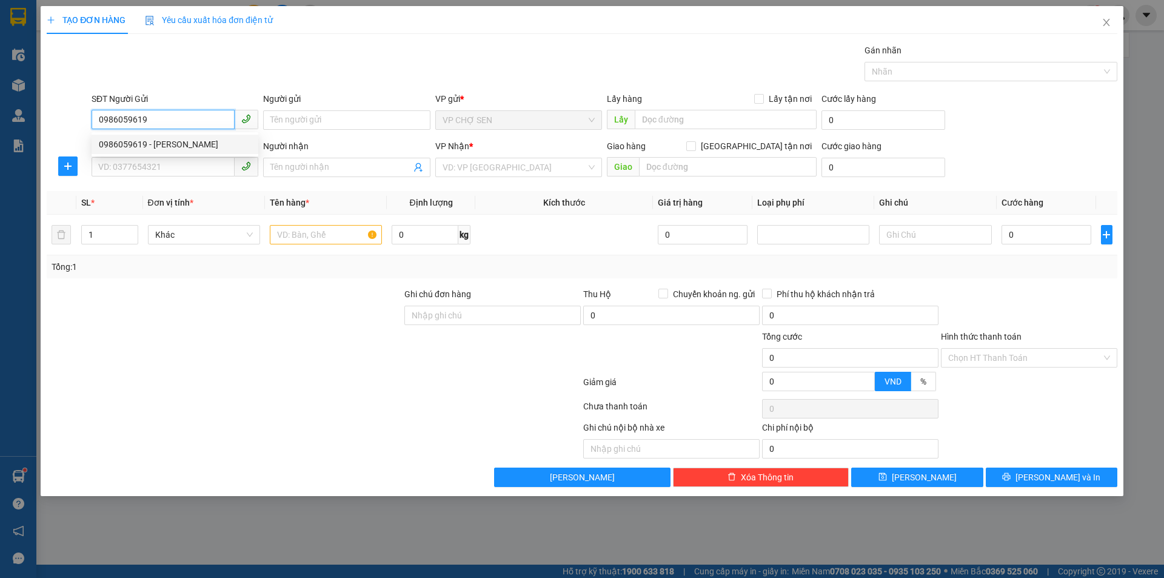
click at [171, 148] on div "0986059619 - lâm ngọc" at bounding box center [175, 144] width 152 height 13
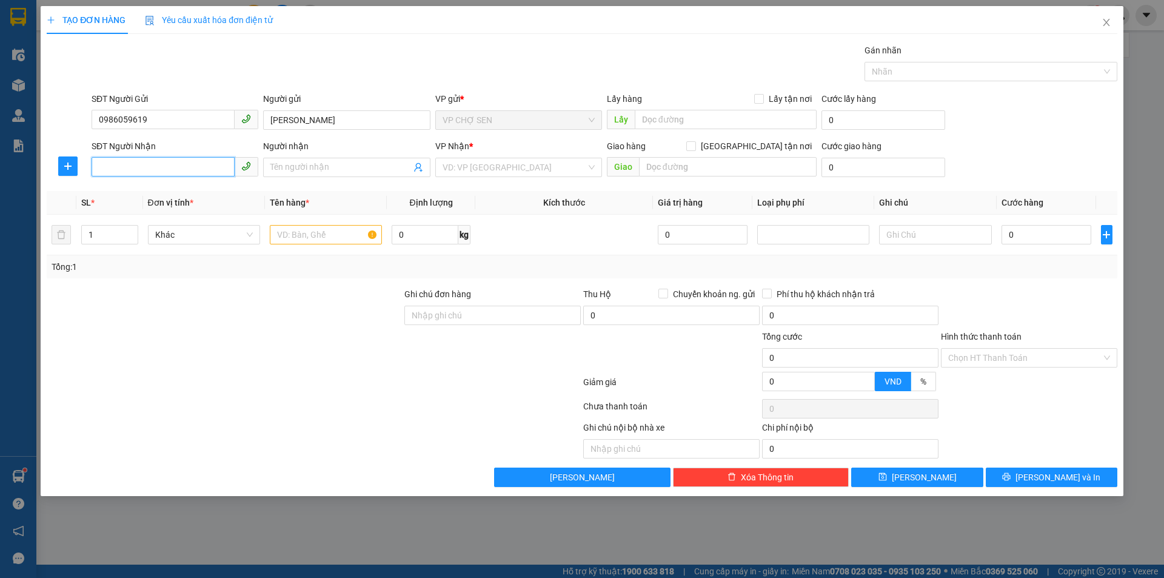
click at [159, 170] on input "SĐT Người Nhận" at bounding box center [163, 166] width 143 height 19
click at [134, 269] on div "0979610861 - c linh" at bounding box center [175, 268] width 152 height 13
click at [135, 230] on span "up" at bounding box center [131, 231] width 7 height 7
click at [284, 239] on input "text" at bounding box center [326, 234] width 112 height 19
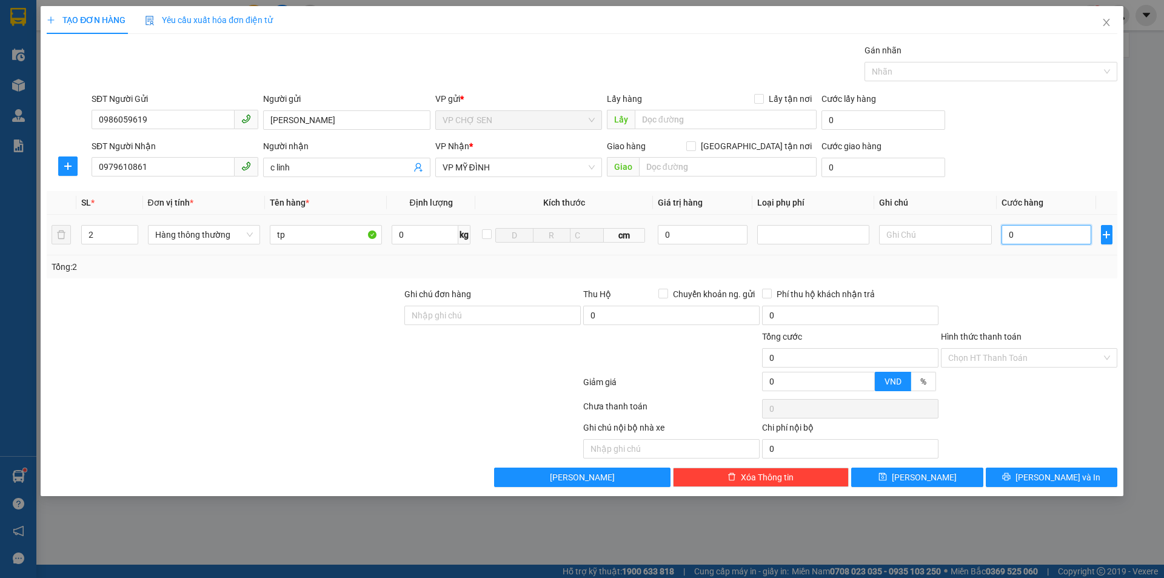
click at [1004, 229] on input "0" at bounding box center [1046, 234] width 90 height 19
click at [1044, 472] on span "Lưu và In" at bounding box center [1057, 476] width 85 height 13
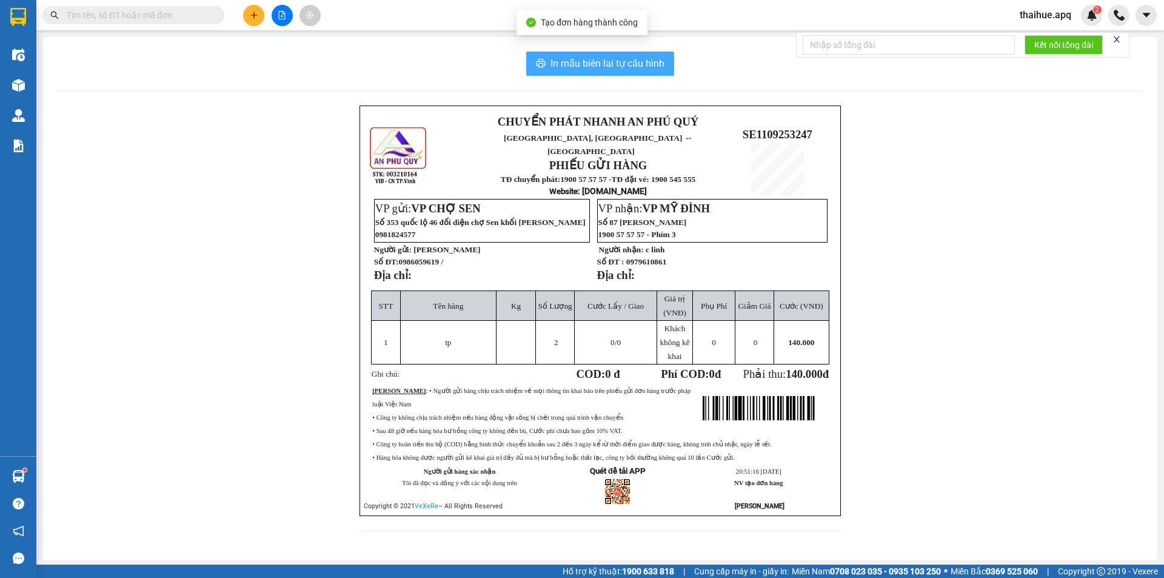
click at [583, 62] on span "In mẫu biên lai tự cấu hình" at bounding box center [607, 63] width 114 height 15
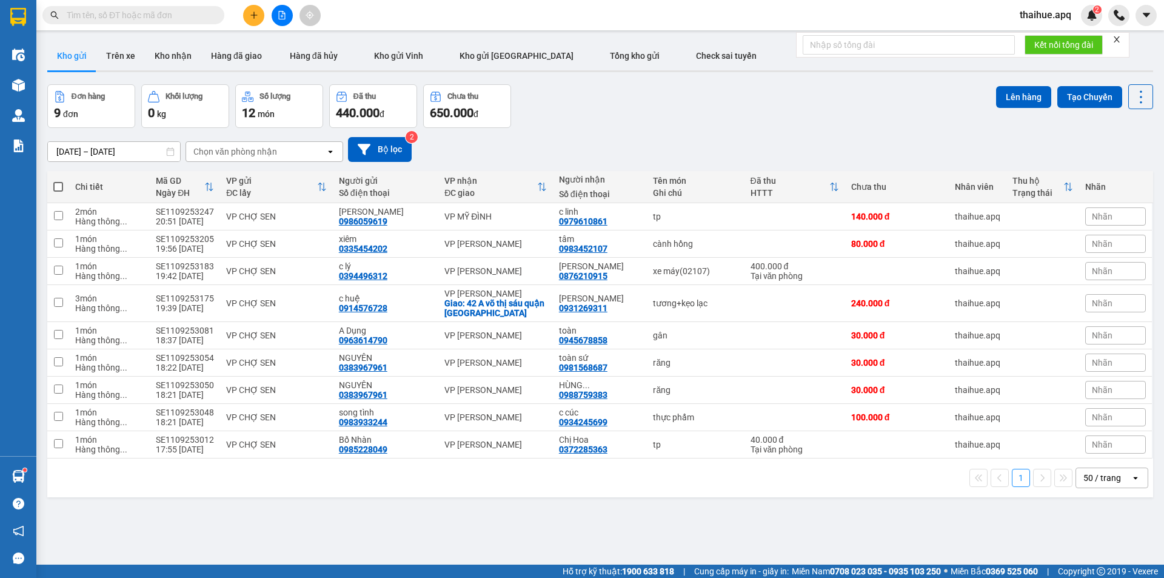
click at [585, 312] on div "0931269311" at bounding box center [583, 308] width 48 height 10
click at [296, 155] on div "Chọn văn phòng nhận" at bounding box center [255, 151] width 139 height 19
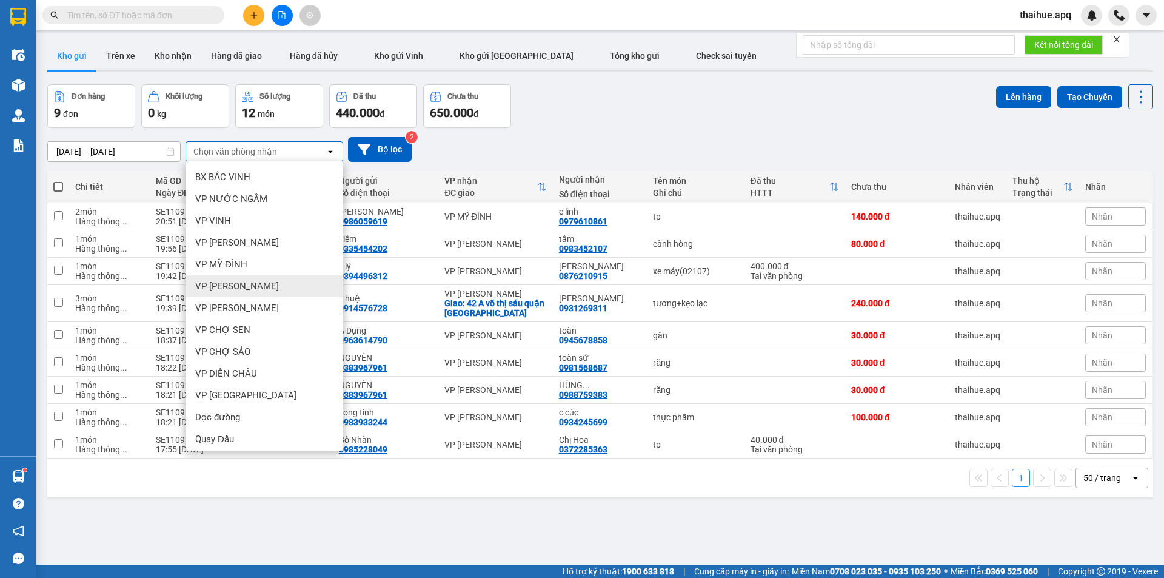
click at [238, 284] on span "VP [PERSON_NAME]" at bounding box center [237, 286] width 84 height 12
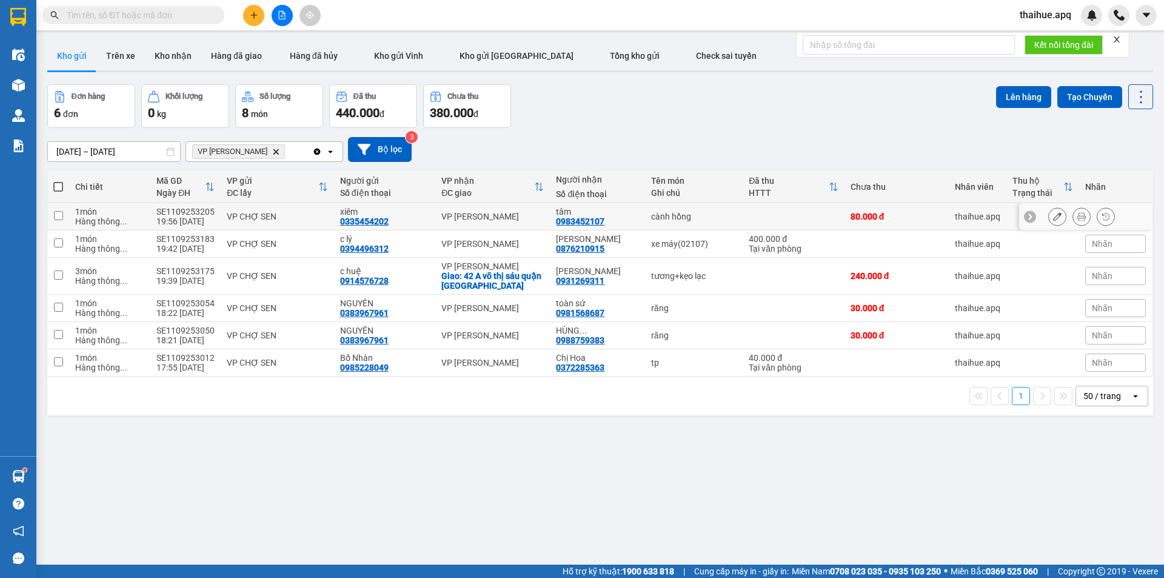
click at [306, 213] on div "VP CHỢ SEN" at bounding box center [277, 217] width 101 height 10
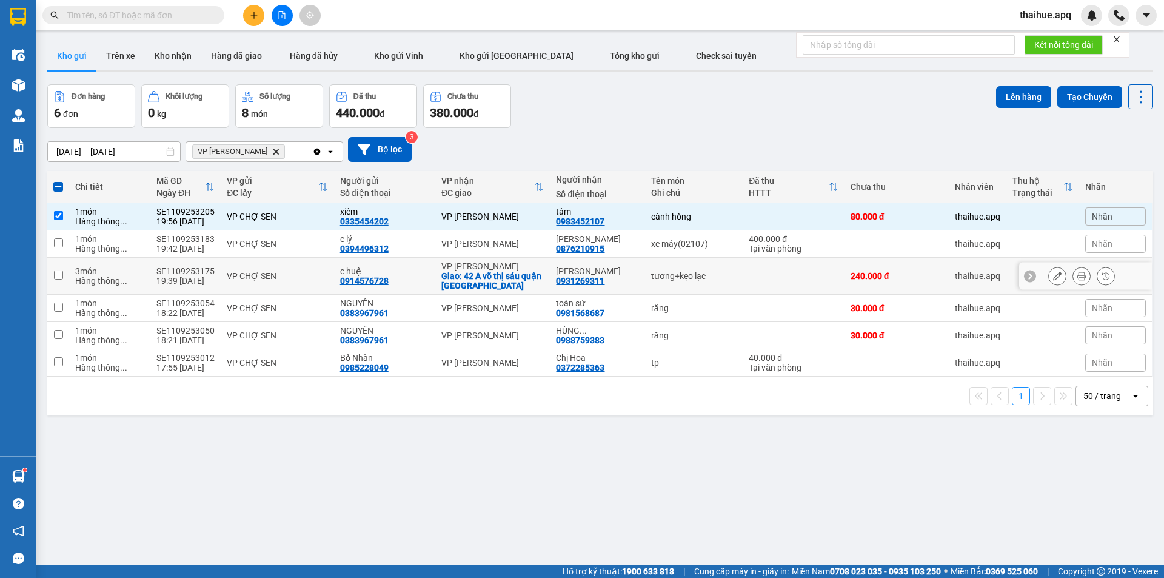
click at [308, 277] on div "VP CHỢ SEN" at bounding box center [277, 276] width 101 height 10
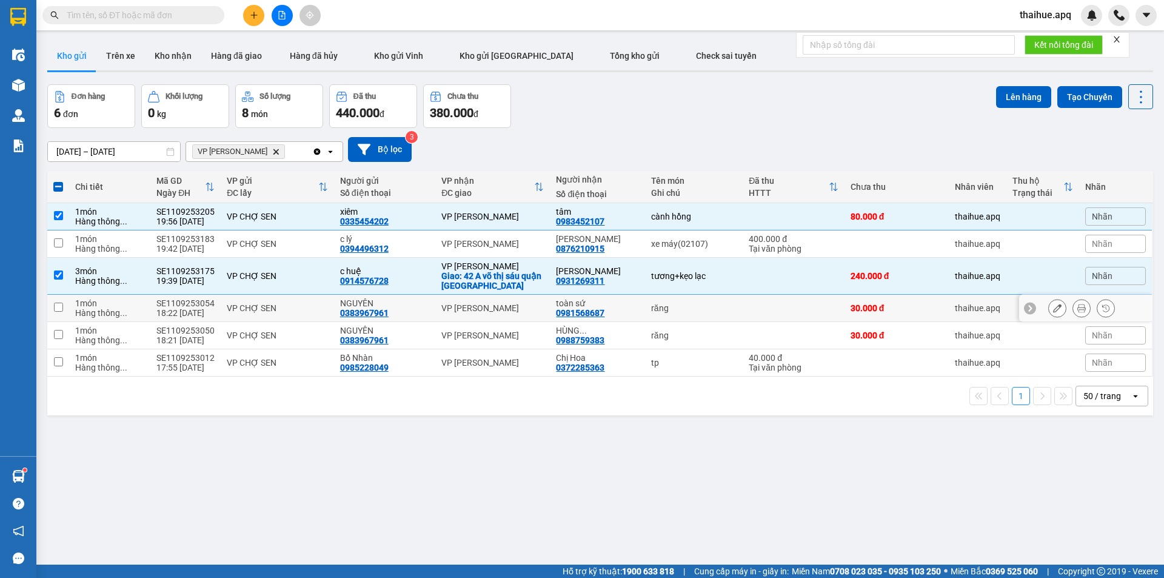
click at [314, 312] on div "VP CHỢ SEN" at bounding box center [277, 308] width 101 height 10
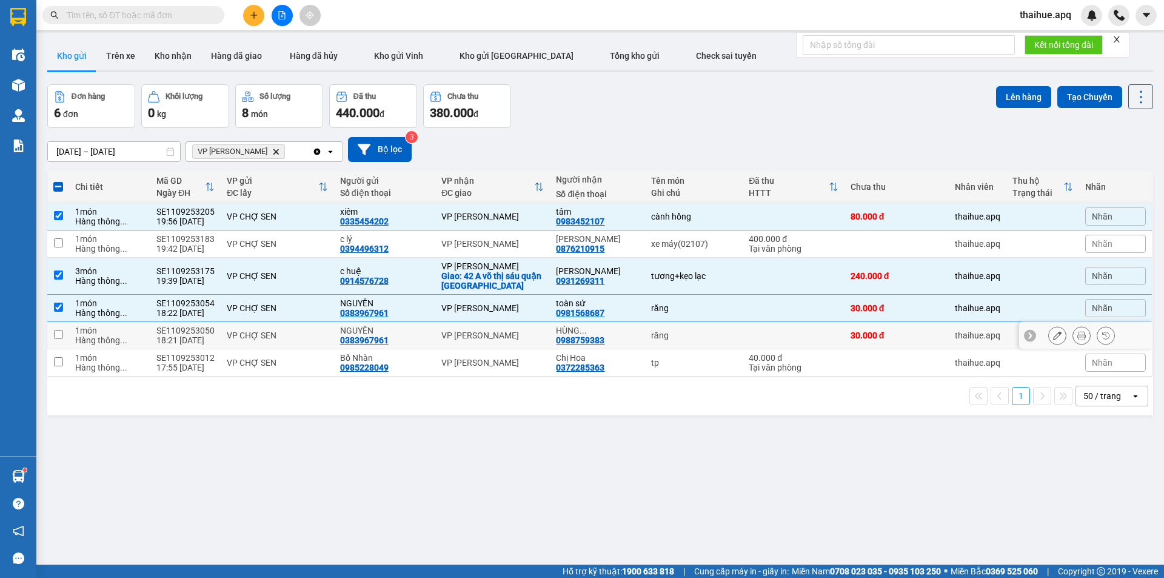
click at [312, 325] on td "VP CHỢ SEN" at bounding box center [277, 335] width 113 height 27
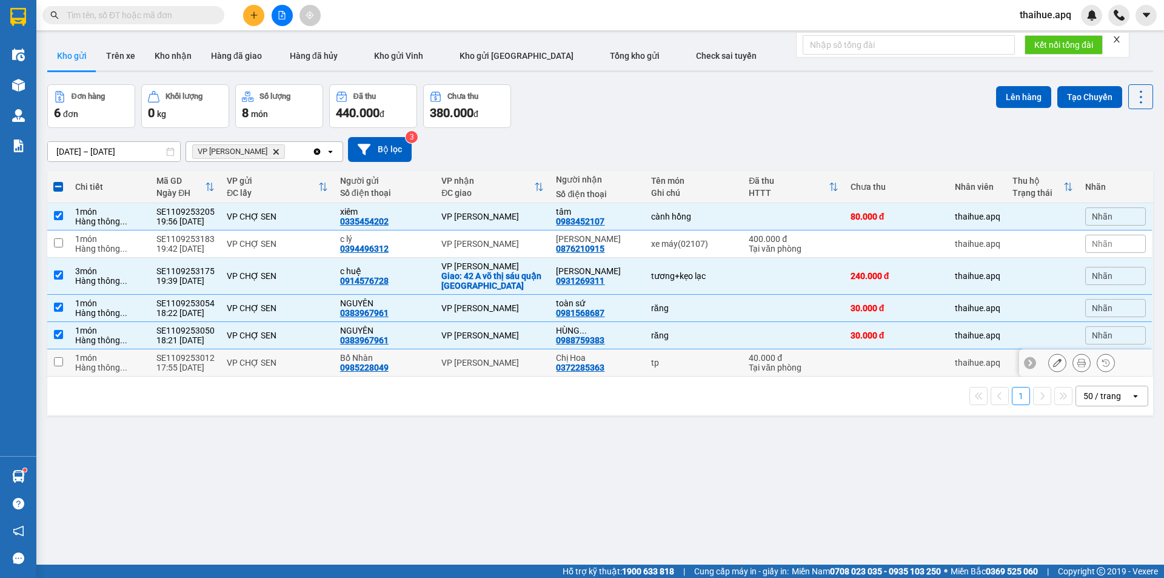
click at [312, 358] on div "VP CHỢ SEN" at bounding box center [277, 363] width 101 height 10
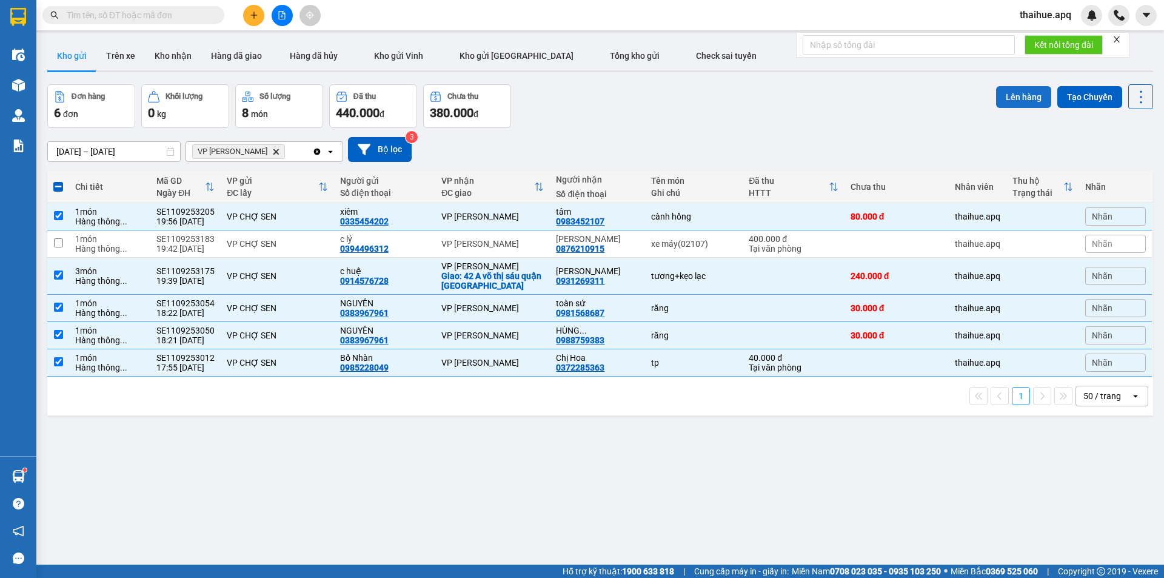
click at [1011, 97] on button "Lên hàng" at bounding box center [1023, 97] width 55 height 22
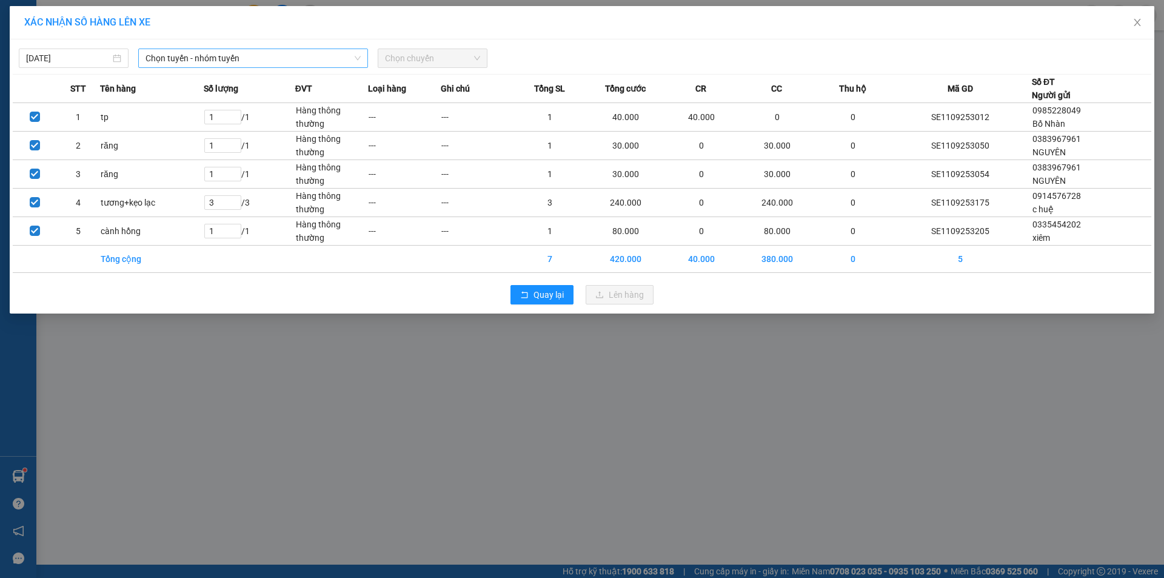
click at [266, 52] on span "Chọn tuyến - nhóm tuyến" at bounding box center [252, 58] width 215 height 18
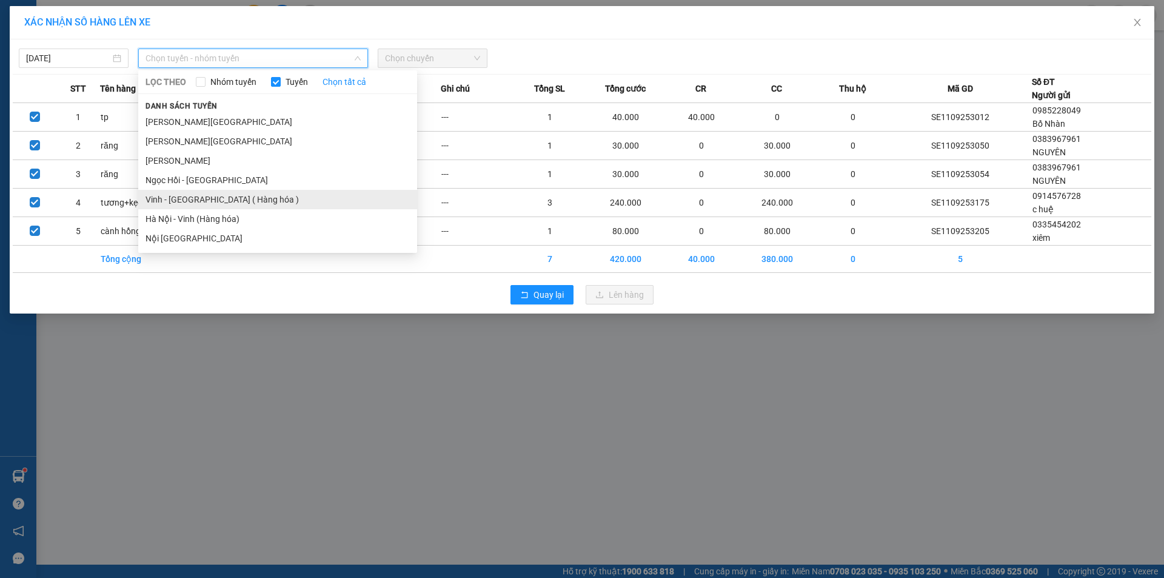
click at [192, 198] on li "Vinh - [GEOGRAPHIC_DATA] ( Hàng hóa )" at bounding box center [277, 199] width 279 height 19
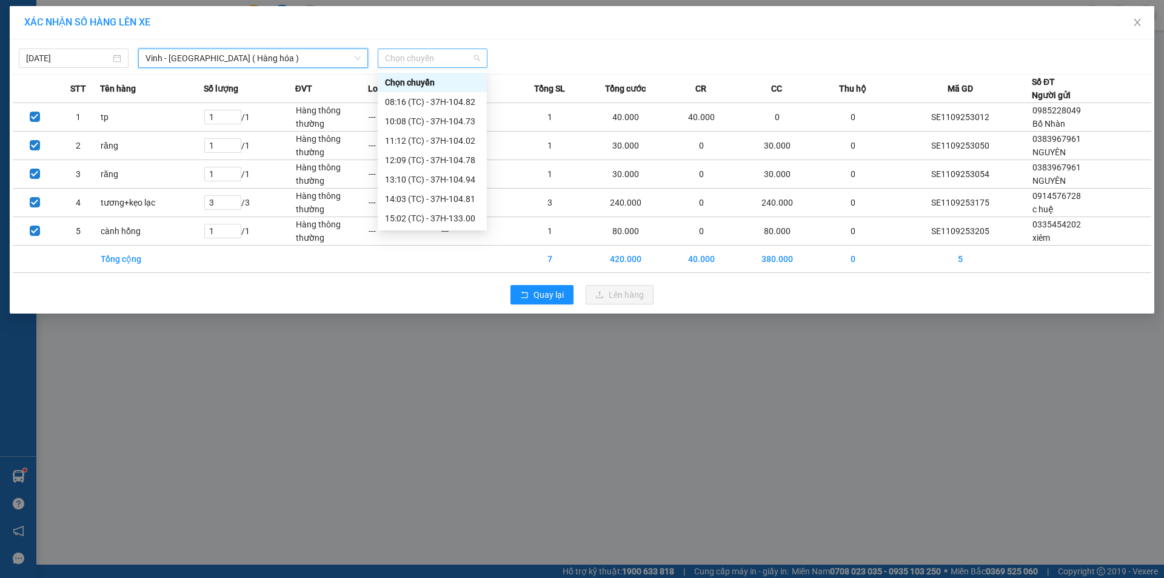
click at [449, 55] on span "Chọn chuyến" at bounding box center [432, 58] width 95 height 18
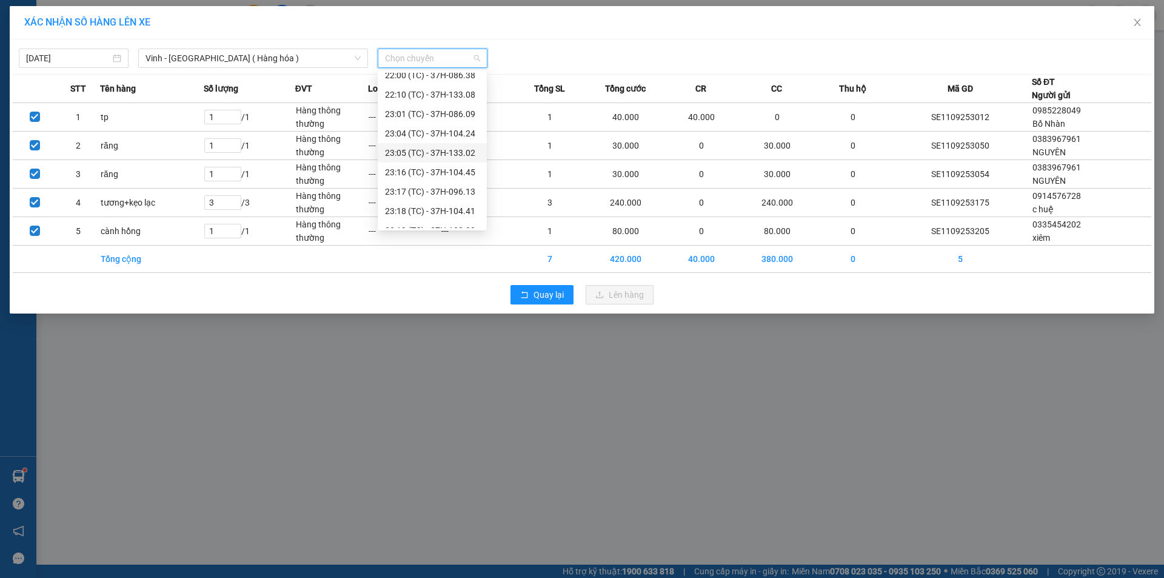
click at [461, 154] on div "23:05 (TC) - 37H-133.02" at bounding box center [432, 152] width 95 height 13
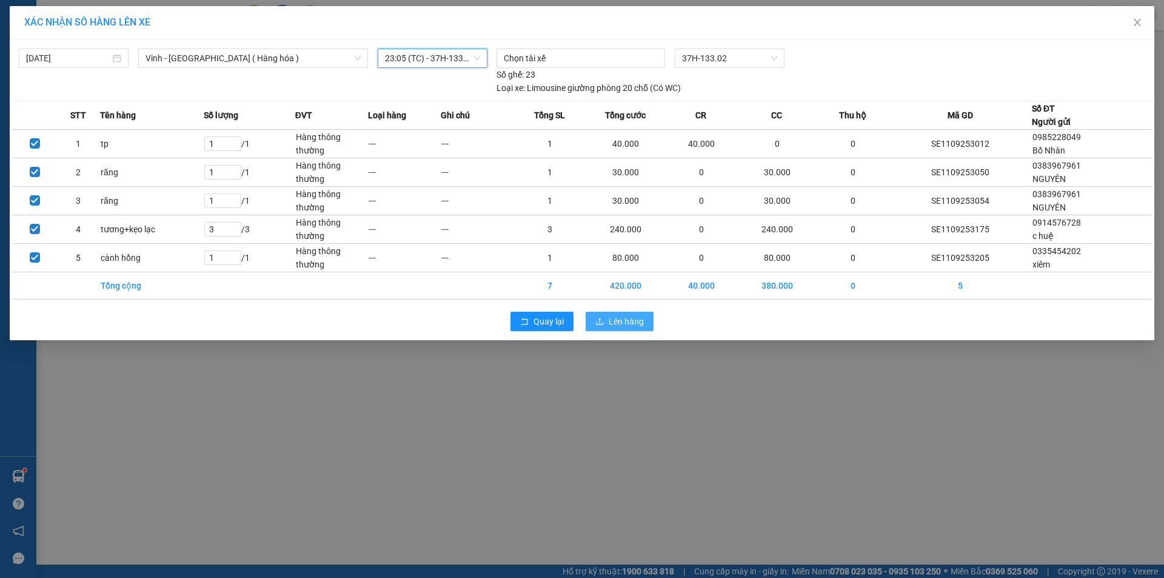
click at [625, 320] on span "Lên hàng" at bounding box center [625, 321] width 35 height 13
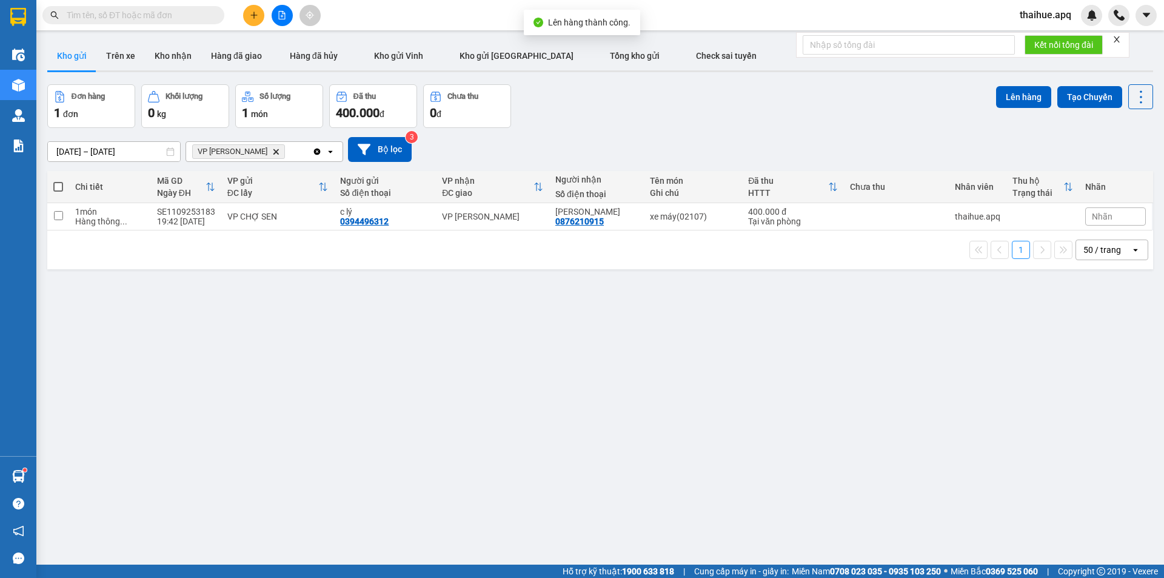
click at [273, 152] on icon "VP NGỌC HỒI, close by backspace" at bounding box center [275, 150] width 5 height 5
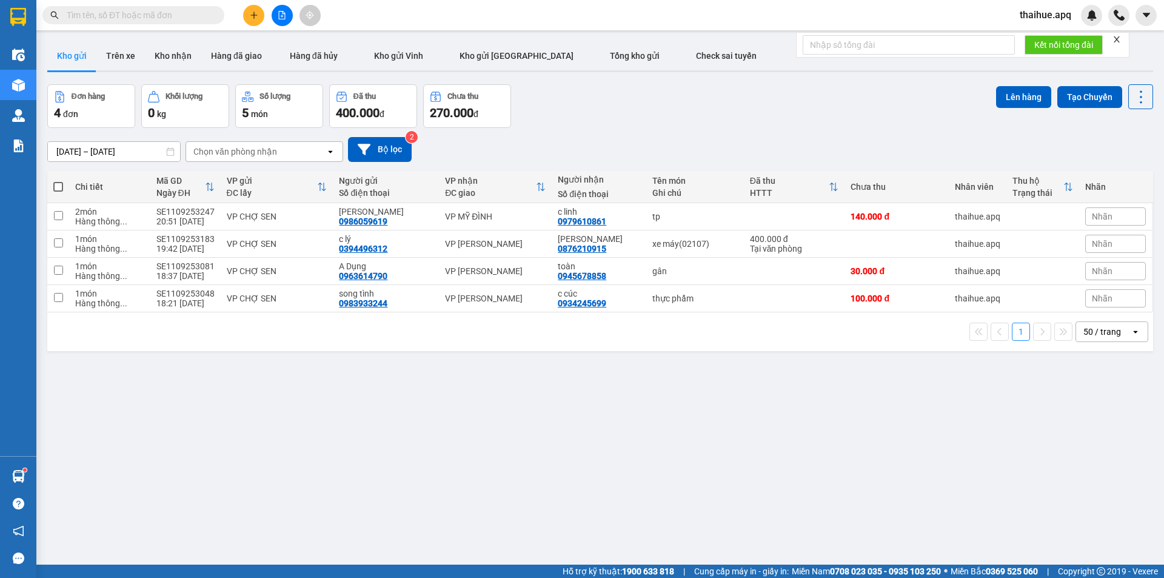
click at [295, 150] on div "Chọn văn phòng nhận" at bounding box center [255, 151] width 139 height 19
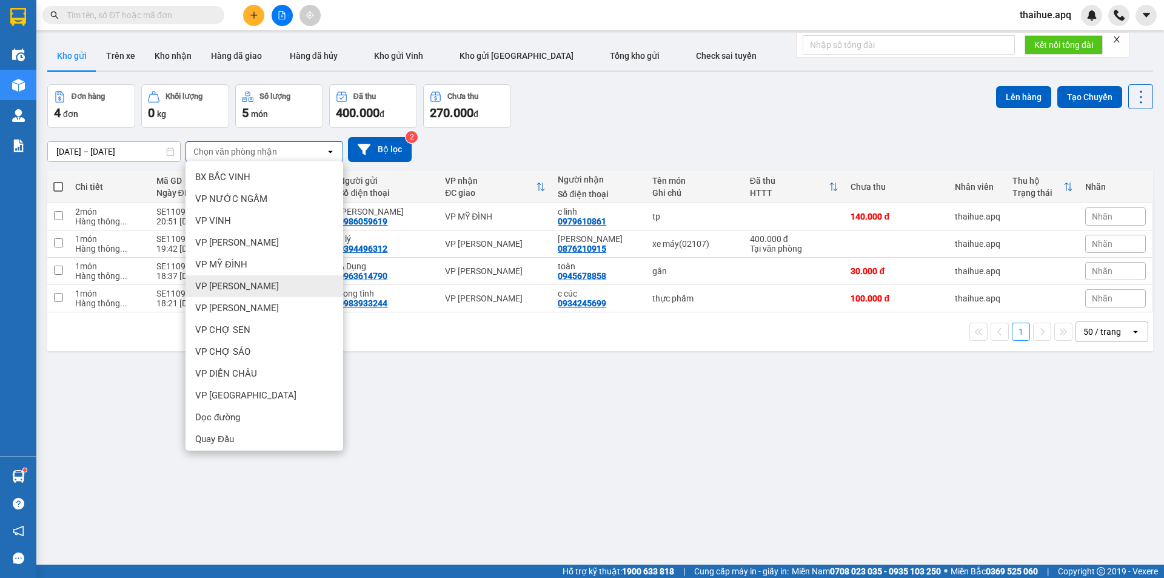
click at [517, 178] on div "VP nhận" at bounding box center [490, 181] width 91 height 10
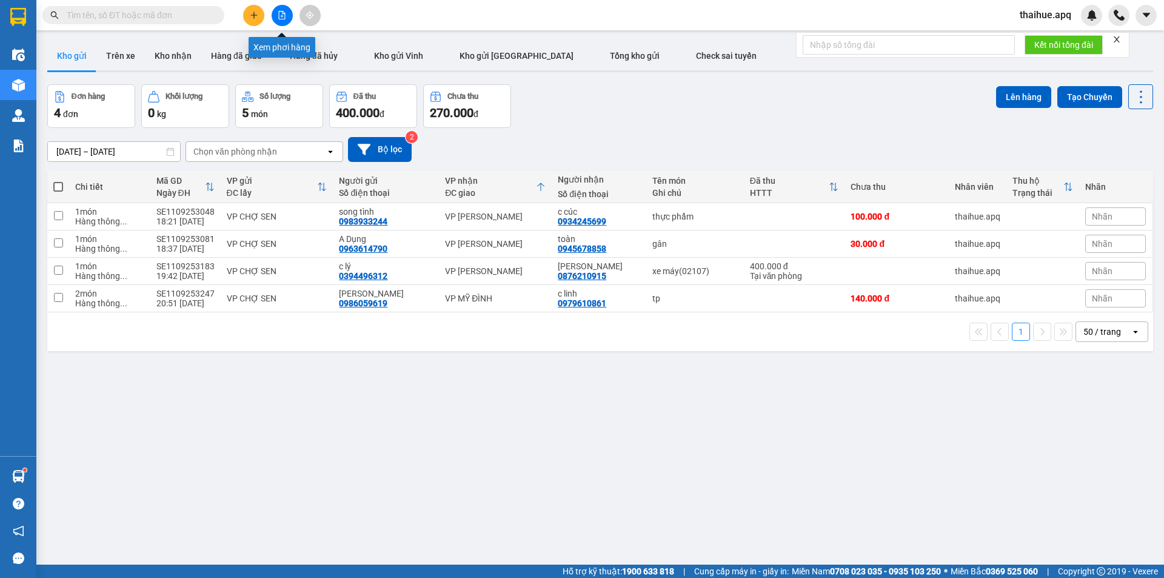
click at [281, 13] on icon "file-add" at bounding box center [282, 15] width 8 height 8
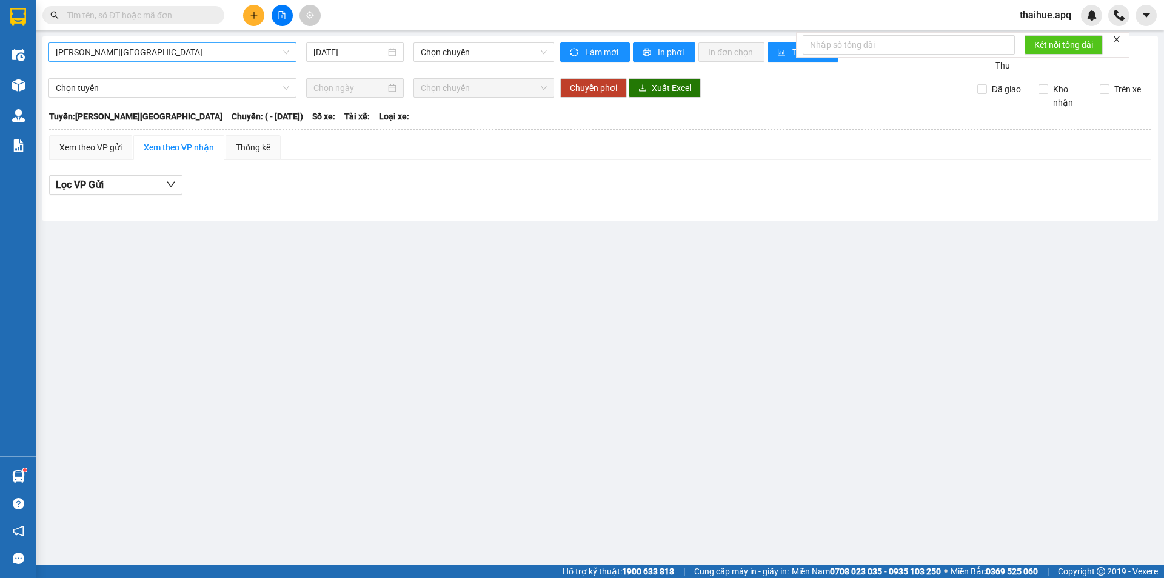
click at [178, 49] on span "Gia Lâm - Mỹ Đình" at bounding box center [172, 52] width 233 height 18
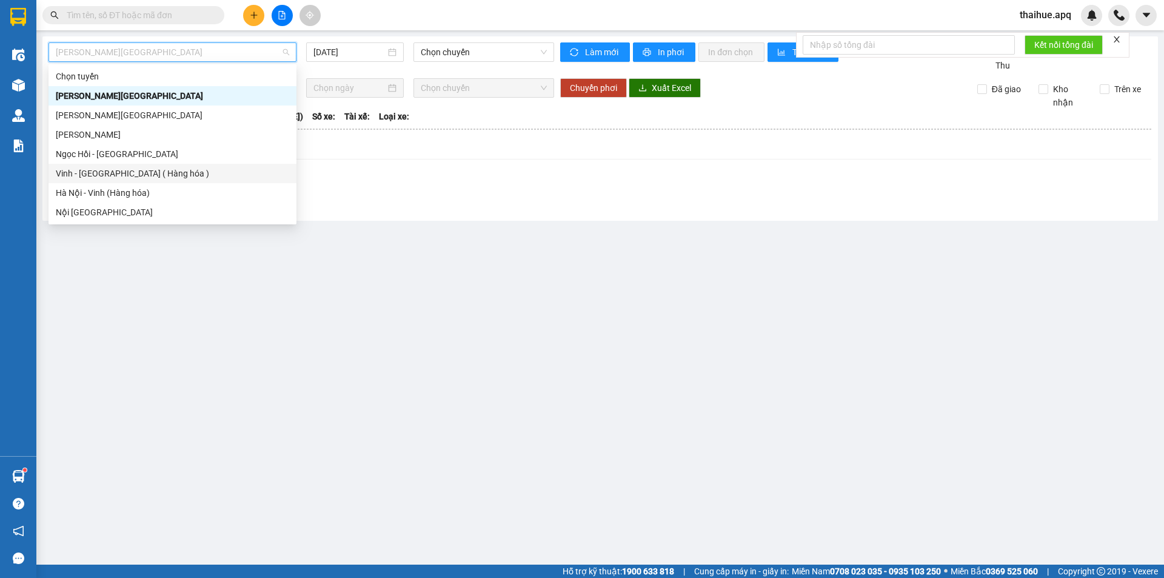
click at [87, 176] on div "Vinh - [GEOGRAPHIC_DATA] ( Hàng hóa )" at bounding box center [172, 173] width 233 height 13
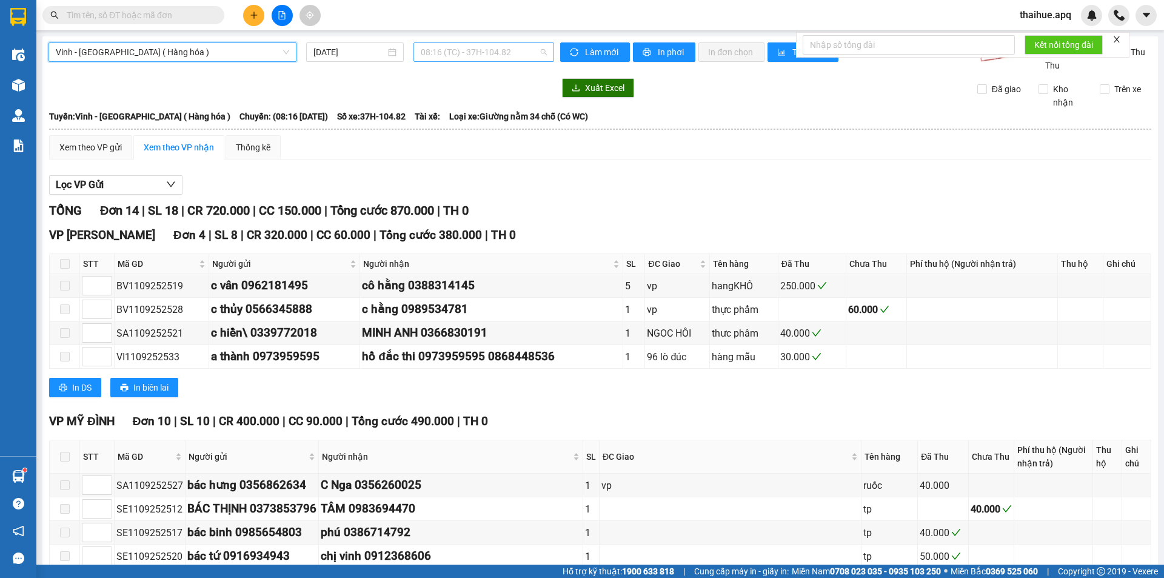
click at [514, 52] on span "08:16 (TC) - 37H-104.82" at bounding box center [484, 52] width 126 height 18
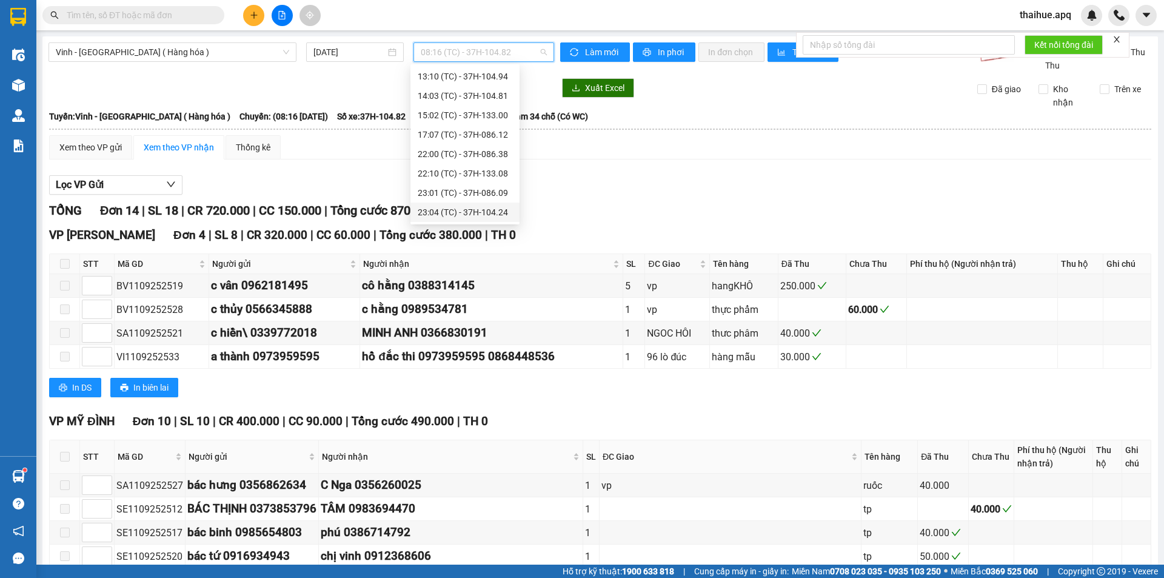
scroll to position [194, 0]
click at [494, 195] on div "23:18 (TC) - 37H-104.41" at bounding box center [465, 192] width 95 height 13
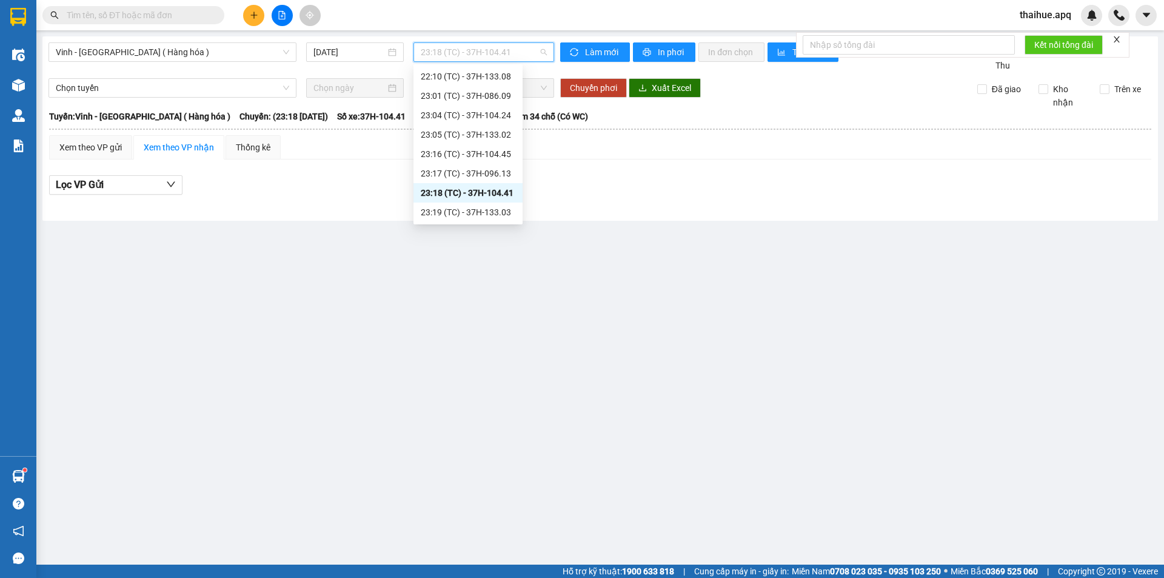
click at [520, 53] on span "23:18 (TC) - 37H-104.41" at bounding box center [484, 52] width 126 height 18
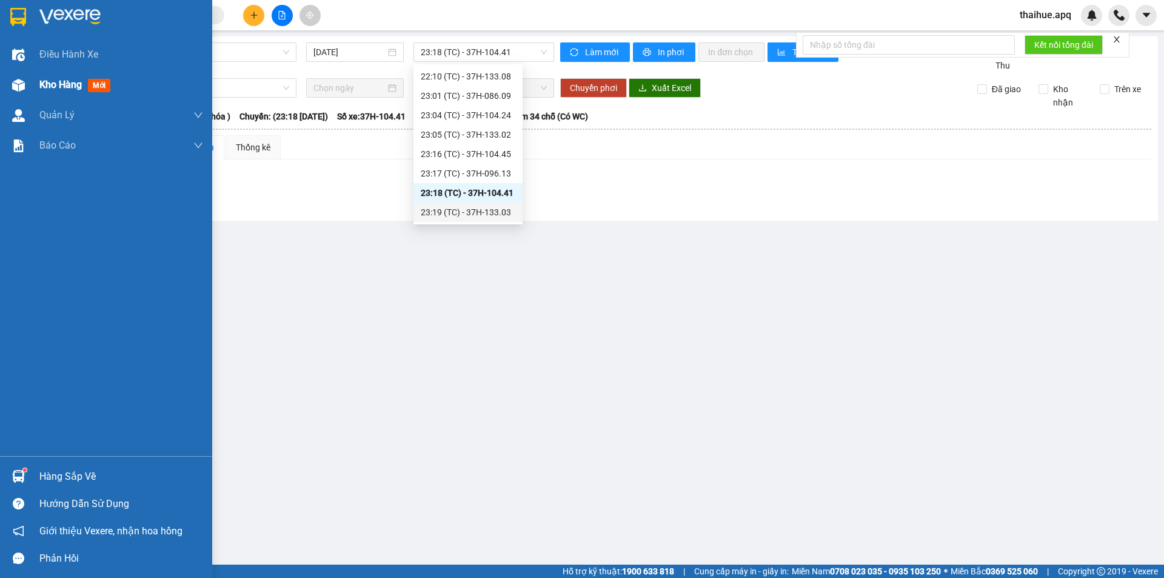
click at [45, 84] on span "Kho hàng" at bounding box center [60, 85] width 42 height 12
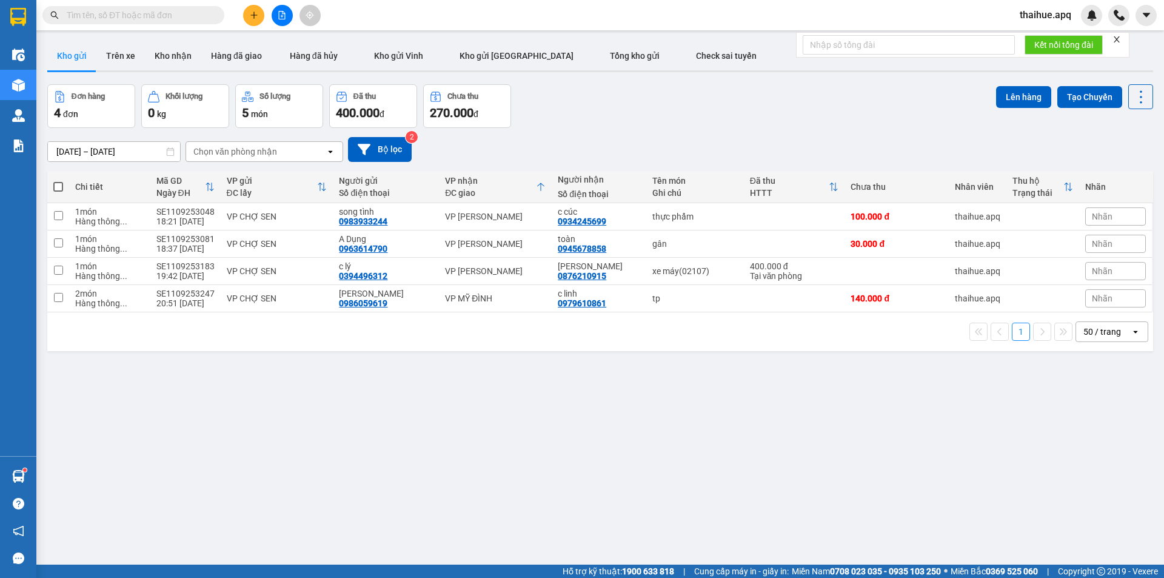
click at [284, 150] on div "Chọn văn phòng nhận" at bounding box center [255, 151] width 139 height 19
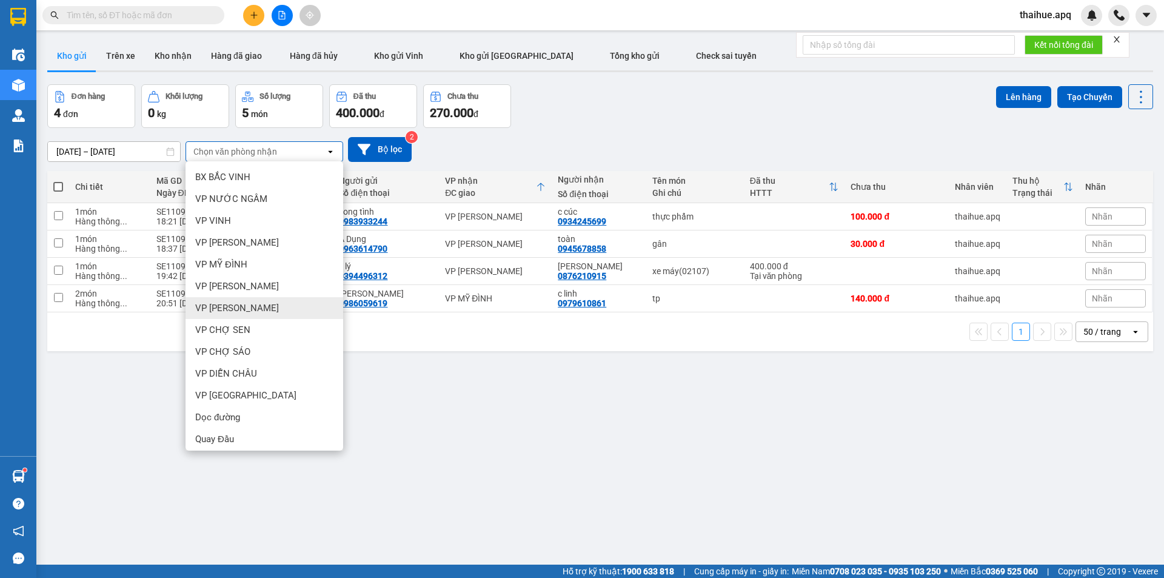
click at [235, 307] on span "VP GIA LÂM" at bounding box center [237, 308] width 84 height 12
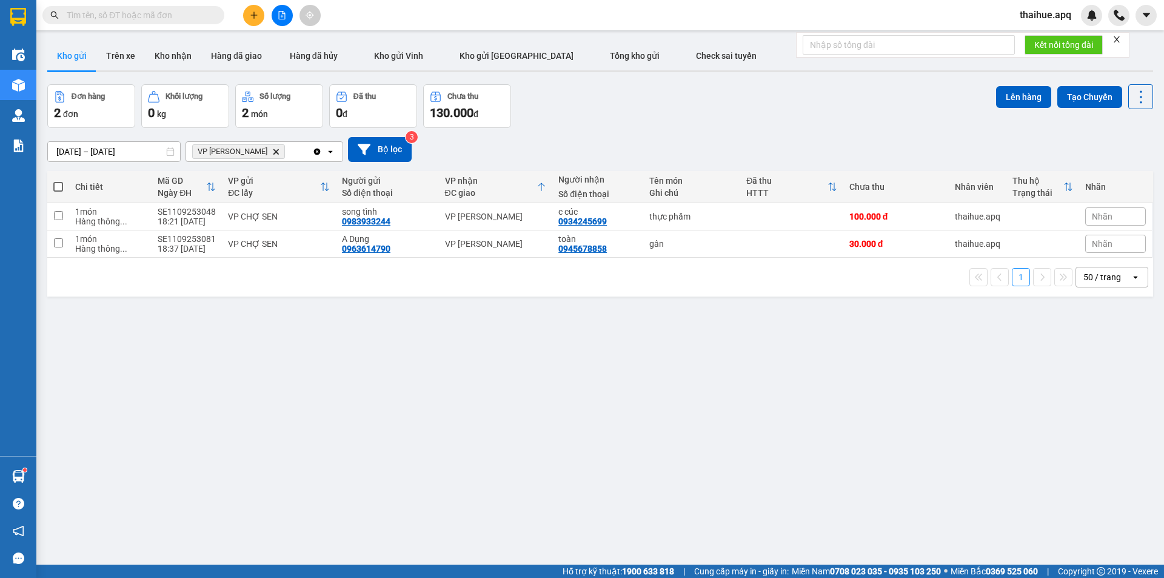
click at [62, 186] on span at bounding box center [58, 187] width 10 height 10
click at [58, 181] on input "checkbox" at bounding box center [58, 181] width 0 height 0
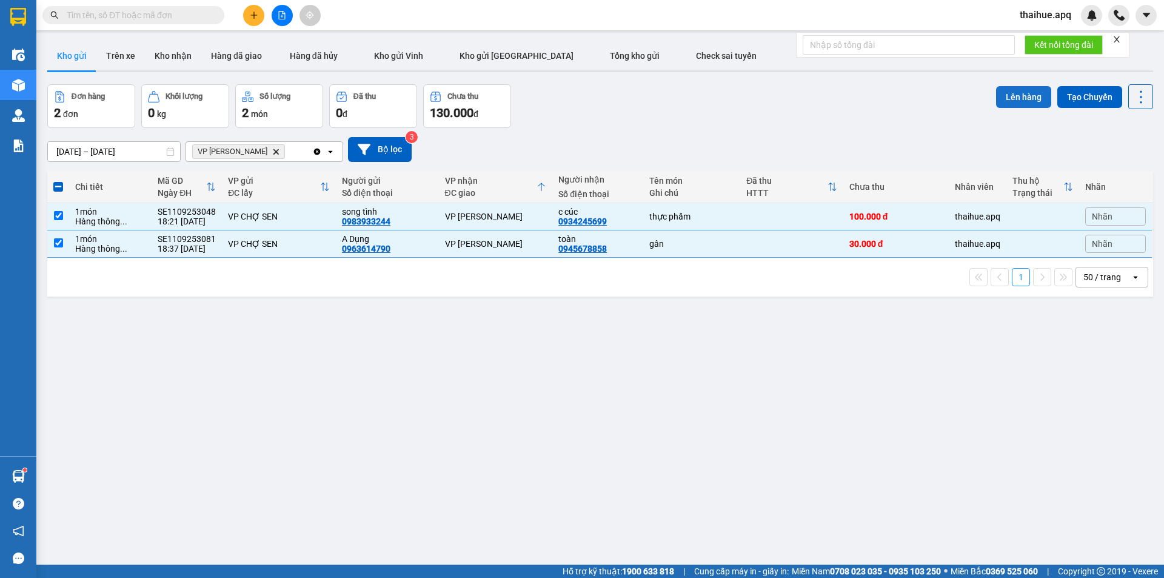
click at [1021, 93] on button "Lên hàng" at bounding box center [1023, 97] width 55 height 22
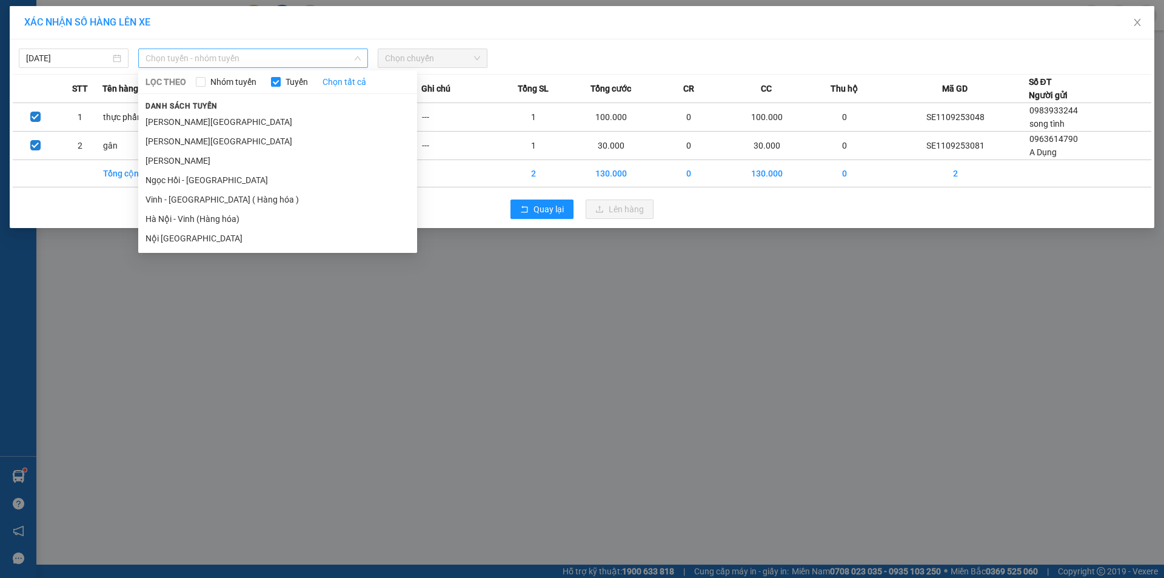
click at [294, 55] on span "Chọn tuyến - nhóm tuyến" at bounding box center [252, 58] width 215 height 18
click at [193, 201] on li "Vinh - [GEOGRAPHIC_DATA] ( Hàng hóa )" at bounding box center [277, 199] width 279 height 19
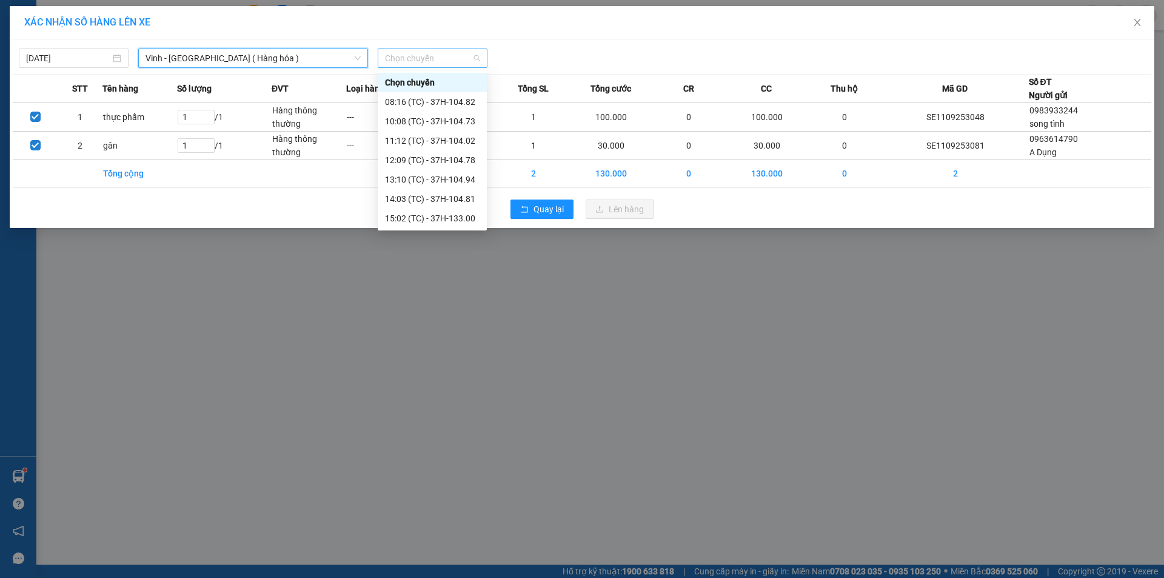
click at [447, 59] on span "Chọn chuyến" at bounding box center [432, 58] width 95 height 18
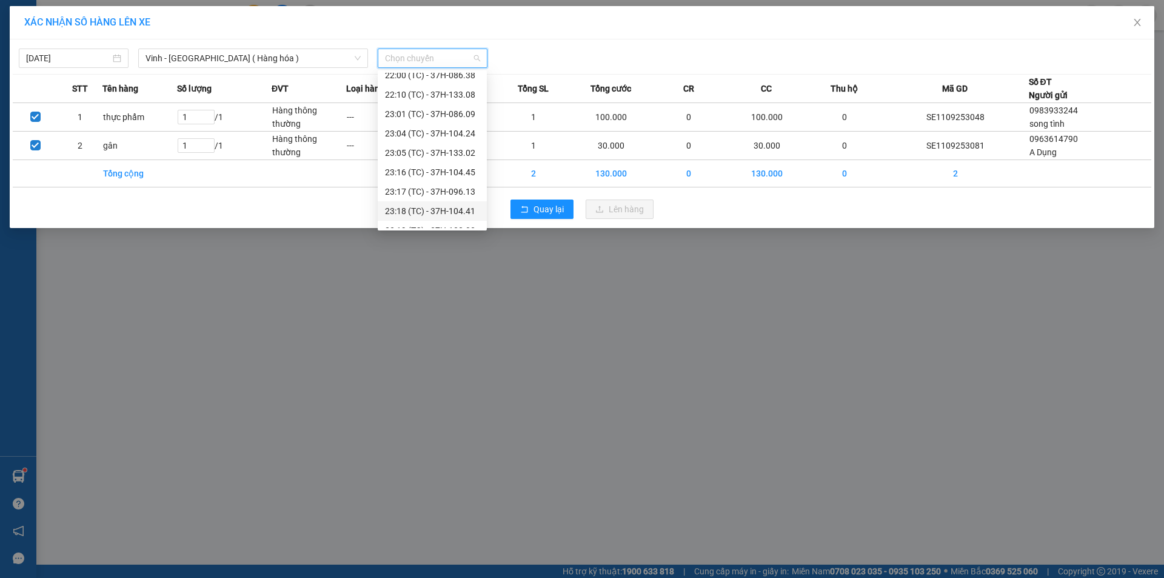
click at [455, 212] on div "23:18 (TC) - 37H-104.41" at bounding box center [432, 210] width 95 height 13
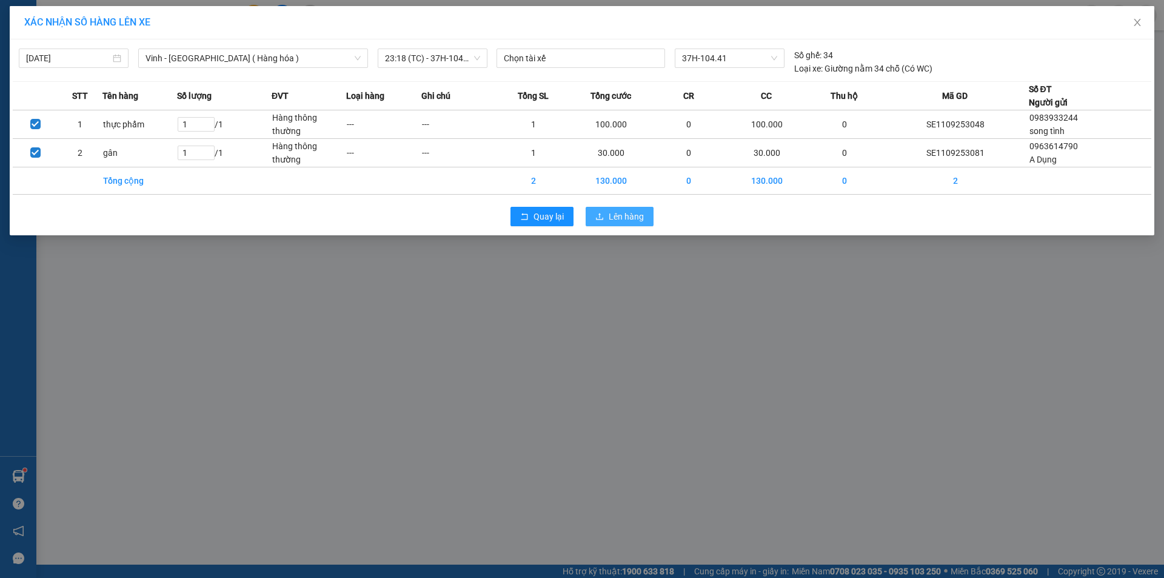
click at [633, 215] on span "Lên hàng" at bounding box center [625, 216] width 35 height 13
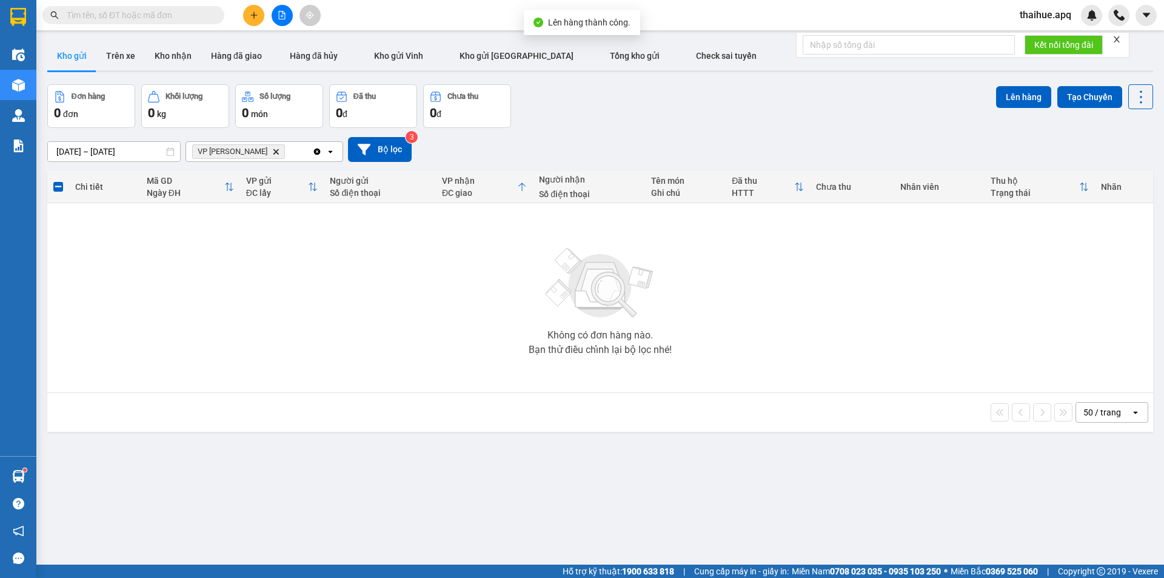
click at [273, 152] on icon "VP GIA LÂM, close by backspace" at bounding box center [275, 150] width 5 height 5
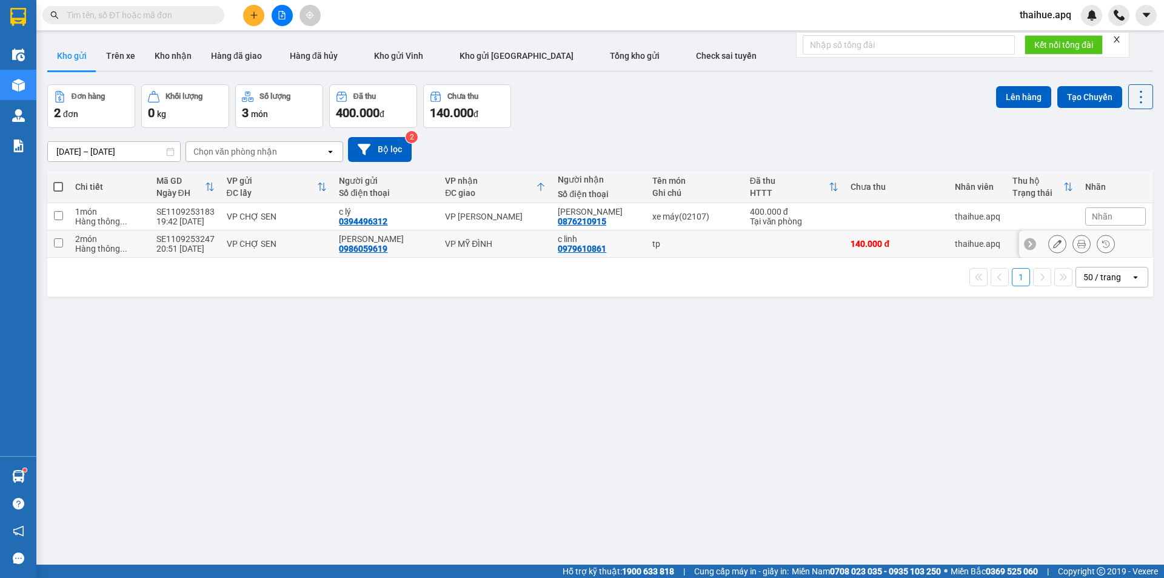
click at [306, 243] on div "VP CHỢ SEN" at bounding box center [277, 244] width 101 height 10
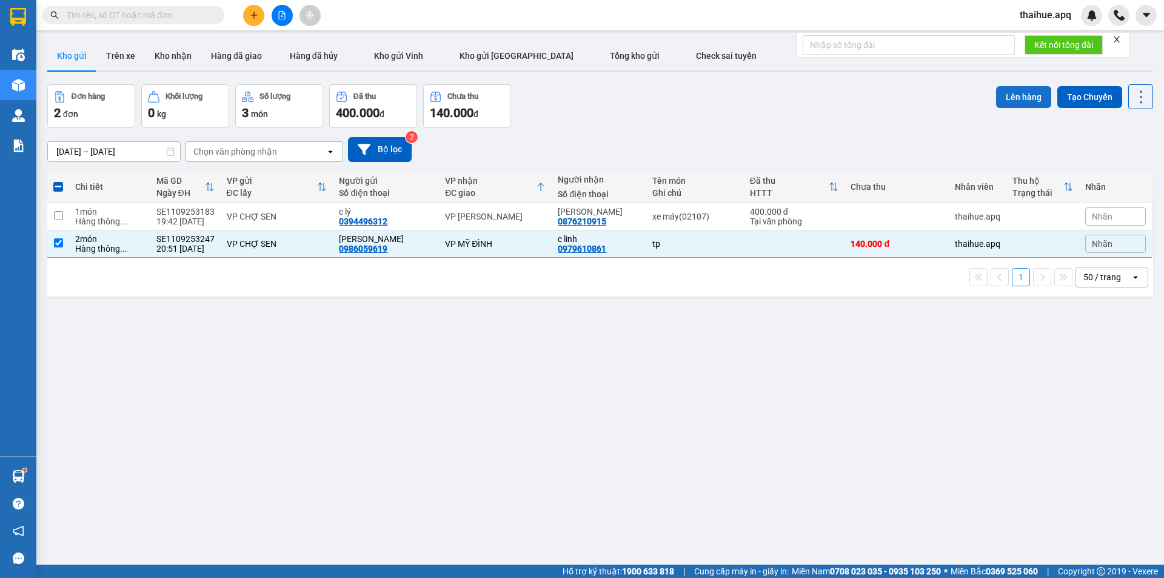
click at [1018, 93] on button "Lên hàng" at bounding box center [1023, 97] width 55 height 22
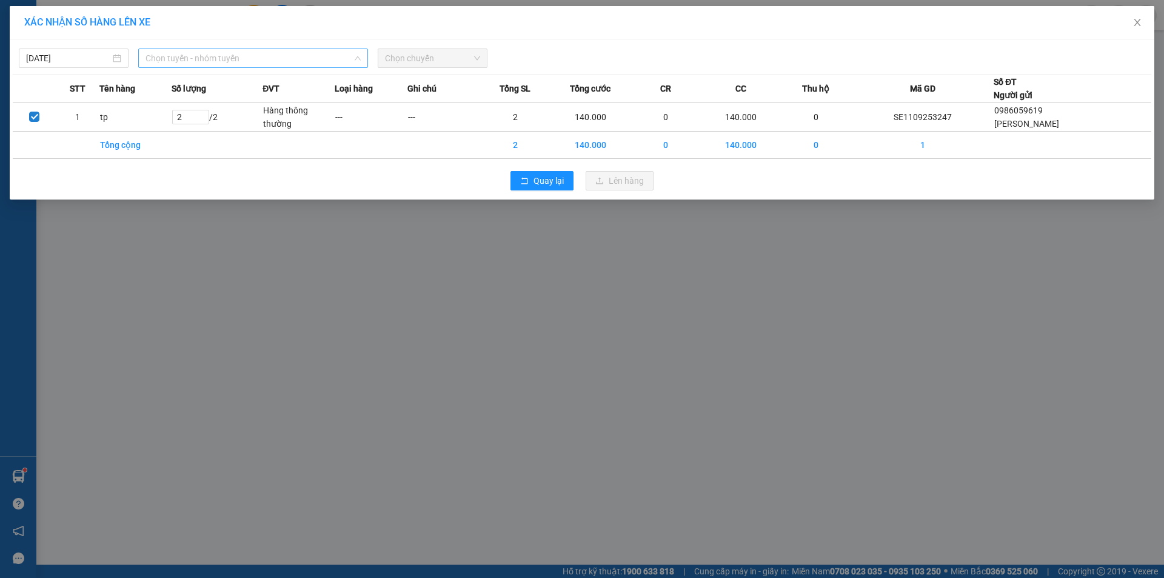
click at [274, 57] on span "Chọn tuyến - nhóm tuyến" at bounding box center [252, 58] width 215 height 18
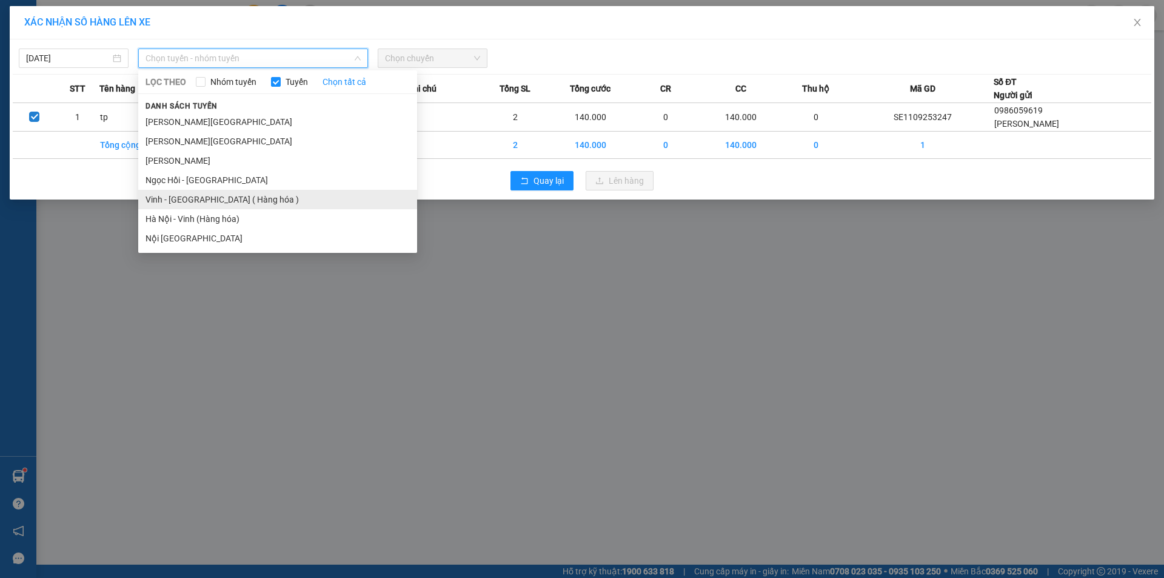
click at [177, 201] on li "Vinh - [GEOGRAPHIC_DATA] ( Hàng hóa )" at bounding box center [277, 199] width 279 height 19
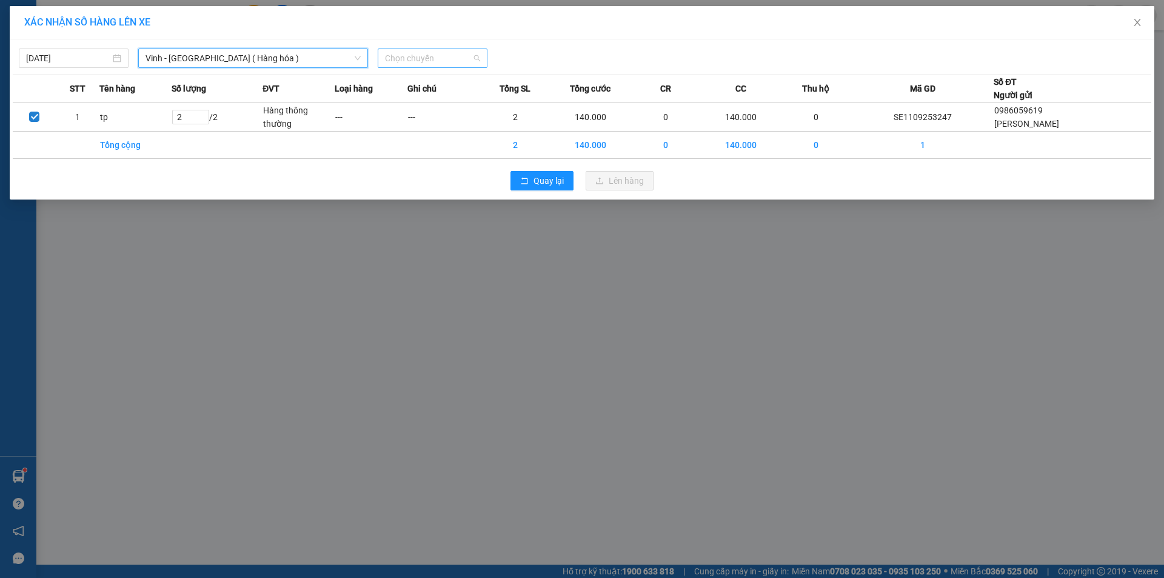
click at [453, 57] on span "Chọn chuyến" at bounding box center [432, 58] width 95 height 18
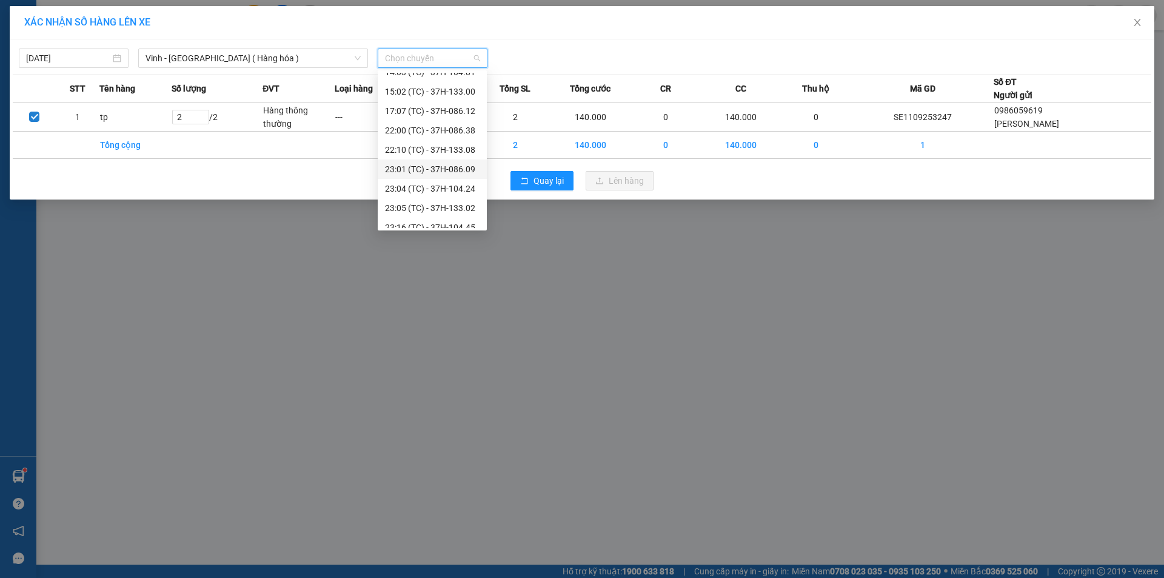
scroll to position [194, 0]
click at [451, 202] on div "23:18 (TC) - 37H-104.41" at bounding box center [432, 198] width 95 height 13
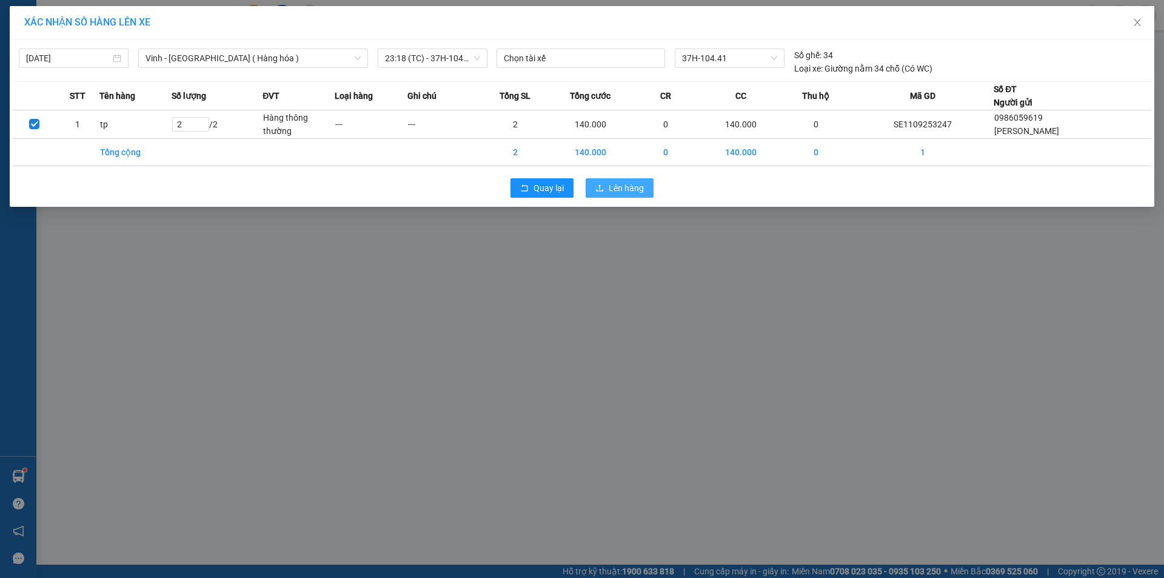
click at [638, 187] on span "Lên hàng" at bounding box center [625, 187] width 35 height 13
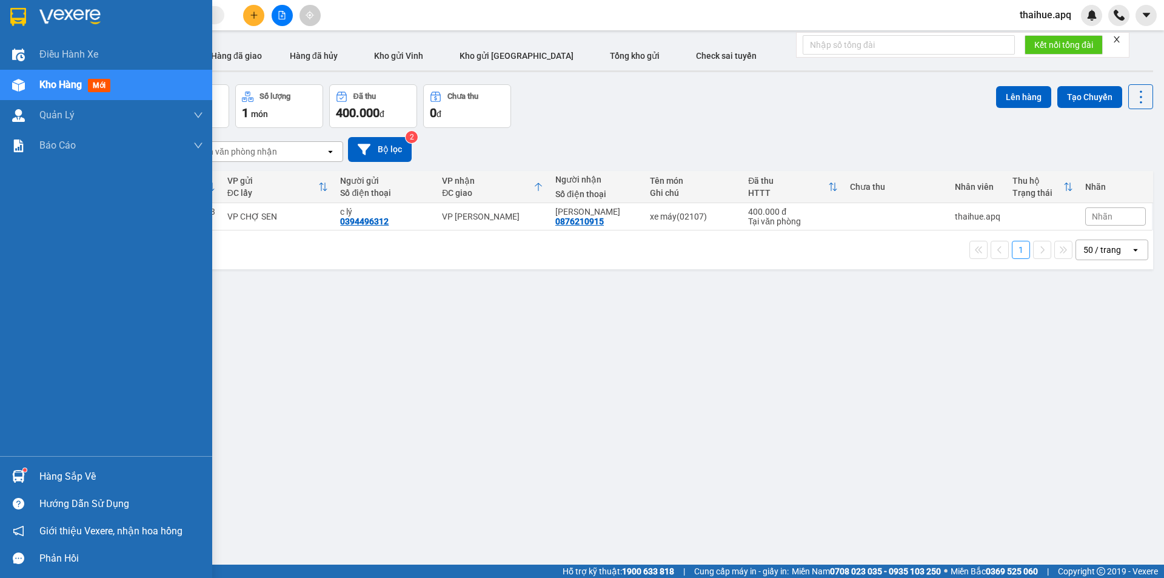
click at [53, 481] on div "Hàng sắp về" at bounding box center [121, 476] width 164 height 18
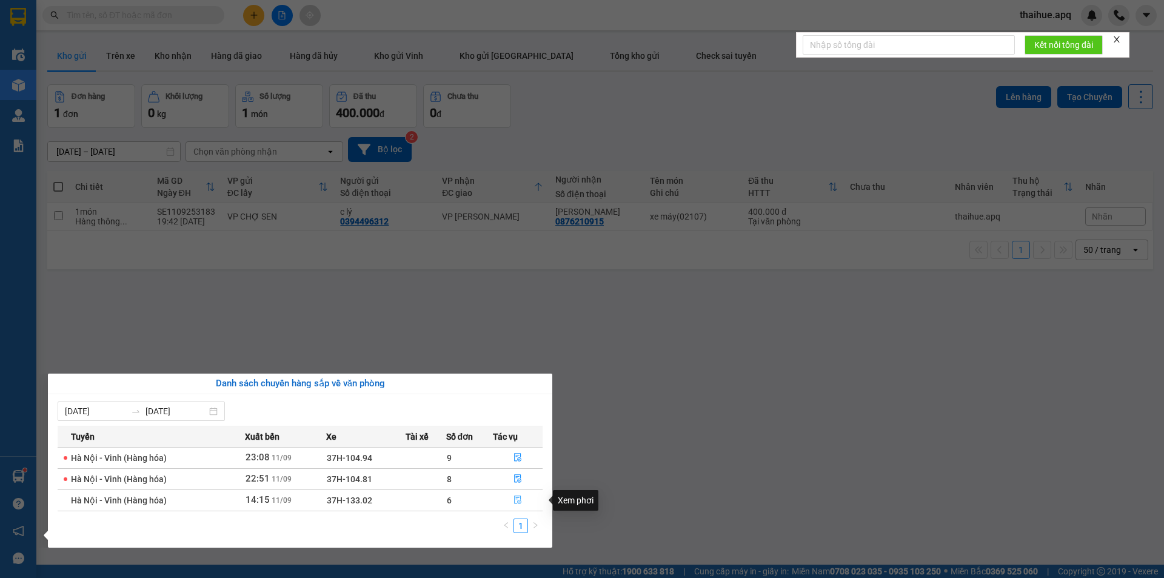
click at [516, 499] on icon "file-done" at bounding box center [517, 499] width 8 height 8
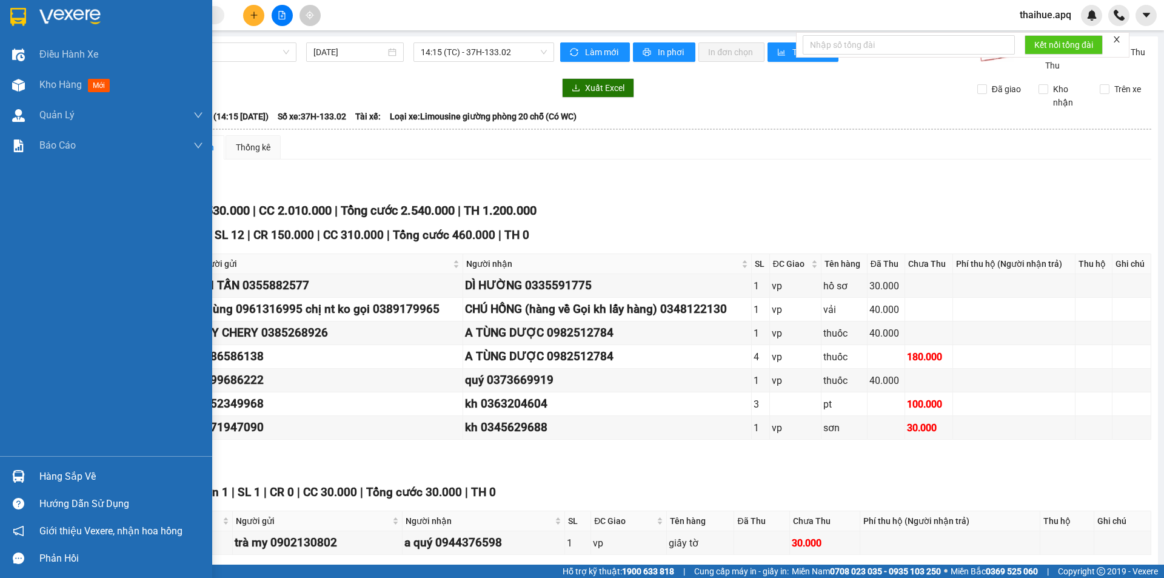
click at [45, 479] on div "Hàng sắp về" at bounding box center [121, 476] width 164 height 18
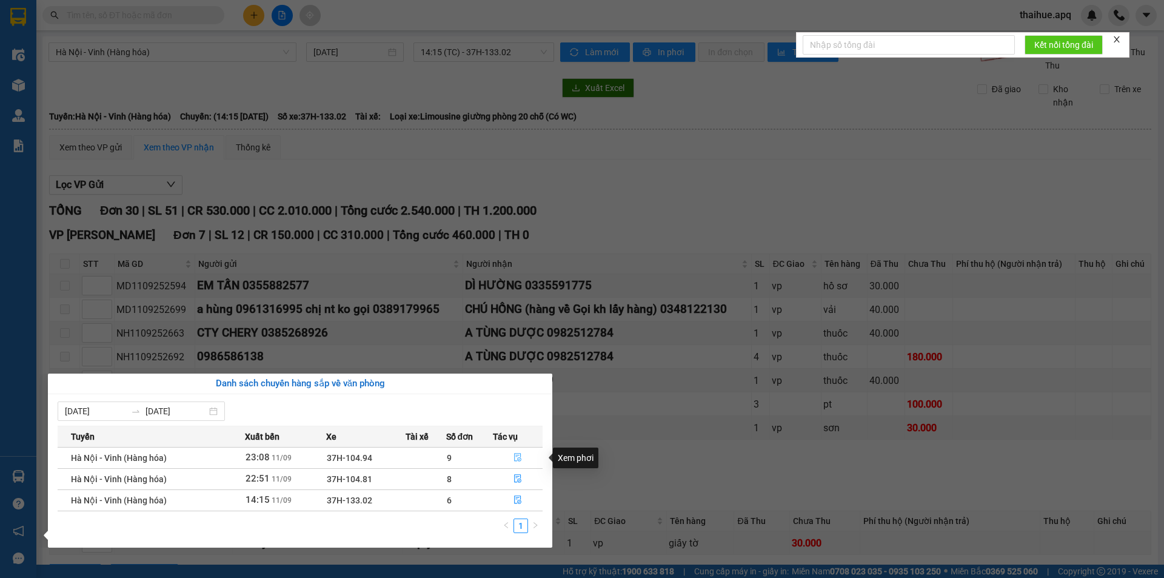
click at [517, 453] on icon "file-done" at bounding box center [517, 457] width 7 height 8
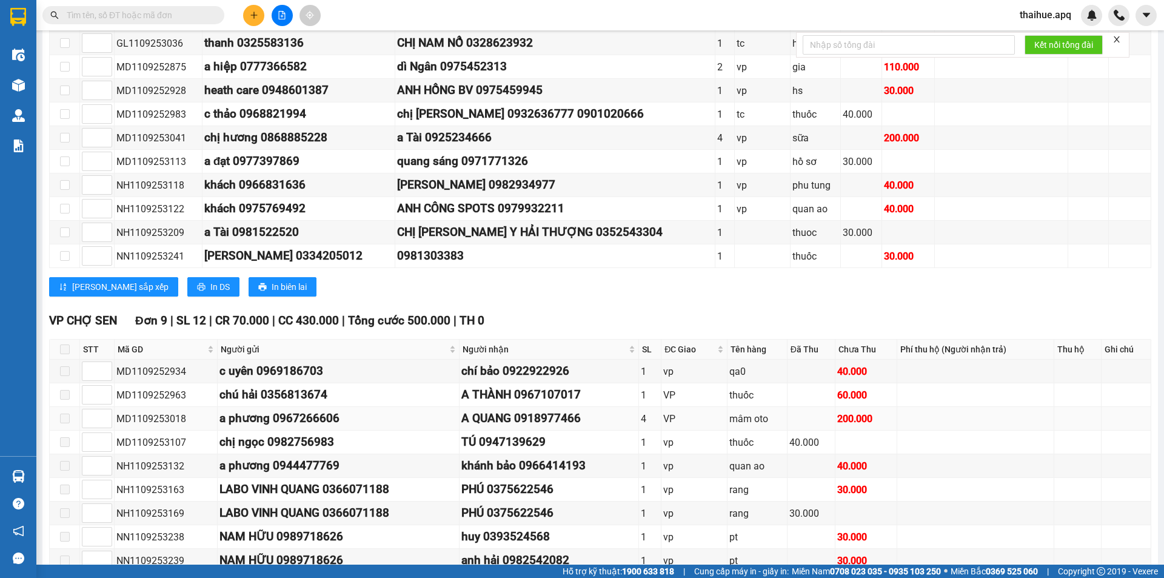
scroll to position [313, 0]
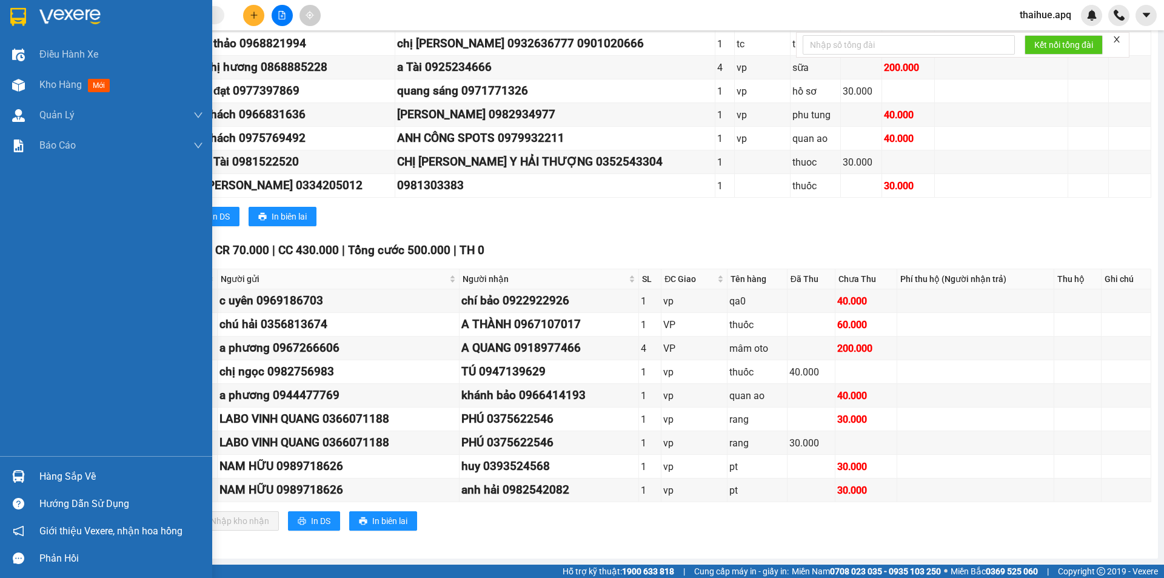
click at [65, 484] on div "Hàng sắp về" at bounding box center [121, 476] width 164 height 18
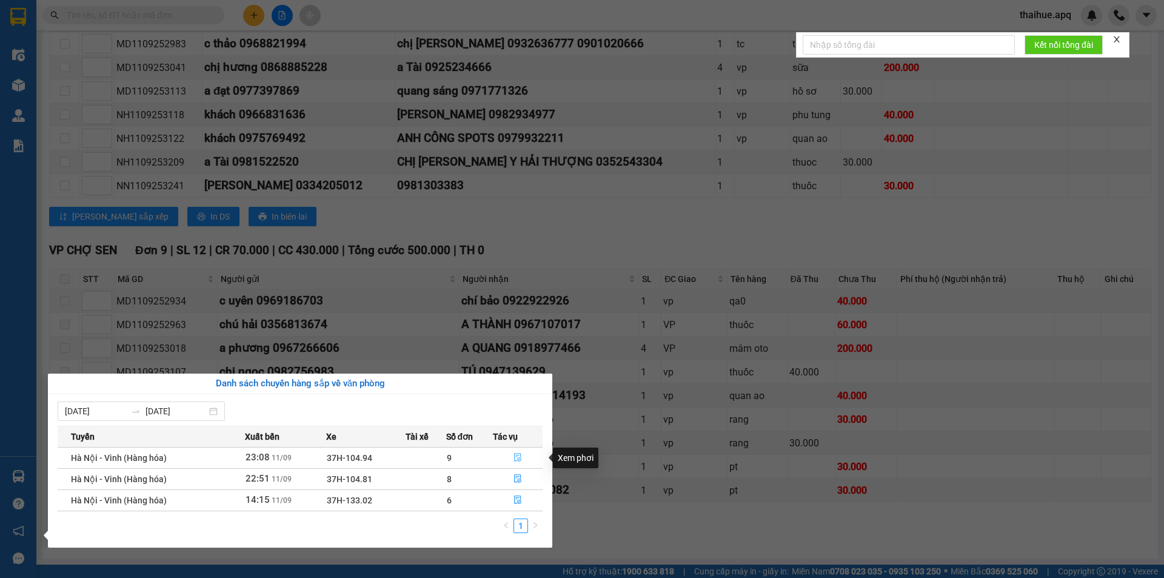
click at [519, 458] on icon "file-done" at bounding box center [517, 457] width 7 height 8
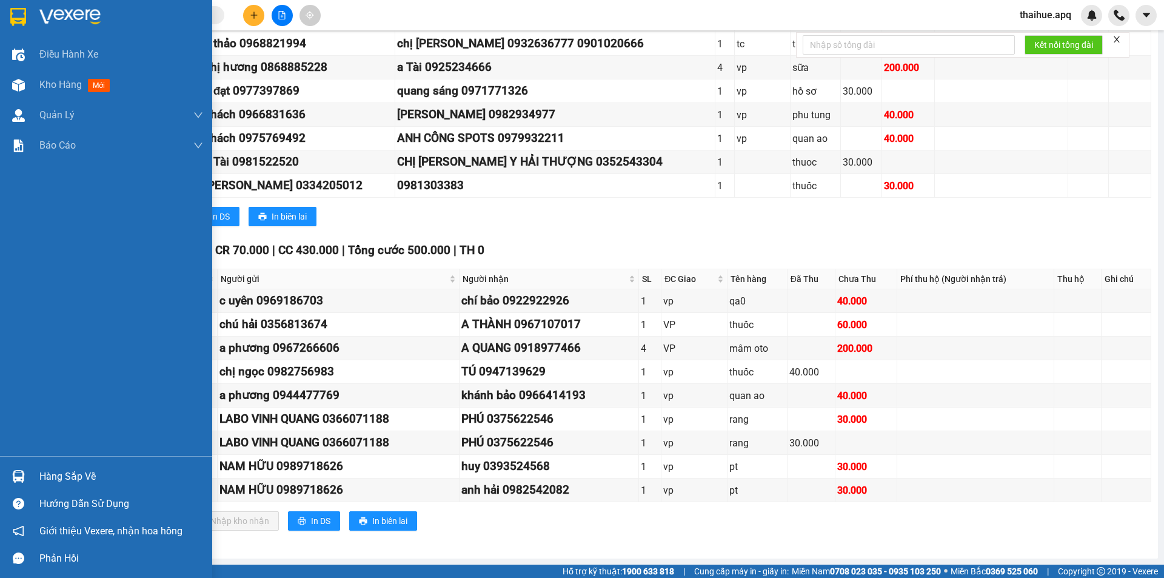
click at [57, 475] on div "Hàng sắp về" at bounding box center [121, 476] width 164 height 18
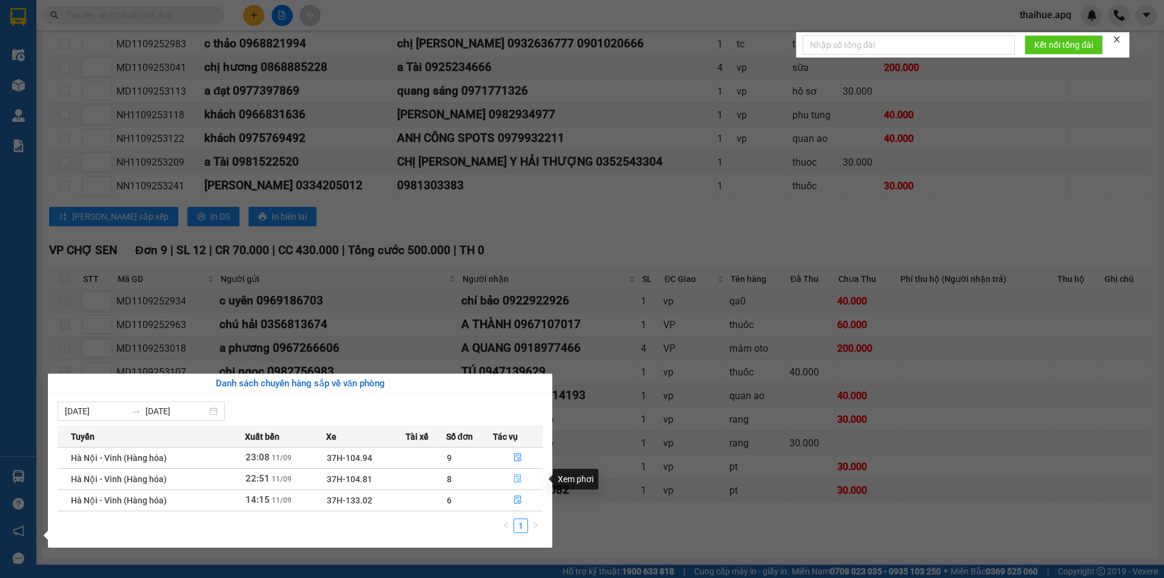
click at [520, 476] on icon "file-done" at bounding box center [517, 478] width 8 height 8
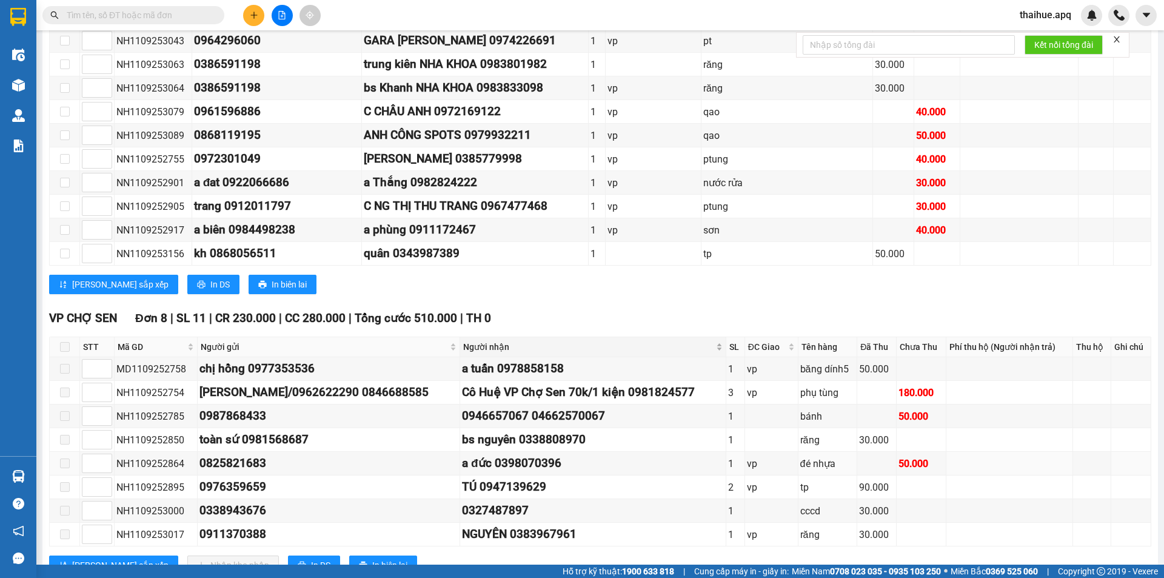
scroll to position [478, 0]
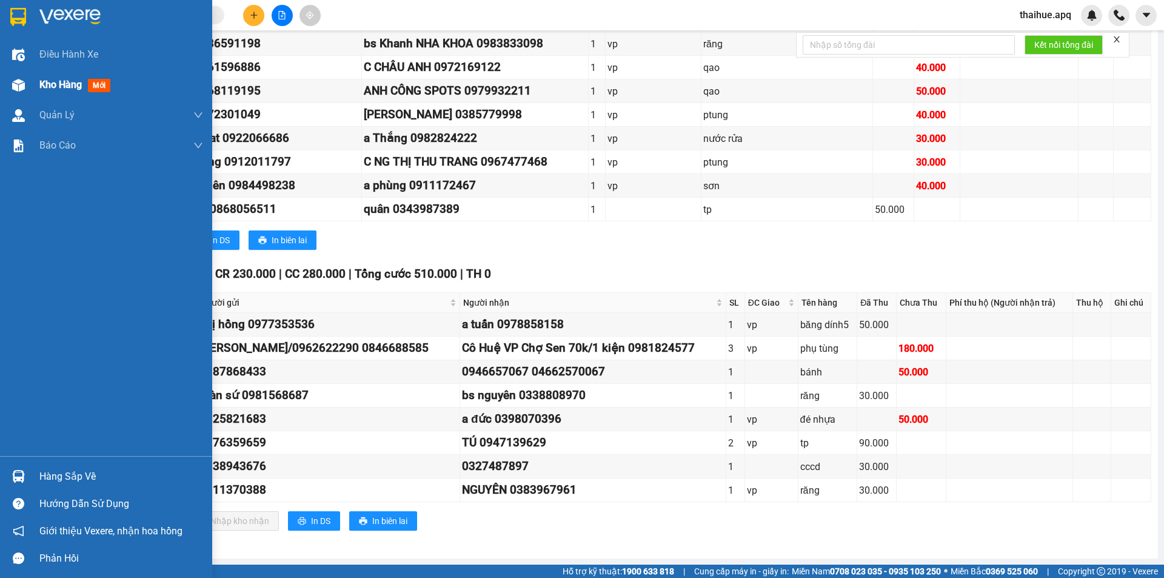
click at [55, 84] on span "Kho hàng" at bounding box center [60, 85] width 42 height 12
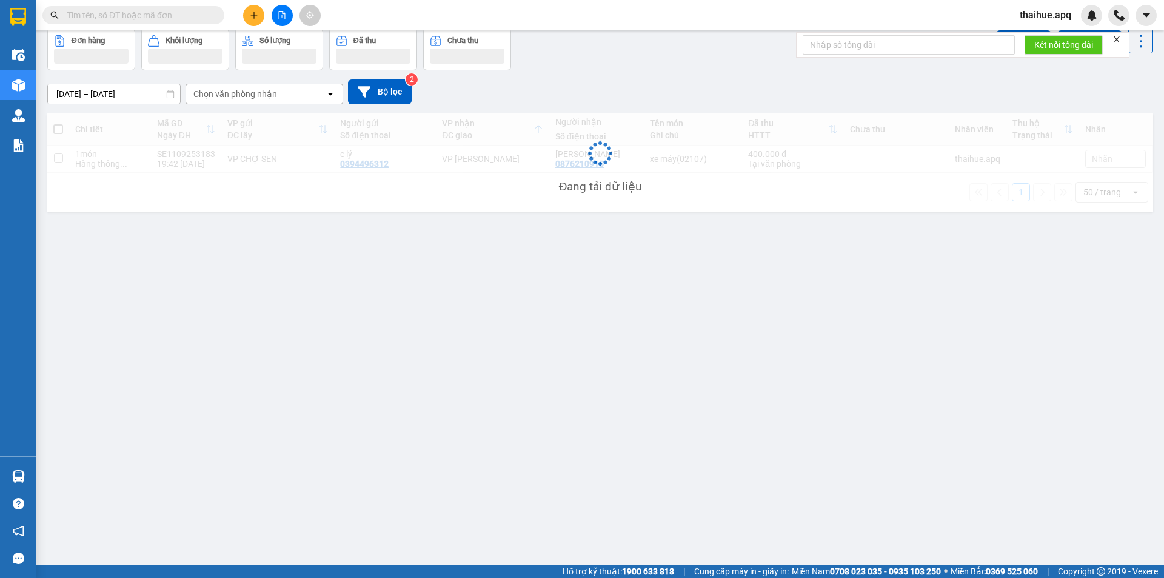
scroll to position [56, 0]
